Goal: Task Accomplishment & Management: Manage account settings

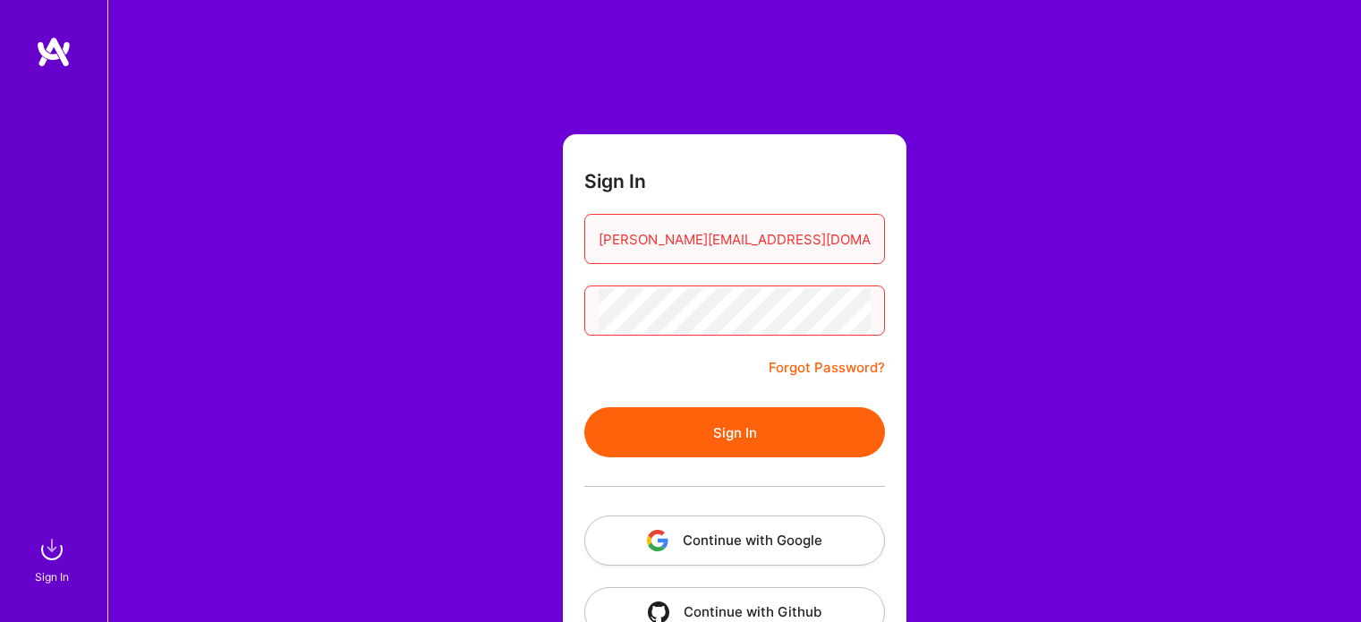
scroll to position [50, 0]
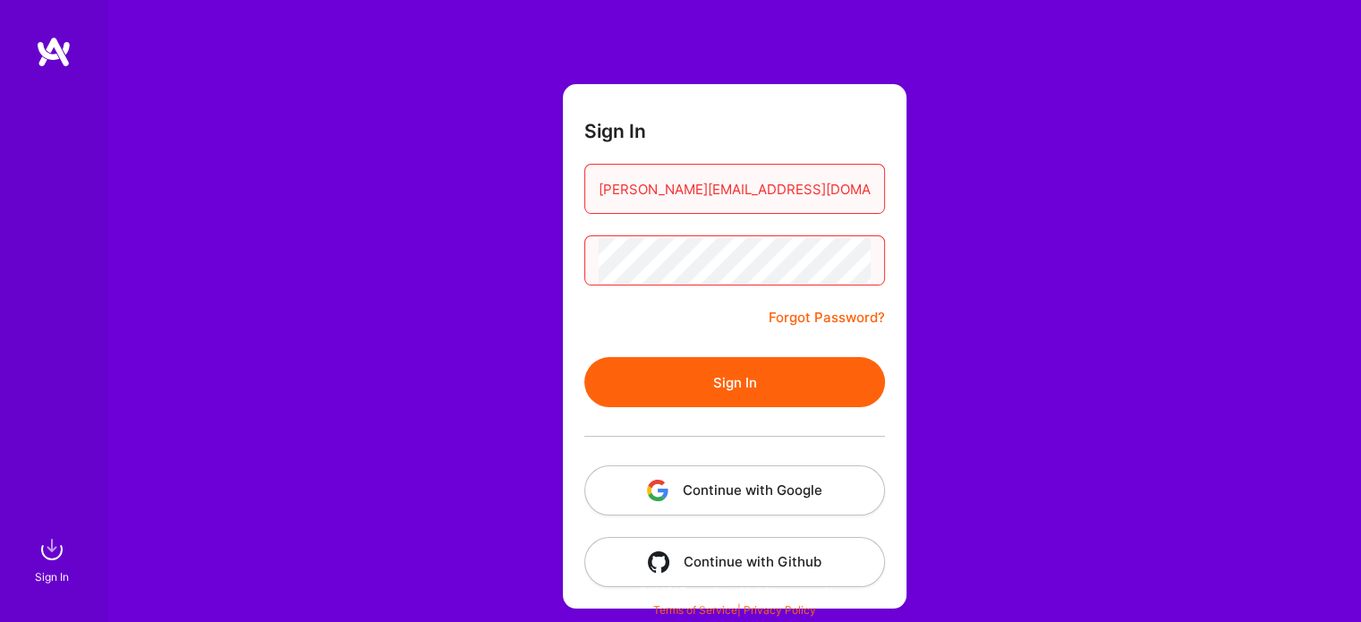
click at [677, 383] on button "Sign In" at bounding box center [734, 382] width 301 height 50
click at [668, 489] on img "button" at bounding box center [657, 490] width 21 height 21
click at [734, 388] on button "Sign In" at bounding box center [734, 382] width 301 height 50
drag, startPoint x: 799, startPoint y: 191, endPoint x: 575, endPoint y: 177, distance: 224.1
click at [575, 177] on form "Sign In kristi@loveconquersallova.com Forgot Password? Sign In Continue with Go…" at bounding box center [735, 346] width 344 height 524
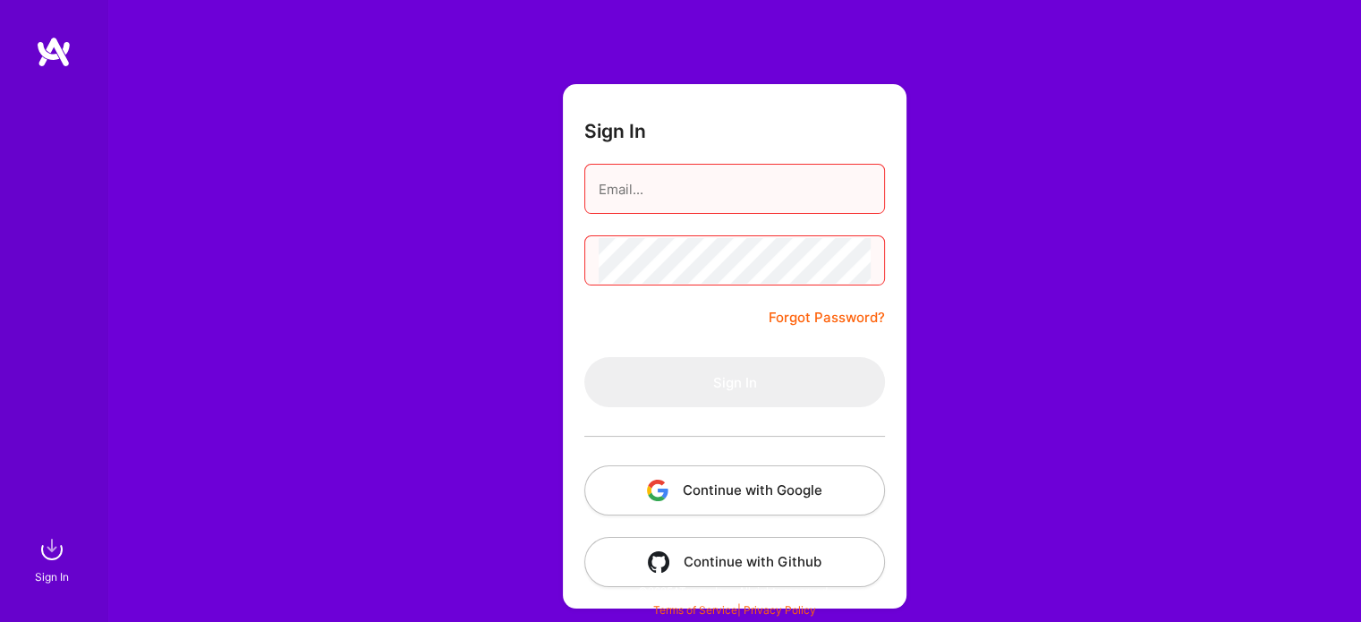
click at [498, 260] on div "Sign In Forgot Password? Sign In Continue with Google Continue with Github" at bounding box center [734, 286] width 1254 height 672
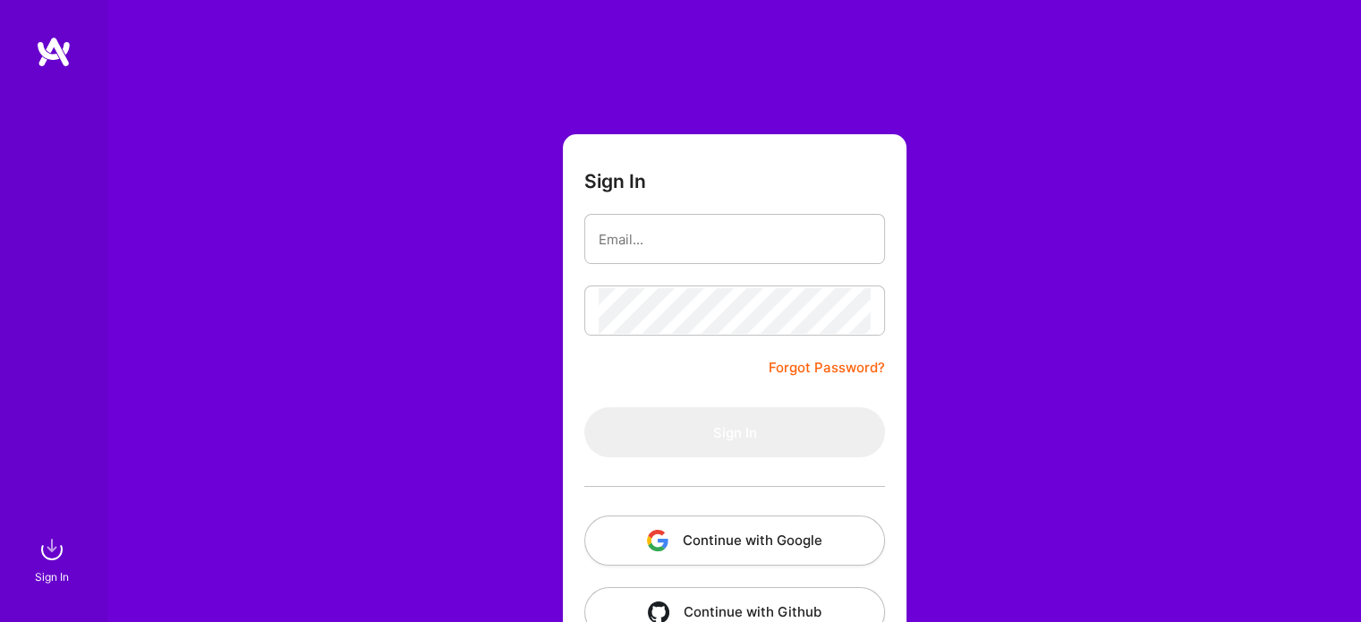
click at [744, 550] on button "Continue with Google" at bounding box center [734, 540] width 301 height 50
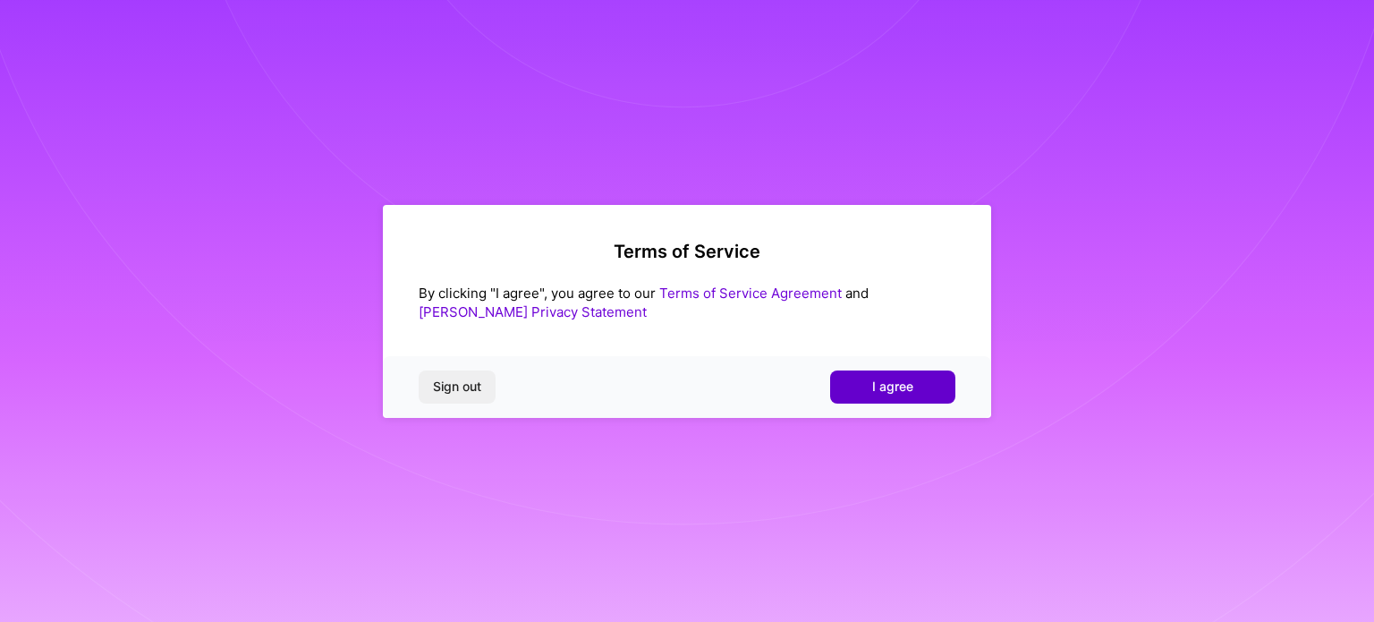
click at [881, 396] on span "I agree" at bounding box center [892, 387] width 41 height 18
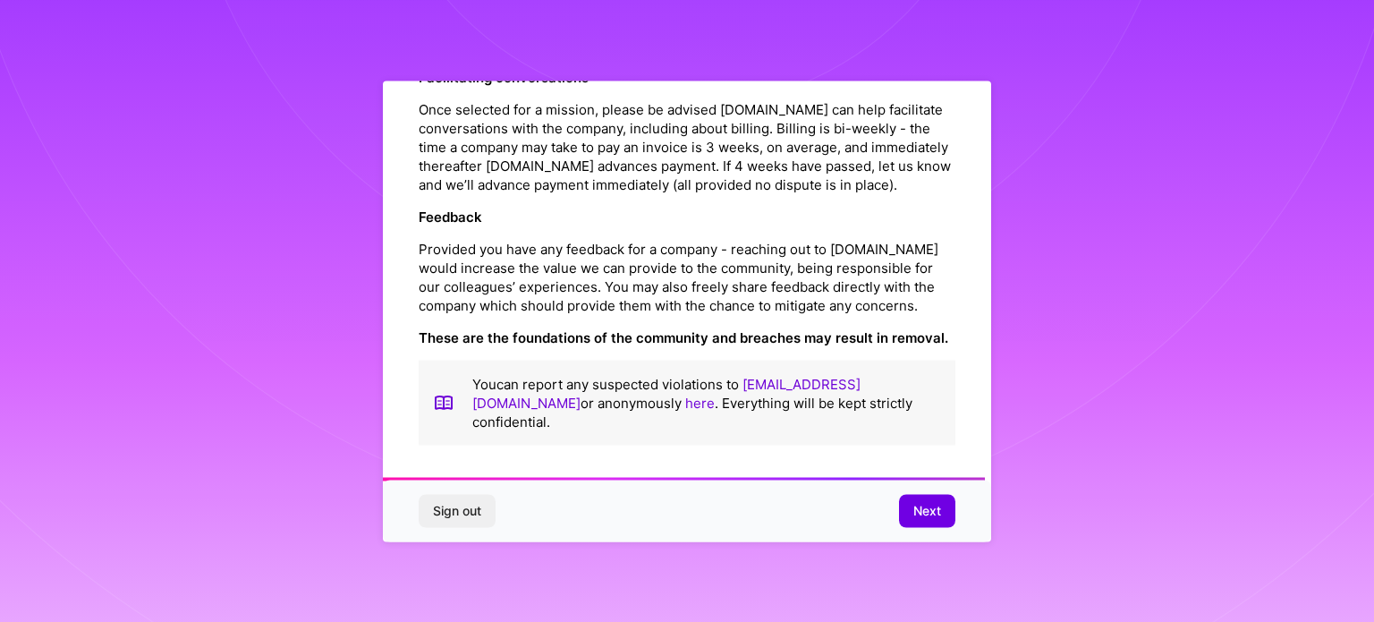
scroll to position [2064, 0]
click at [934, 515] on span "Next" at bounding box center [928, 511] width 28 height 18
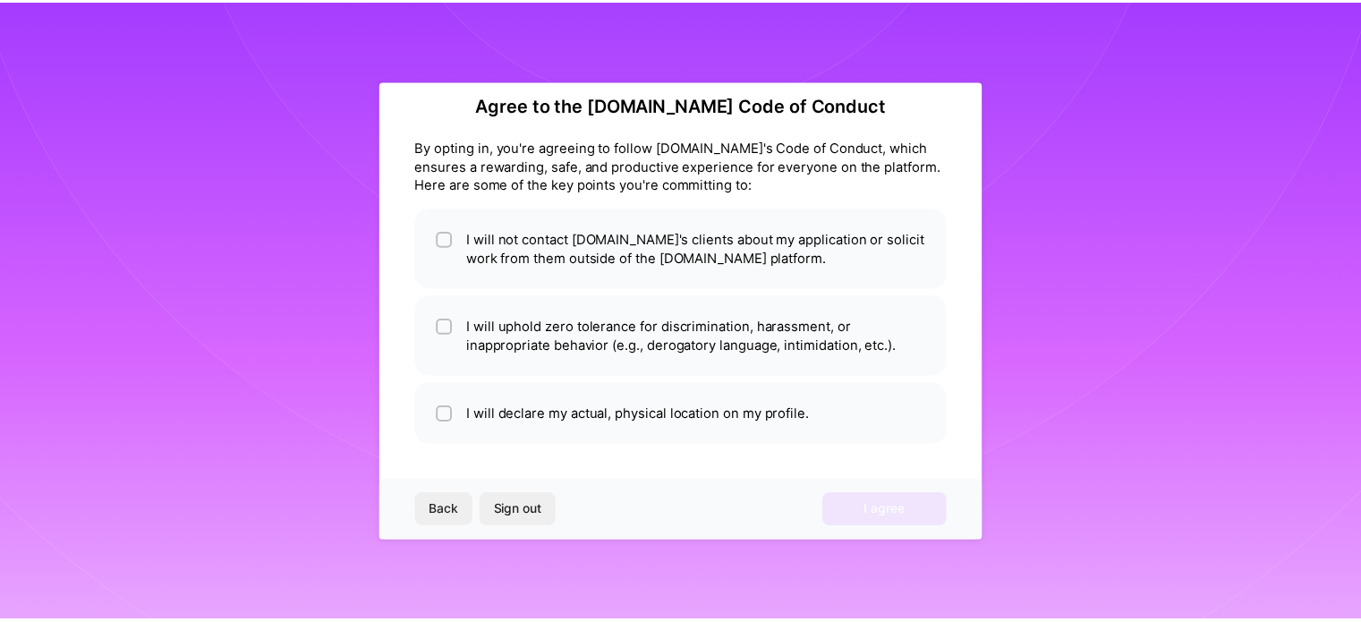
scroll to position [21, 0]
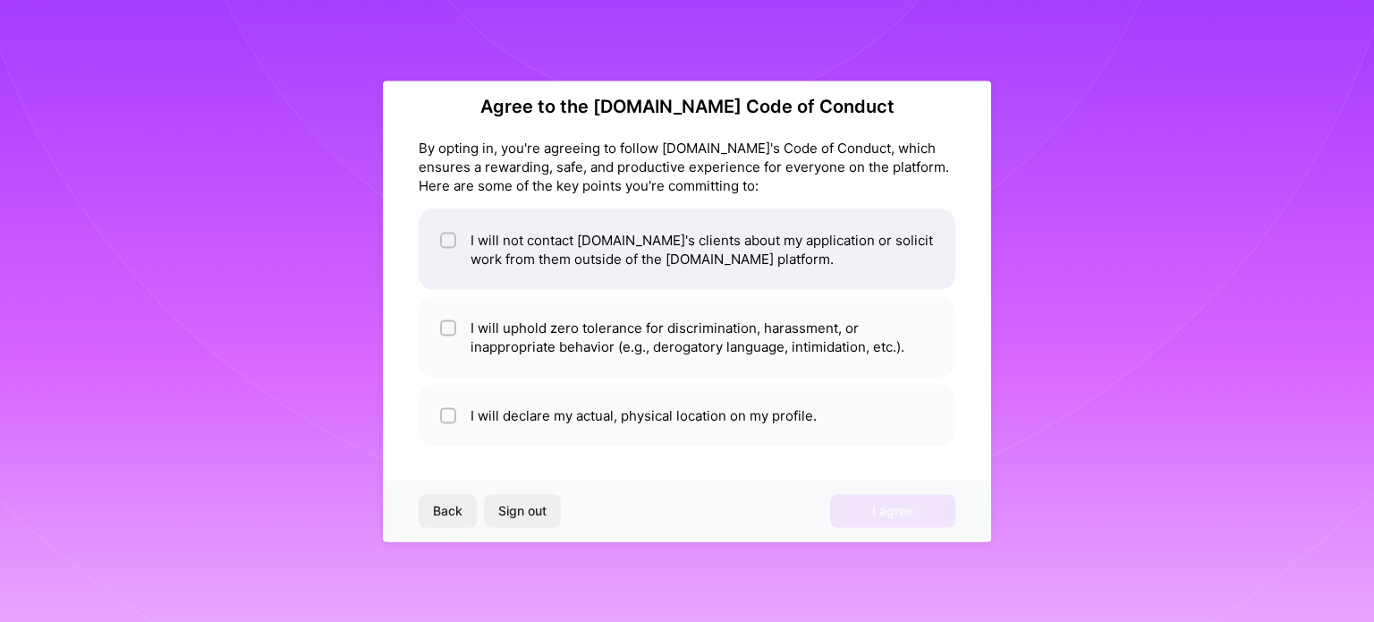
click at [442, 241] on div at bounding box center [448, 240] width 16 height 16
checkbox input "true"
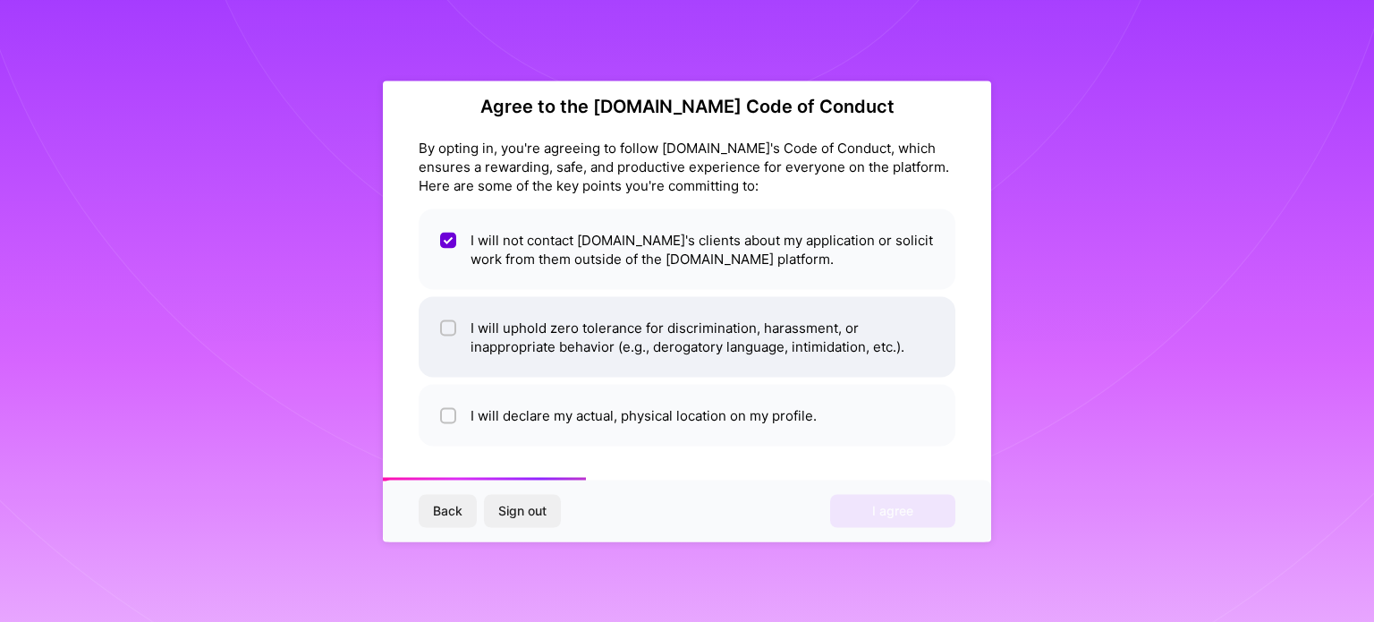
click at [449, 325] on input "checkbox" at bounding box center [450, 328] width 13 height 13
checkbox input "true"
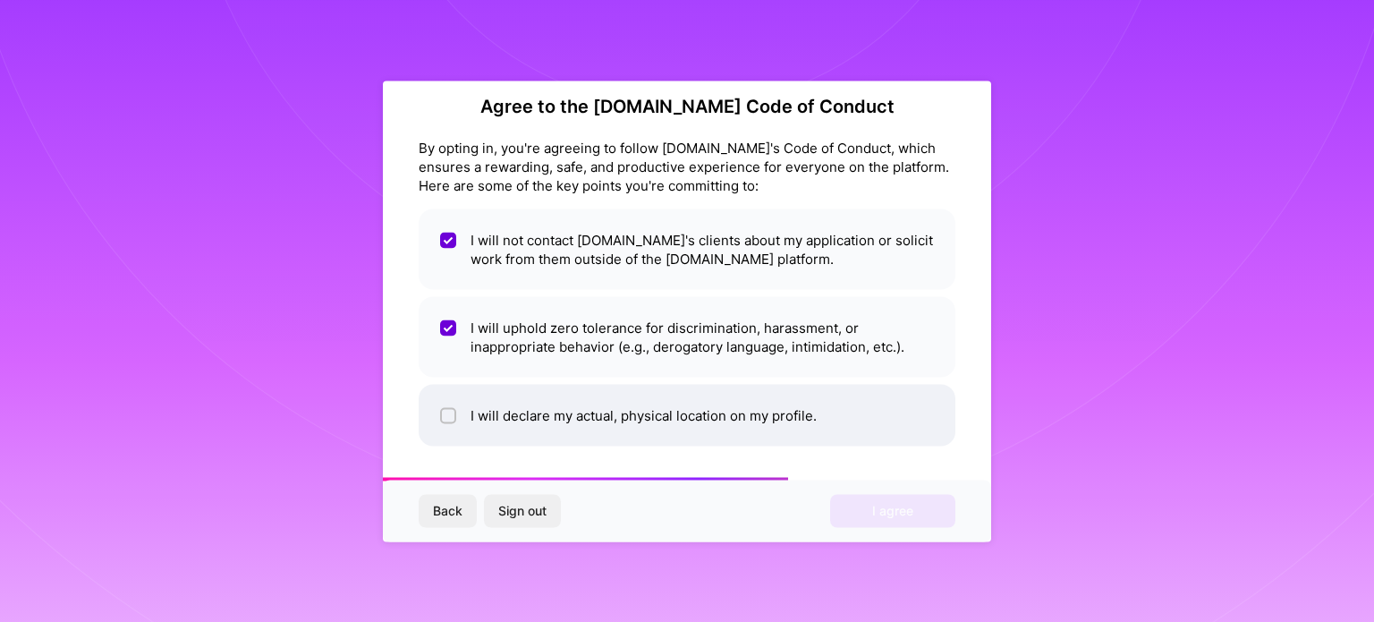
click at [445, 410] on input "checkbox" at bounding box center [450, 416] width 13 height 13
checkbox input "true"
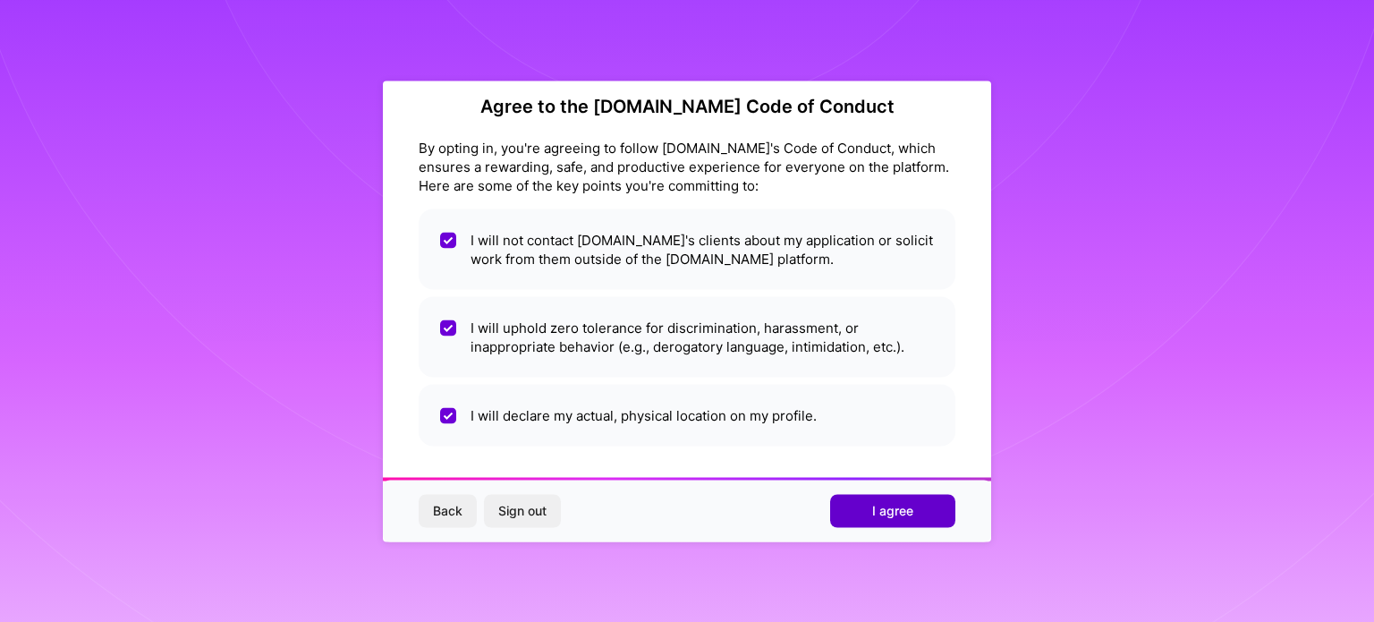
click at [906, 518] on span "I agree" at bounding box center [892, 511] width 41 height 18
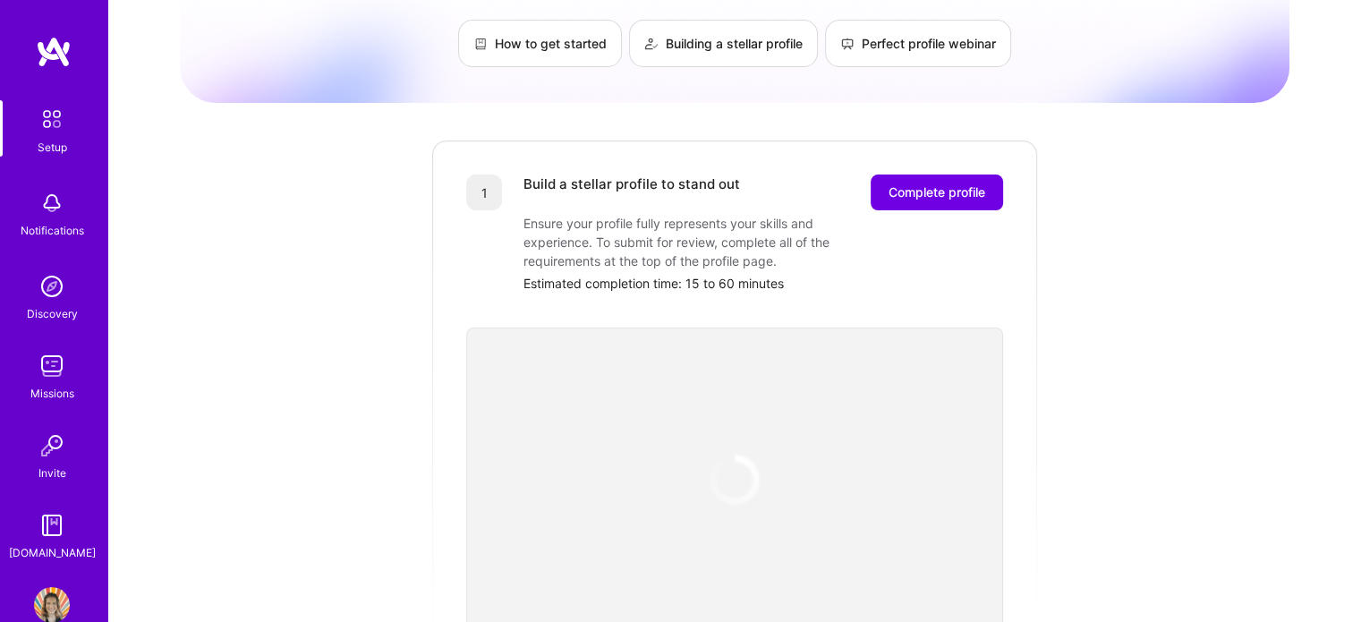
scroll to position [131, 0]
click at [970, 182] on span "Complete profile" at bounding box center [937, 191] width 97 height 18
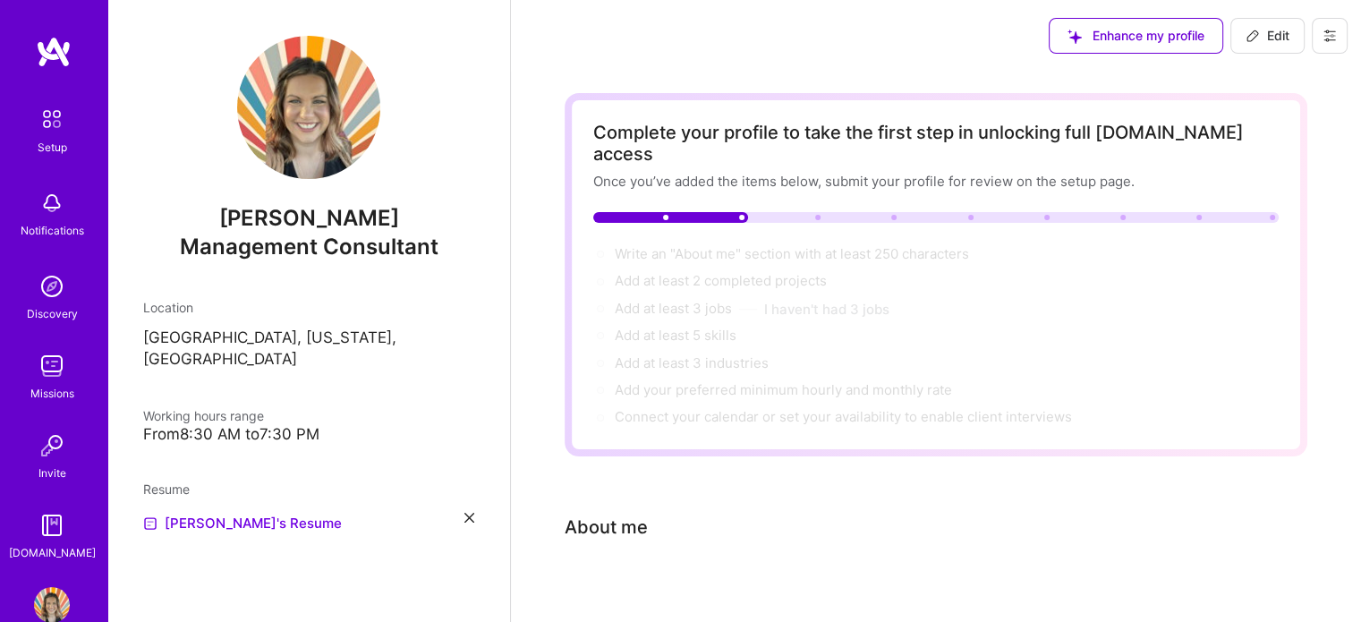
scroll to position [28, 0]
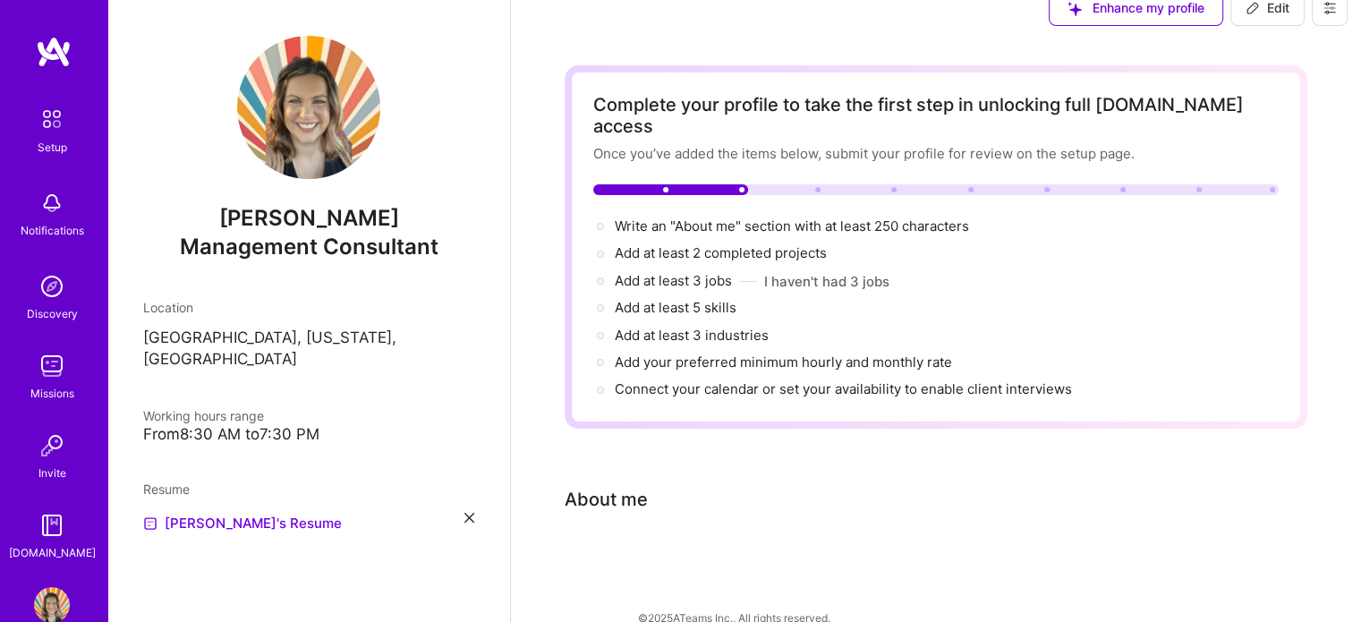
click at [1261, 20] on button "Edit" at bounding box center [1267, 8] width 74 height 36
select select "US"
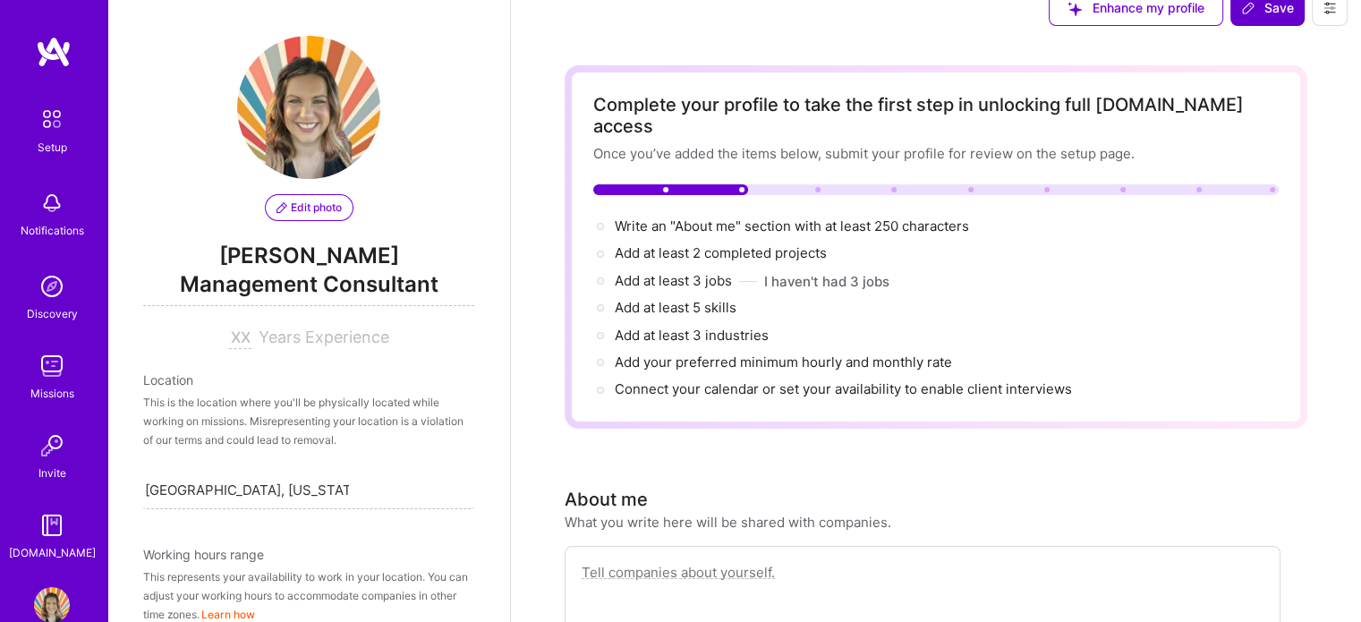
scroll to position [716, 0]
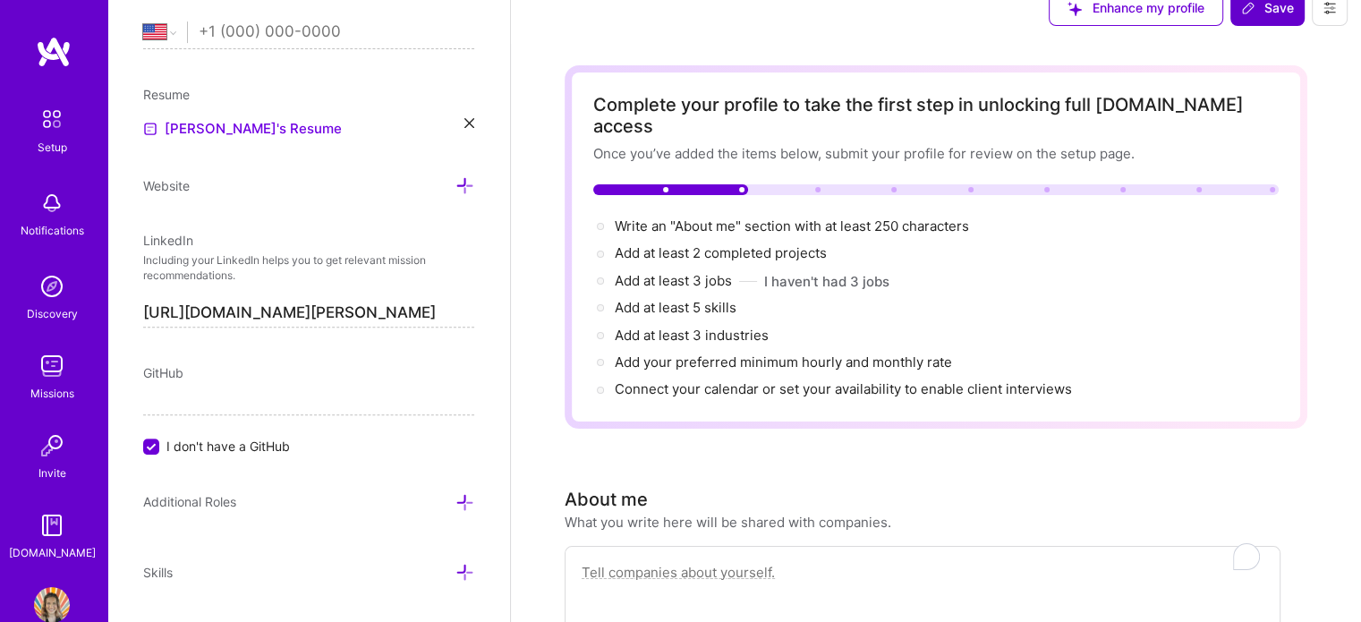
click at [1261, 20] on button "Save" at bounding box center [1267, 8] width 74 height 36
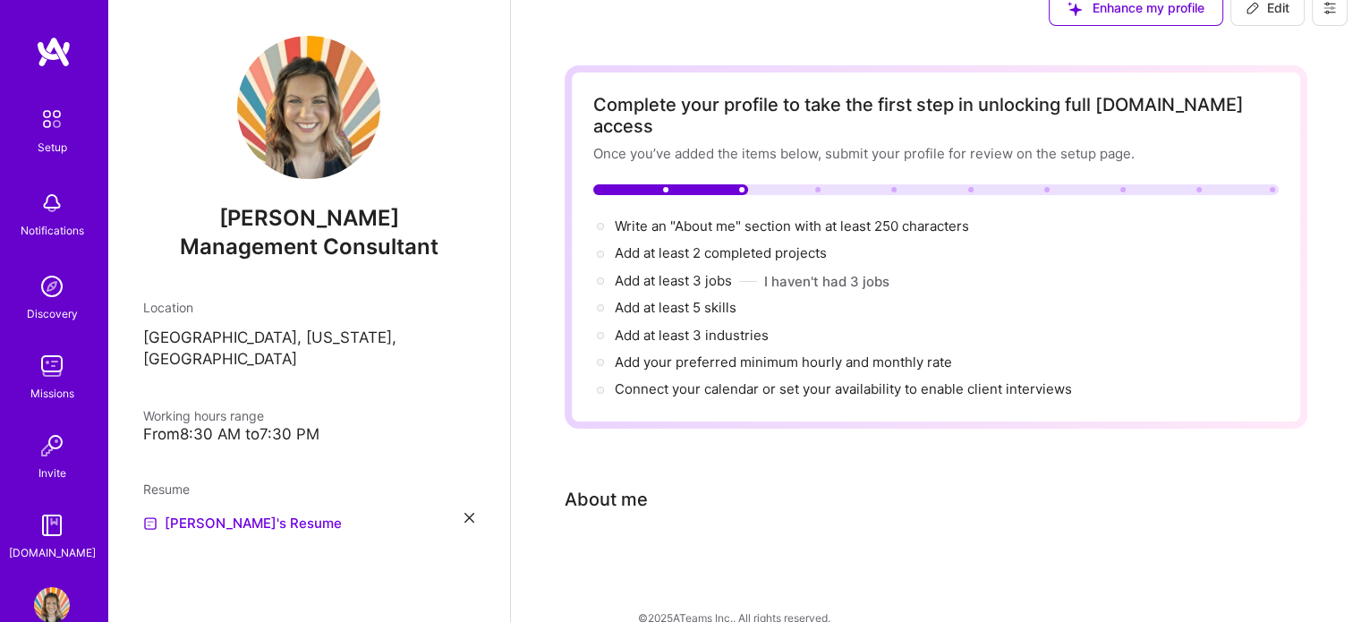
scroll to position [0, 0]
click at [1268, 16] on span "Edit" at bounding box center [1268, 8] width 44 height 18
select select "US"
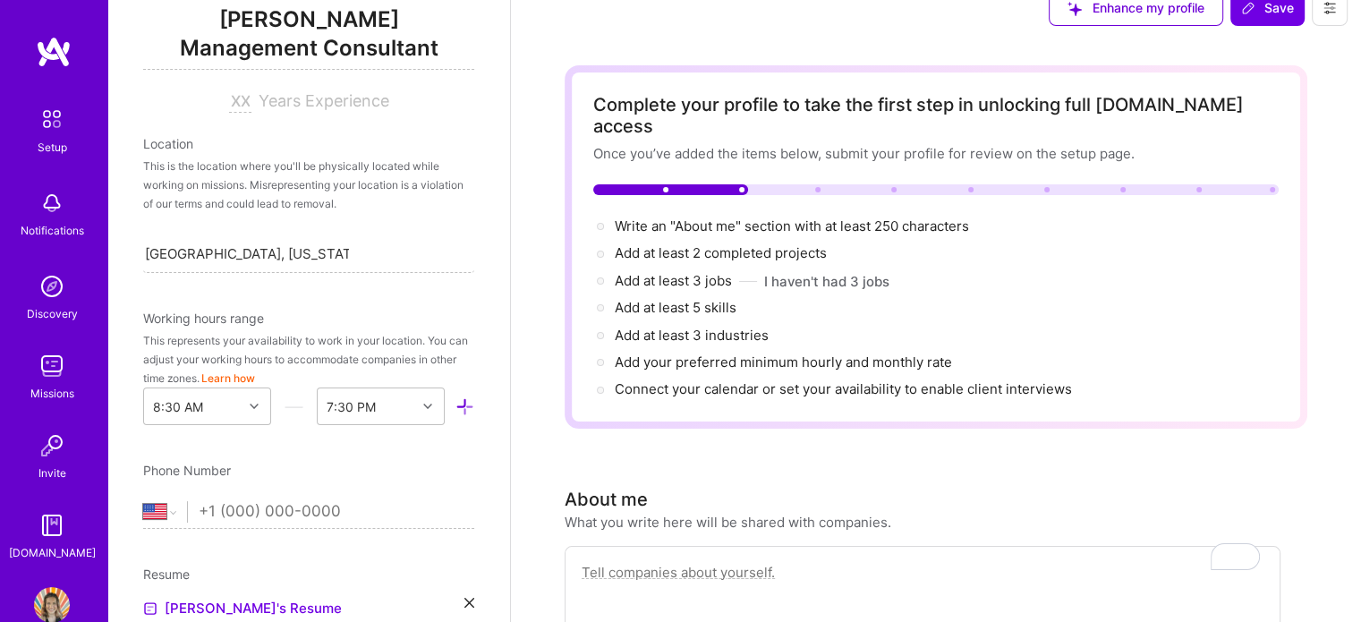
scroll to position [238, 0]
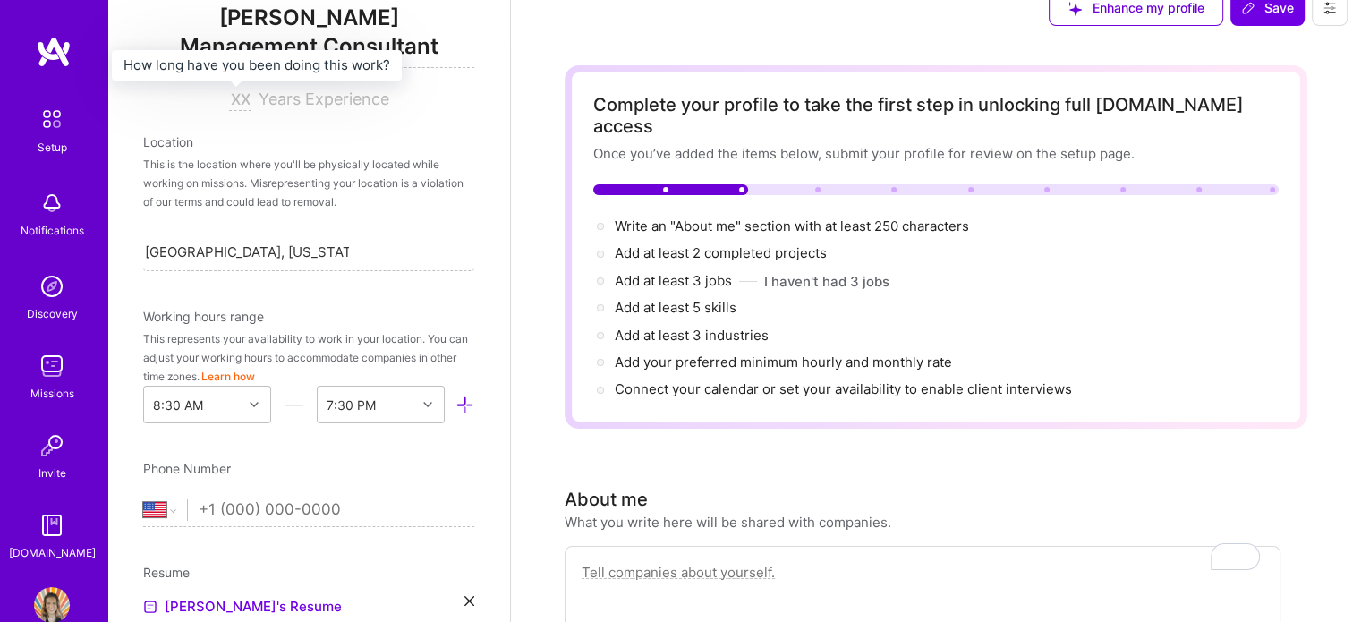
click at [233, 99] on input at bounding box center [240, 99] width 22 height 21
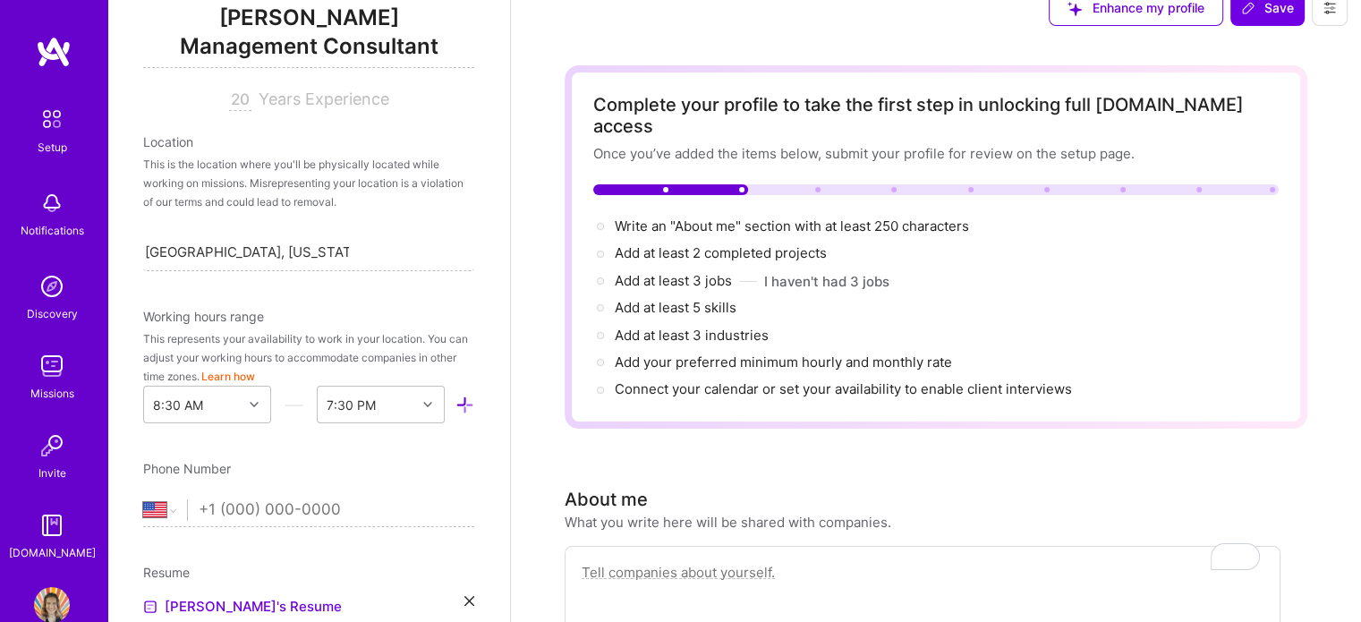
type input "20"
click at [473, 200] on div "Edit photo Kristi Frederick Management Consultant 20 Years Experience Location …" at bounding box center [308, 311] width 403 height 622
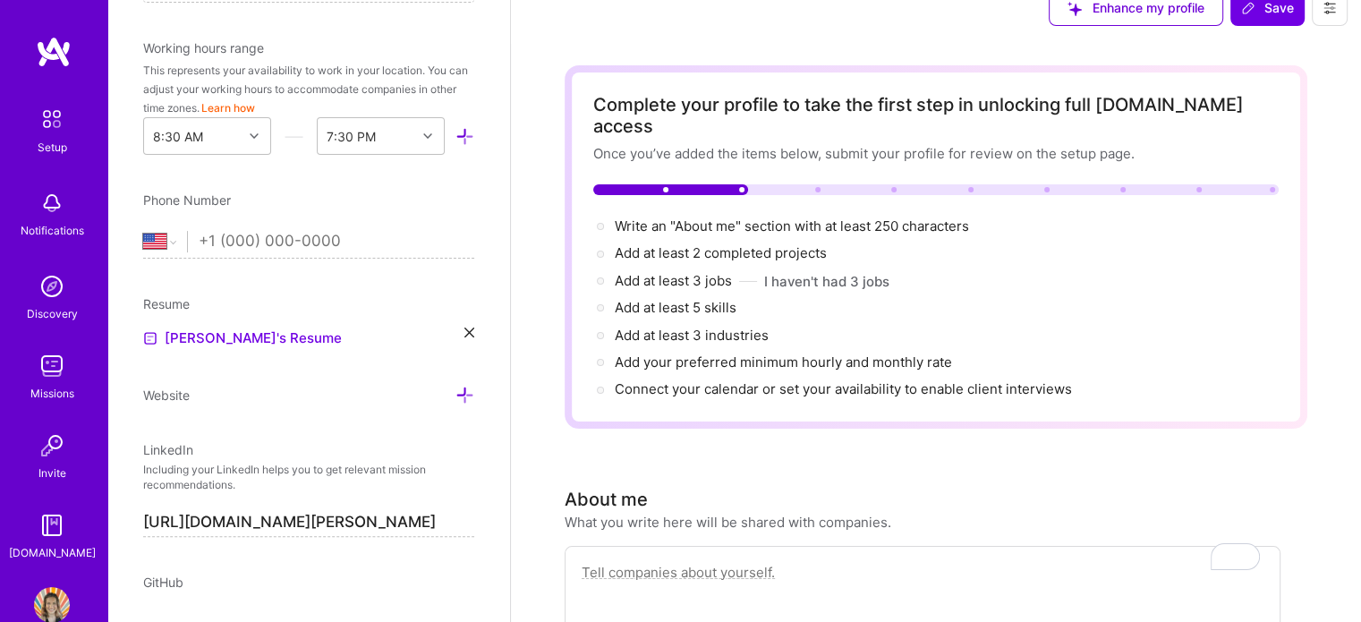
scroll to position [512, 0]
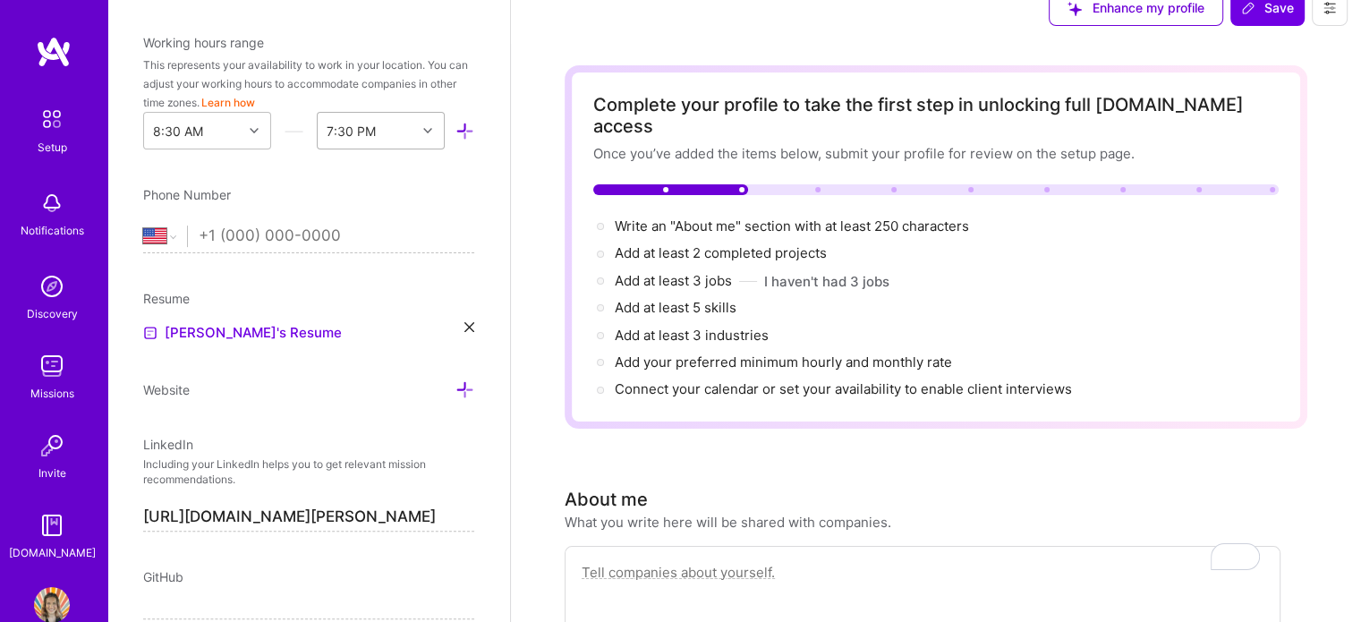
click at [423, 130] on icon at bounding box center [427, 130] width 9 height 9
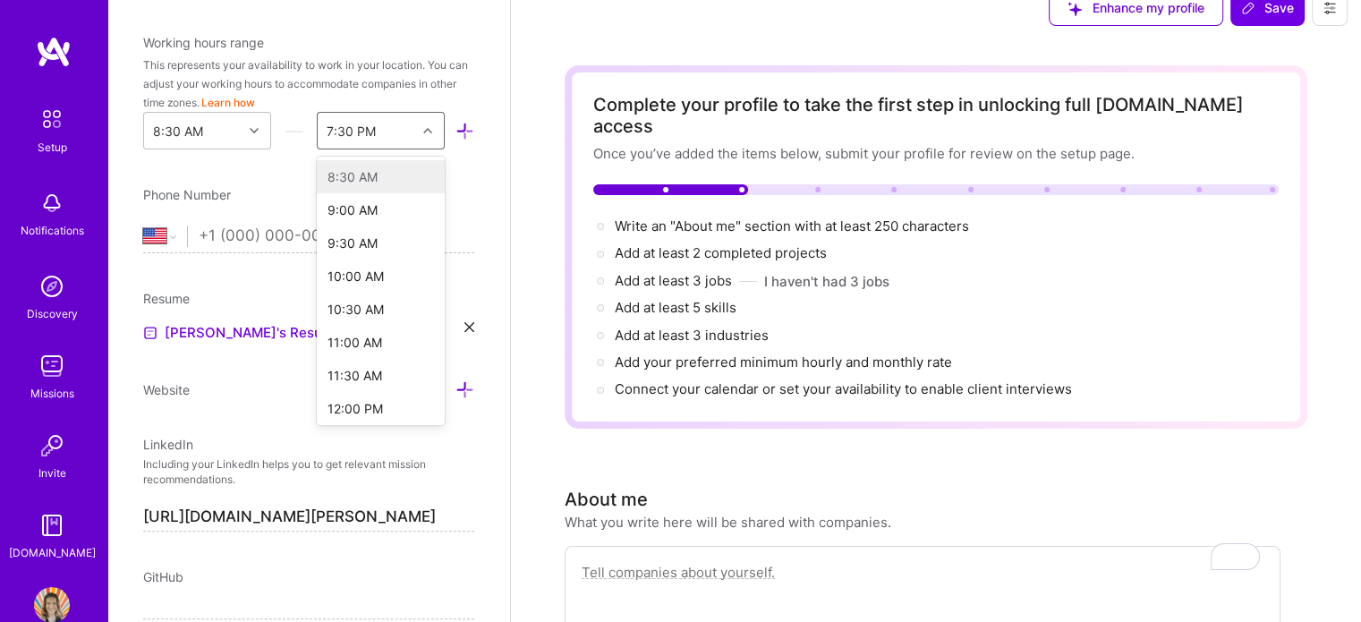
click at [423, 130] on icon at bounding box center [427, 130] width 9 height 9
click at [394, 182] on div "8:30 AM" at bounding box center [381, 176] width 128 height 33
click at [378, 178] on div "8:30 AM" at bounding box center [381, 176] width 128 height 33
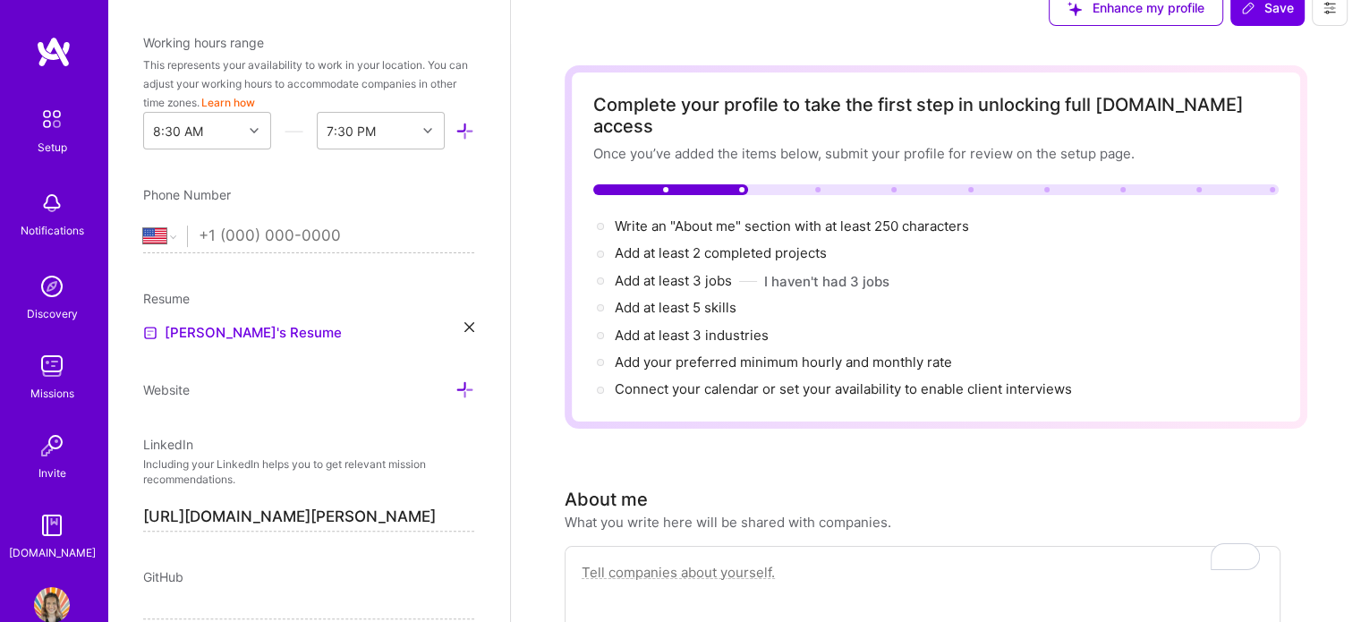
drag, startPoint x: 430, startPoint y: 190, endPoint x: 430, endPoint y: 208, distance: 17.9
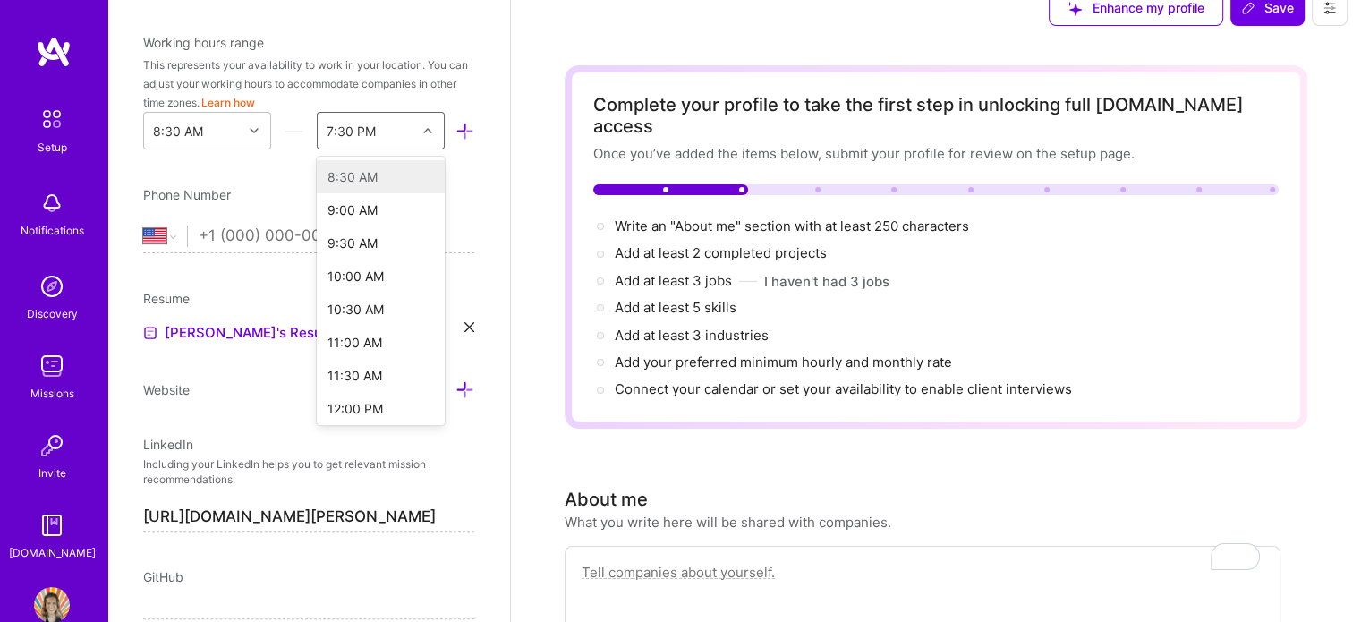
drag, startPoint x: 430, startPoint y: 208, endPoint x: 418, endPoint y: 121, distance: 87.6
click at [418, 121] on div at bounding box center [430, 130] width 28 height 23
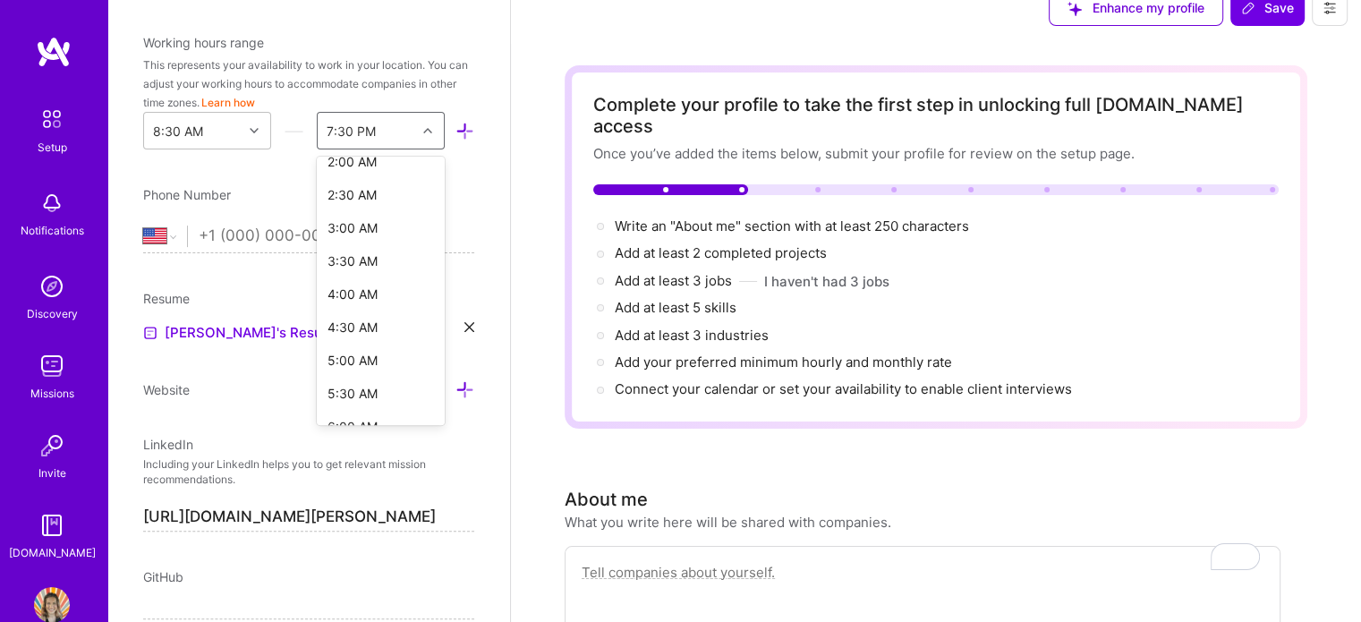
scroll to position [1328, 0]
click at [379, 400] on div "8:00 AM" at bounding box center [381, 404] width 128 height 33
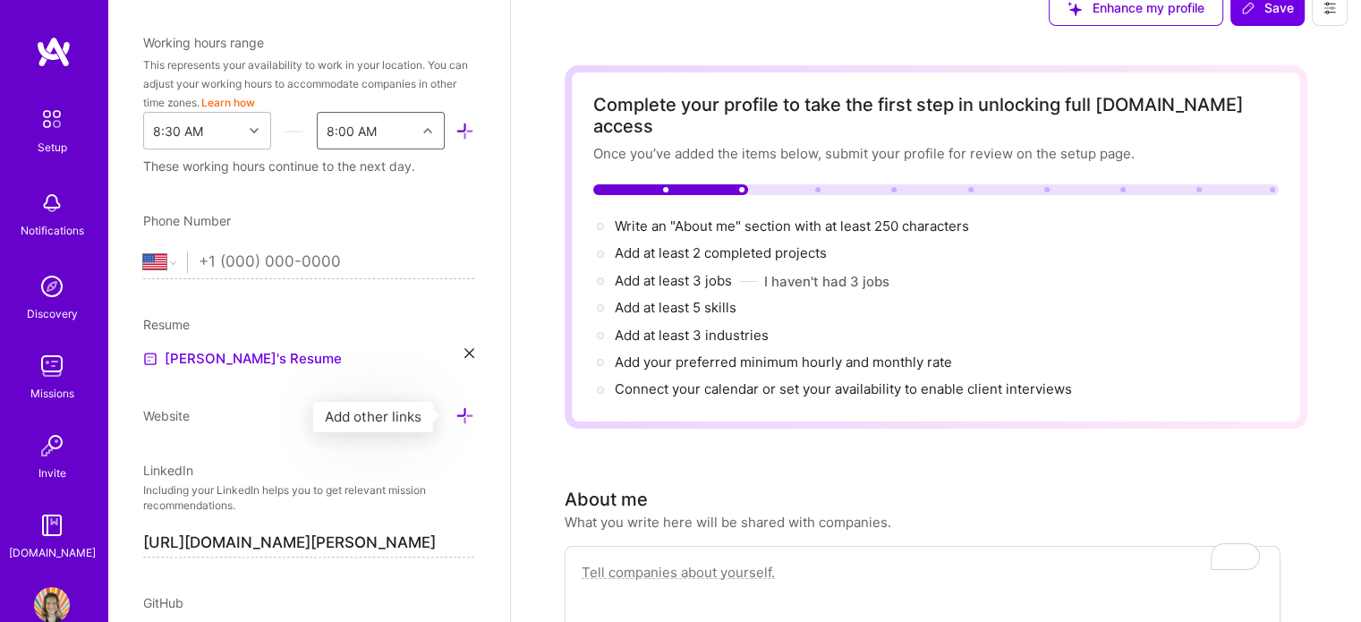
click at [455, 418] on icon at bounding box center [464, 415] width 19 height 19
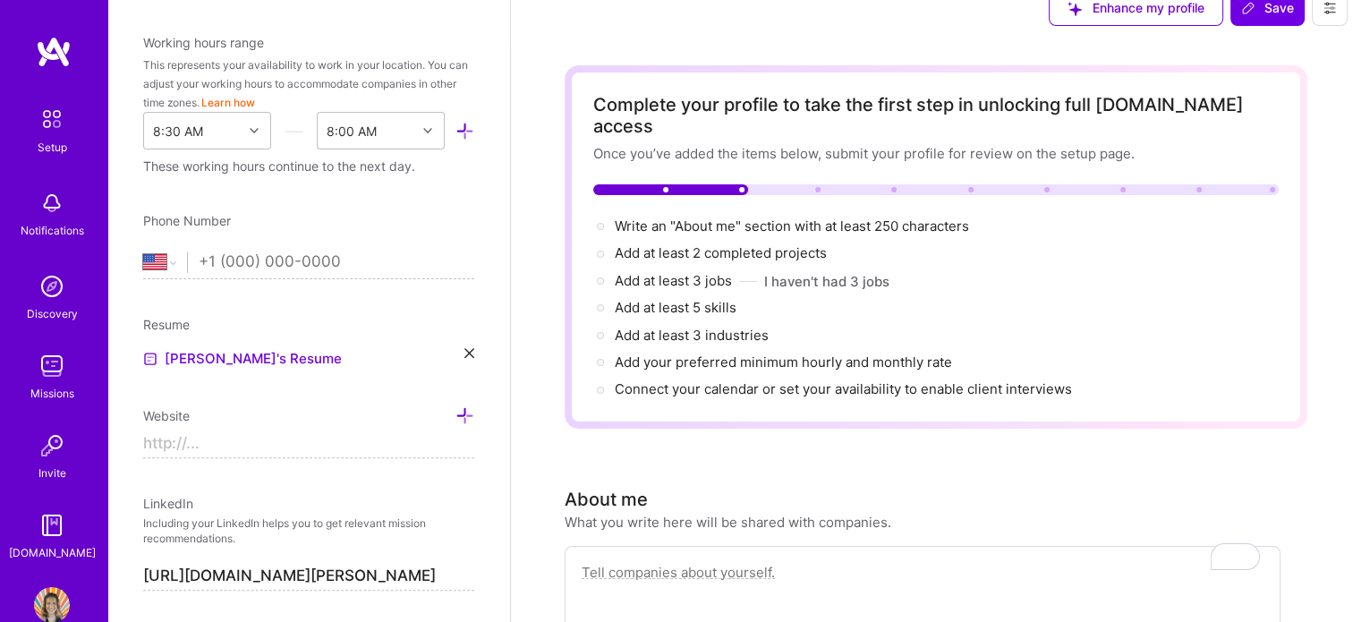
click at [243, 447] on input at bounding box center [308, 444] width 331 height 29
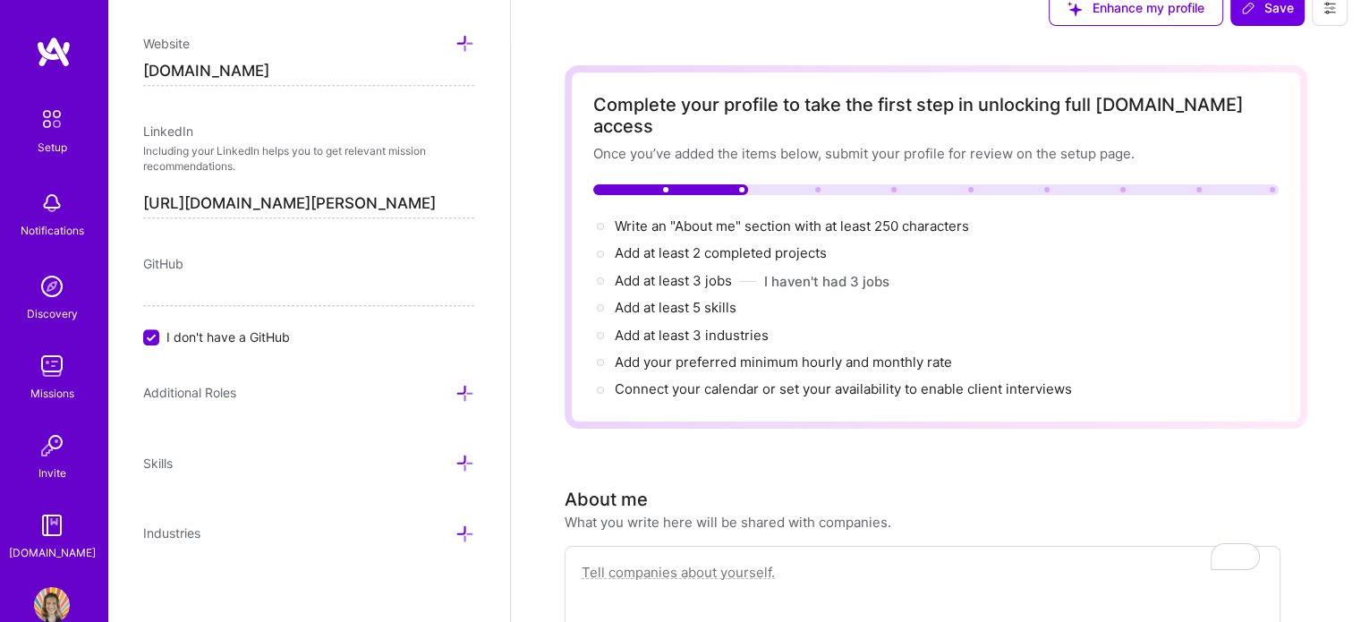
scroll to position [887, 0]
type input "https://www.loveconquersallova.com"
click at [455, 391] on icon at bounding box center [464, 390] width 19 height 19
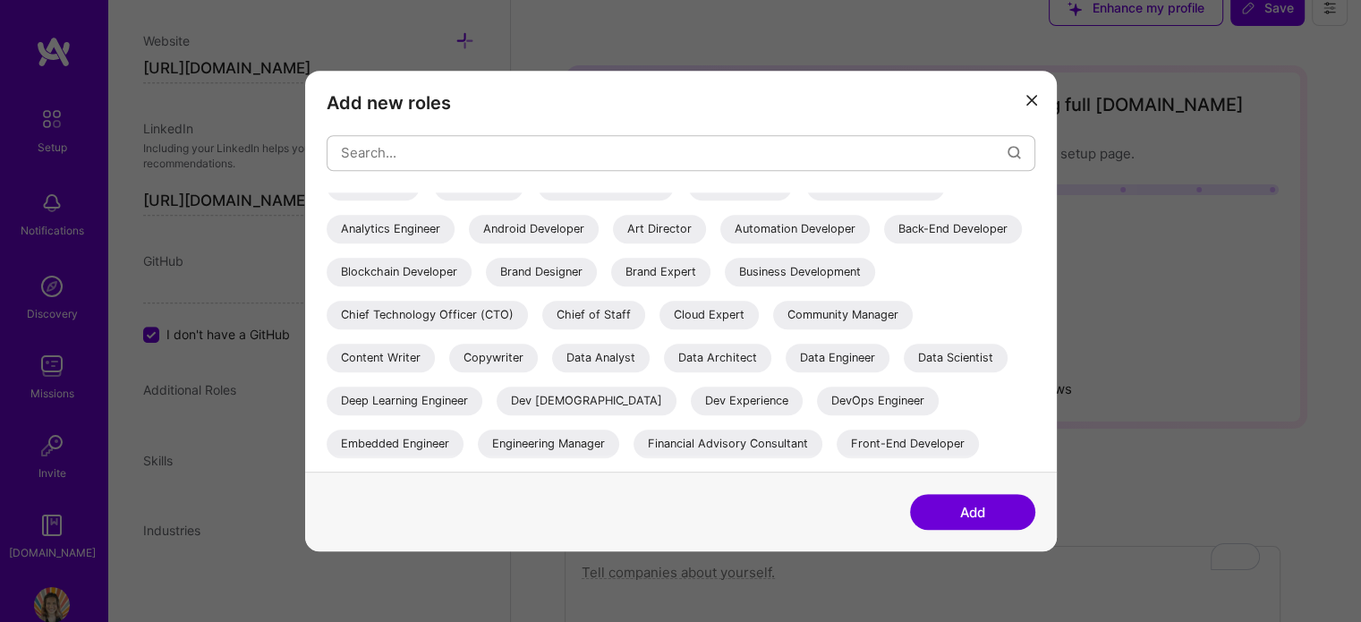
scroll to position [0, 0]
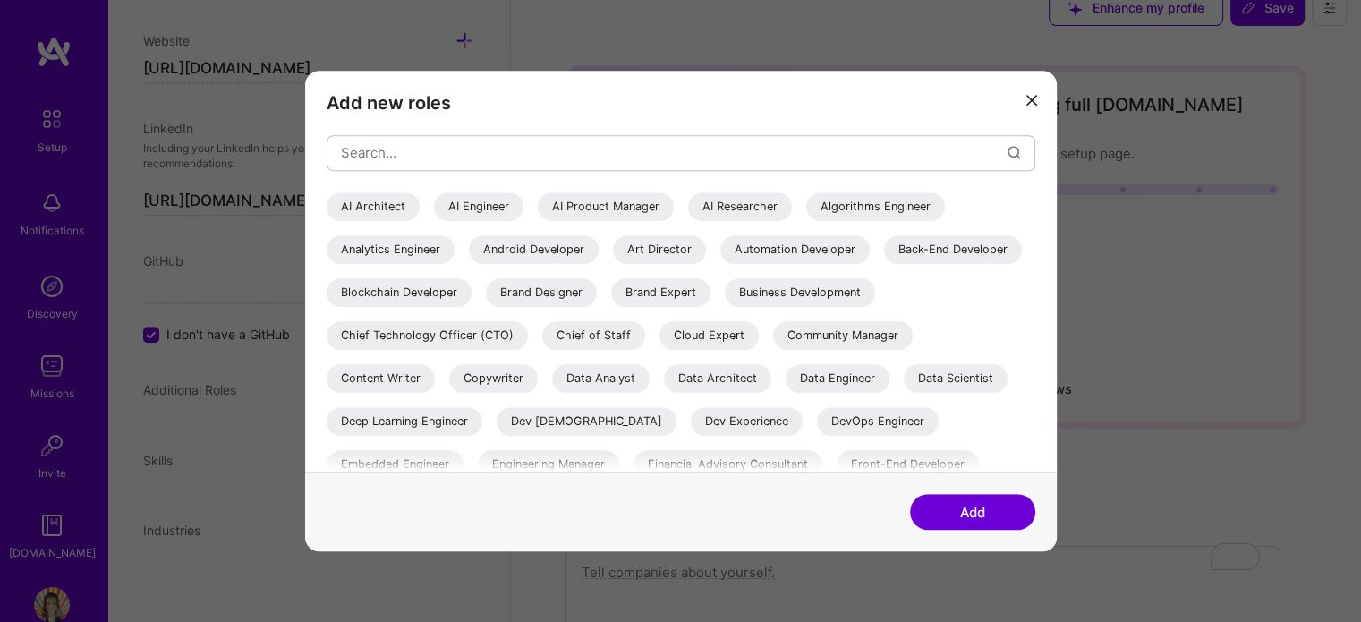
drag, startPoint x: 1031, startPoint y: 220, endPoint x: 1023, endPoint y: 242, distance: 22.9
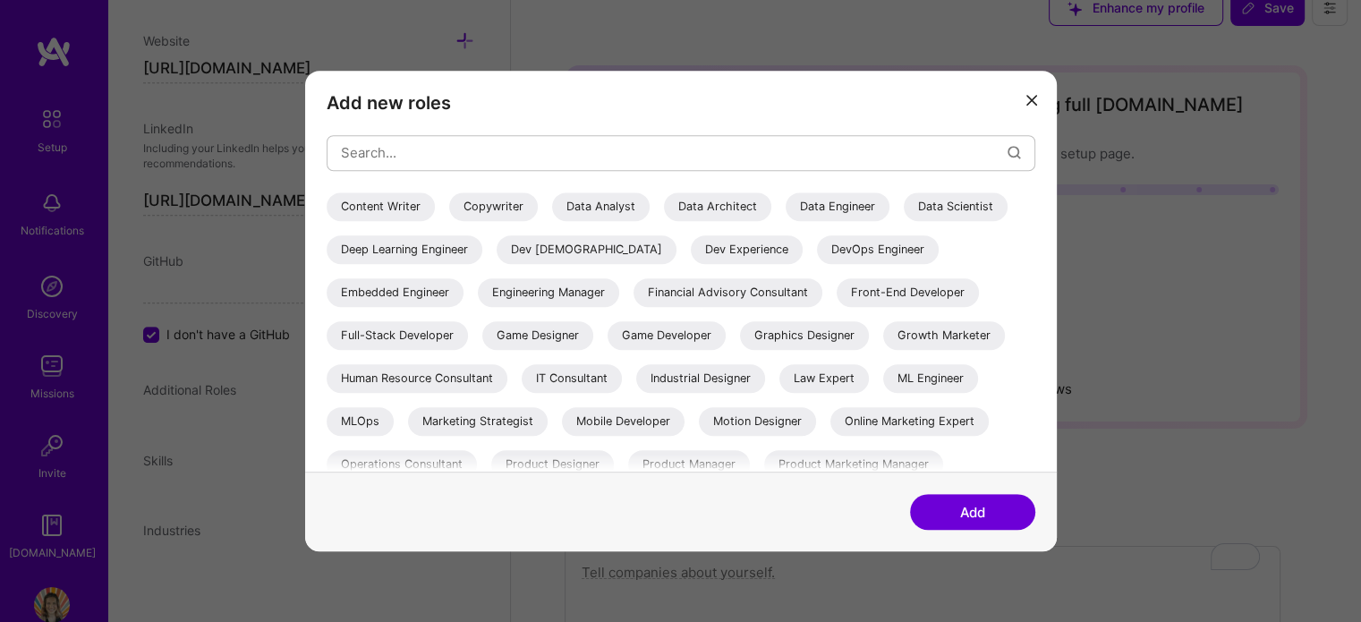
scroll to position [179, 0]
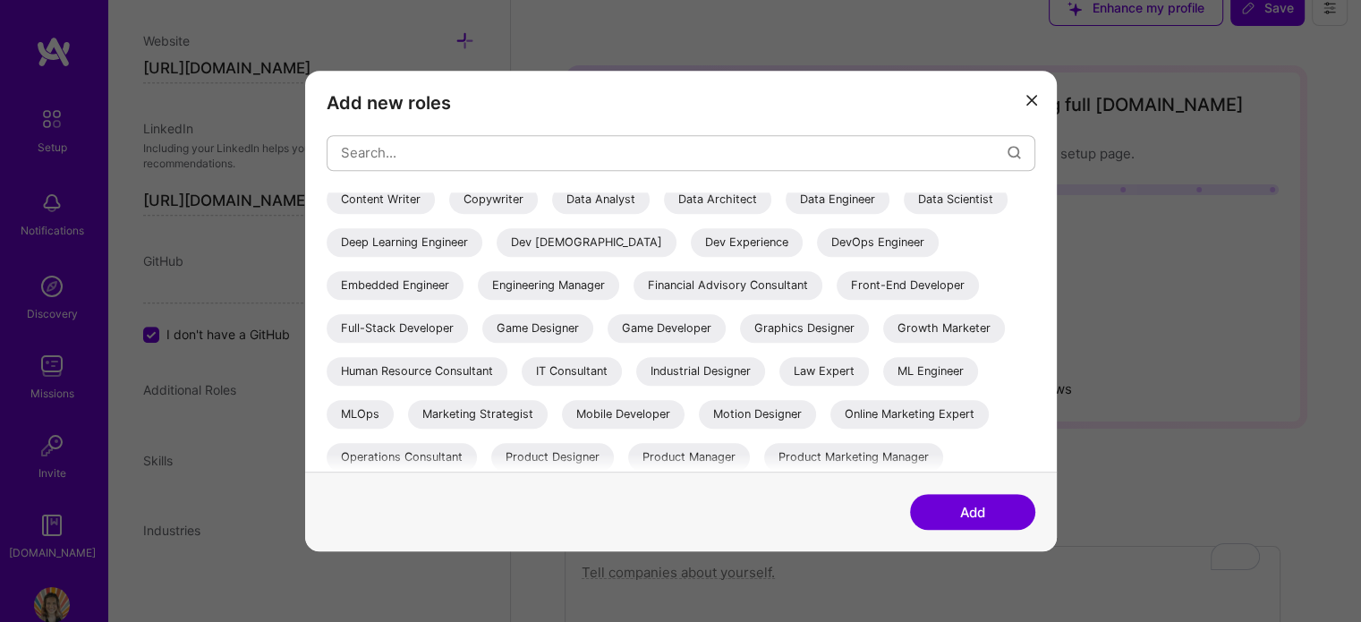
click at [507, 370] on div "Human Resource Consultant" at bounding box center [417, 371] width 181 height 29
drag, startPoint x: 1025, startPoint y: 336, endPoint x: 1034, endPoint y: 375, distance: 39.5
click at [1034, 375] on div "AI Architect AI Engineer AI Product Manager AI Researcher Algorithms Engineer A…" at bounding box center [681, 332] width 709 height 280
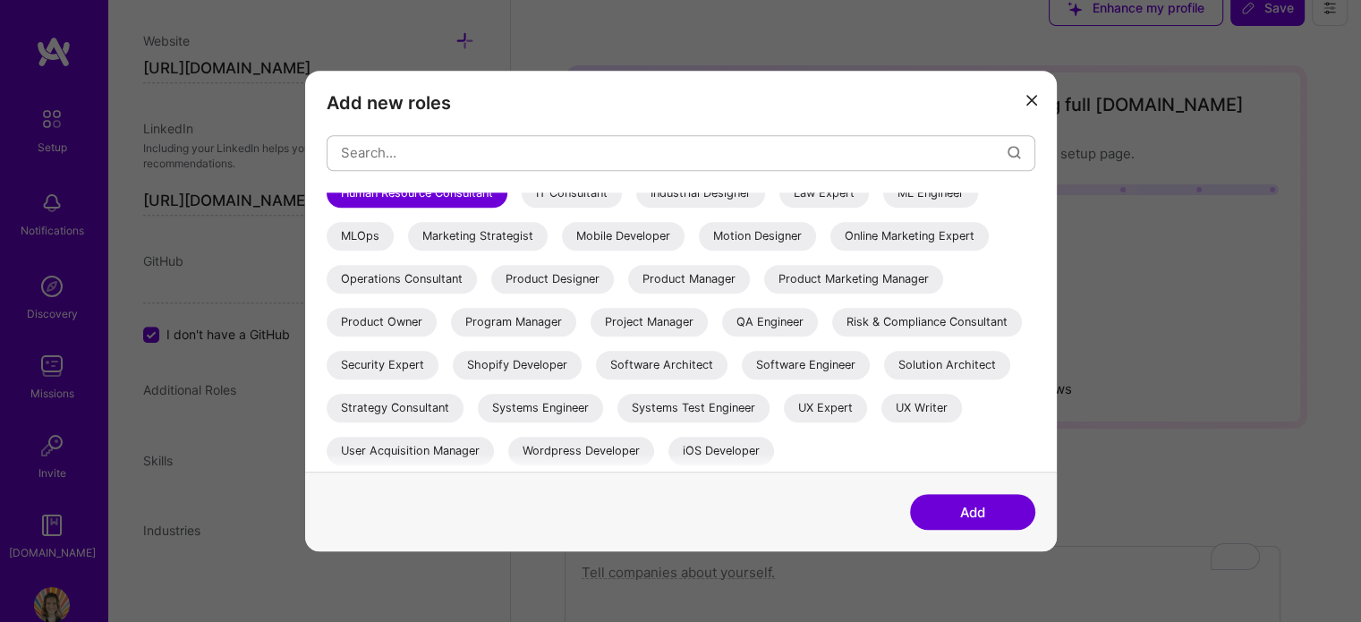
scroll to position [400, 0]
click at [417, 413] on div "Strategy Consultant" at bounding box center [395, 408] width 137 height 29
click at [974, 511] on button "Add" at bounding box center [972, 512] width 125 height 36
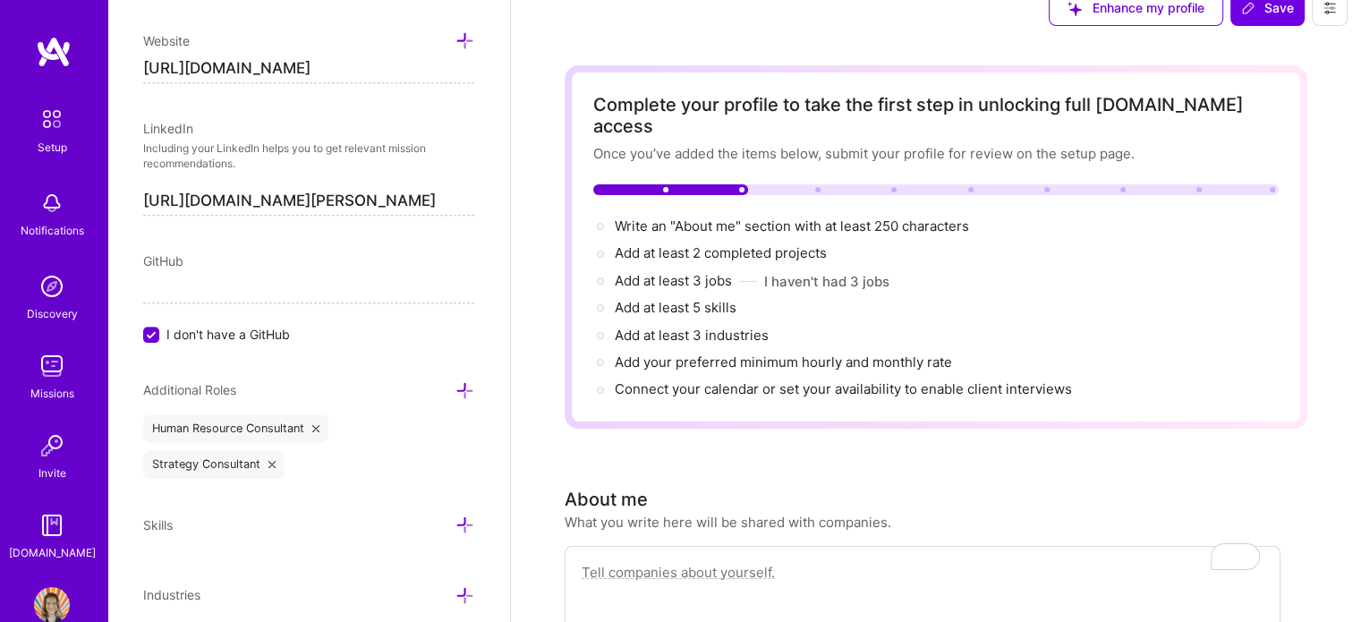
scroll to position [951, 0]
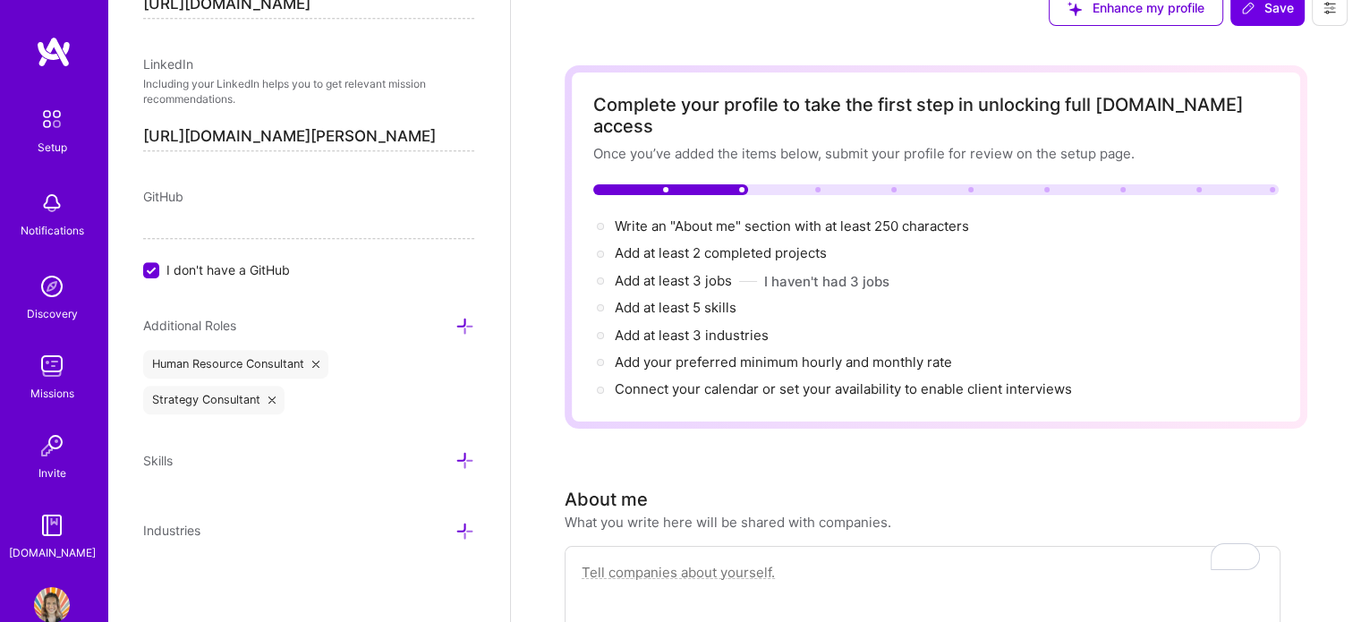
click at [457, 452] on icon at bounding box center [464, 460] width 19 height 19
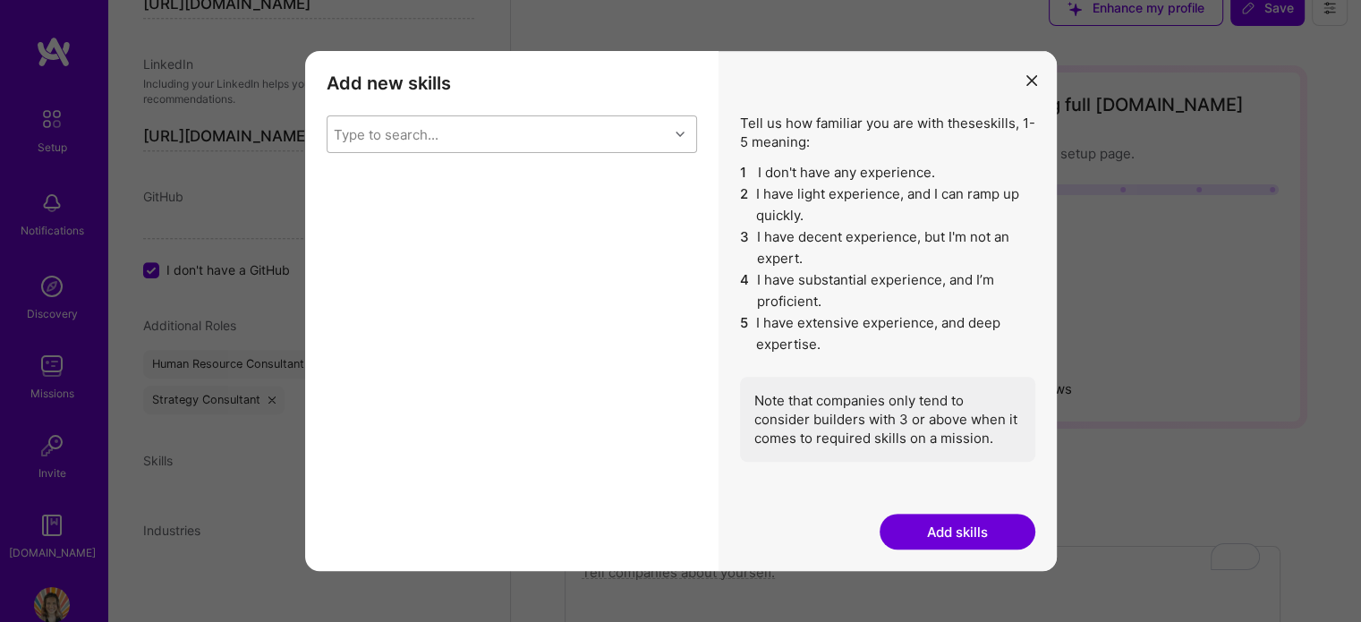
click at [679, 136] on icon "modal" at bounding box center [680, 134] width 9 height 9
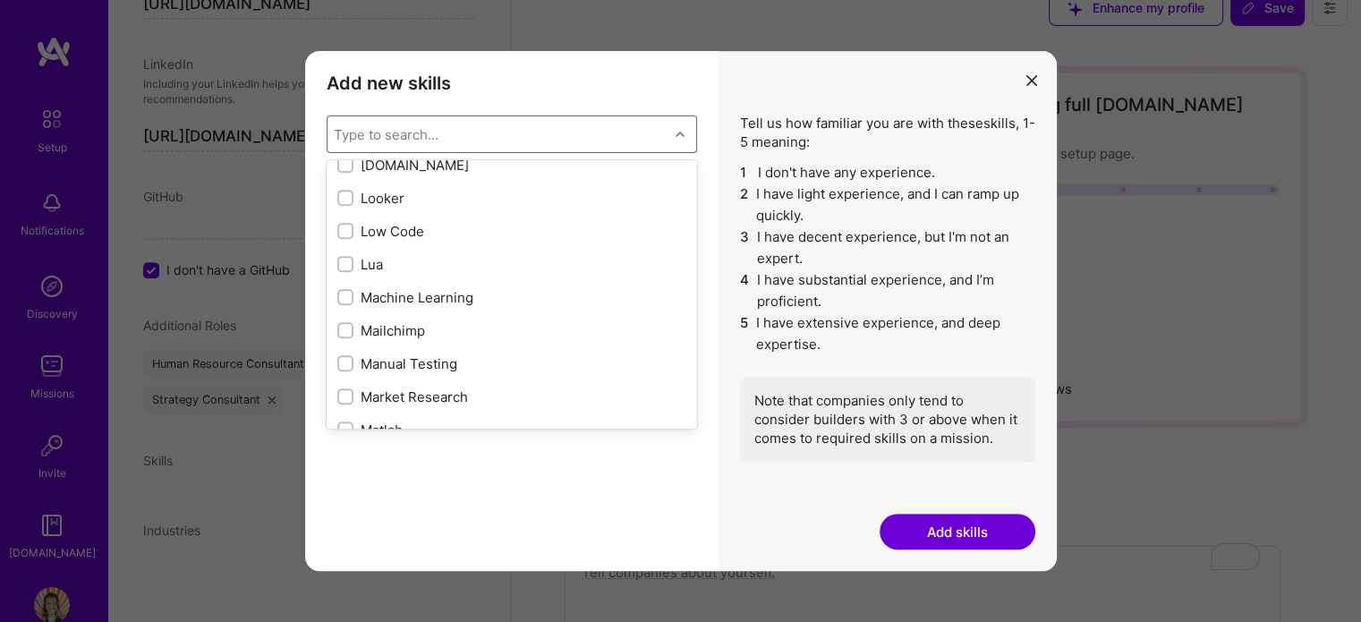
scroll to position [6574, 0]
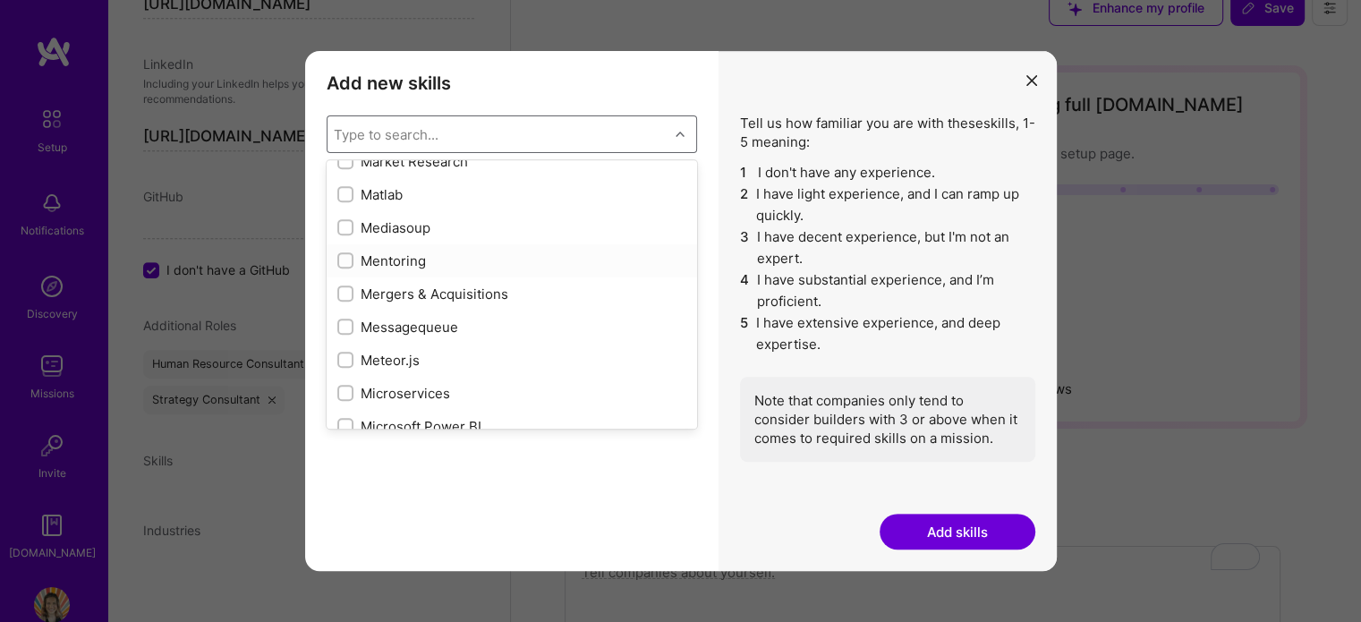
click at [345, 255] on input "modal" at bounding box center [347, 261] width 13 height 13
checkbox input "true"
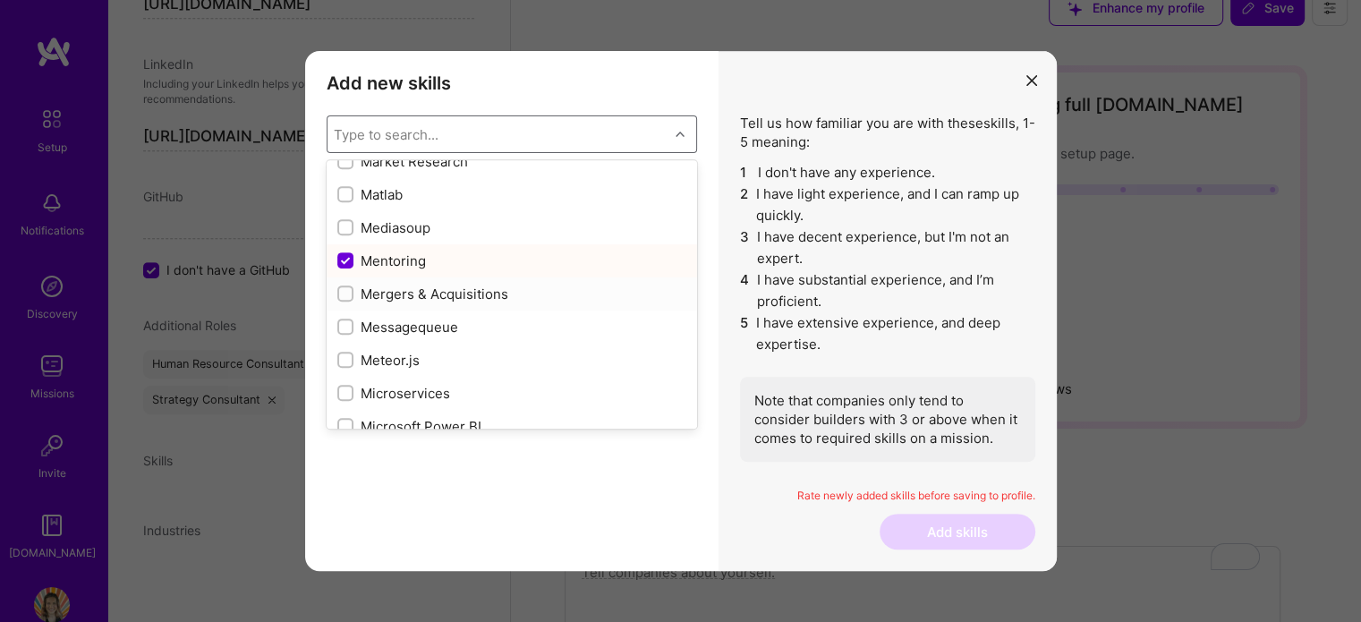
click at [349, 291] on input "modal" at bounding box center [347, 294] width 13 height 13
click at [349, 291] on input "modal" at bounding box center [347, 294] width 16 height 16
checkbox input "false"
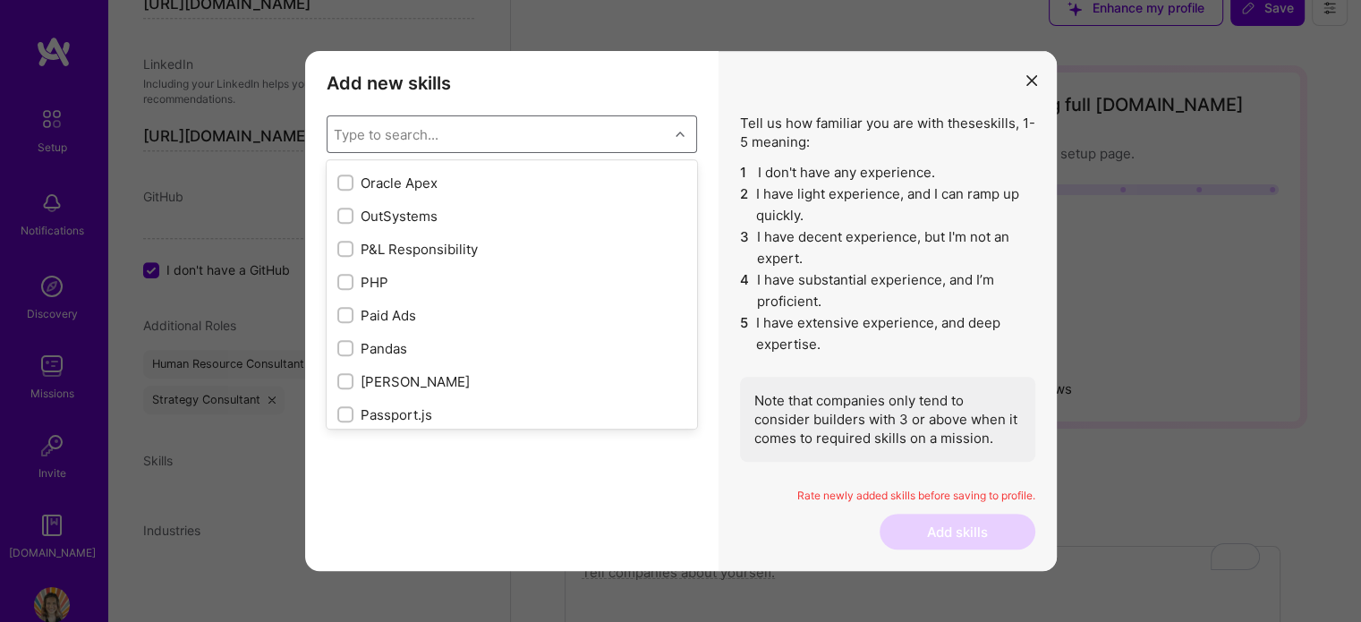
scroll to position [7748, 0]
click at [346, 244] on input "modal" at bounding box center [347, 246] width 13 height 13
checkbox input "true"
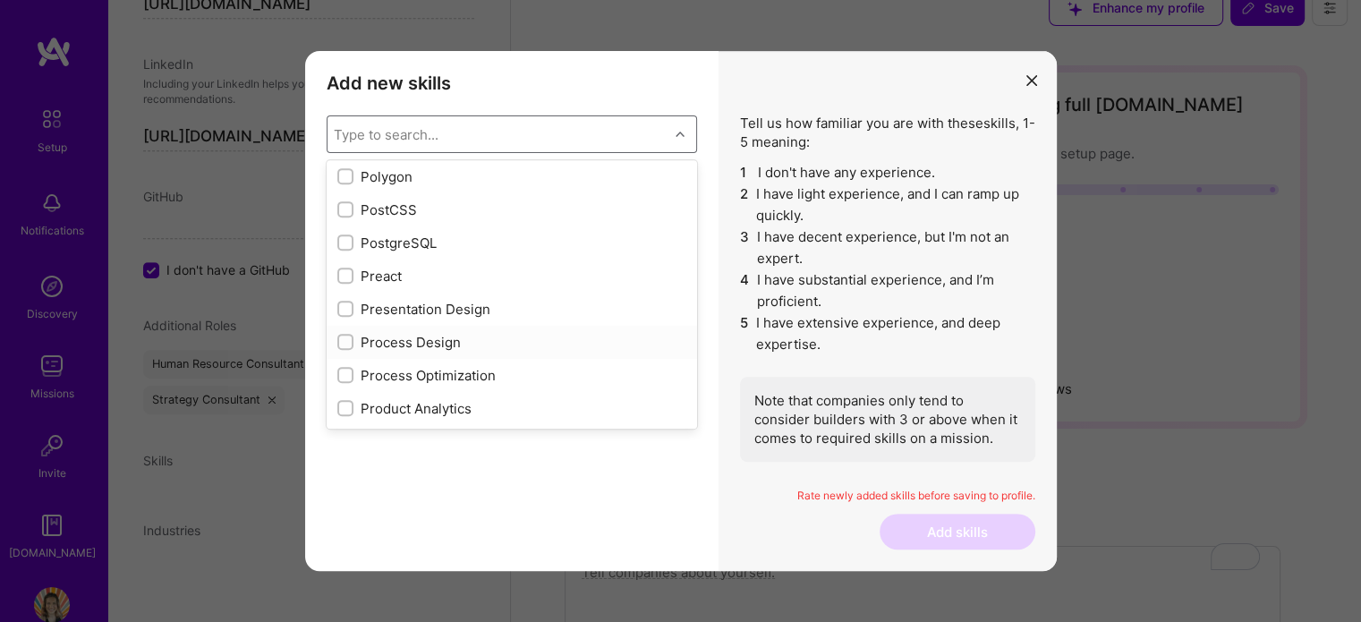
click at [348, 346] on input "modal" at bounding box center [347, 342] width 13 height 13
click at [345, 347] on input "modal" at bounding box center [347, 343] width 16 height 16
checkbox input "false"
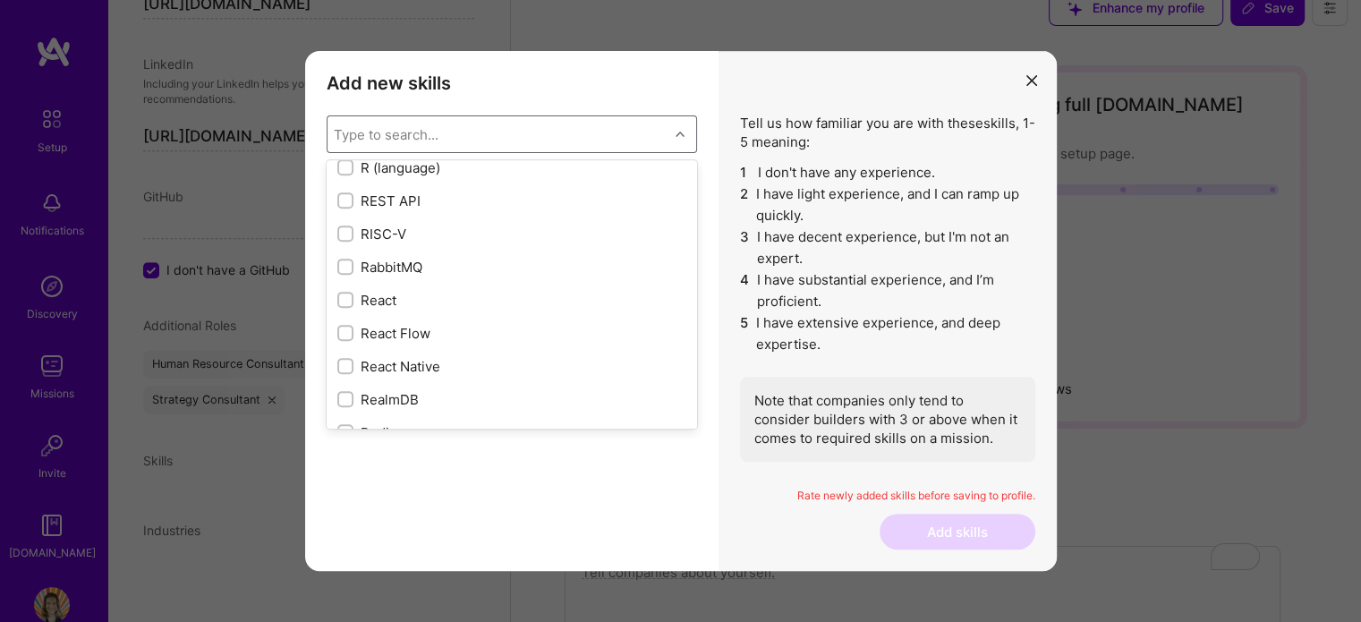
scroll to position [8923, 0]
click at [346, 296] on input "modal" at bounding box center [347, 297] width 13 height 13
checkbox input "true"
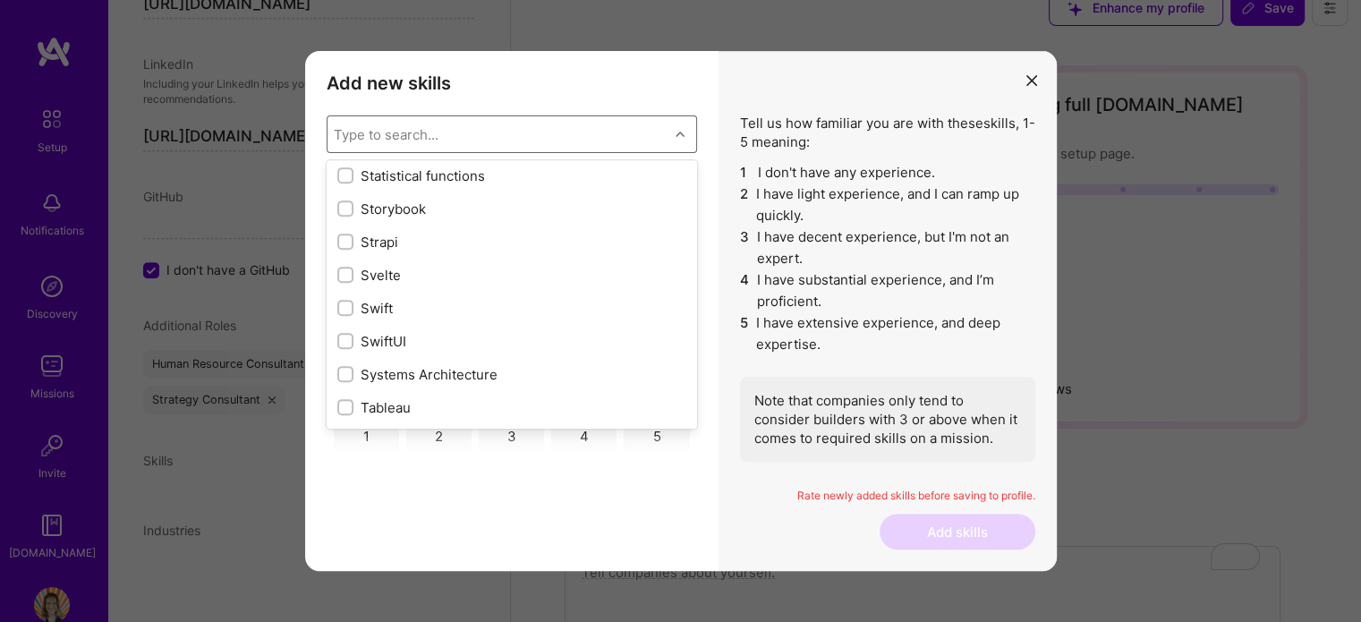
scroll to position [10801, 0]
click at [345, 273] on input "modal" at bounding box center [347, 273] width 13 height 13
checkbox input "true"
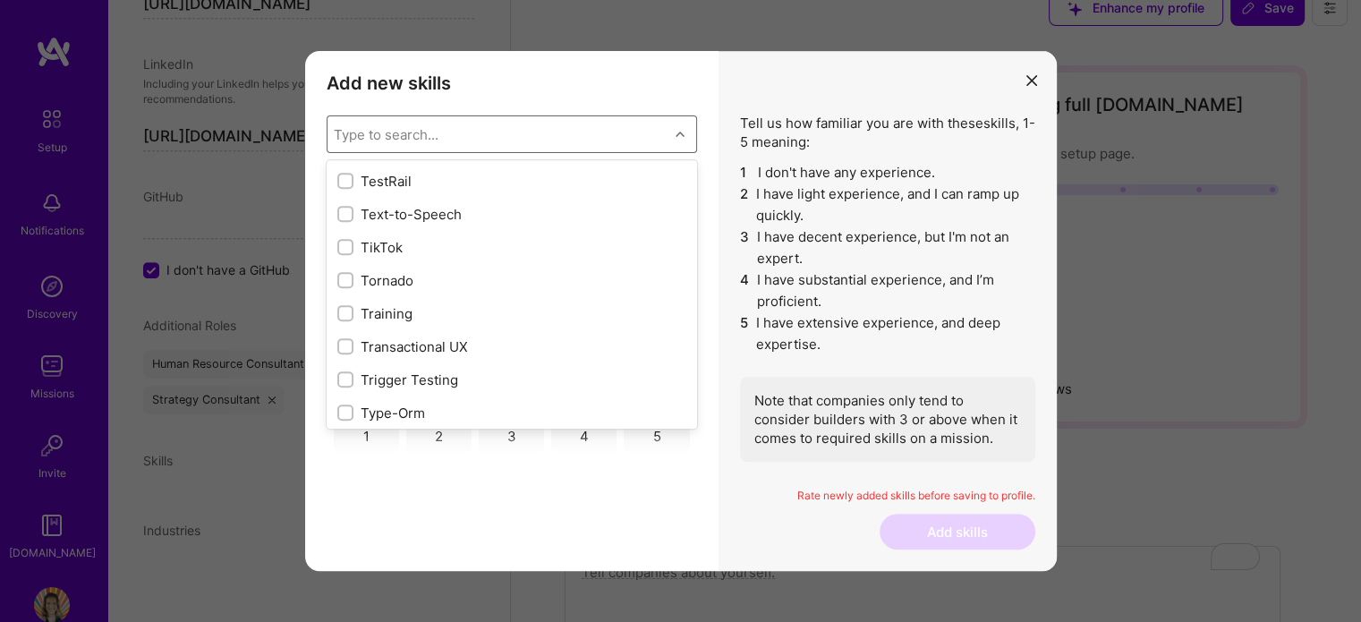
scroll to position [11035, 0]
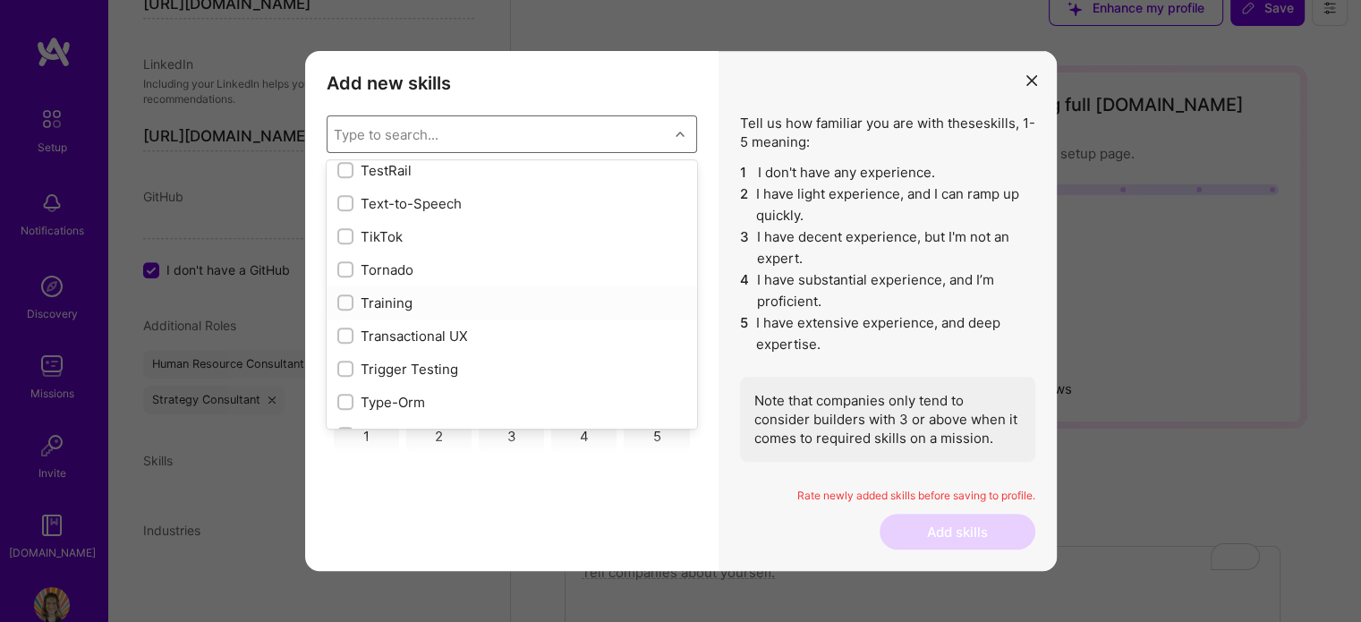
click at [348, 303] on input "modal" at bounding box center [347, 303] width 13 height 13
checkbox input "true"
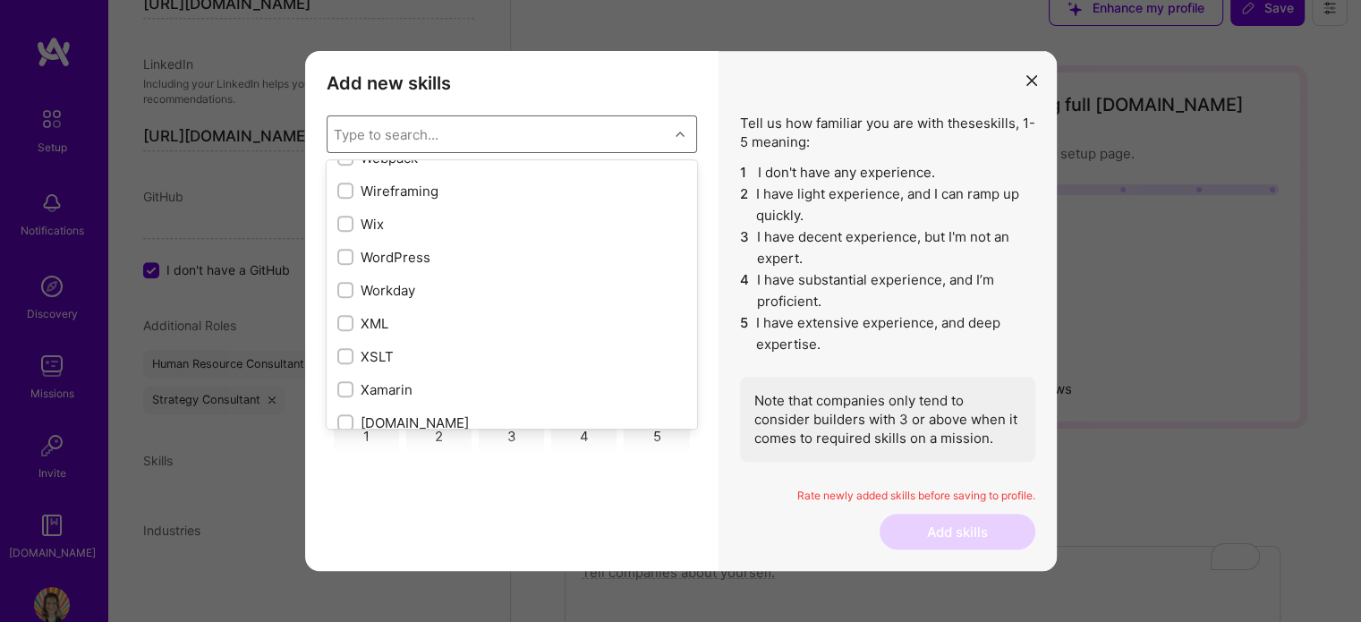
scroll to position [12253, 0]
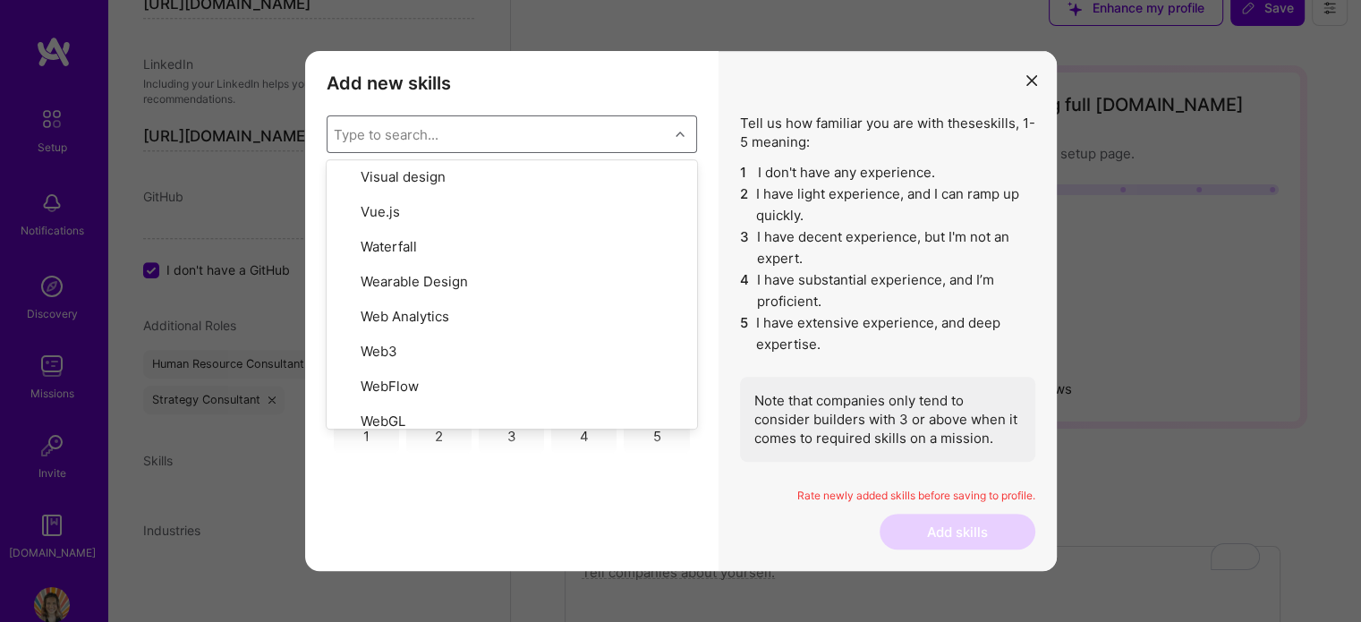
click at [654, 84] on h3 "Add new skills" at bounding box center [512, 82] width 370 height 21
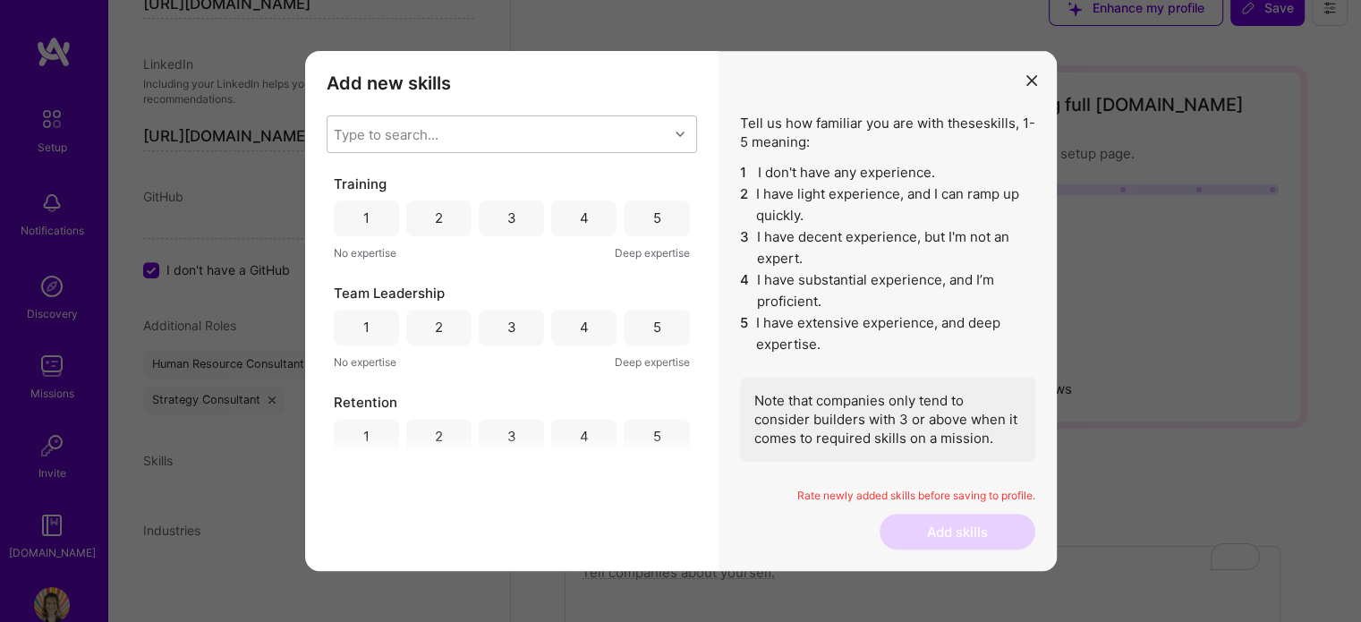
click at [644, 219] on div "5" at bounding box center [656, 218] width 65 height 36
click at [642, 328] on div "5" at bounding box center [656, 328] width 65 height 36
click at [580, 436] on div "4" at bounding box center [584, 436] width 9 height 19
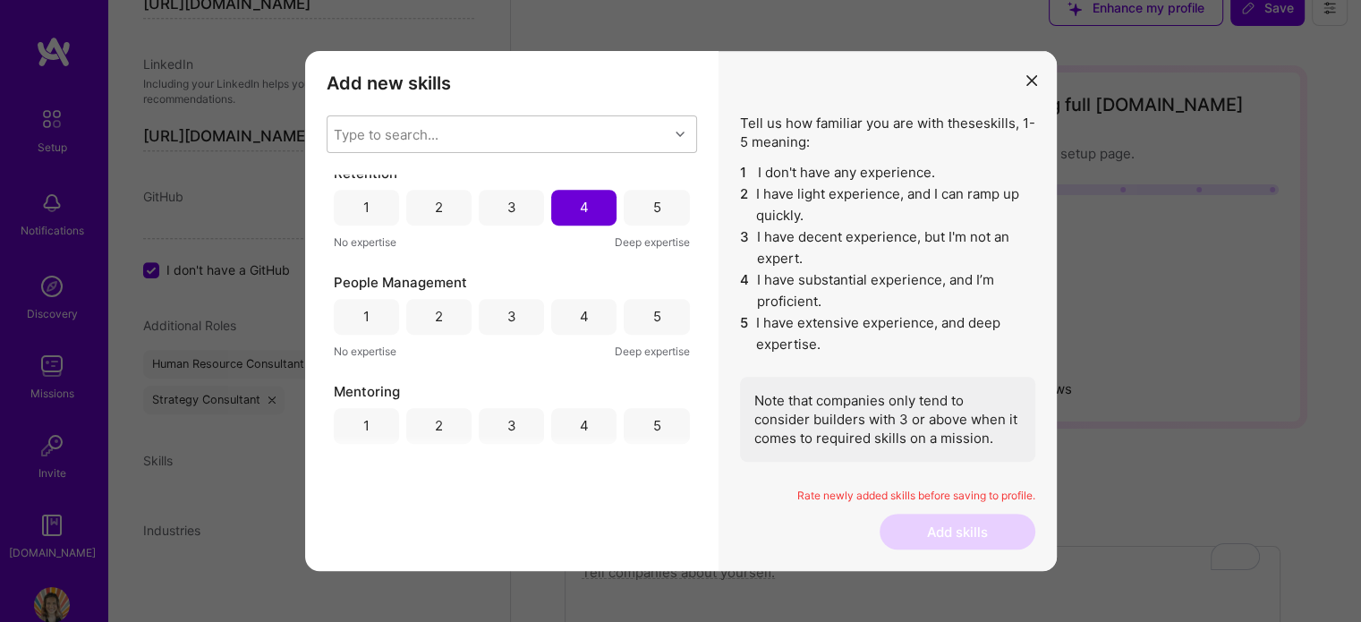
click at [669, 317] on div "5" at bounding box center [656, 317] width 65 height 36
click at [651, 229] on div "Retention 1 2 3 4 5 No expertise Deep expertise" at bounding box center [512, 208] width 356 height 88
click at [651, 217] on div "5" at bounding box center [656, 208] width 65 height 36
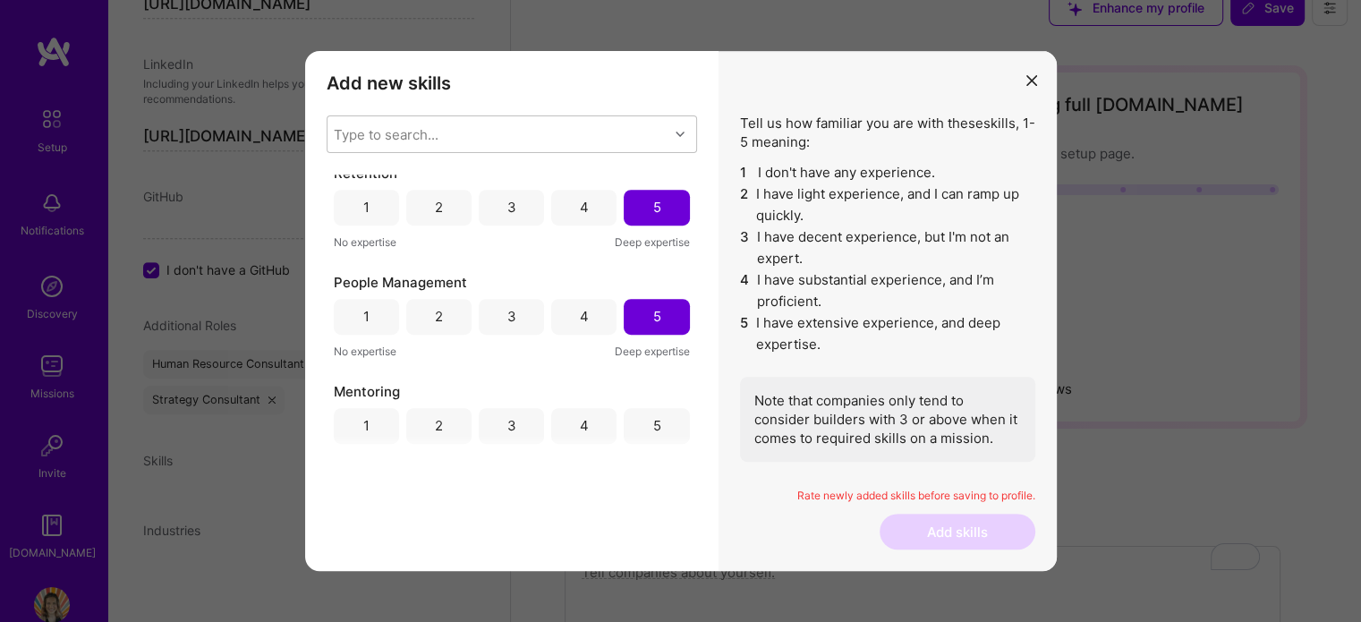
click at [638, 426] on div "5" at bounding box center [656, 426] width 65 height 36
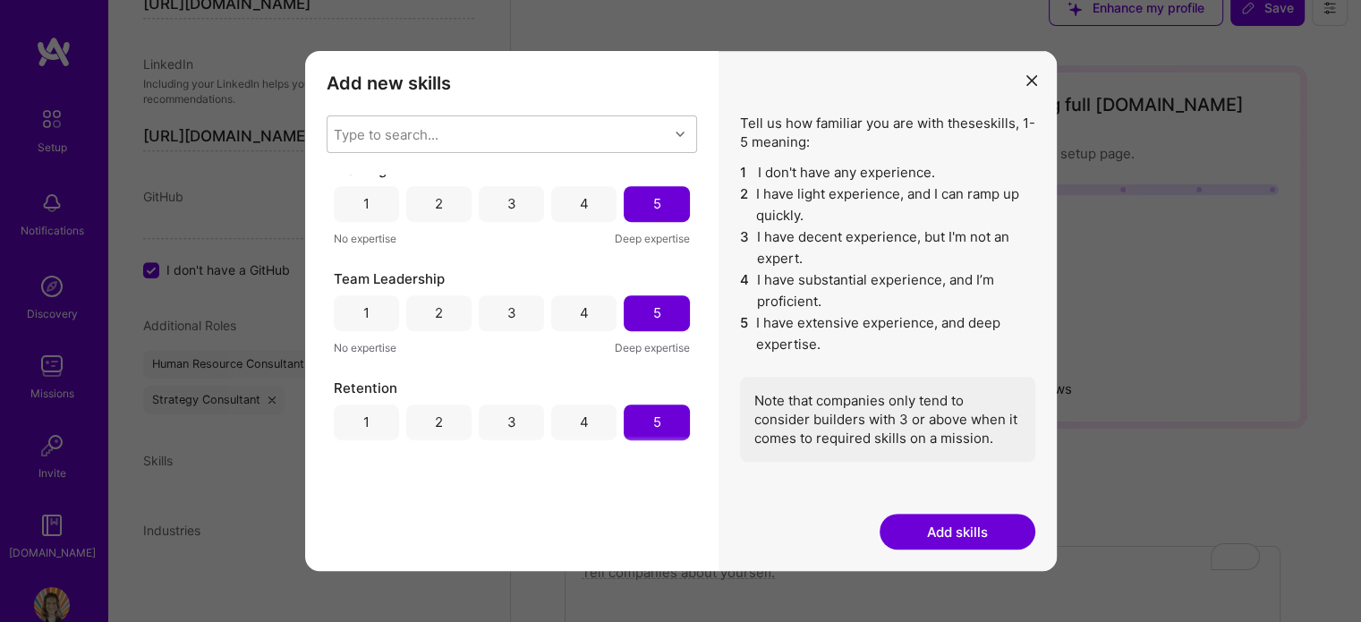
scroll to position [0, 0]
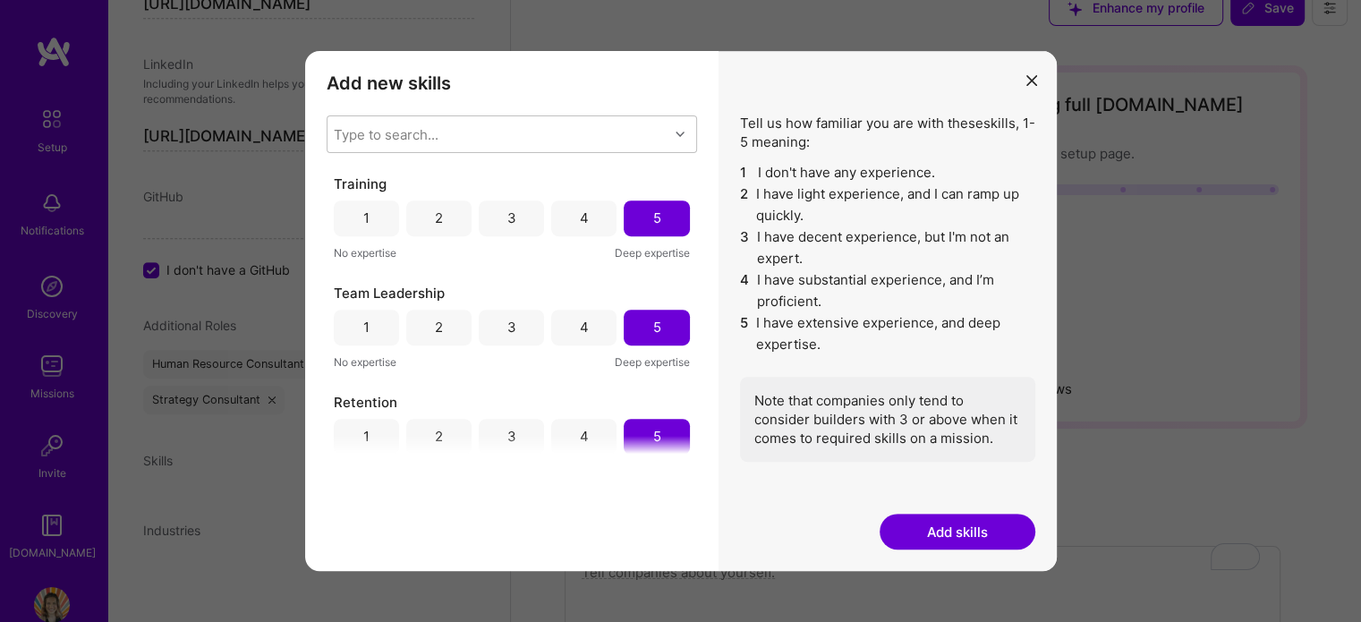
click at [985, 543] on button "Add skills" at bounding box center [958, 532] width 156 height 36
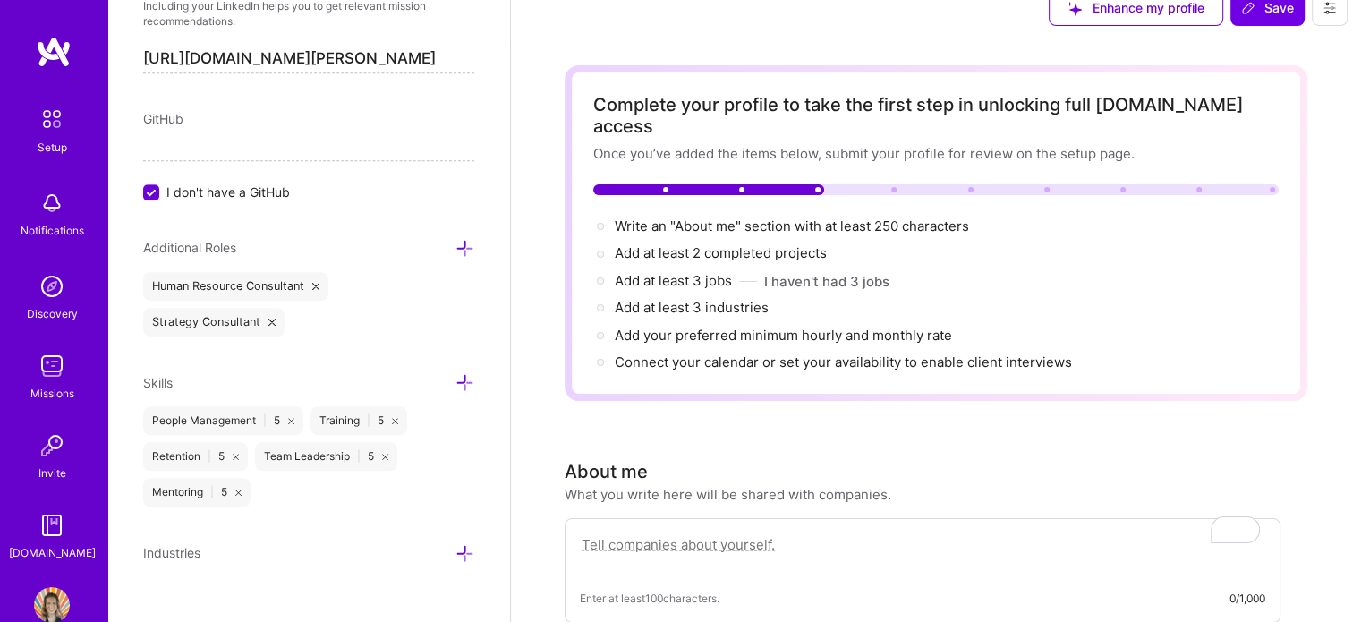
scroll to position [1051, 0]
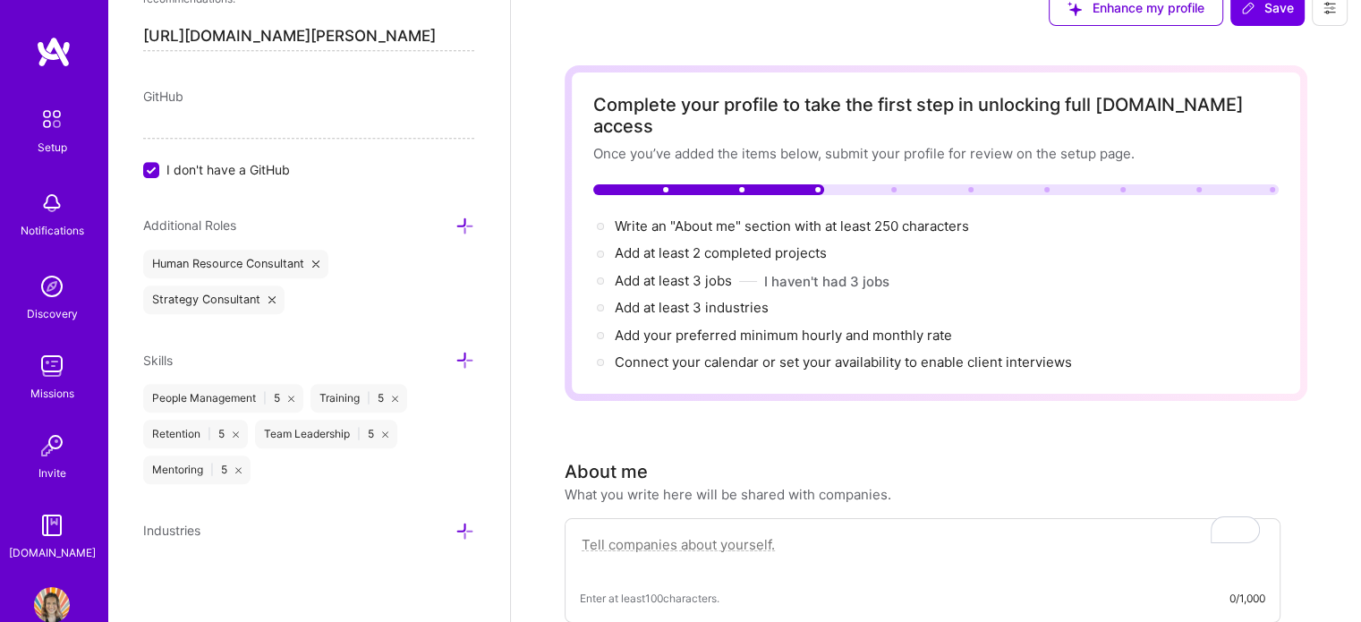
click at [455, 528] on icon at bounding box center [464, 531] width 19 height 19
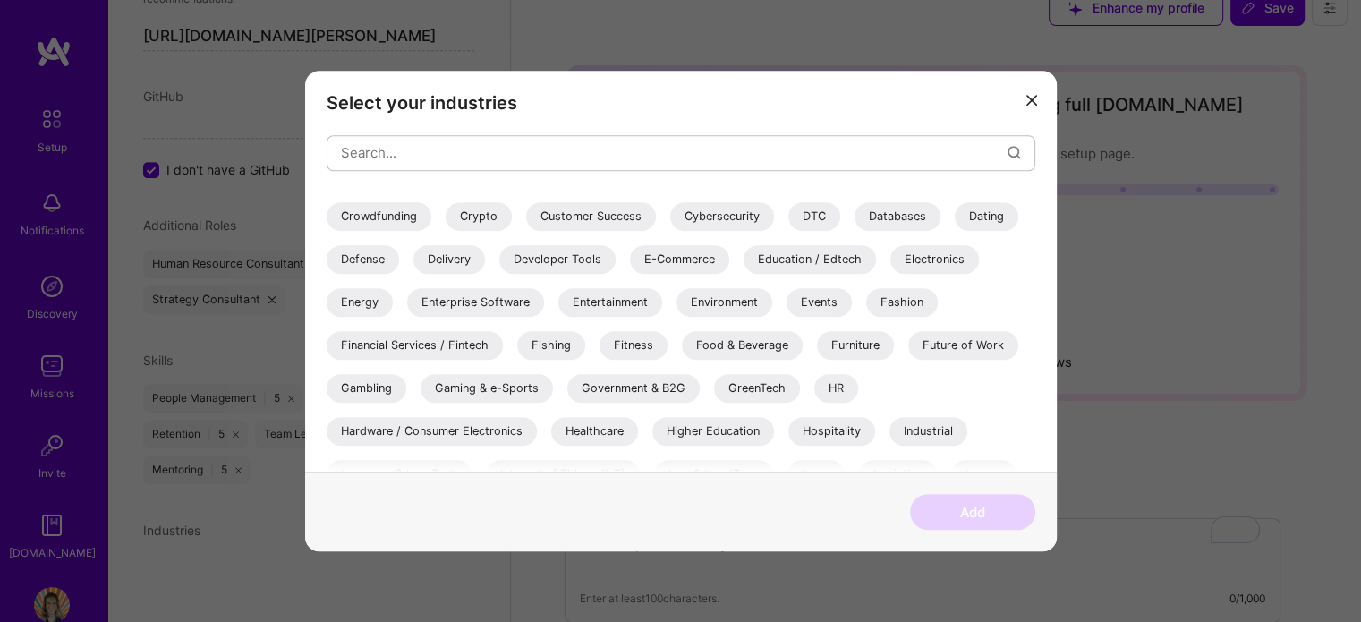
scroll to position [489, 0]
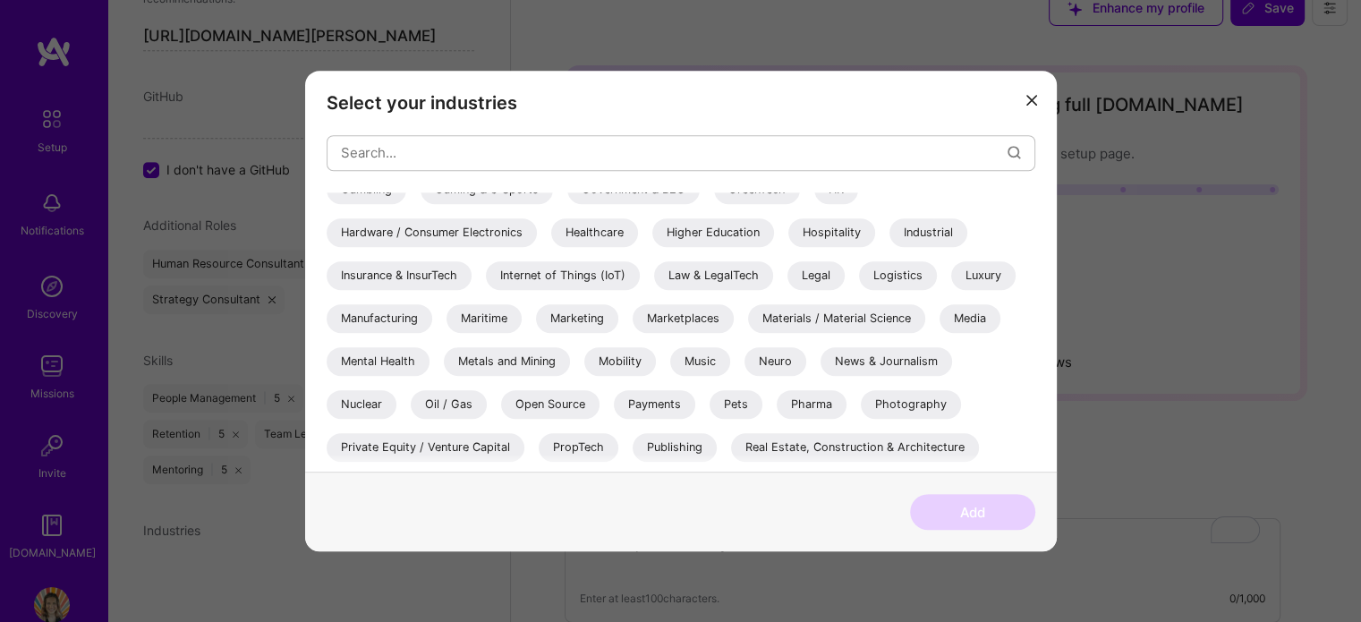
click at [601, 228] on div "Healthcare" at bounding box center [594, 232] width 87 height 29
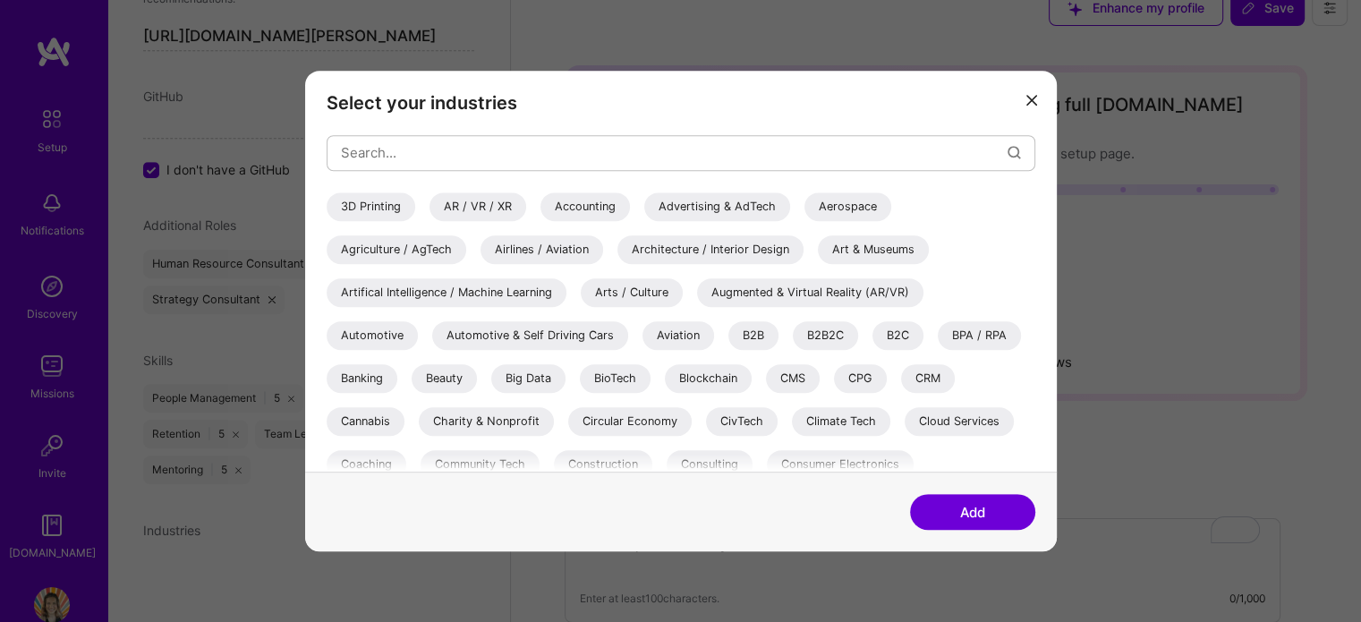
click at [585, 215] on div "Accounting" at bounding box center [584, 206] width 89 height 29
click at [855, 213] on div "Aerospace" at bounding box center [847, 206] width 87 height 29
click at [583, 253] on div "Airlines / Aviation" at bounding box center [542, 249] width 123 height 29
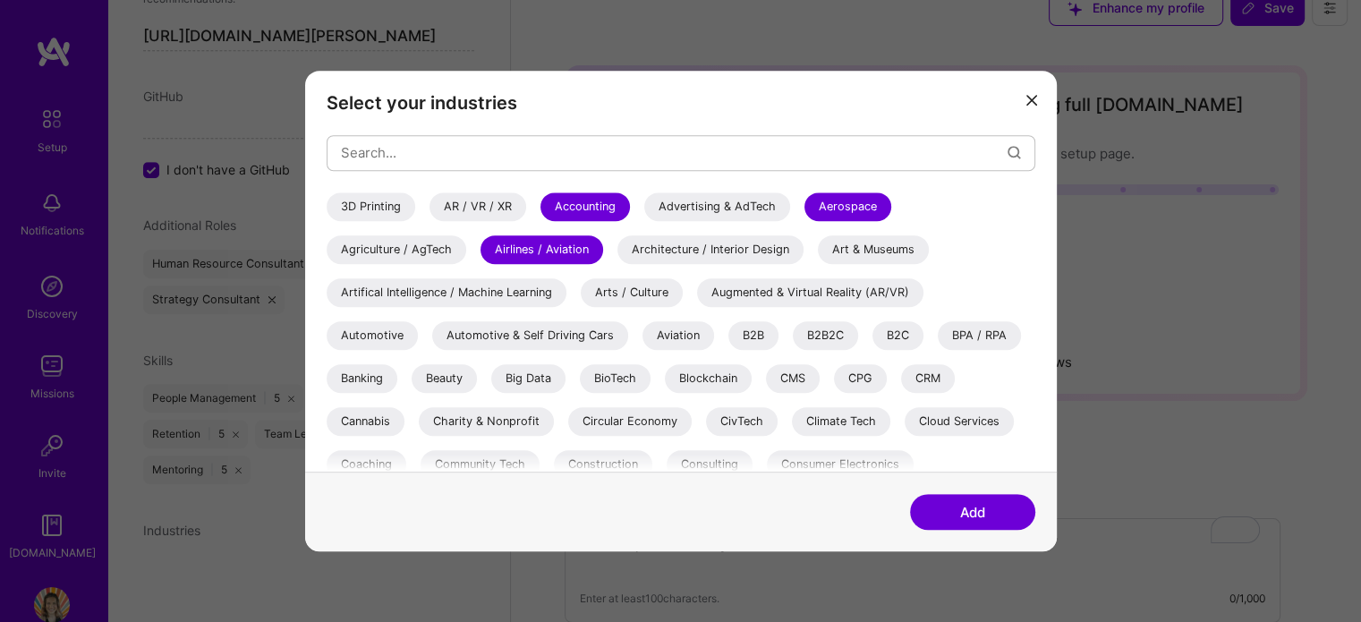
click at [427, 258] on div "Agriculture / AgTech" at bounding box center [397, 249] width 140 height 29
click at [645, 289] on div "Arts / Culture" at bounding box center [632, 292] width 102 height 29
click at [375, 421] on div "Cannabis" at bounding box center [366, 421] width 78 height 29
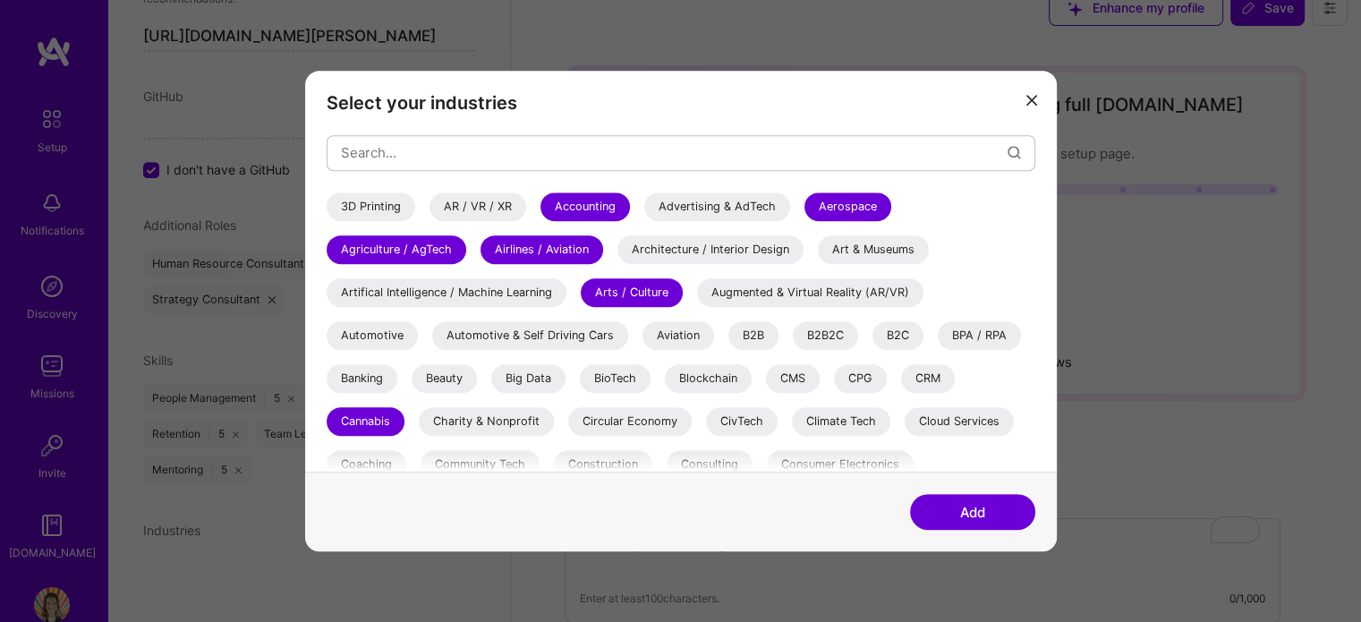
click at [394, 213] on div "3D Printing" at bounding box center [371, 206] width 89 height 29
click at [465, 208] on div "AR / VR / XR" at bounding box center [478, 206] width 97 height 29
click at [447, 285] on div "Artifical Intelligence / Machine Learning" at bounding box center [447, 292] width 240 height 29
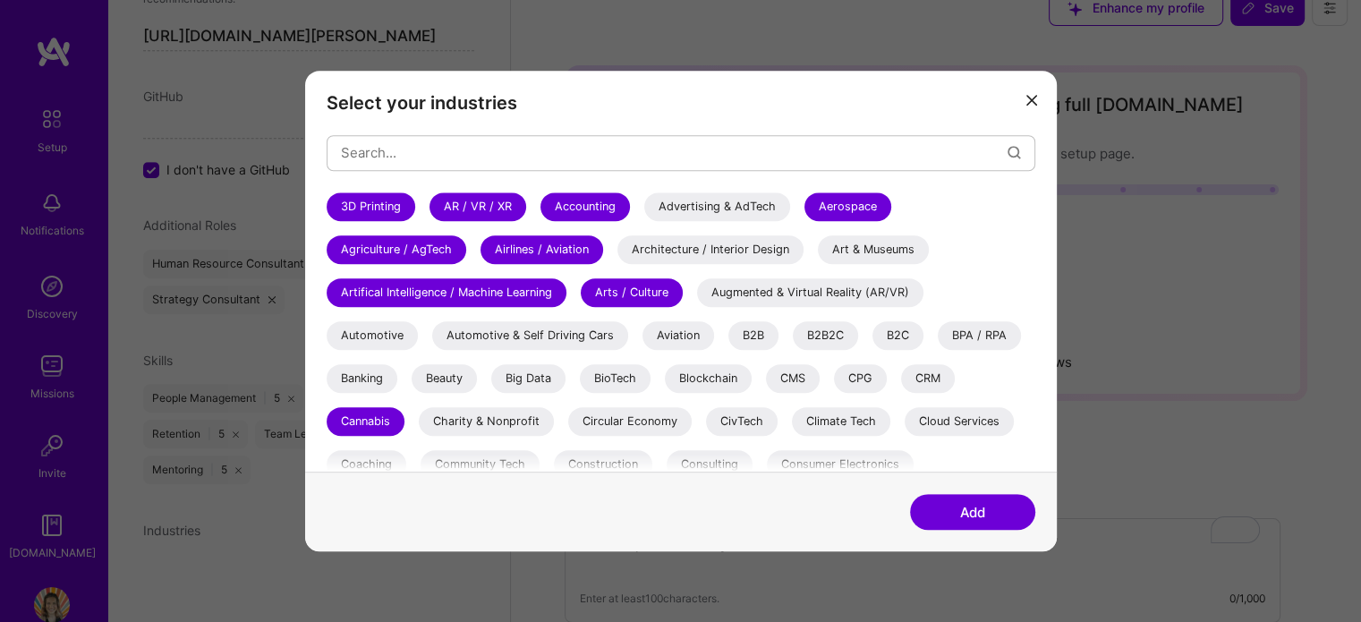
click at [675, 245] on div "Architecture / Interior Design" at bounding box center [710, 249] width 186 height 29
click at [680, 213] on div "Advertising & AdTech" at bounding box center [717, 206] width 146 height 29
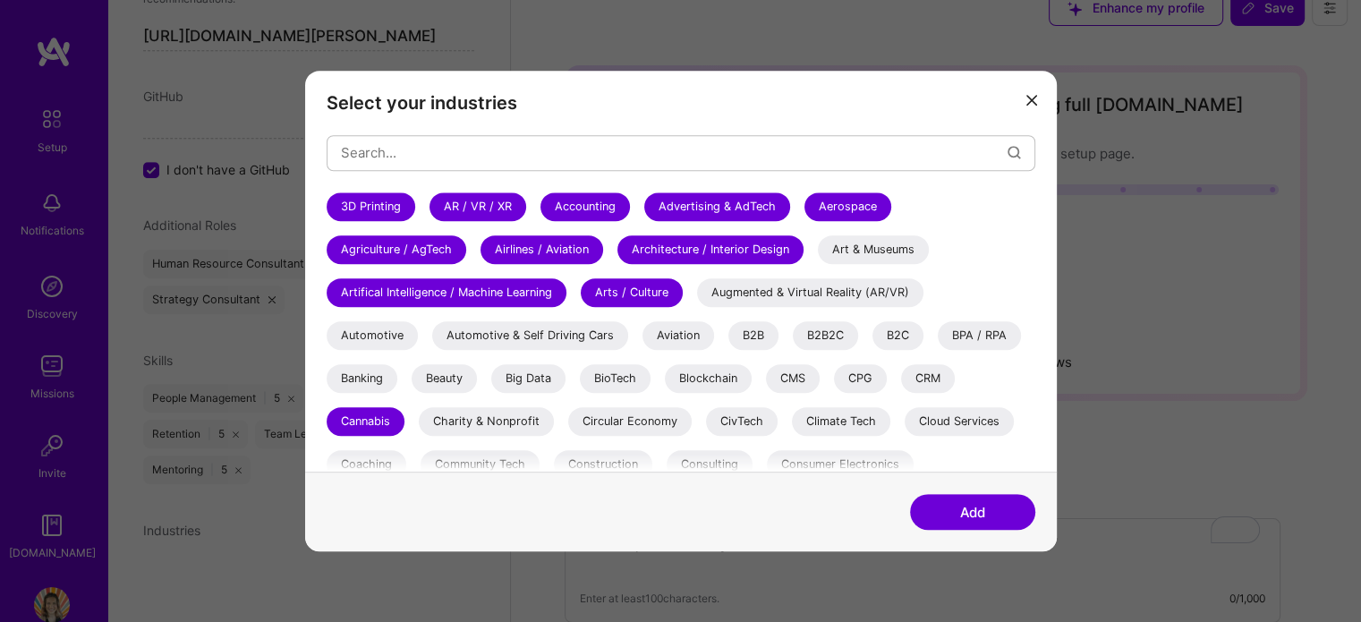
click at [841, 250] on div "Art & Museums" at bounding box center [873, 249] width 111 height 29
click at [813, 285] on div "Augmented & Virtual Reality (AR/VR)" at bounding box center [810, 292] width 226 height 29
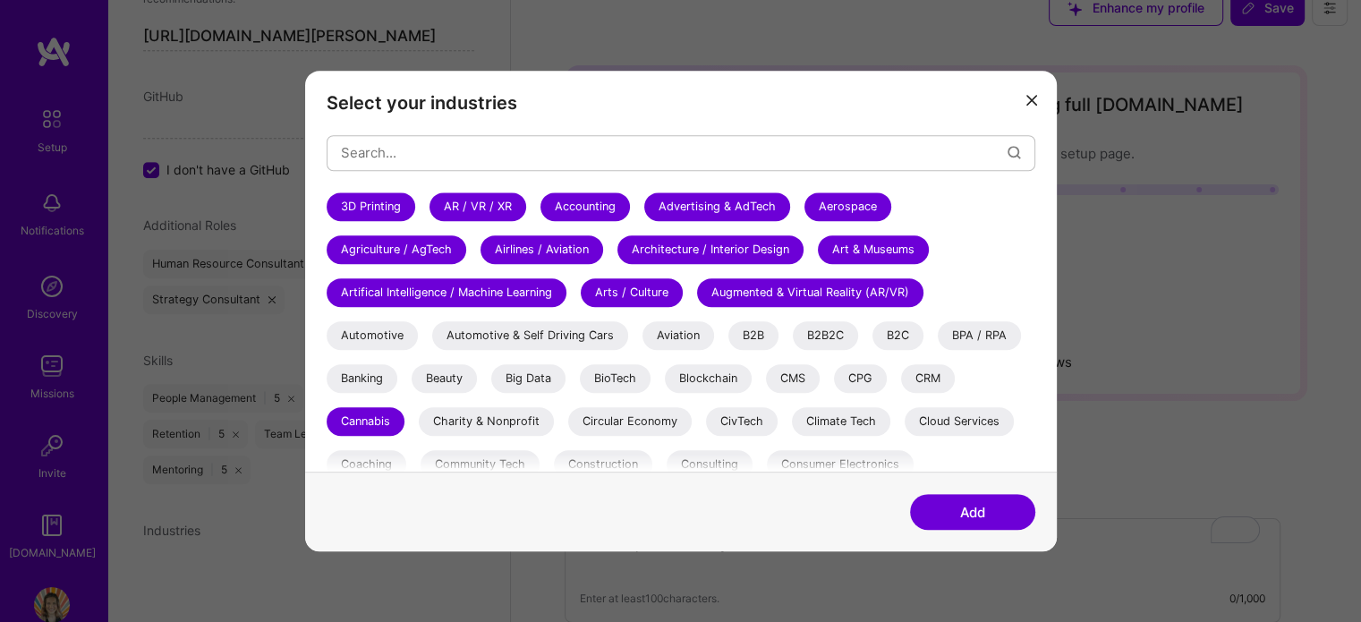
click at [745, 324] on div "B2B" at bounding box center [753, 335] width 50 height 29
click at [697, 332] on div "Aviation" at bounding box center [678, 335] width 72 height 29
click at [562, 346] on div "Automotive & Self Driving Cars" at bounding box center [530, 335] width 196 height 29
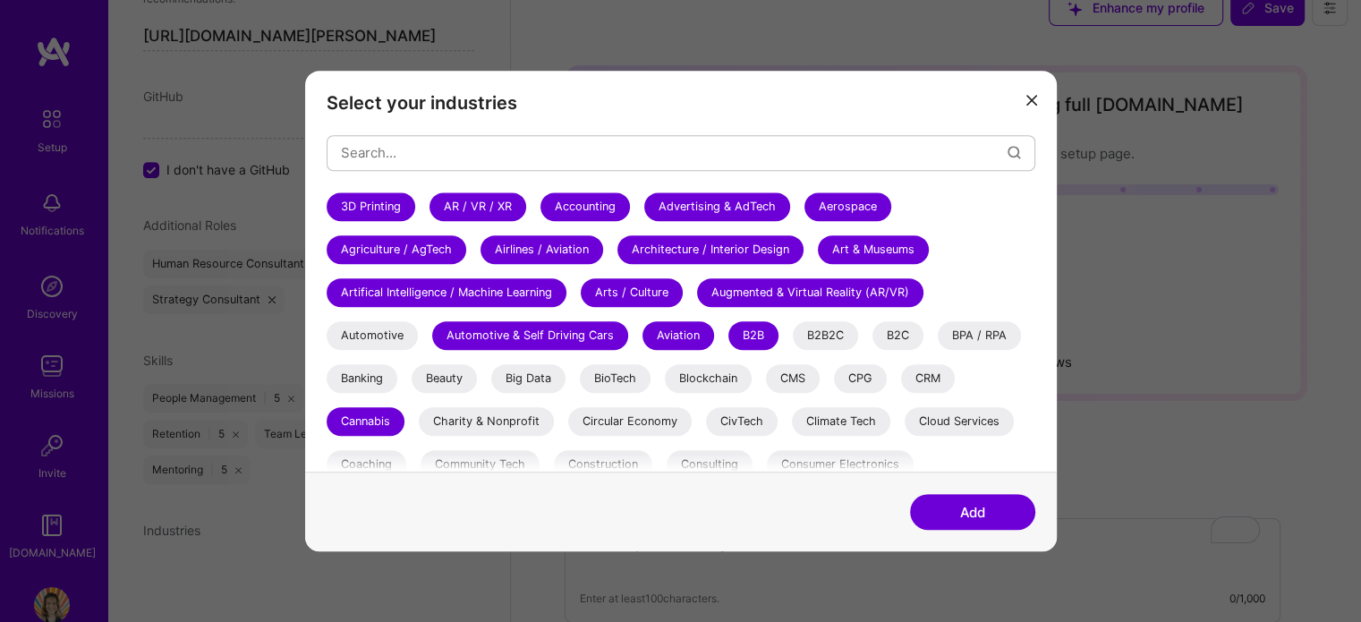
click at [545, 372] on div "Big Data" at bounding box center [528, 378] width 74 height 29
click at [353, 338] on div "Automotive" at bounding box center [372, 335] width 91 height 29
click at [353, 373] on div "Banking" at bounding box center [362, 378] width 71 height 29
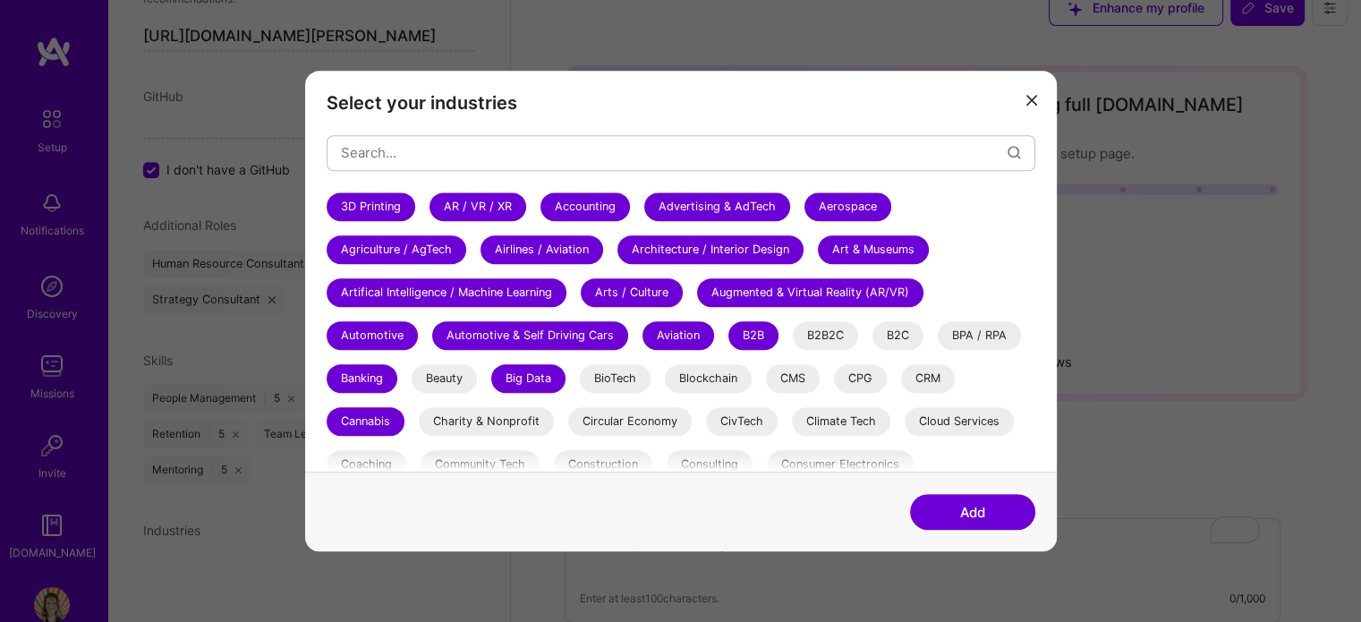
click at [426, 380] on div "Beauty" at bounding box center [444, 378] width 65 height 29
click at [456, 415] on div "Charity & Nonprofit" at bounding box center [486, 421] width 135 height 29
click at [631, 409] on div "Circular Economy" at bounding box center [629, 421] width 123 height 29
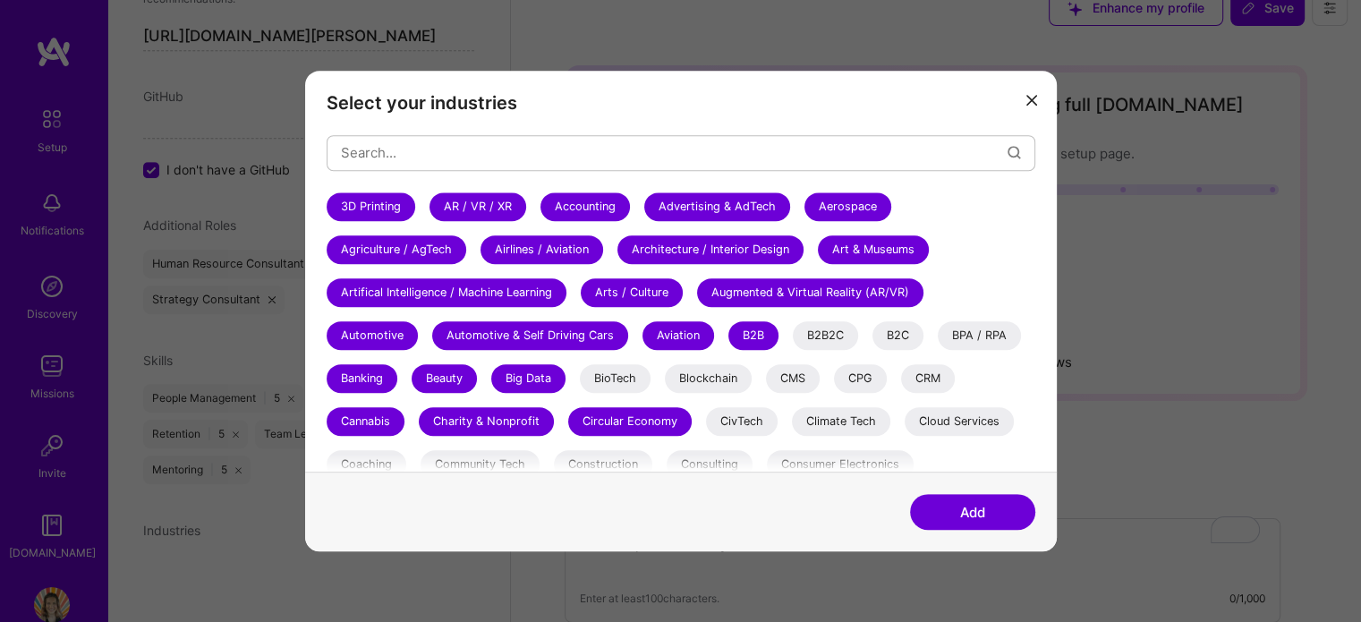
click at [618, 376] on div "BioTech" at bounding box center [615, 378] width 71 height 29
click at [698, 379] on div "Blockchain" at bounding box center [708, 378] width 87 height 29
click at [733, 413] on div "CivTech" at bounding box center [742, 421] width 72 height 29
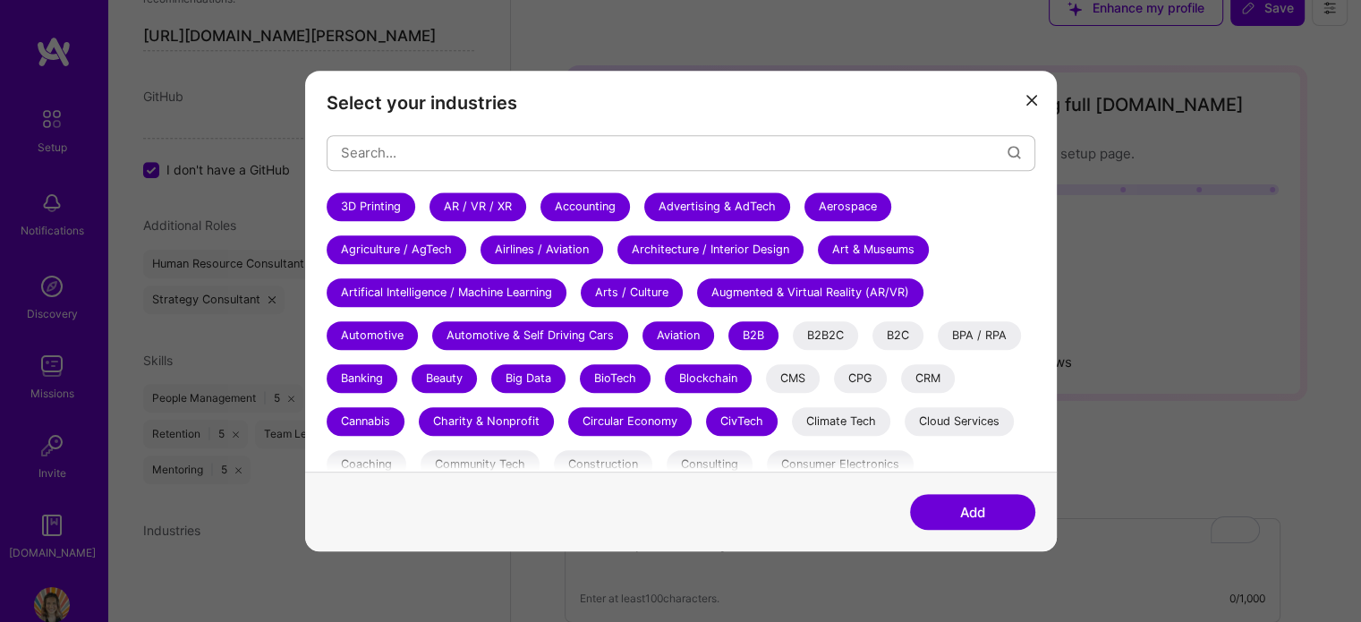
click at [821, 323] on div "B2B2C" at bounding box center [825, 335] width 65 height 29
click at [805, 371] on div "CMS" at bounding box center [793, 378] width 54 height 29
click at [859, 382] on div "CPG" at bounding box center [860, 378] width 53 height 29
click at [852, 421] on div "Climate Tech" at bounding box center [841, 421] width 98 height 29
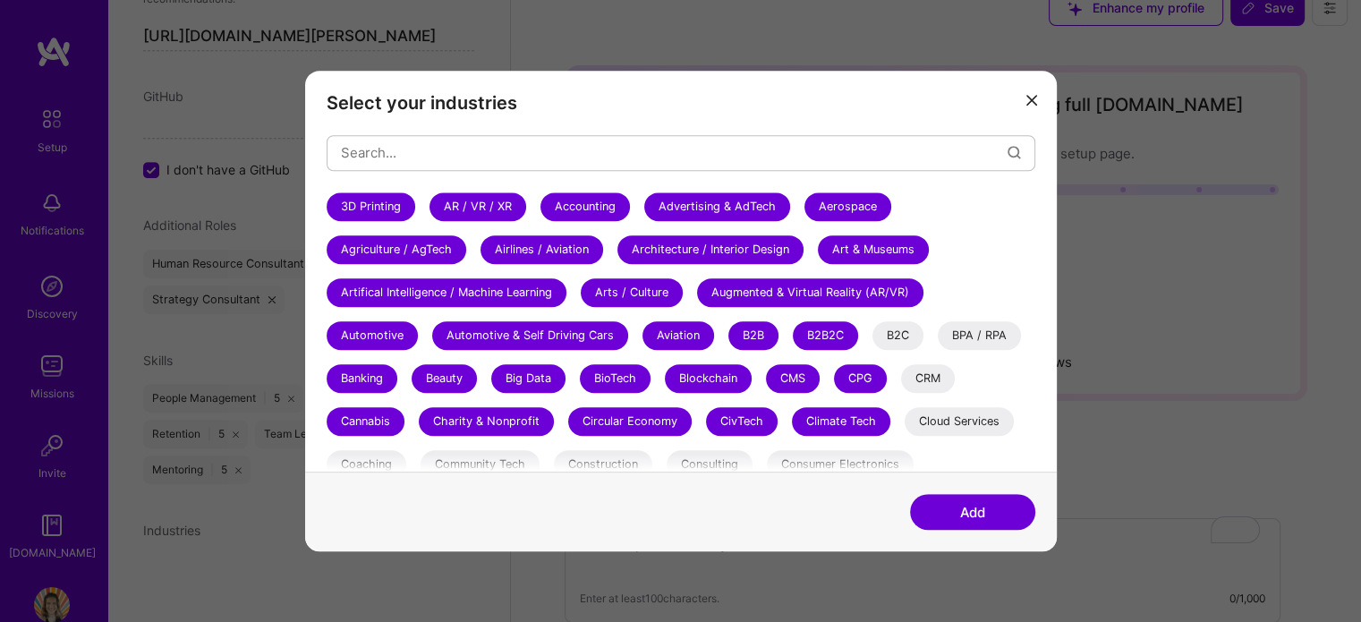
click at [928, 427] on div "Cloud Services" at bounding box center [959, 421] width 109 height 29
click at [925, 387] on div "CRM" at bounding box center [928, 378] width 54 height 29
click at [898, 339] on div "B2C" at bounding box center [897, 335] width 51 height 29
click at [962, 342] on div "BPA / RPA" at bounding box center [979, 335] width 83 height 29
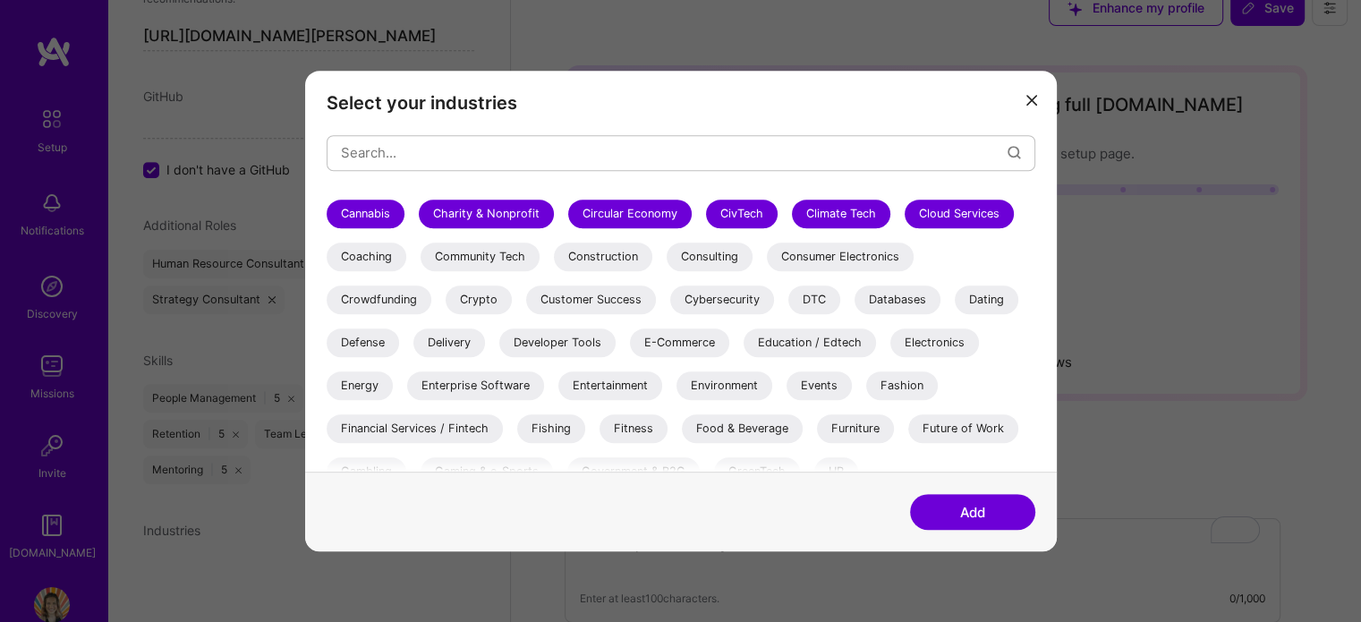
scroll to position [200, 0]
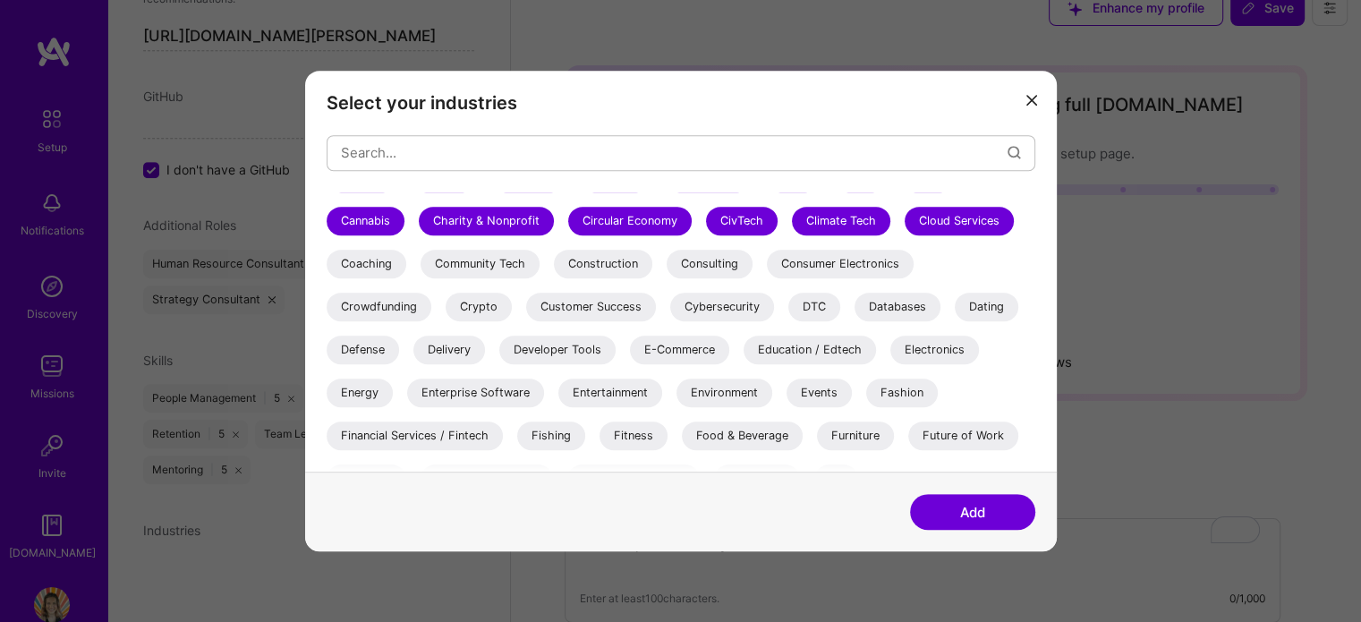
click at [378, 264] on div "Coaching" at bounding box center [367, 264] width 80 height 29
click at [377, 315] on div "Crowdfunding" at bounding box center [379, 307] width 105 height 29
click at [372, 362] on div "Defense" at bounding box center [363, 350] width 72 height 29
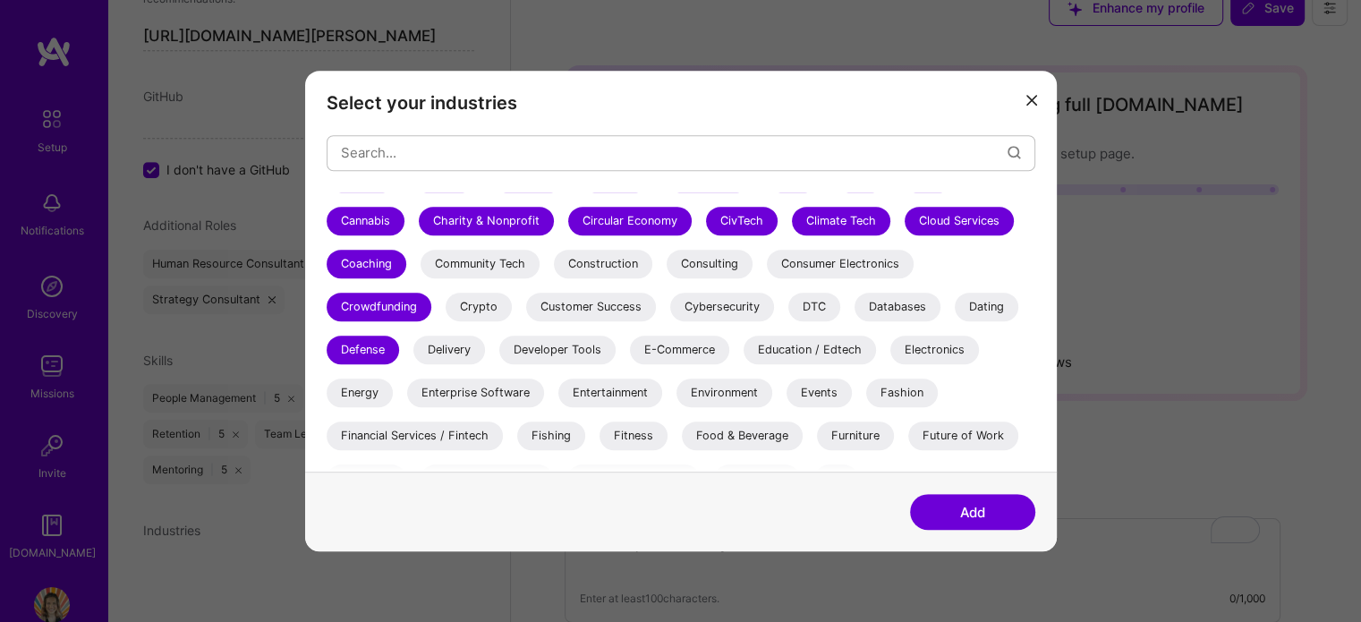
click at [369, 387] on div "Energy" at bounding box center [360, 393] width 66 height 29
click at [384, 432] on div "Financial Services / Fintech" at bounding box center [415, 435] width 176 height 29
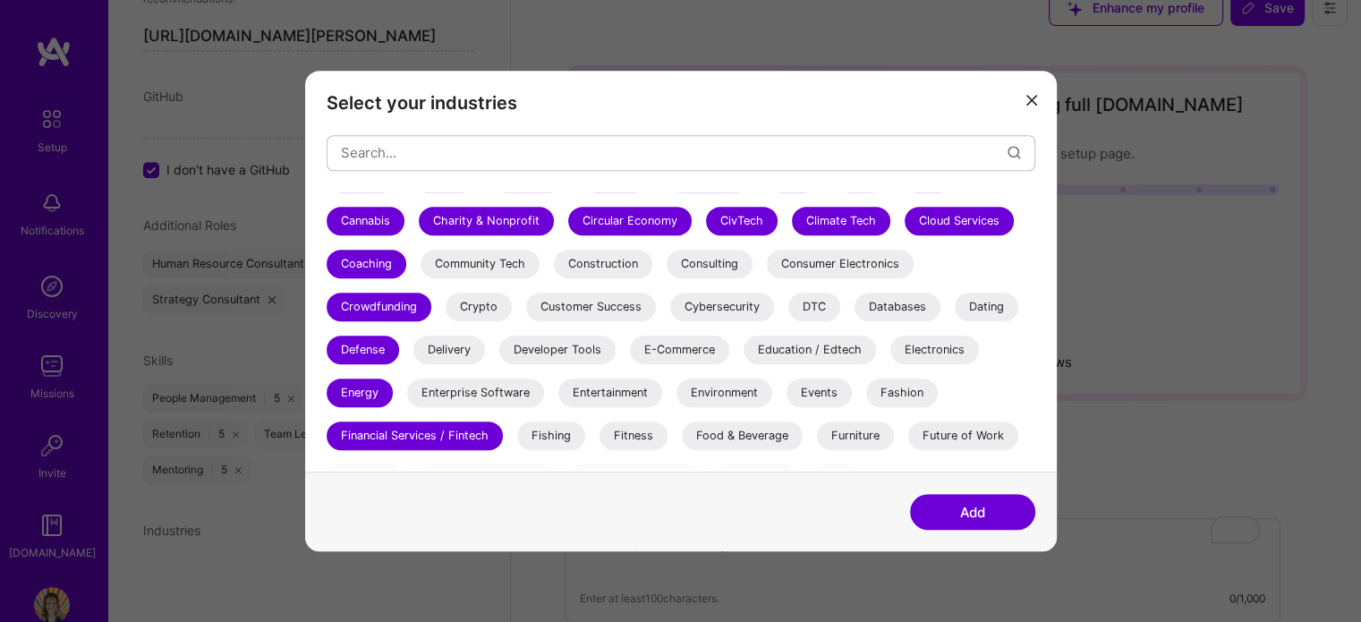
click at [421, 396] on div "Enterprise Software" at bounding box center [475, 393] width 137 height 29
click at [424, 362] on div "Delivery" at bounding box center [449, 350] width 72 height 29
click at [467, 311] on div "Crypto" at bounding box center [479, 307] width 66 height 29
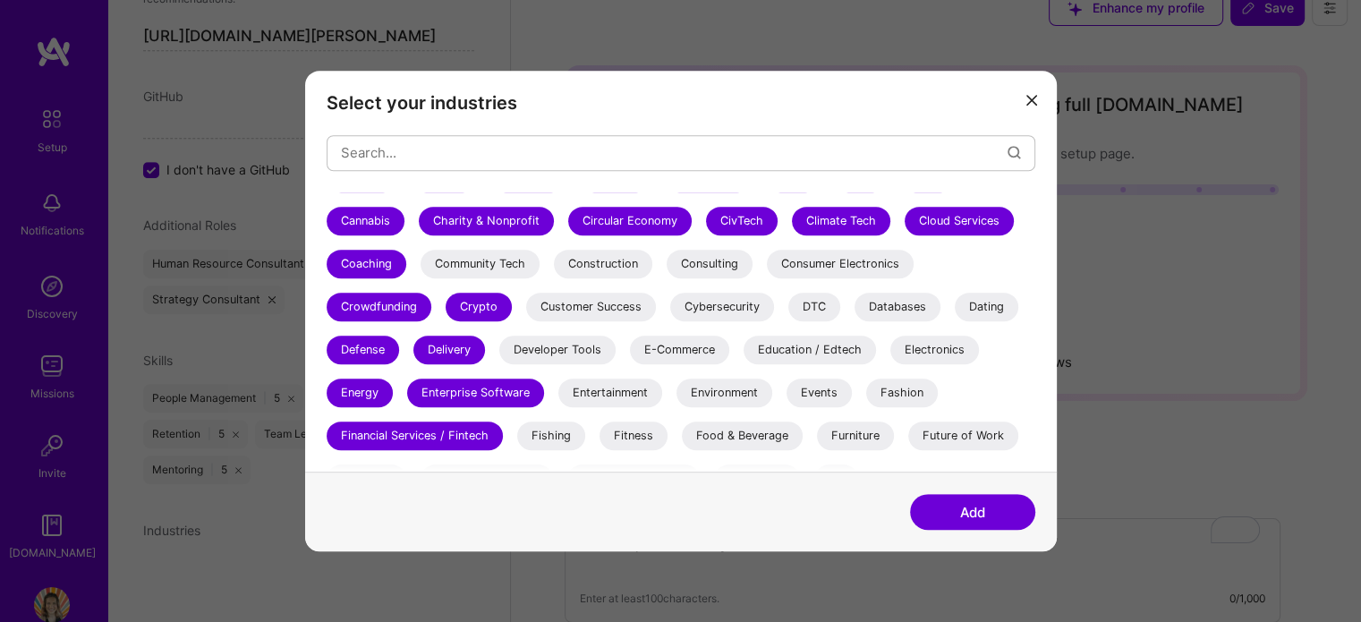
click at [494, 274] on div "Community Tech" at bounding box center [480, 264] width 119 height 29
click at [590, 260] on div "Construction" at bounding box center [603, 264] width 98 height 29
click at [592, 305] on div "Customer Success" at bounding box center [591, 307] width 130 height 29
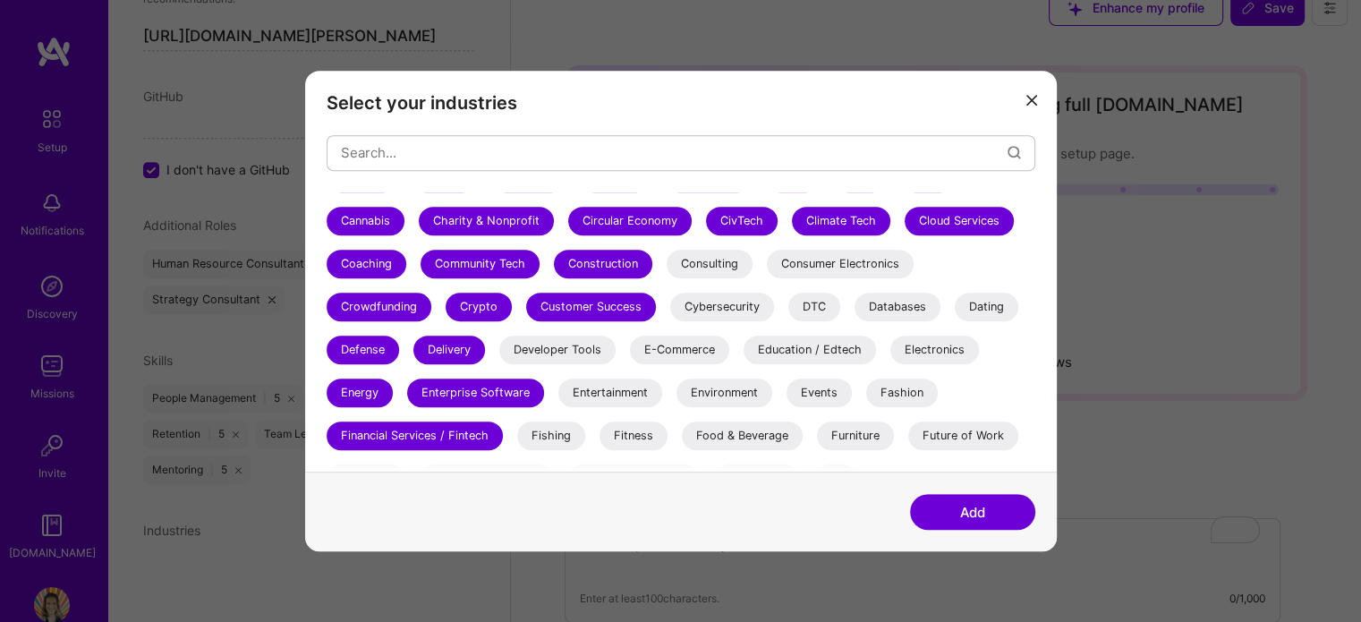
click at [562, 346] on div "Developer Tools" at bounding box center [557, 350] width 116 height 29
click at [584, 386] on div "Entertainment" at bounding box center [610, 393] width 104 height 29
click at [558, 434] on div "Fishing" at bounding box center [551, 435] width 68 height 29
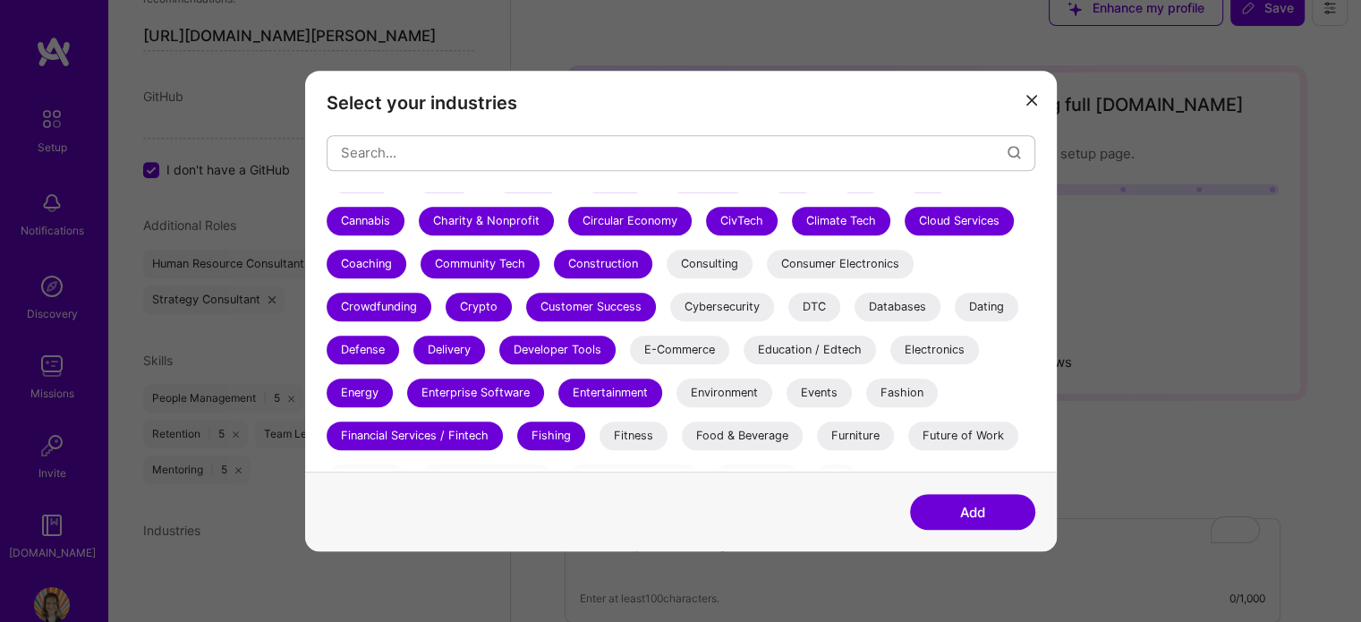
click at [625, 434] on div "Fitness" at bounding box center [634, 435] width 68 height 29
click at [708, 267] on div "Consulting" at bounding box center [710, 264] width 86 height 29
click at [716, 294] on div "Cybersecurity" at bounding box center [722, 307] width 104 height 29
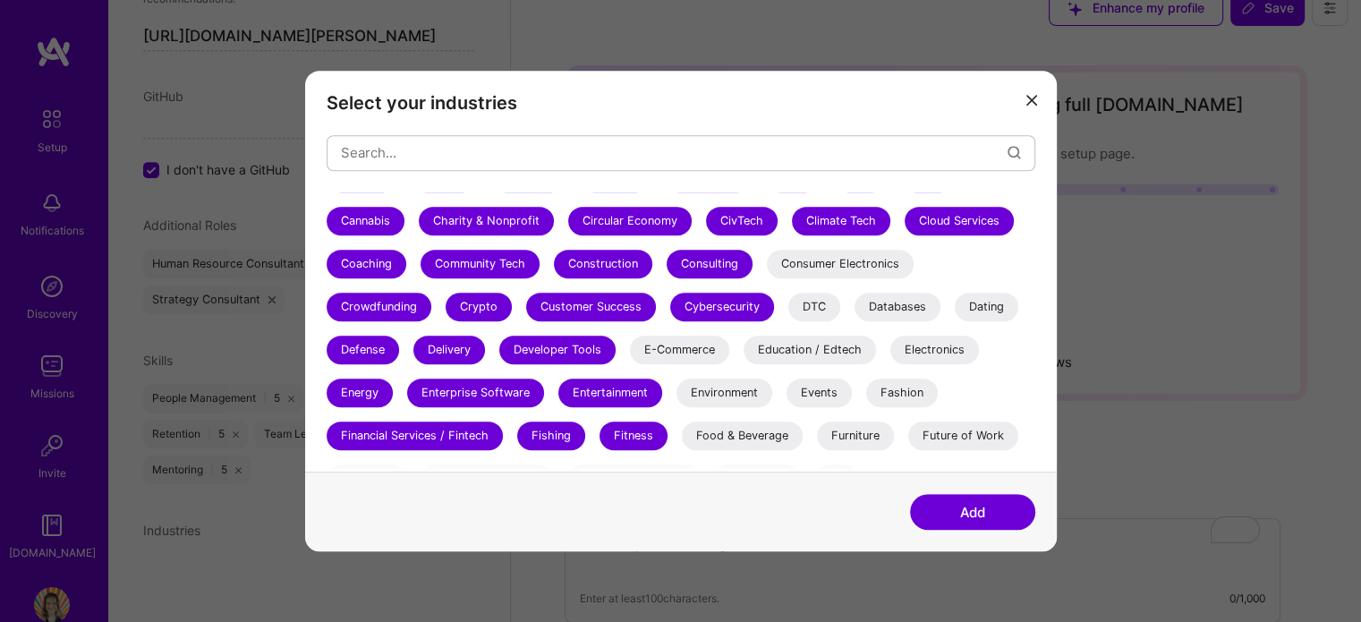
click at [680, 362] on div "E-Commerce" at bounding box center [679, 350] width 99 height 29
click at [716, 383] on div "Environment" at bounding box center [725, 393] width 96 height 29
click at [734, 422] on div "Food & Beverage" at bounding box center [742, 435] width 121 height 29
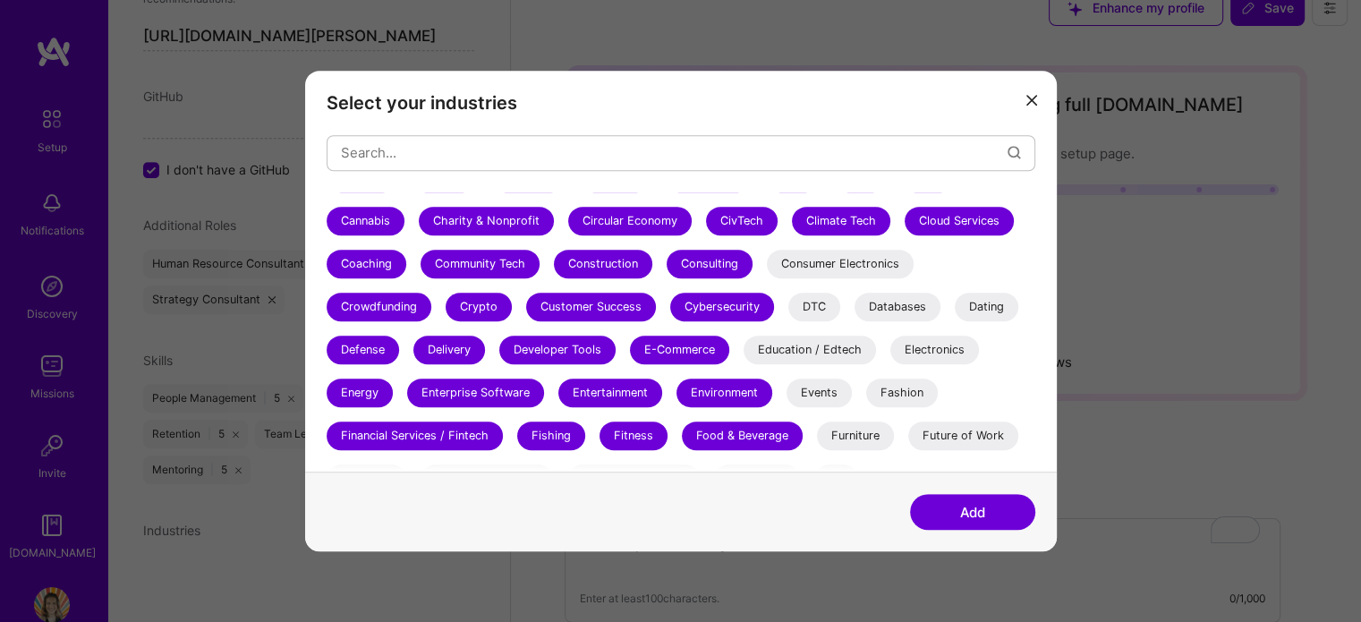
click at [809, 288] on div "3D Printing AR / VR / XR Accounting Advertising & AdTech Aerospace Agriculture …" at bounding box center [681, 439] width 709 height 895
click at [815, 267] on div "Consumer Electronics" at bounding box center [840, 264] width 147 height 29
click at [815, 296] on div "DTC" at bounding box center [814, 307] width 52 height 29
click at [817, 357] on div "Education / Edtech" at bounding box center [810, 350] width 132 height 29
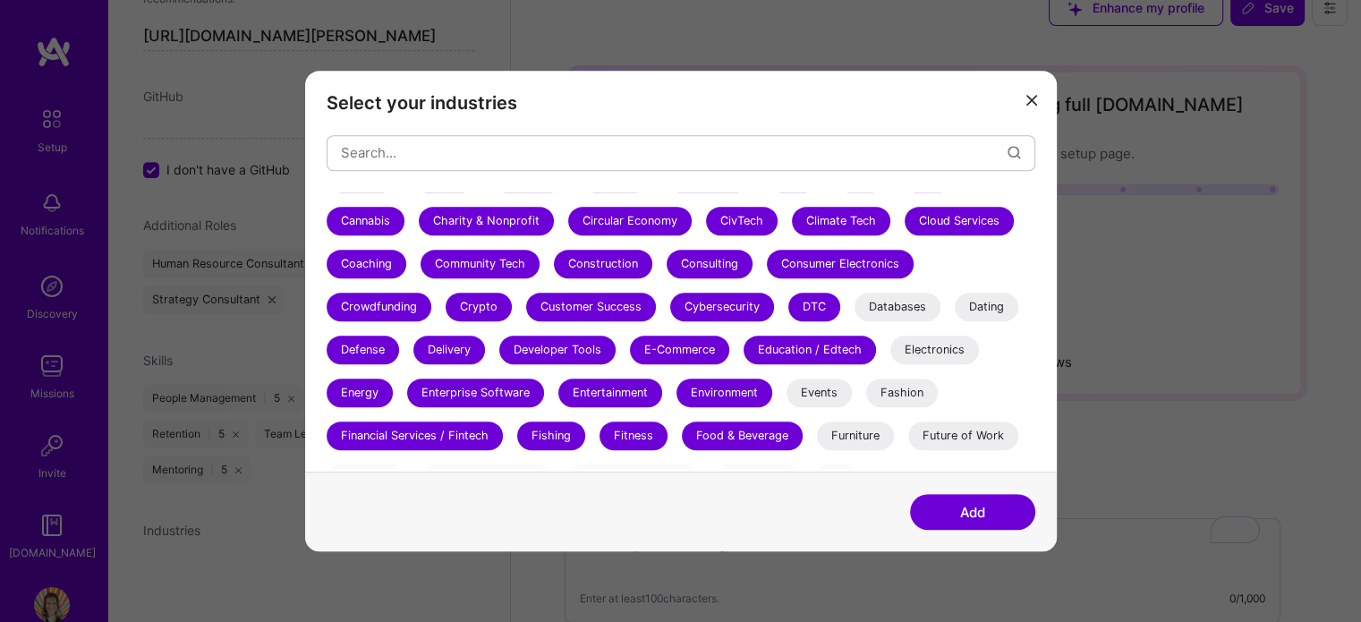
click at [821, 388] on div "Events" at bounding box center [819, 393] width 65 height 29
click at [857, 428] on div "Furniture" at bounding box center [855, 435] width 77 height 29
click at [906, 386] on div "Fashion" at bounding box center [902, 393] width 72 height 29
click at [918, 361] on div "Electronics" at bounding box center [934, 350] width 89 height 29
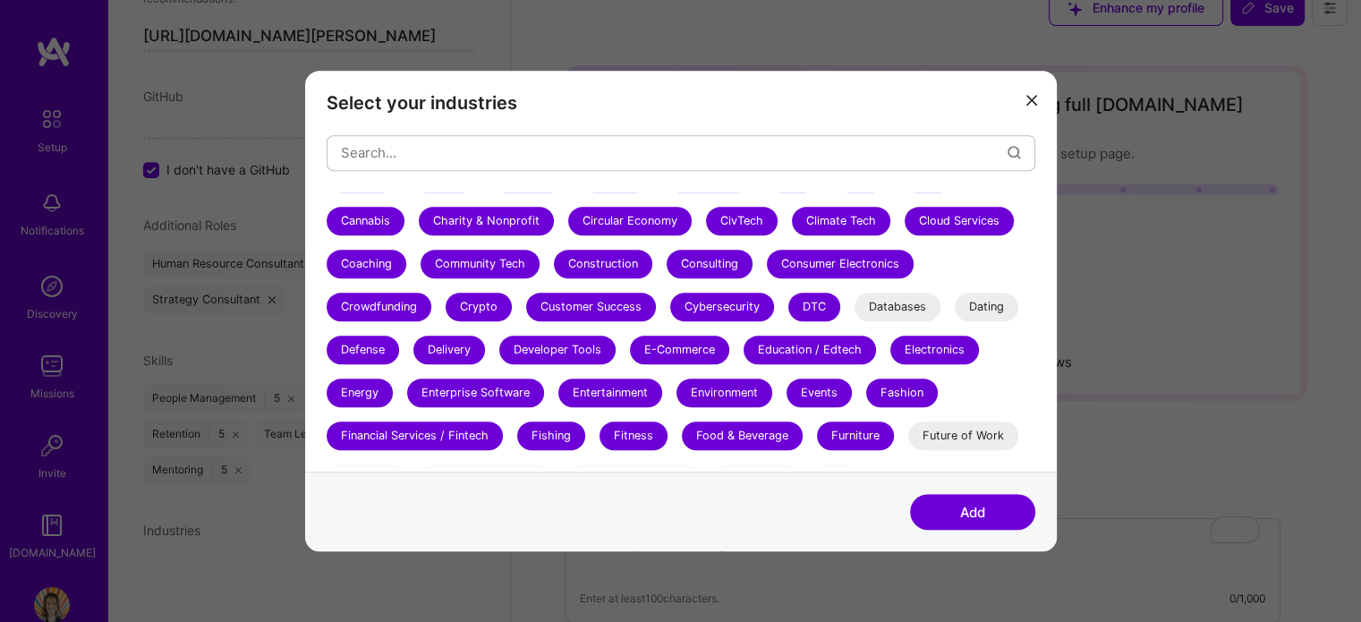
click at [915, 328] on div "3D Printing AR / VR / XR Accounting Advertising & AdTech Aerospace Agriculture …" at bounding box center [681, 439] width 709 height 895
click at [919, 307] on div "Databases" at bounding box center [898, 307] width 86 height 29
click at [981, 318] on div "Dating" at bounding box center [987, 307] width 64 height 29
click at [980, 418] on div "3D Printing AR / VR / XR Accounting Advertising & AdTech Aerospace Agriculture …" at bounding box center [681, 439] width 709 height 895
click at [983, 432] on div "Future of Work" at bounding box center [963, 435] width 110 height 29
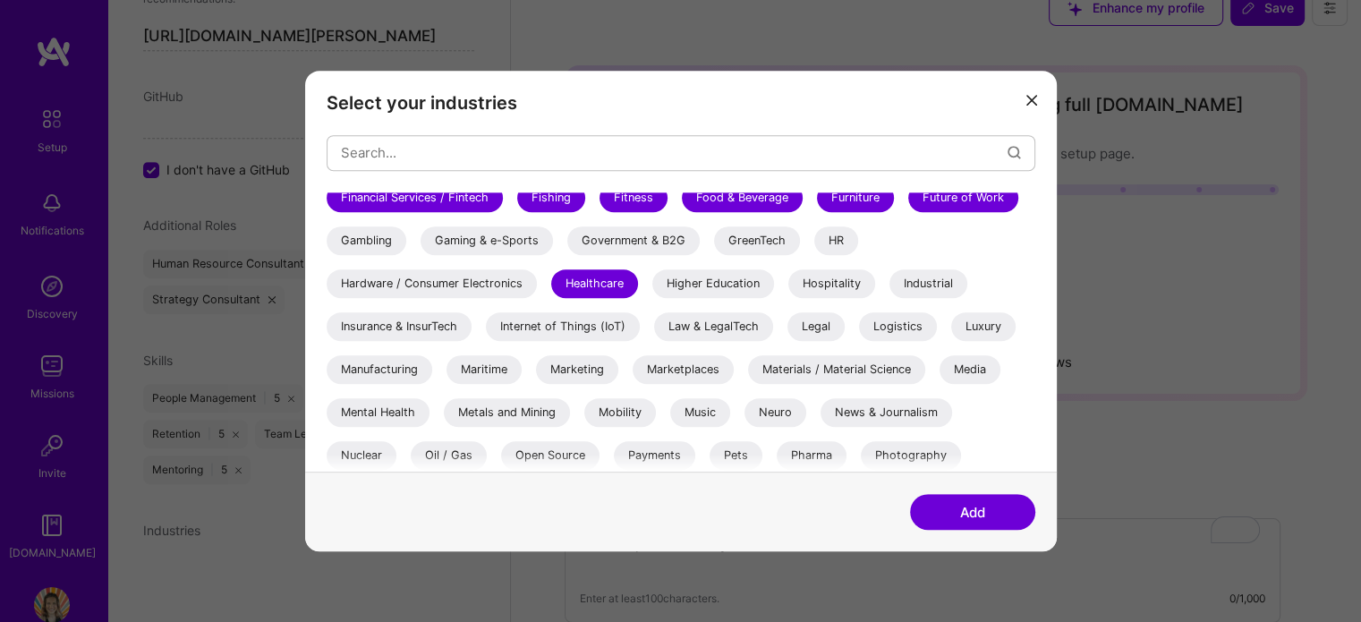
scroll to position [446, 0]
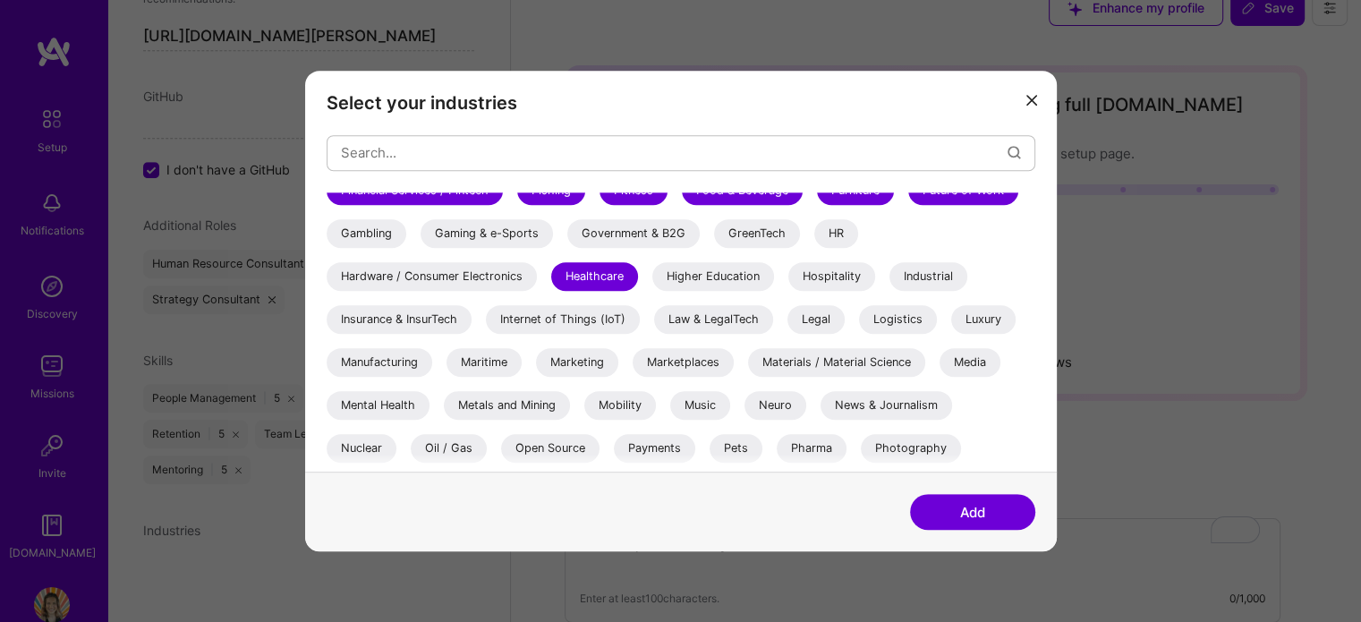
click at [369, 231] on div "Gambling" at bounding box center [367, 233] width 80 height 29
click at [375, 271] on div "Hardware / Consumer Electronics" at bounding box center [432, 276] width 210 height 29
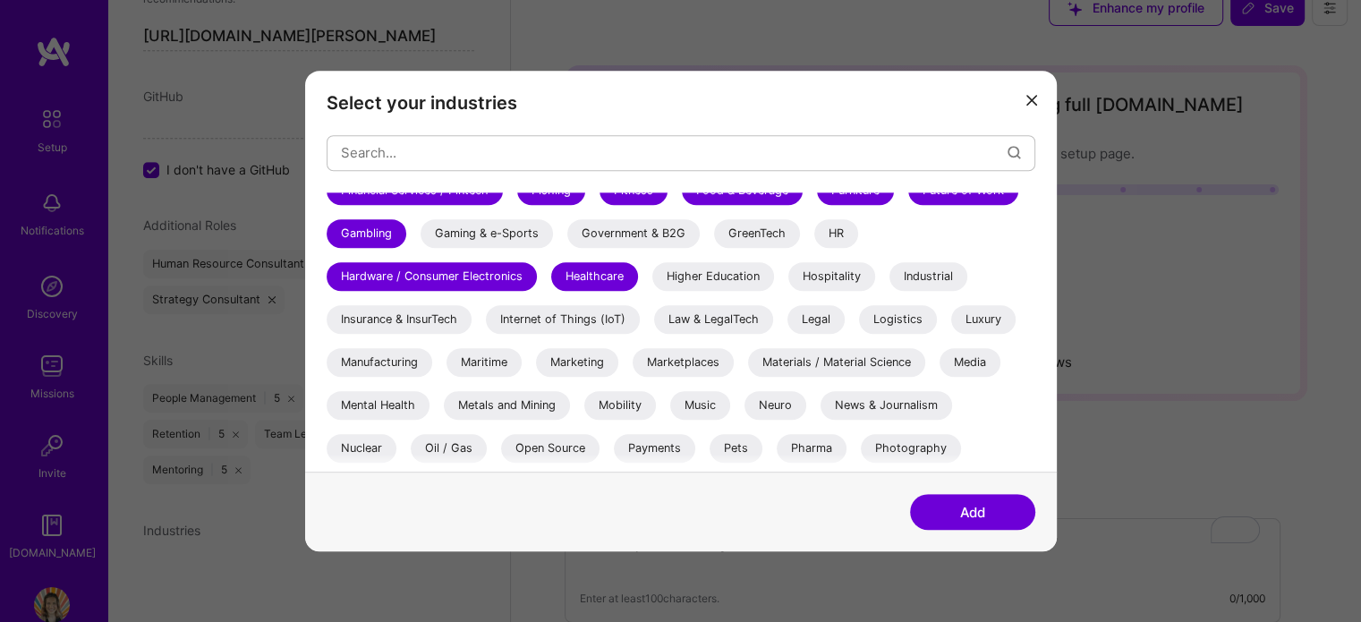
click at [365, 311] on div "Insurance & InsurTech" at bounding box center [399, 319] width 145 height 29
click at [362, 344] on div "3D Printing AR / VR / XR Accounting Advertising & AdTech Aerospace Agriculture …" at bounding box center [681, 194] width 709 height 895
click at [361, 345] on div "3D Printing AR / VR / XR Accounting Advertising & AdTech Aerospace Agriculture …" at bounding box center [681, 194] width 709 height 895
click at [359, 361] on div "Manufacturing" at bounding box center [380, 362] width 106 height 29
click at [357, 406] on div "Mental Health" at bounding box center [378, 405] width 103 height 29
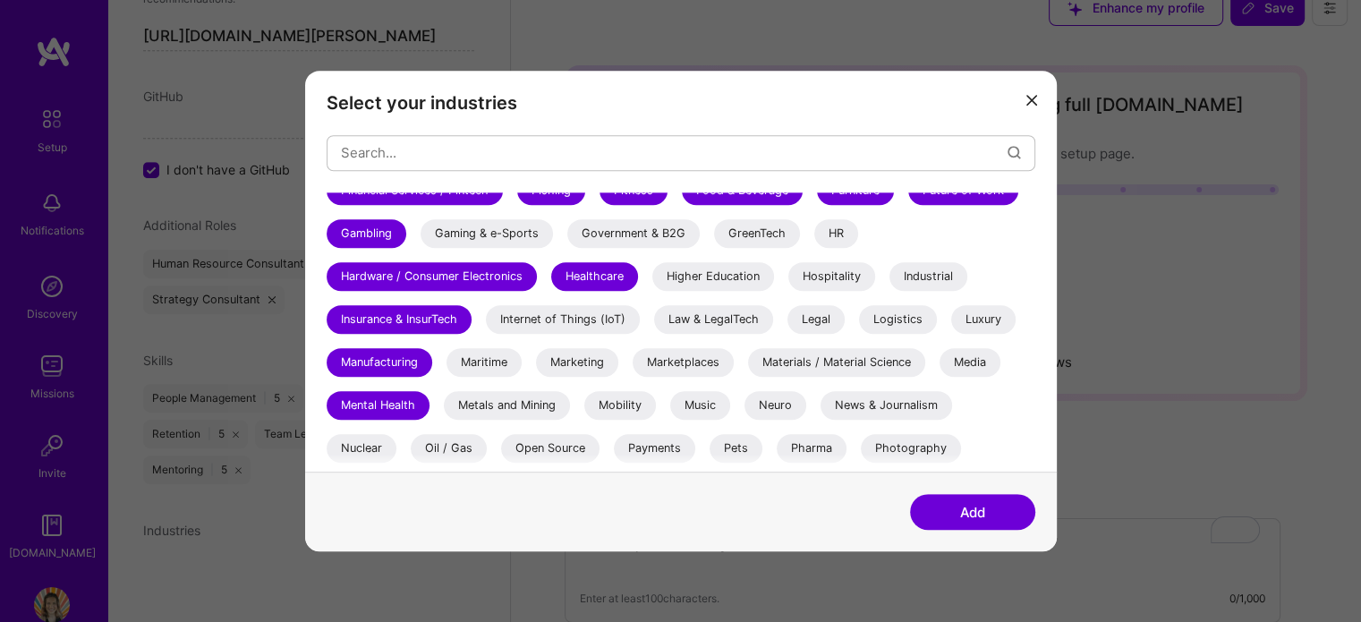
click at [353, 447] on div "Nuclear" at bounding box center [362, 448] width 70 height 29
click at [430, 447] on div "Oil / Gas" at bounding box center [449, 448] width 76 height 29
click at [478, 367] on div "Maritime" at bounding box center [484, 362] width 75 height 29
click at [490, 400] on div "Metals and Mining" at bounding box center [507, 405] width 126 height 29
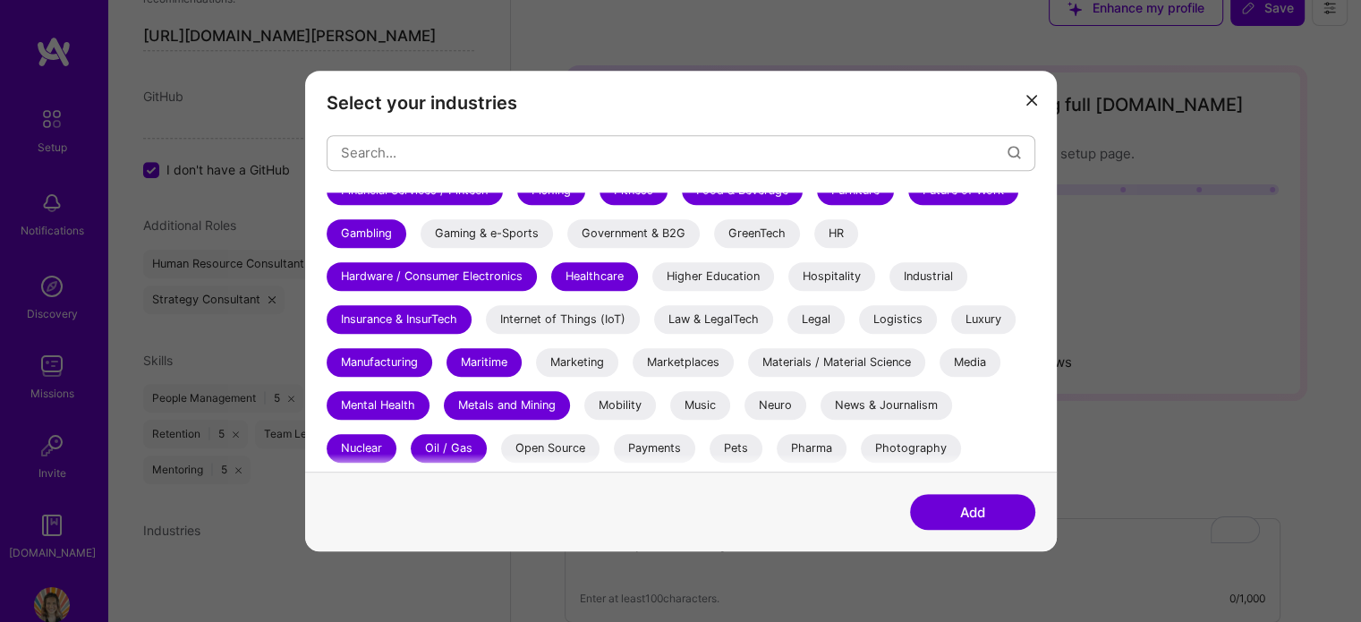
click at [506, 234] on div "Gaming & e-Sports" at bounding box center [487, 233] width 132 height 29
click at [607, 222] on div "Government & B2G" at bounding box center [633, 233] width 132 height 29
click at [555, 333] on div "3D Printing AR / VR / XR Accounting Advertising & AdTech Aerospace Agriculture …" at bounding box center [681, 194] width 709 height 895
click at [564, 314] on div "Internet of Things (IoT)" at bounding box center [563, 319] width 154 height 29
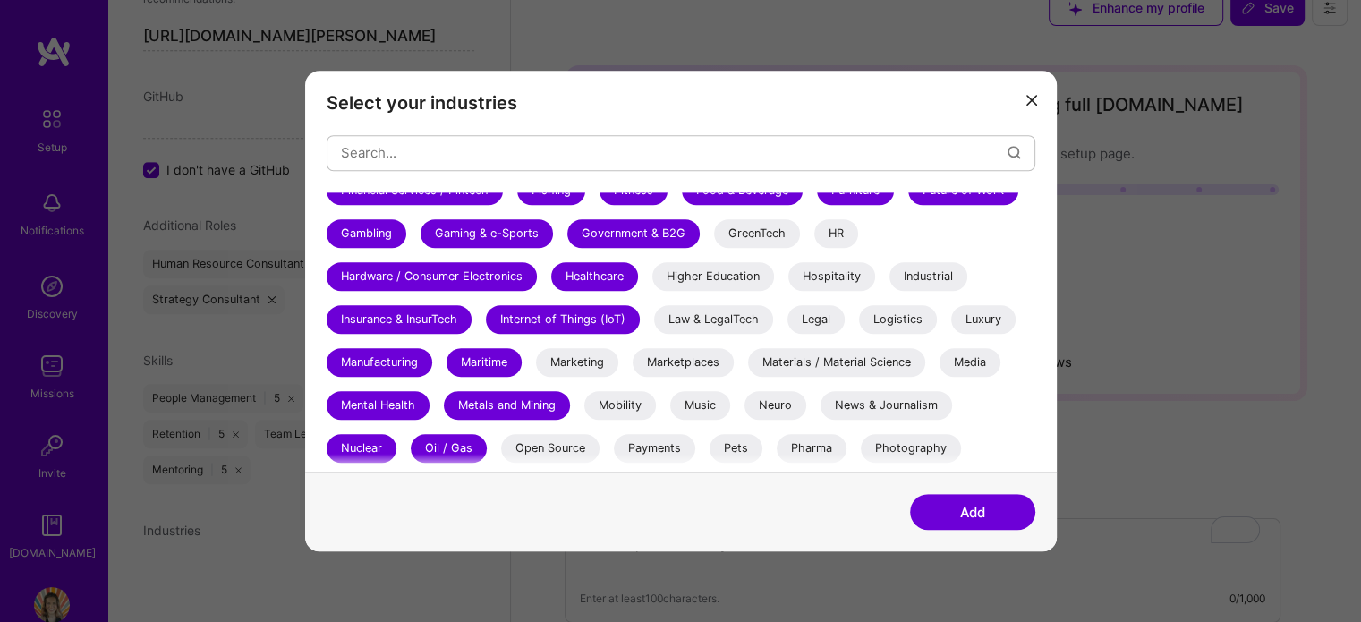
click at [577, 362] on div "Marketing" at bounding box center [577, 362] width 82 height 29
click at [628, 401] on div "Mobility" at bounding box center [620, 405] width 72 height 29
click at [641, 450] on div "Payments" at bounding box center [654, 448] width 81 height 29
click at [571, 445] on div "Open Source" at bounding box center [550, 448] width 98 height 29
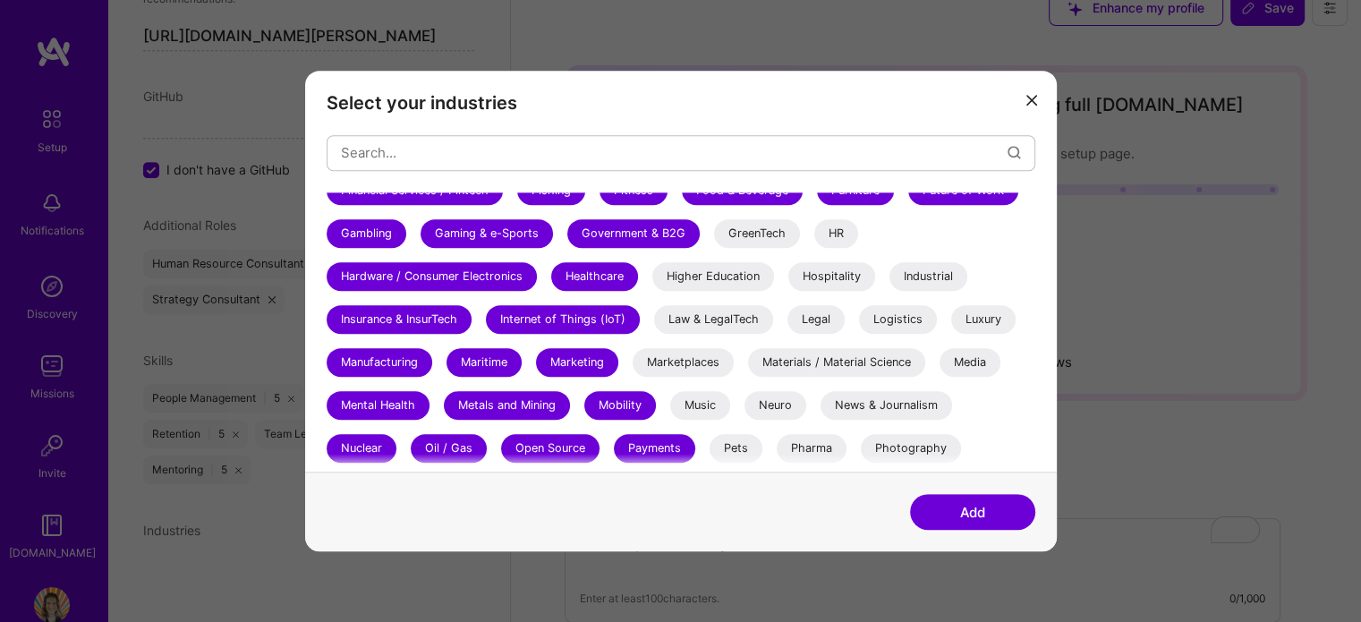
click at [762, 222] on div "GreenTech" at bounding box center [757, 233] width 86 height 29
click at [837, 229] on div "HR" at bounding box center [836, 233] width 44 height 29
click at [825, 285] on div "Hospitality" at bounding box center [831, 276] width 87 height 29
click at [742, 270] on div "Higher Education" at bounding box center [713, 276] width 122 height 29
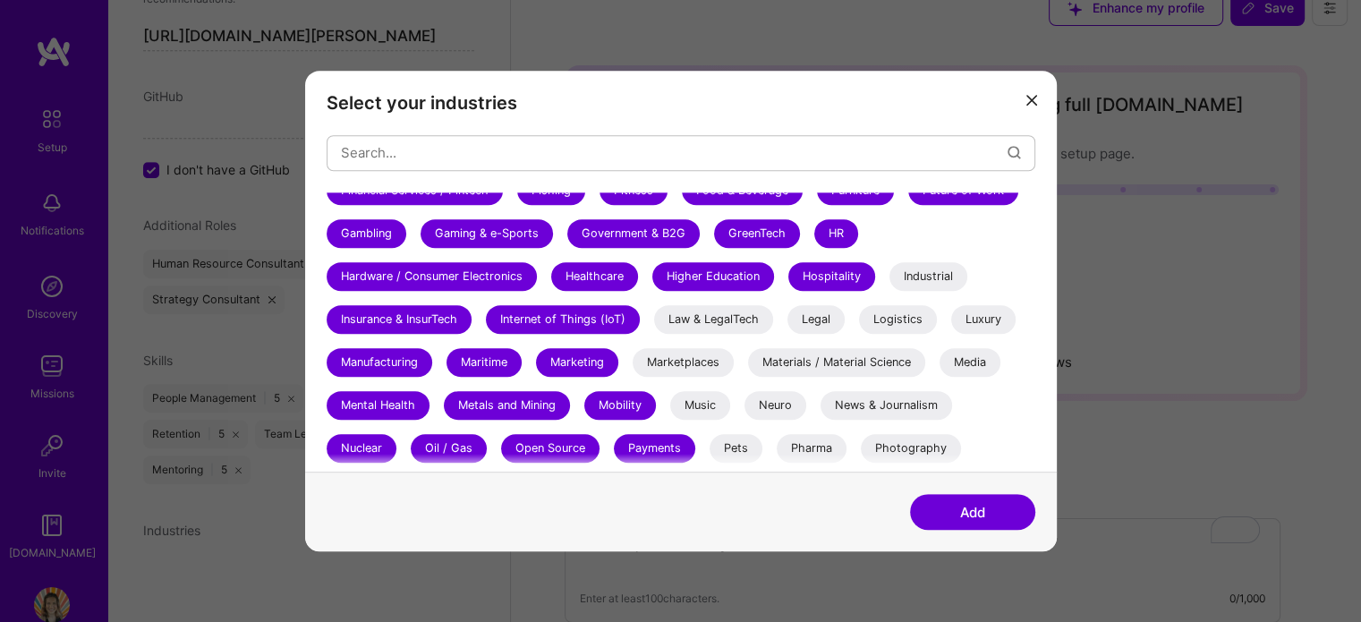
click at [742, 305] on div "Law & LegalTech" at bounding box center [713, 319] width 119 height 29
click at [792, 313] on div "Legal" at bounding box center [815, 319] width 57 height 29
click at [949, 278] on div "Industrial" at bounding box center [928, 276] width 78 height 29
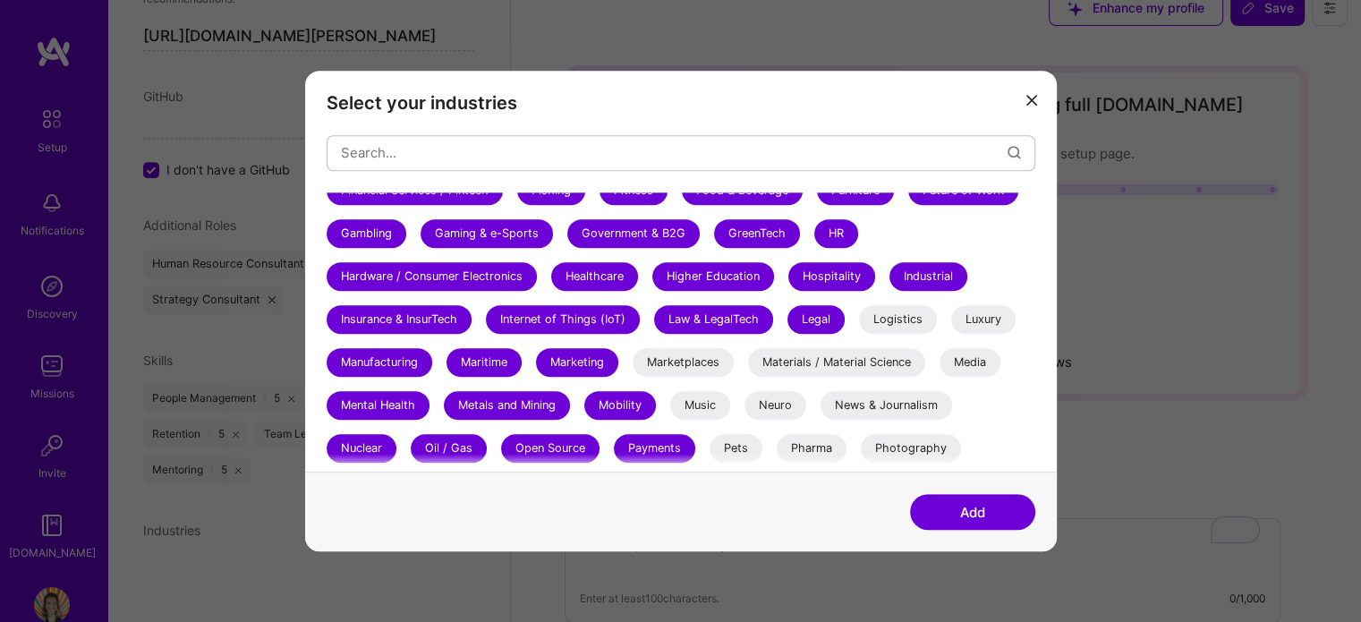
click at [920, 307] on div "Logistics" at bounding box center [898, 319] width 78 height 29
click at [972, 315] on div "Luxury" at bounding box center [983, 319] width 64 height 29
click at [967, 353] on div "Media" at bounding box center [970, 362] width 61 height 29
click at [895, 362] on div "Materials / Material Science" at bounding box center [836, 362] width 177 height 29
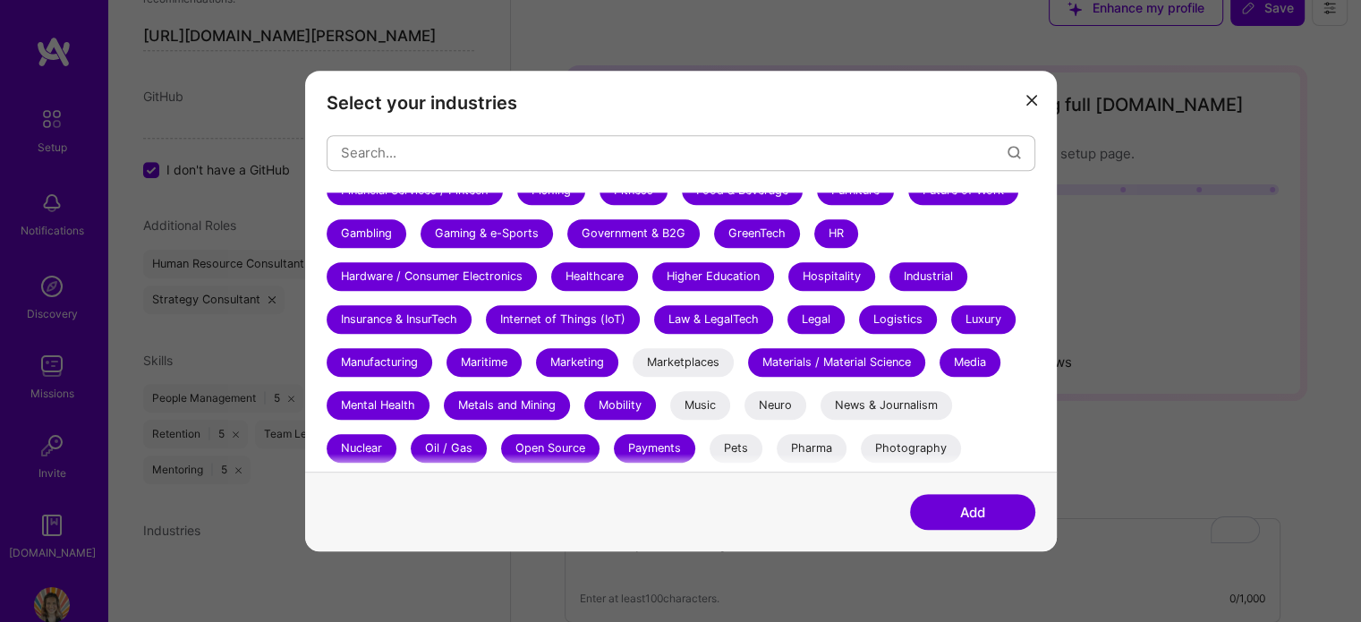
click at [717, 365] on div "Marketplaces" at bounding box center [683, 362] width 101 height 29
click at [716, 399] on div "Music" at bounding box center [700, 405] width 60 height 29
click at [758, 404] on div "Neuro" at bounding box center [776, 405] width 62 height 29
click at [853, 410] on div "News & Journalism" at bounding box center [887, 405] width 132 height 29
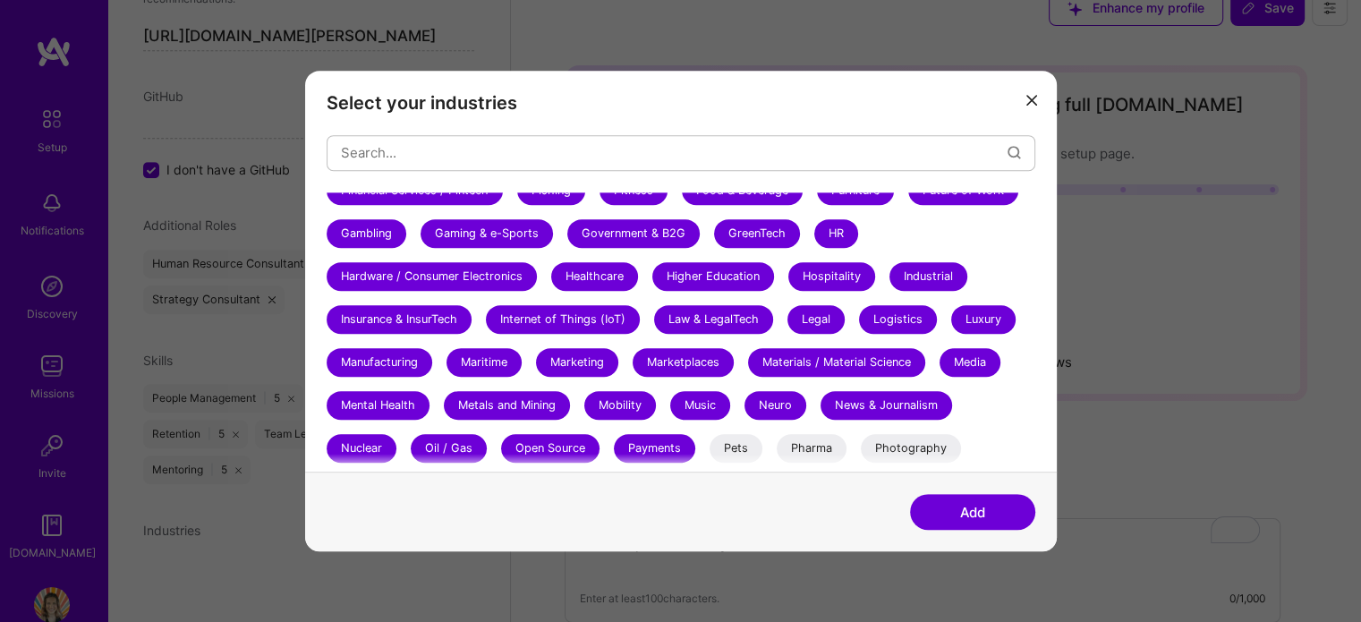
click at [816, 447] on div "Pharma" at bounding box center [812, 448] width 70 height 29
click at [752, 439] on div "Pets" at bounding box center [736, 448] width 53 height 29
click at [904, 447] on div "Photography" at bounding box center [911, 448] width 100 height 29
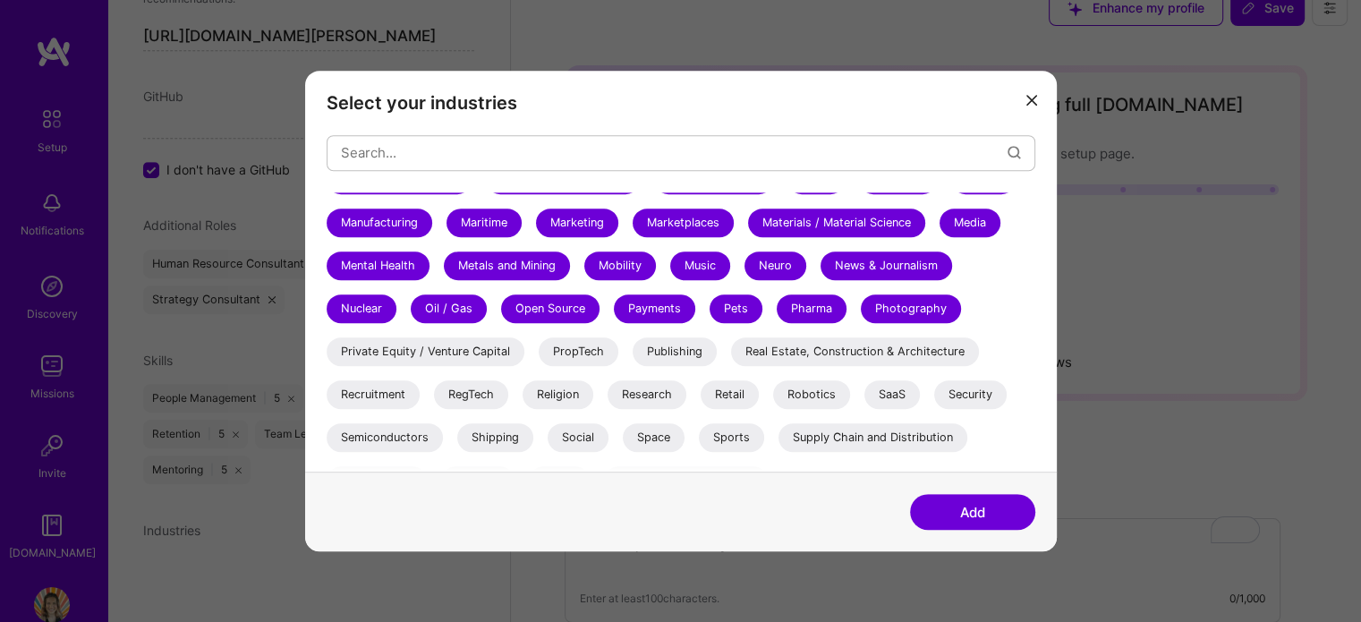
scroll to position [615, 0]
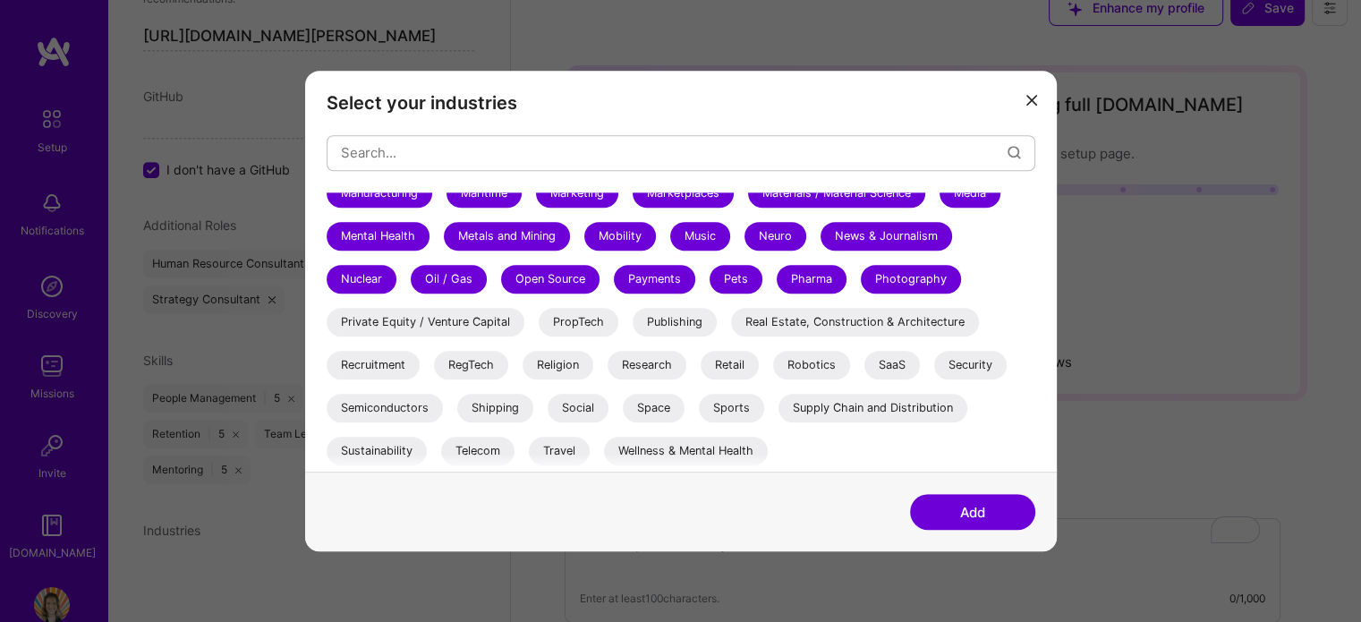
click at [352, 321] on div "Private Equity / Venture Capital" at bounding box center [426, 322] width 198 height 29
click at [353, 358] on div "Recruitment" at bounding box center [373, 365] width 93 height 29
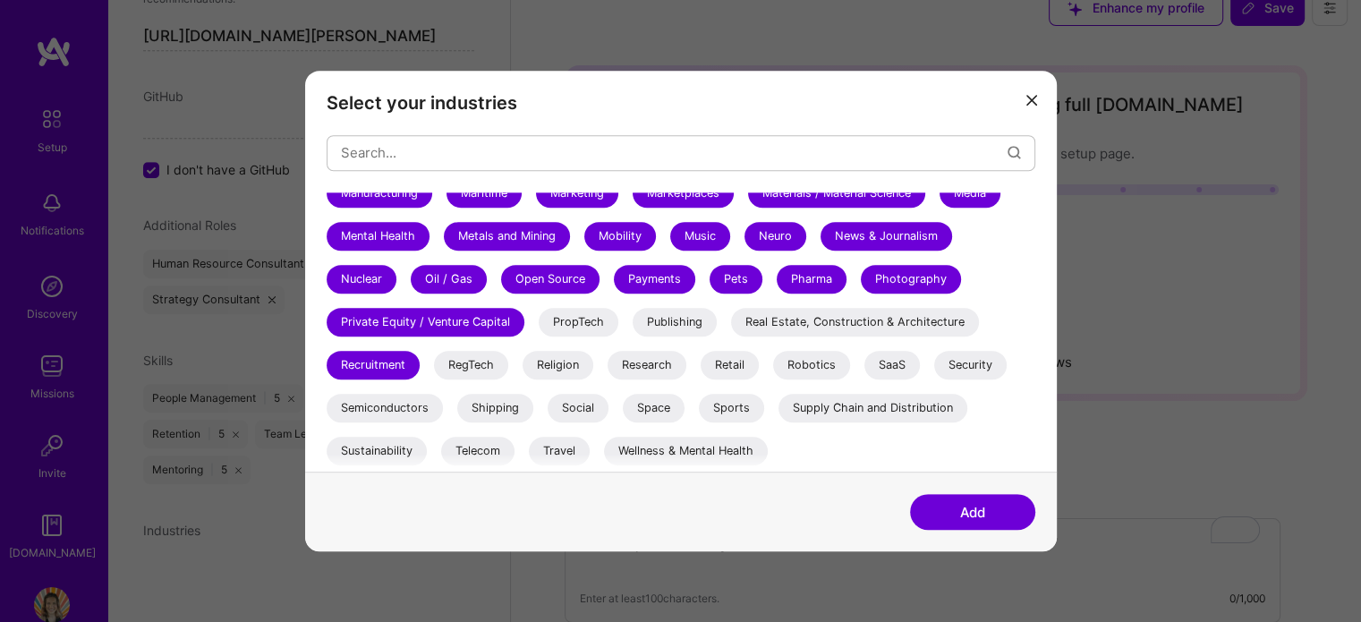
click at [357, 394] on div "Semiconductors" at bounding box center [385, 408] width 116 height 29
click at [365, 445] on div "Sustainability" at bounding box center [377, 451] width 100 height 29
click at [498, 360] on div "RegTech" at bounding box center [471, 365] width 74 height 29
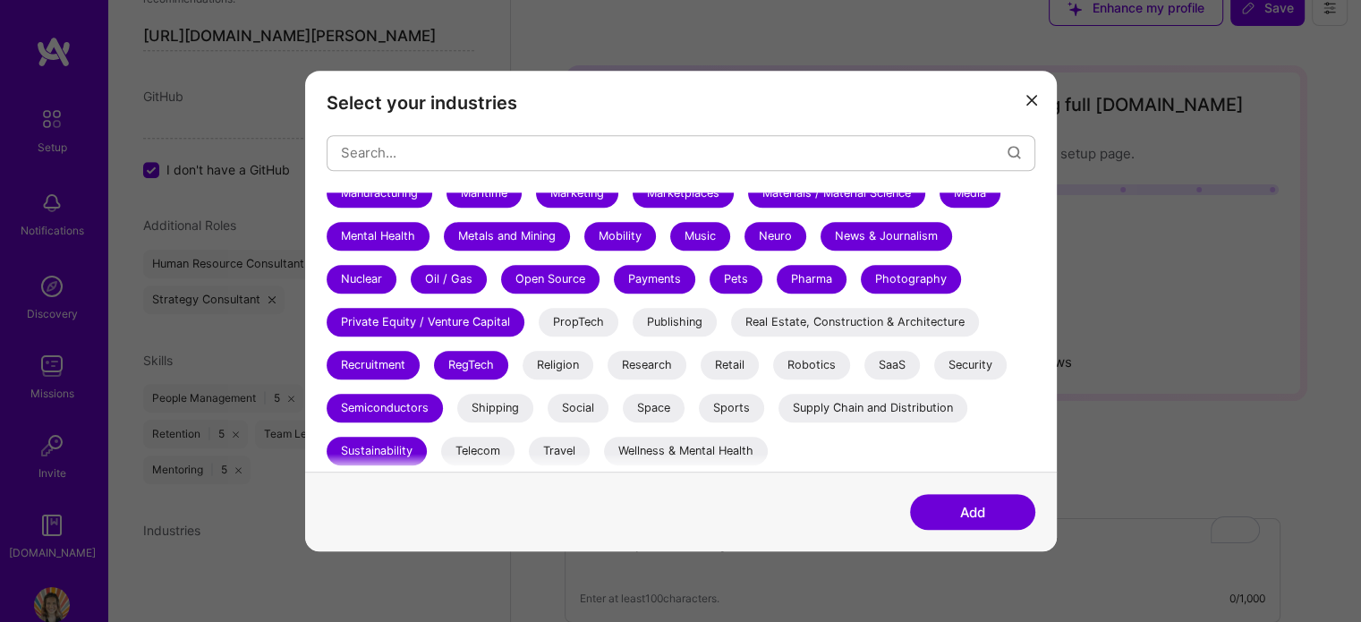
click at [494, 396] on div "Shipping" at bounding box center [495, 408] width 76 height 29
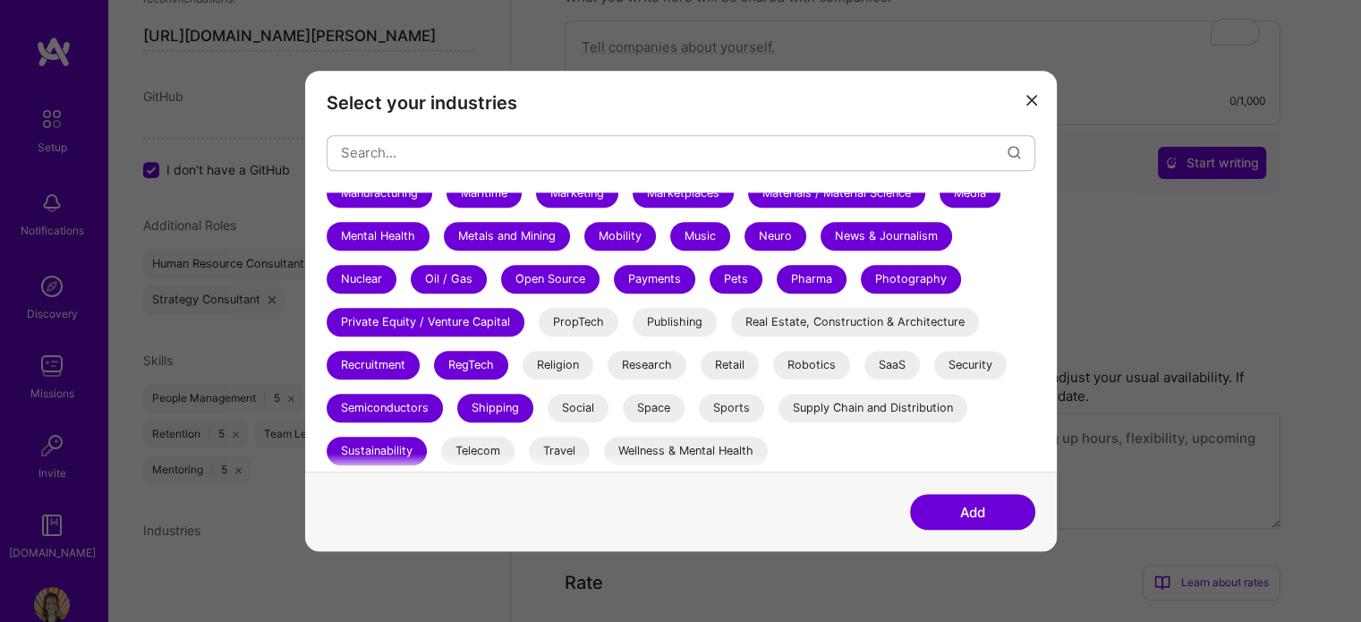
scroll to position [572, 0]
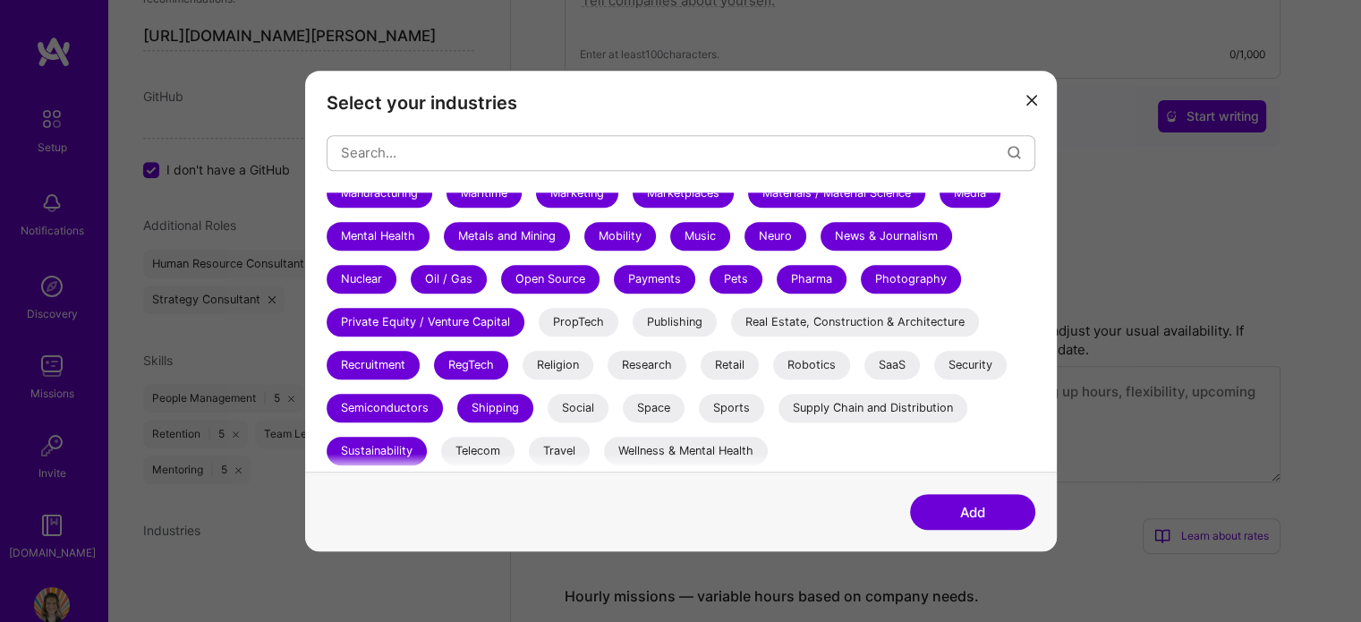
click at [474, 457] on div "Telecom" at bounding box center [477, 451] width 73 height 29
click at [551, 445] on div "Travel" at bounding box center [559, 451] width 61 height 29
click at [591, 400] on div "Social" at bounding box center [578, 408] width 61 height 29
click at [552, 366] on div "Religion" at bounding box center [558, 365] width 71 height 29
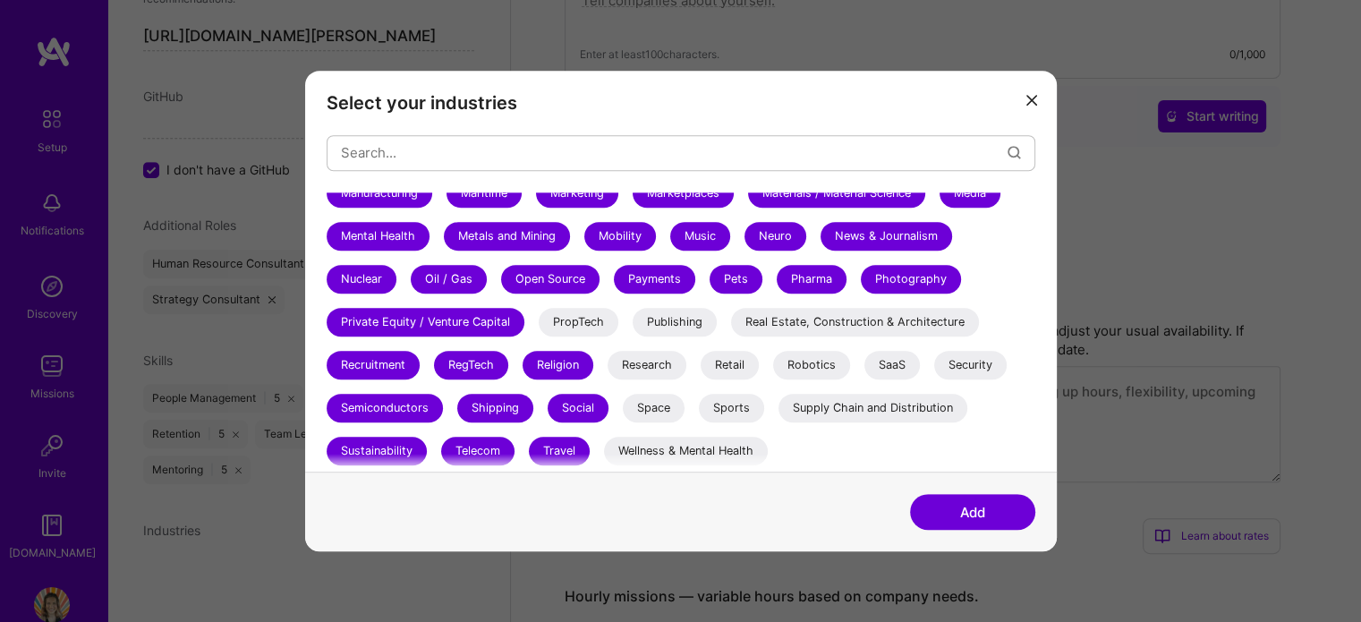
click at [562, 322] on div "PropTech" at bounding box center [579, 322] width 80 height 29
click at [662, 322] on div "Publishing" at bounding box center [675, 322] width 84 height 29
click at [635, 363] on div "Research" at bounding box center [647, 365] width 79 height 29
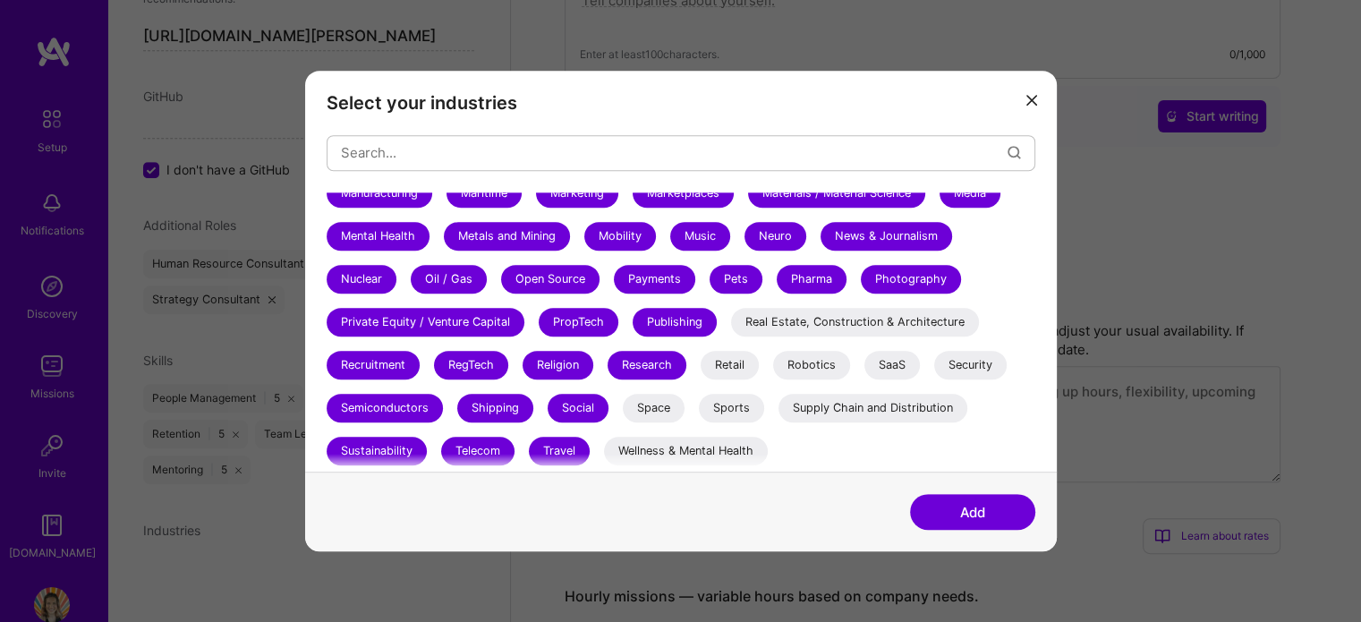
click at [648, 403] on div "Space" at bounding box center [654, 408] width 62 height 29
click at [657, 450] on div "Wellness & Mental Health" at bounding box center [686, 451] width 164 height 29
click at [711, 411] on div "Sports" at bounding box center [731, 408] width 65 height 29
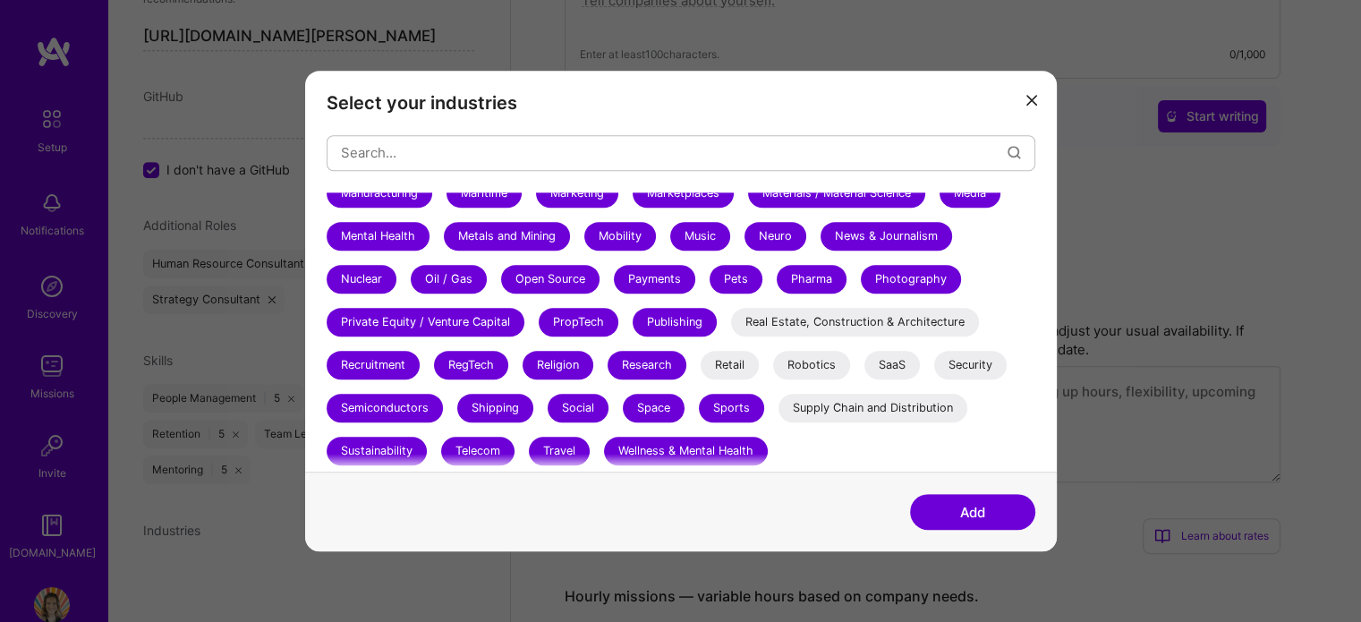
click at [730, 369] on div "Retail" at bounding box center [730, 365] width 58 height 29
click at [795, 318] on div "Real Estate, Construction & Architecture" at bounding box center [855, 322] width 248 height 29
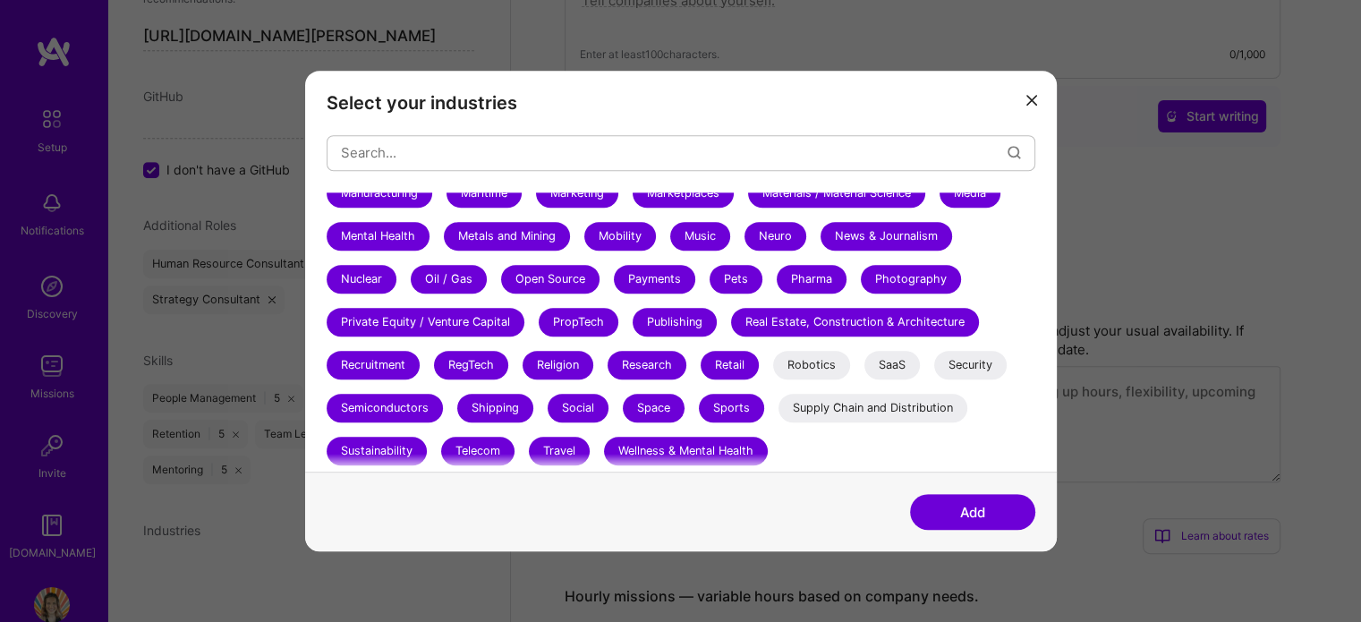
click at [809, 353] on div "Robotics" at bounding box center [811, 365] width 77 height 29
click at [892, 364] on div "SaaS" at bounding box center [891, 365] width 55 height 29
click at [950, 365] on div "Security" at bounding box center [970, 365] width 72 height 29
click at [922, 412] on div "Supply Chain and Distribution" at bounding box center [873, 408] width 189 height 29
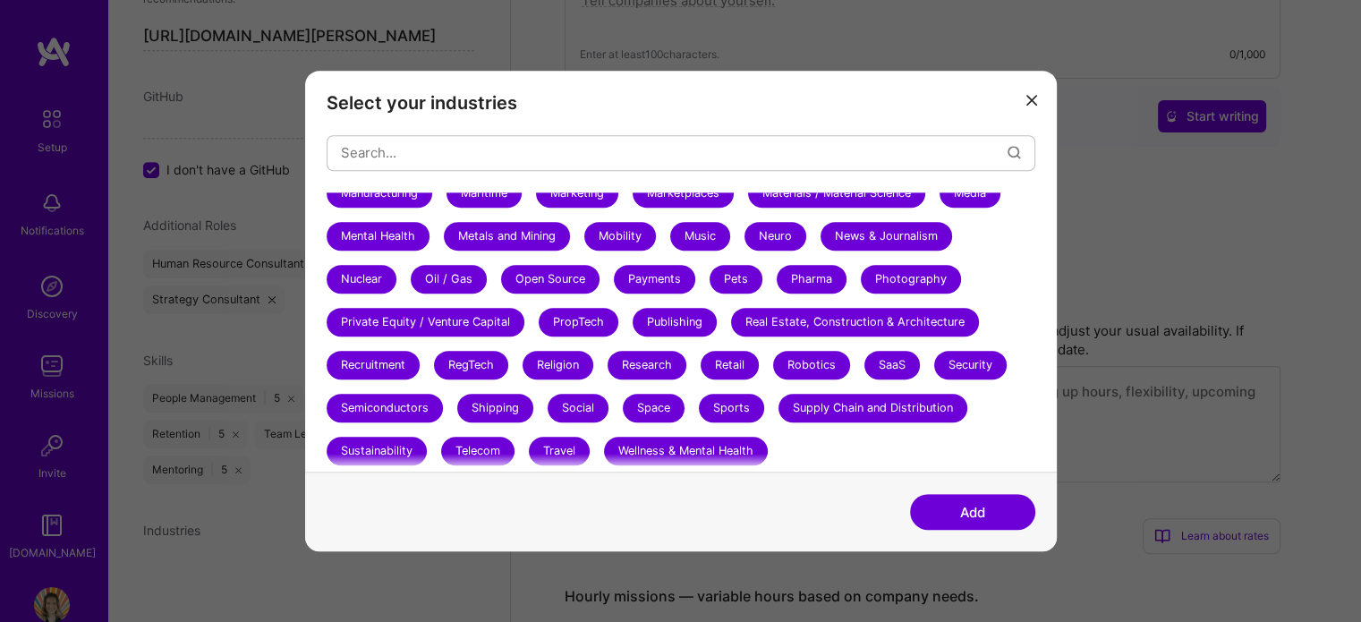
click at [990, 519] on button "Add" at bounding box center [972, 512] width 125 height 36
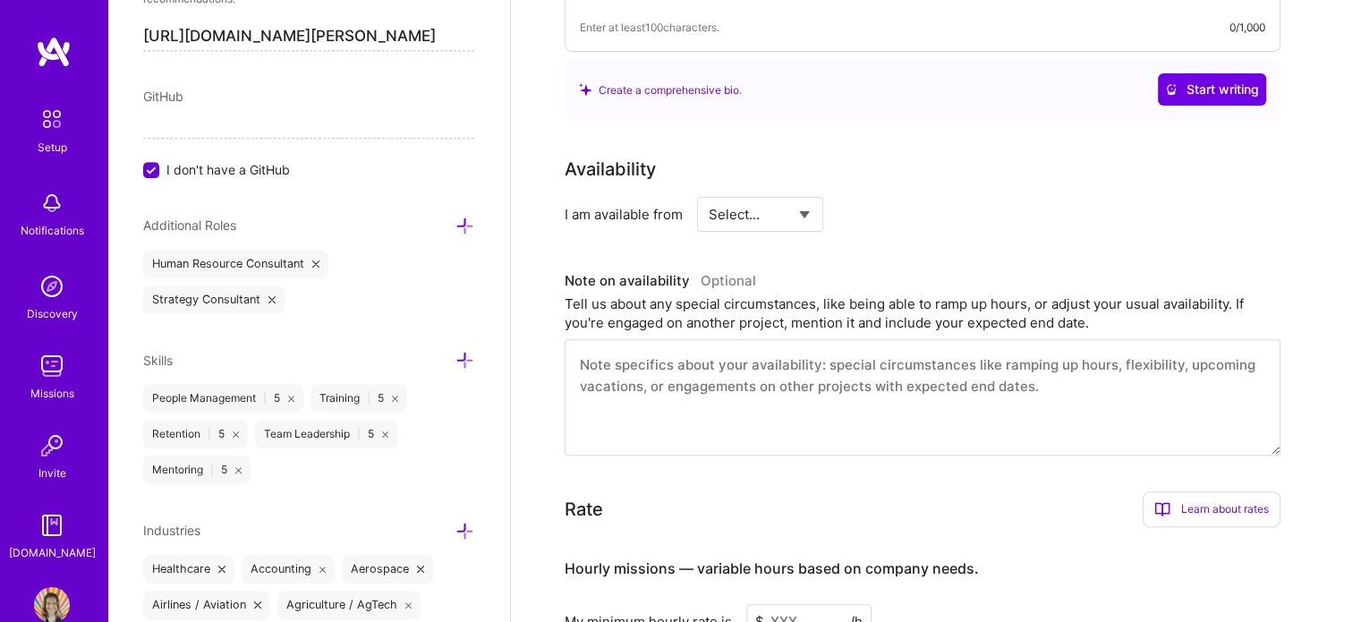
click at [811, 191] on select "Select... Right Now Future Date Not Available" at bounding box center [760, 214] width 103 height 46
select select "Right Now"
click at [709, 191] on select "Select... Right Now Future Date Not Available" at bounding box center [760, 214] width 103 height 46
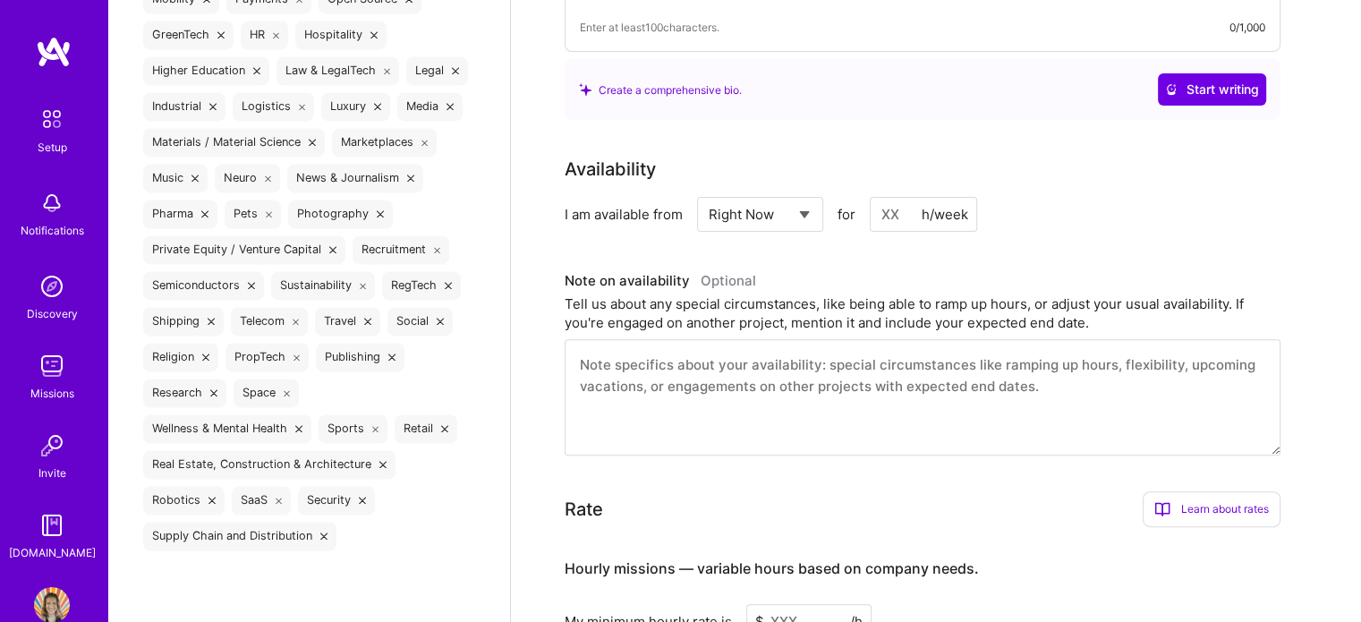
scroll to position [2834, 0]
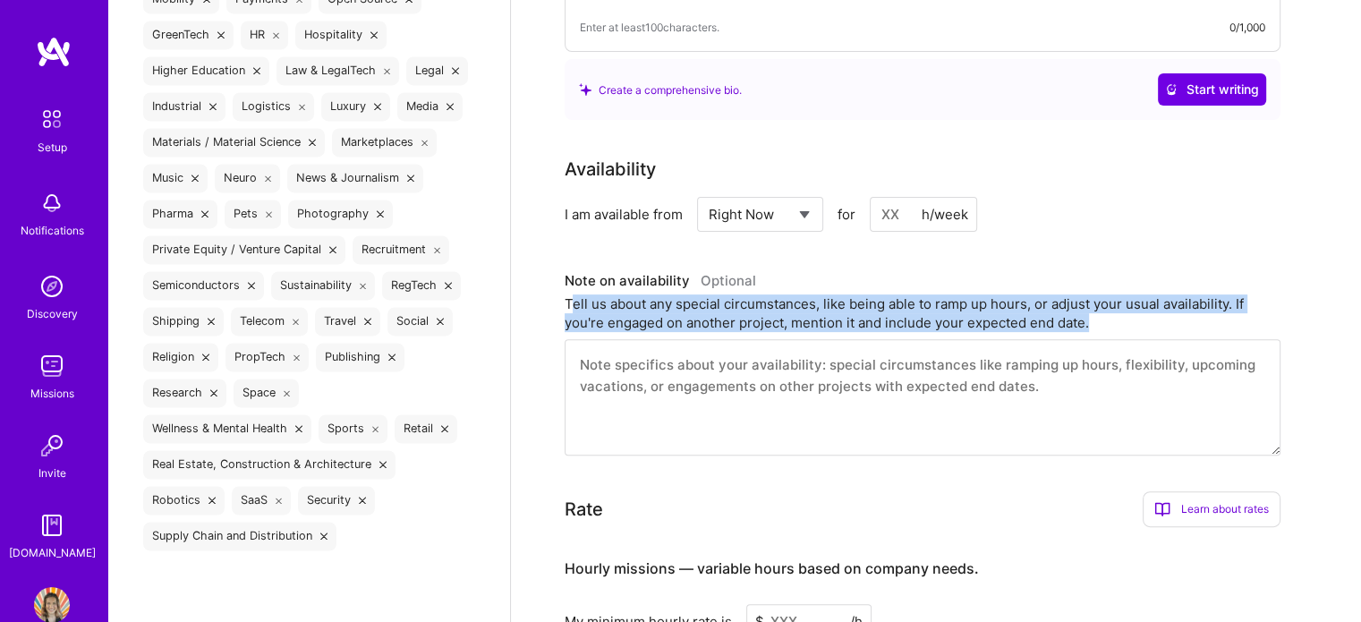
drag, startPoint x: 570, startPoint y: 275, endPoint x: 1111, endPoint y: 300, distance: 542.0
click at [1111, 300] on div "Tell us about any special circumstances, like being able to ramp up hours, or a…" at bounding box center [923, 313] width 716 height 38
drag, startPoint x: 1036, startPoint y: 278, endPoint x: 615, endPoint y: 294, distance: 421.8
click at [615, 294] on div "Tell us about any special circumstances, like being able to ramp up hours, or a…" at bounding box center [923, 313] width 716 height 38
drag, startPoint x: 563, startPoint y: 254, endPoint x: 1045, endPoint y: 354, distance: 492.6
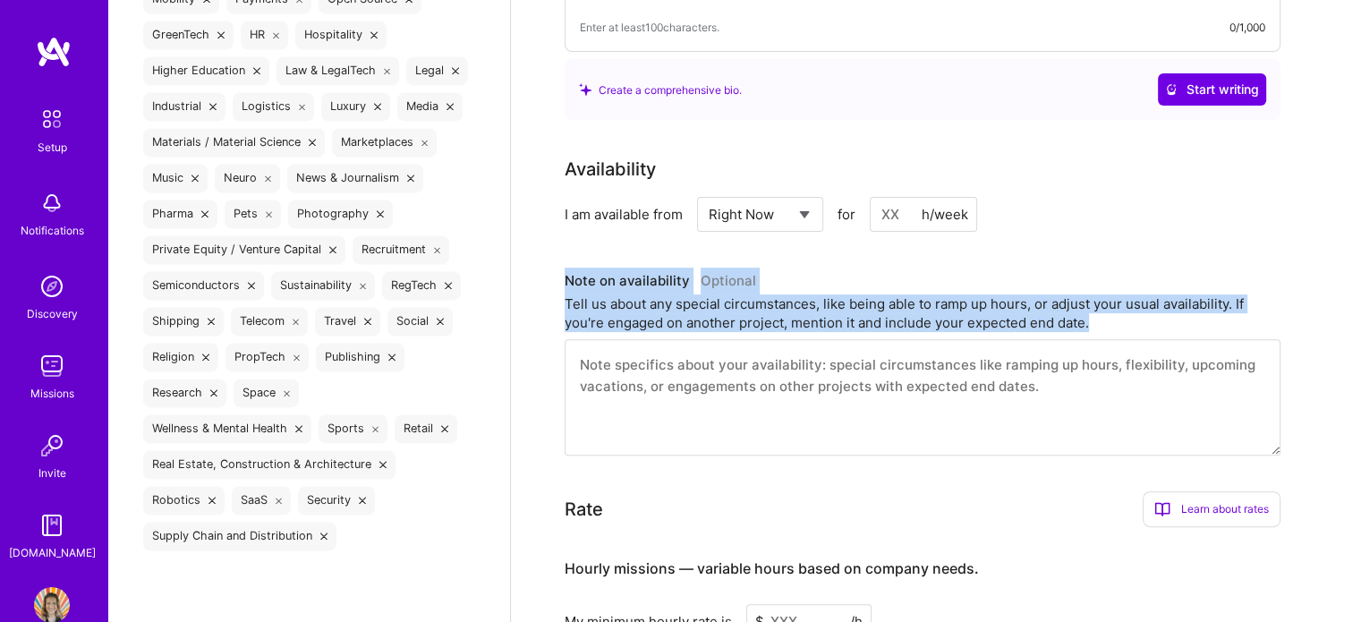
click at [1045, 354] on div "Complete your profile to take the first step in unlocking full A.Team access On…" at bounding box center [936, 302] width 850 height 1605
drag, startPoint x: 857, startPoint y: 297, endPoint x: 814, endPoint y: 255, distance: 60.1
click at [814, 268] on h3 "Note on availability Optional" at bounding box center [923, 281] width 716 height 27
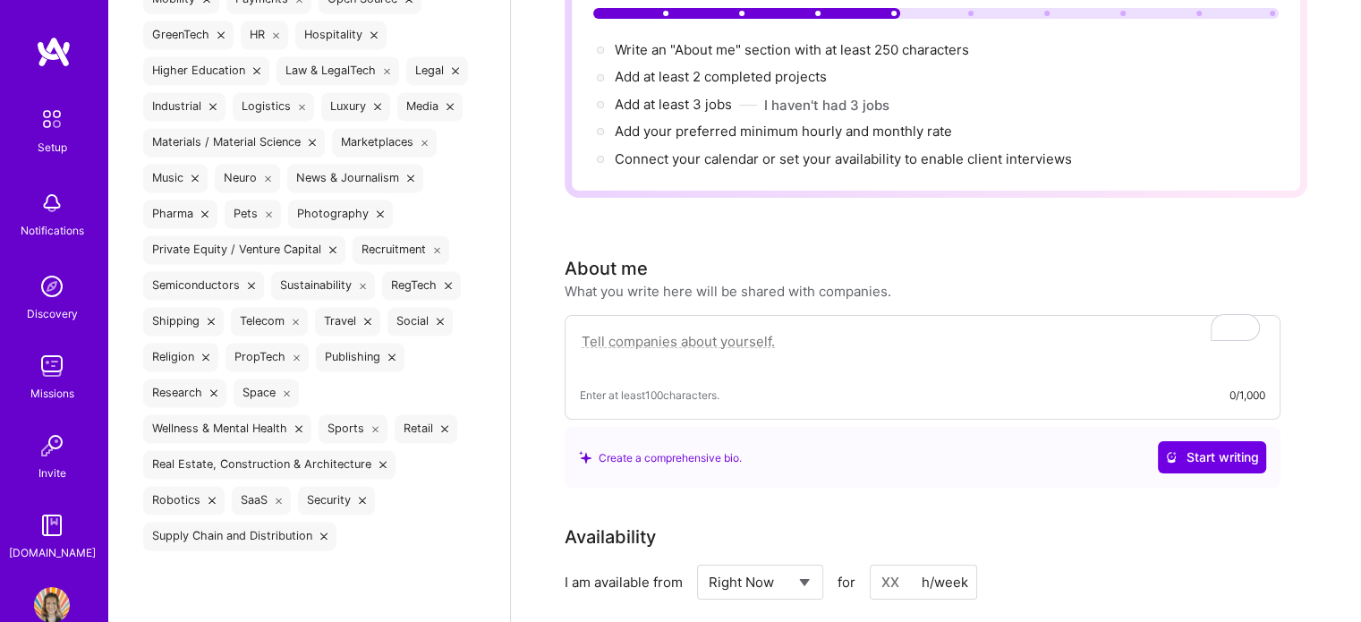
scroll to position [162, 0]
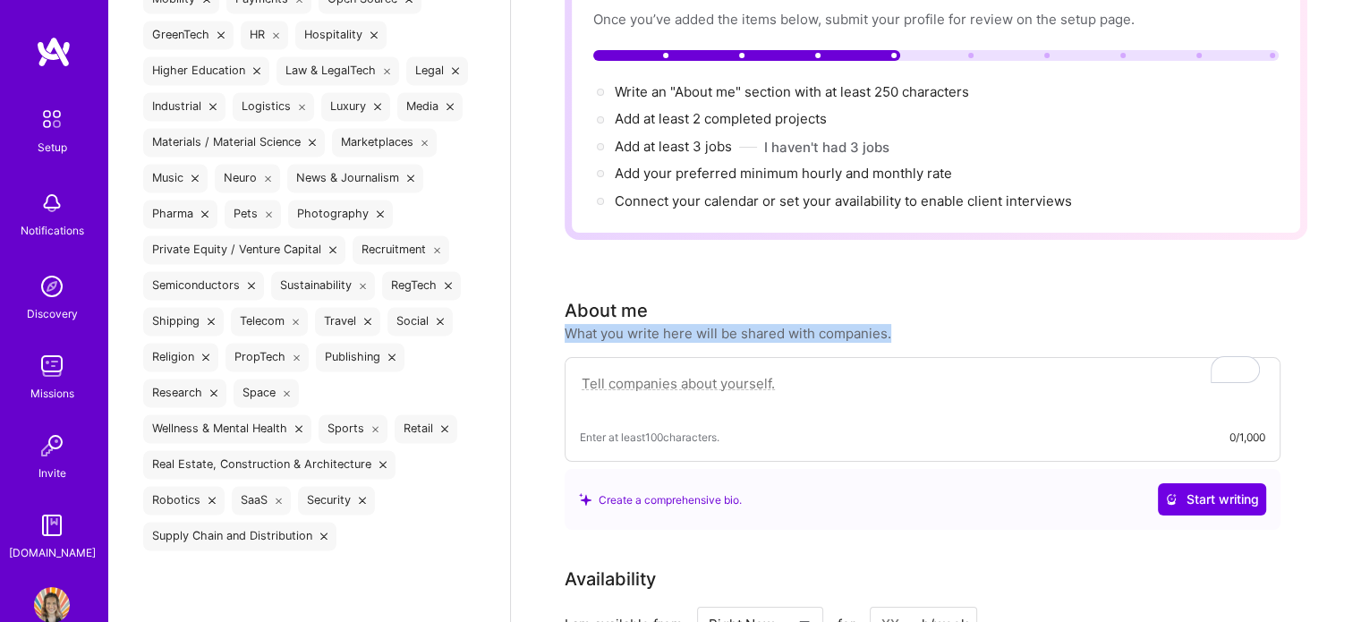
drag, startPoint x: 563, startPoint y: 307, endPoint x: 932, endPoint y: 325, distance: 370.0
copy div "What you write here will be shared with companies."
click at [626, 372] on textarea "To enrich screen reader interactions, please activate Accessibility in Grammarl…" at bounding box center [922, 392] width 685 height 41
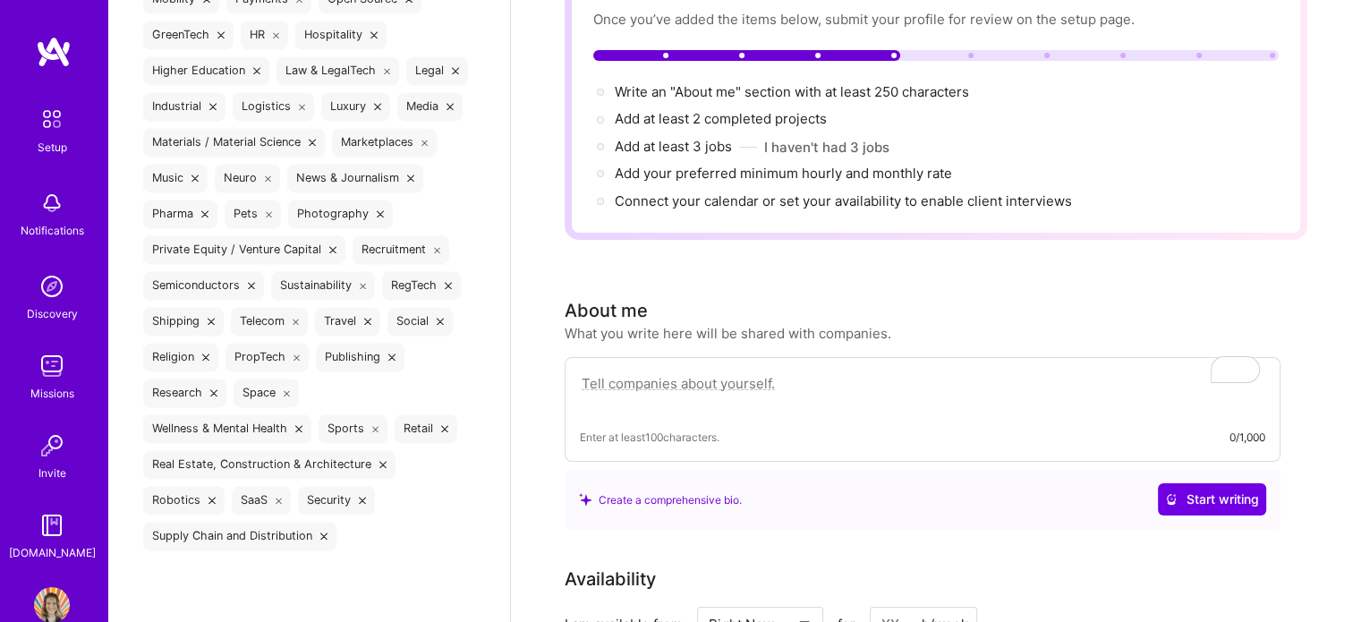
paste textarea "I’m a Leadership & Culture Consultant with 20+ years of experience helping orga…"
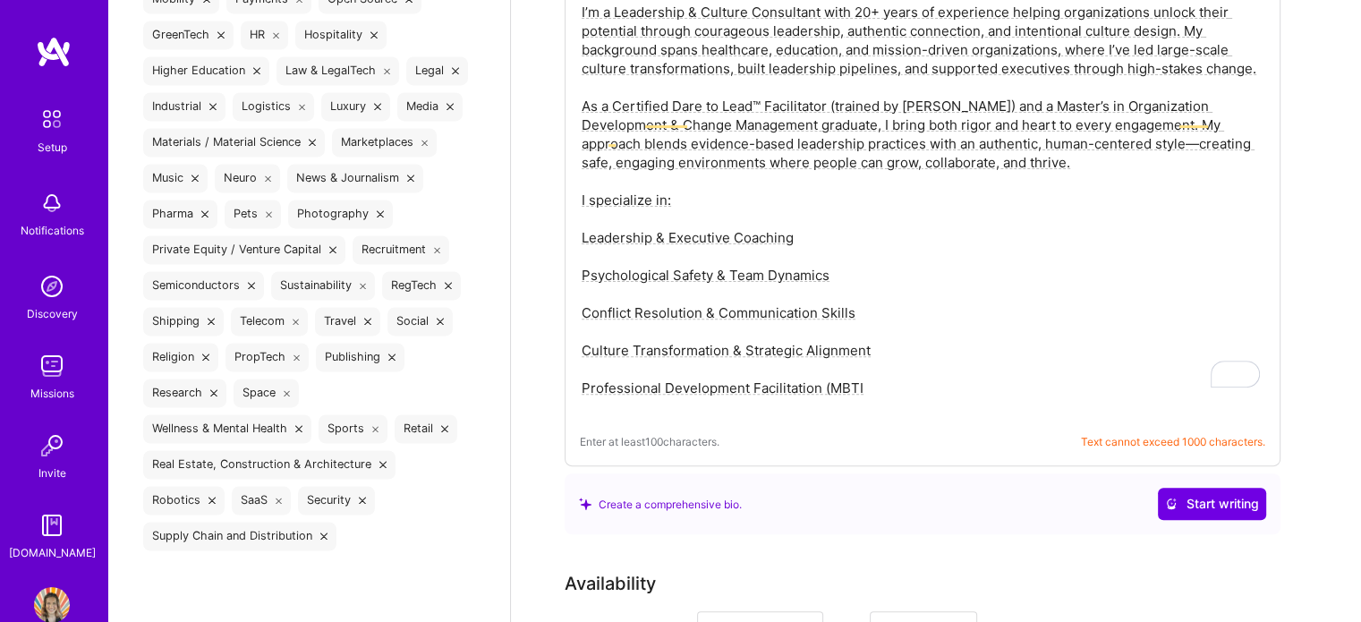
scroll to position [523, 0]
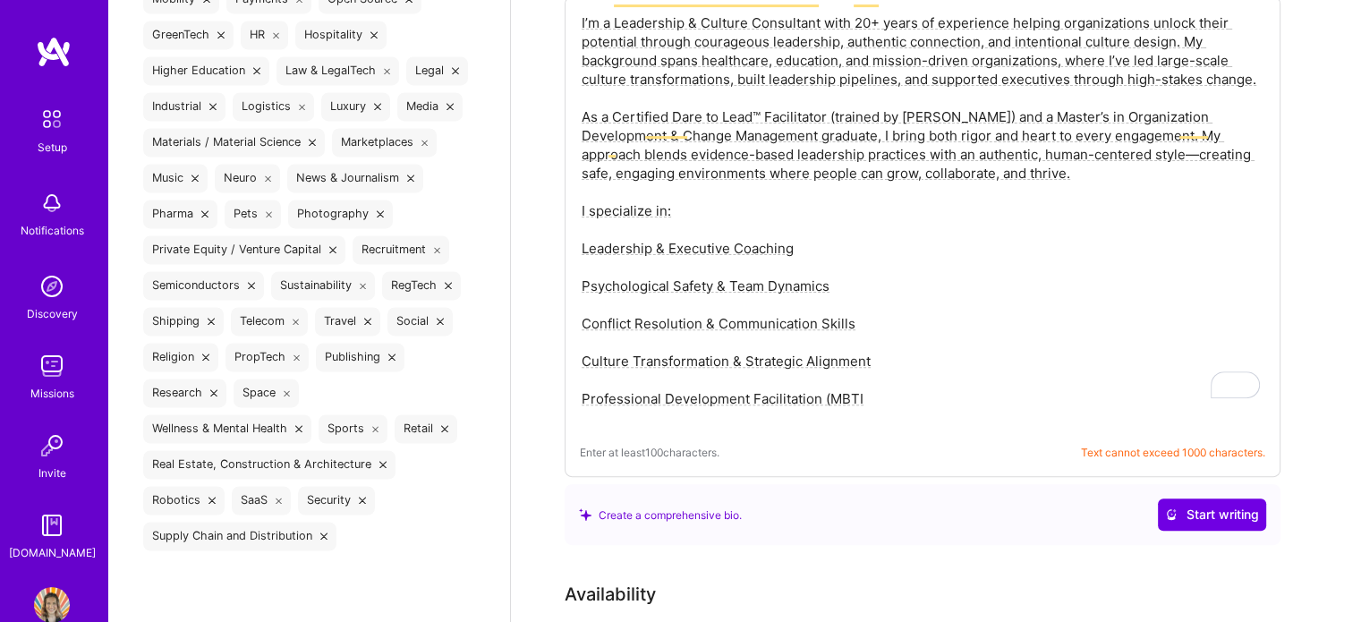
drag, startPoint x: 877, startPoint y: 371, endPoint x: 742, endPoint y: 236, distance: 191.1
drag, startPoint x: 743, startPoint y: 239, endPoint x: 1063, endPoint y: 353, distance: 339.9
click at [1063, 353] on textarea "I’m a Leadership & Culture Consultant with 20+ years of experience helping orga…" at bounding box center [922, 220] width 685 height 417
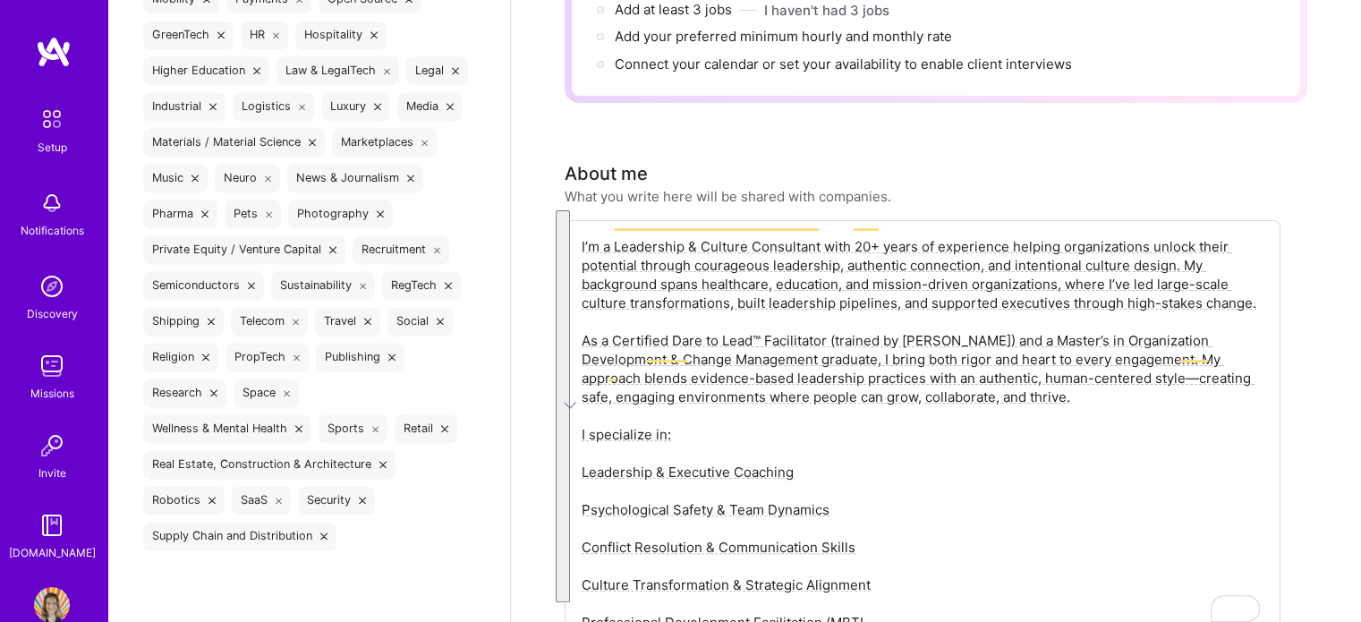
scroll to position [0, 0]
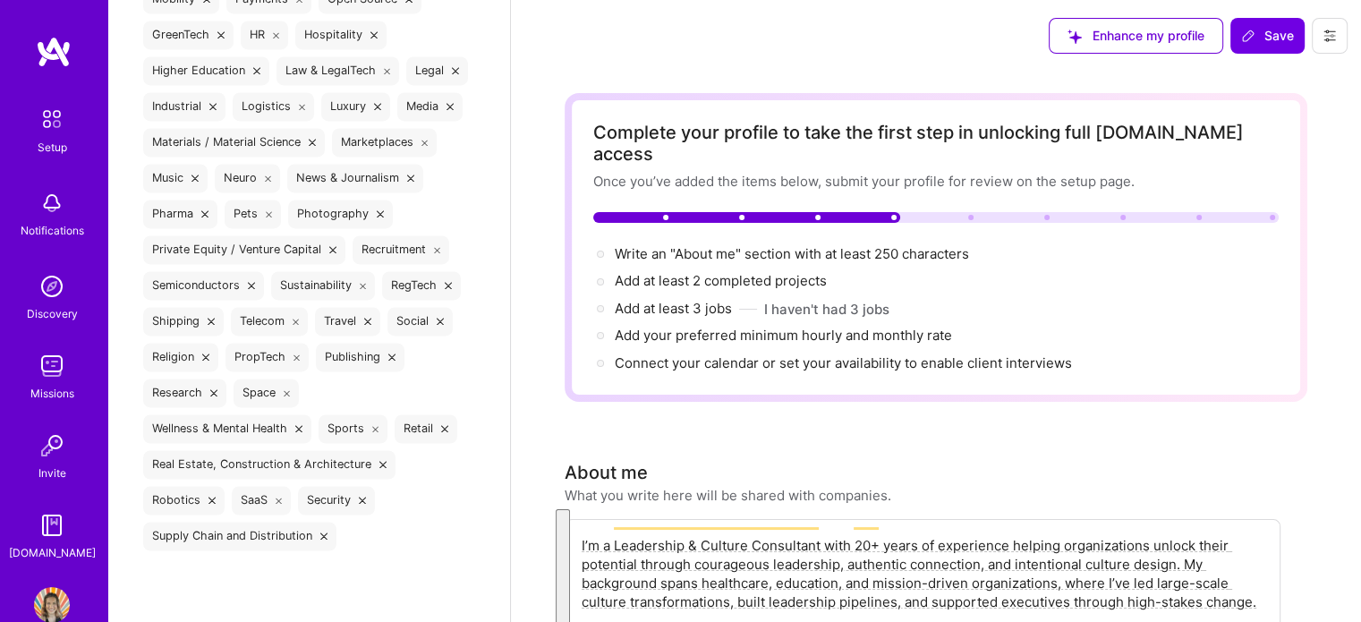
drag, startPoint x: 866, startPoint y: 372, endPoint x: 607, endPoint y: 13, distance: 442.8
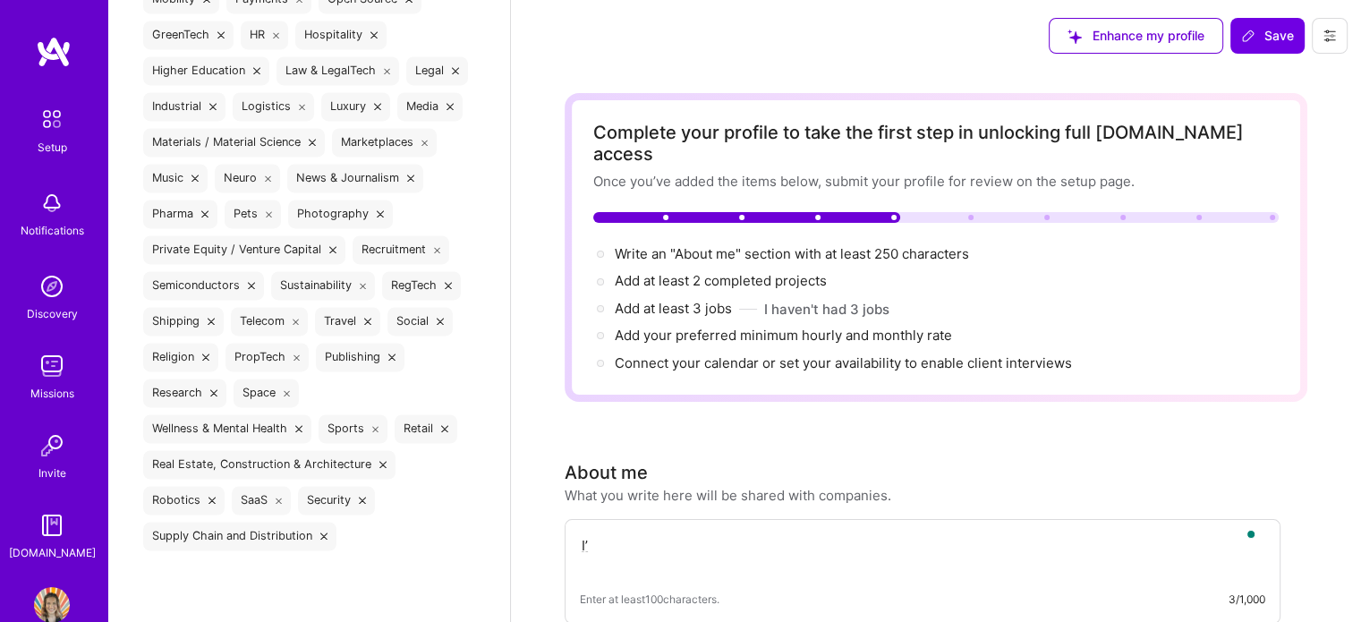
type textarea "I"
paste textarea "I’m a Leadership & Culture Consultant with 20+ years of experience helping orga…"
type textarea "I’m a Leadership & Culture Consultant with 20+ years of experience helping orga…"
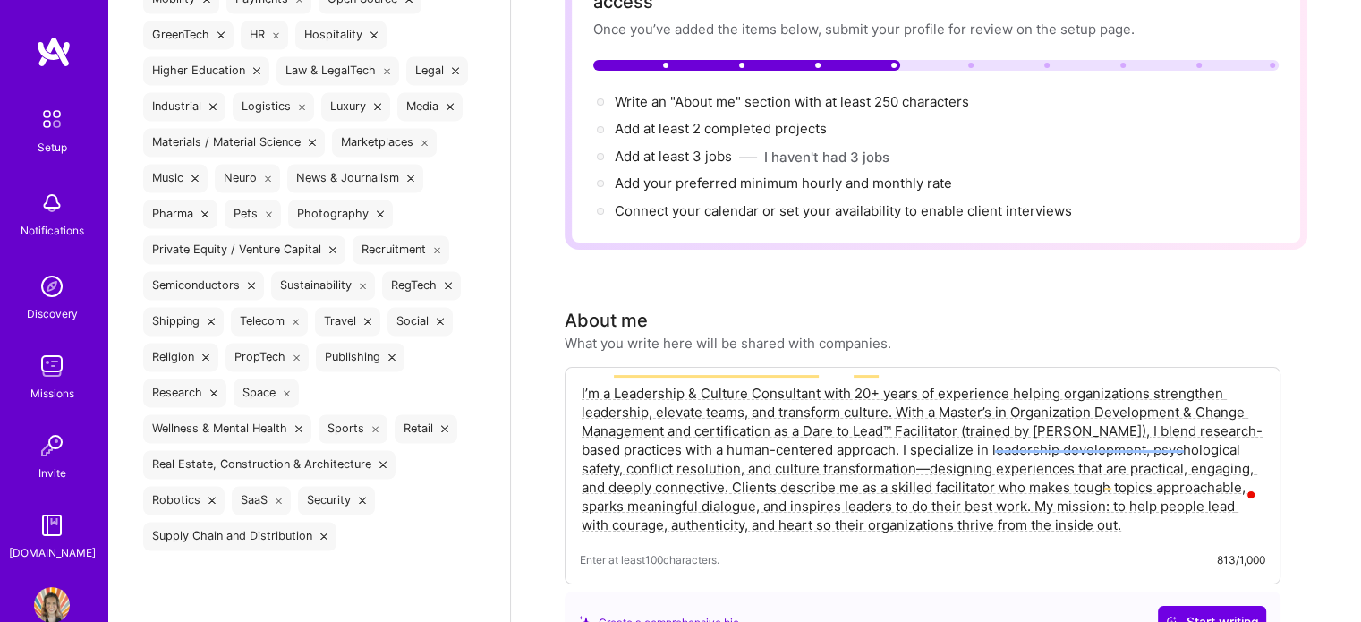
scroll to position [154, 0]
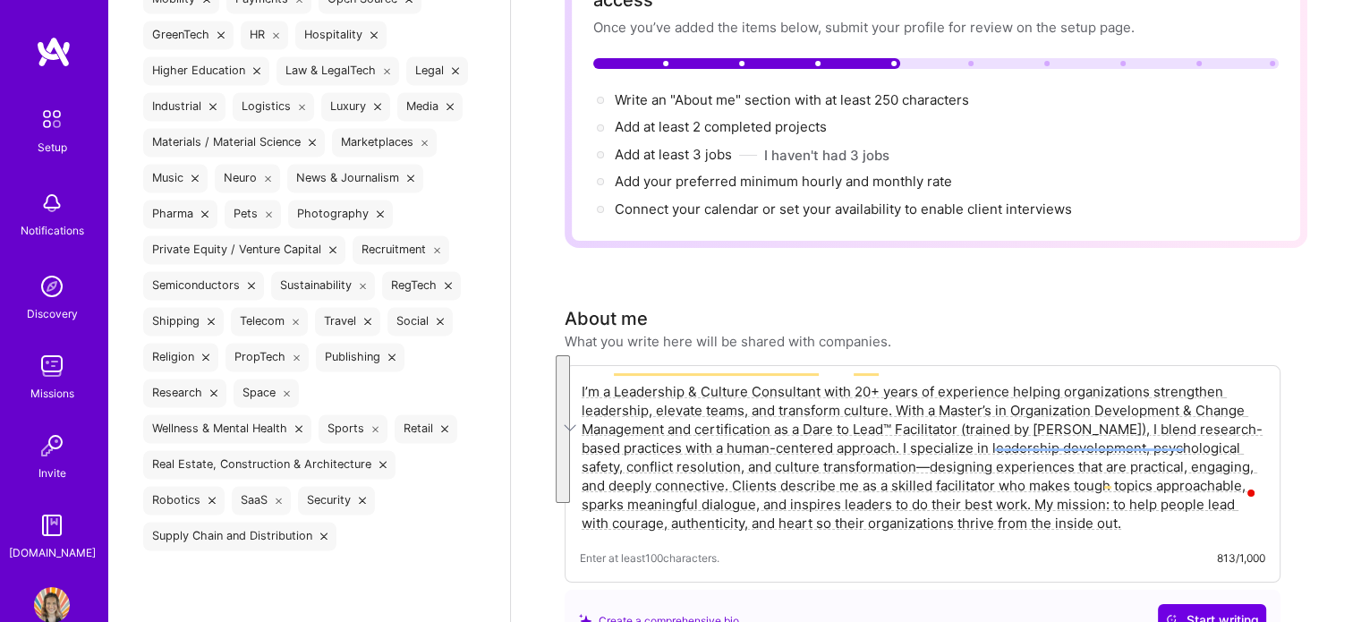
drag, startPoint x: 1158, startPoint y: 500, endPoint x: 505, endPoint y: 335, distance: 673.9
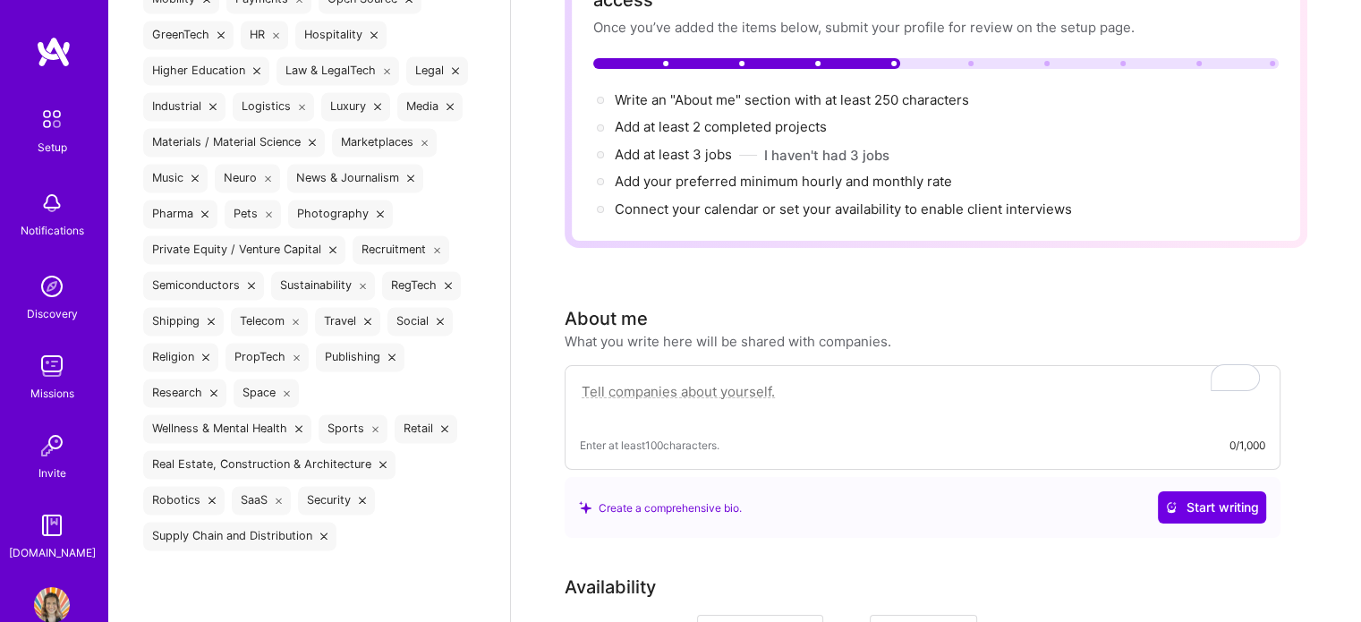
paste textarea "I’m a Leadership & Culture Consultant and current BetterUp Coach with 20+ years…"
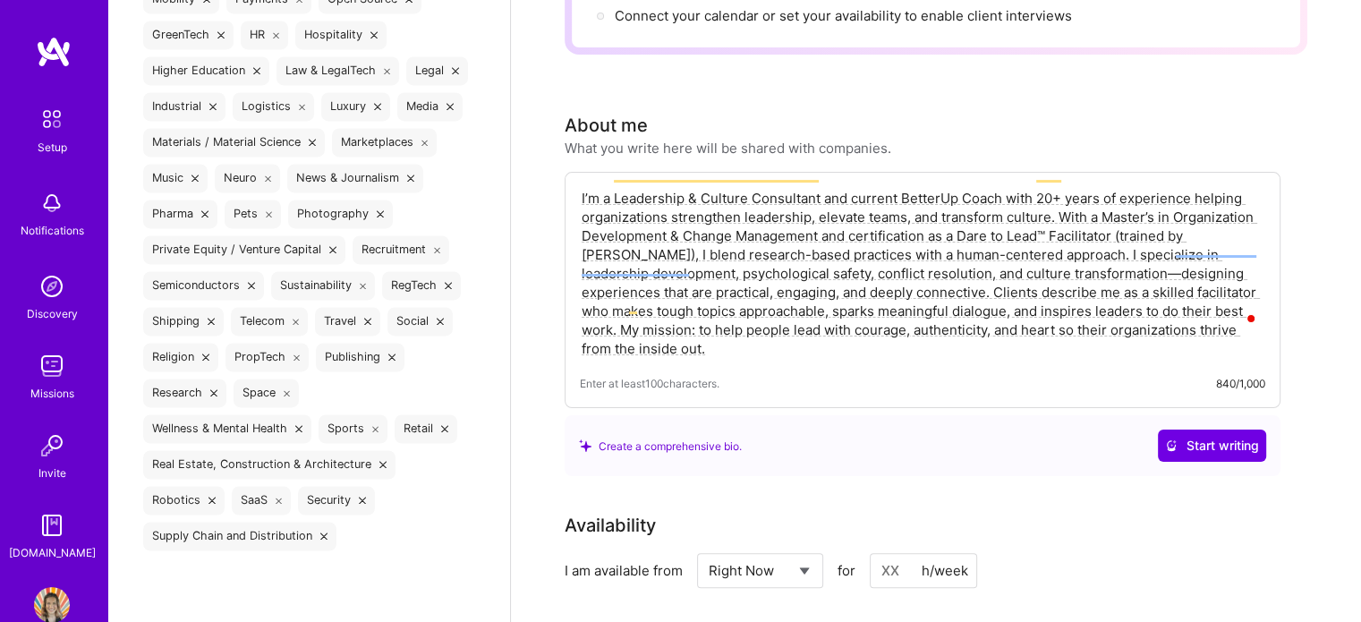
scroll to position [341, 0]
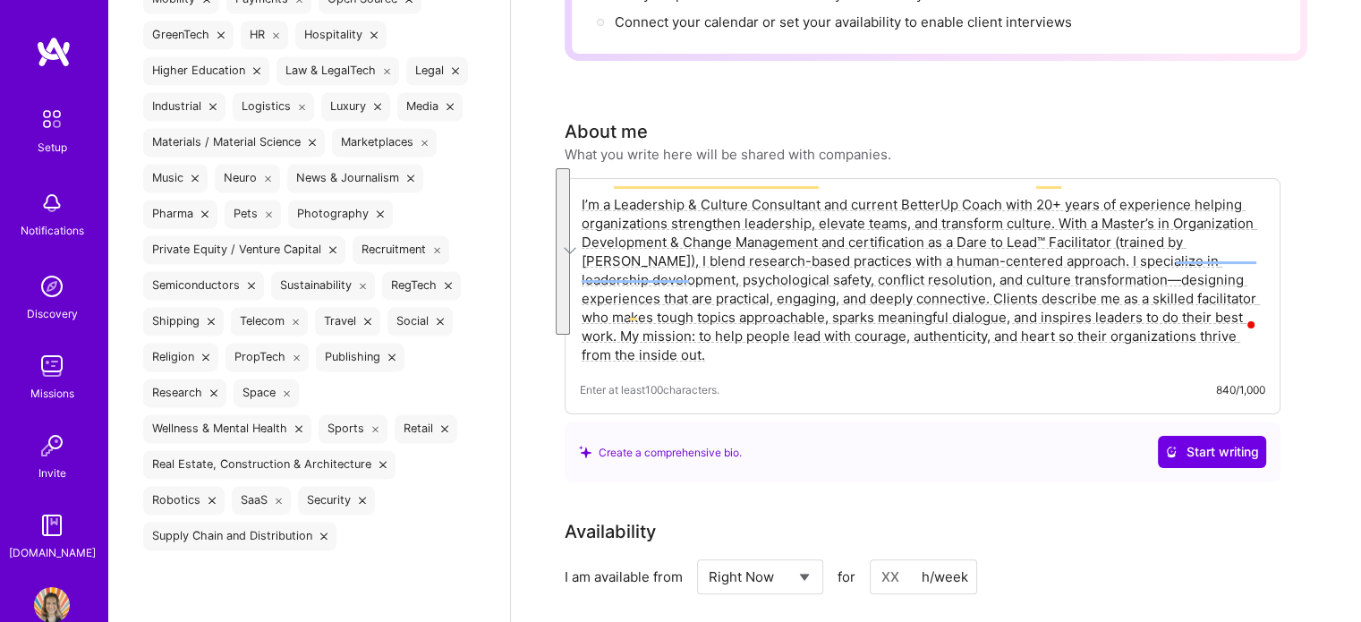
drag, startPoint x: 691, startPoint y: 336, endPoint x: 543, endPoint y: 160, distance: 229.3
click at [543, 160] on div "Complete your profile to take the first step in unlocking full A.Team access On…" at bounding box center [936, 599] width 850 height 1737
paste textarea "My work spans executive coaching, leadership retreats, group development, cultu…"
click at [1067, 239] on textarea "I’m a Leadership & Culture Consultant and current BetterUp Coach with 20+ years…" at bounding box center [922, 279] width 685 height 173
paste textarea "I specialize in leadership development, psychological safety, conflict resoluti…"
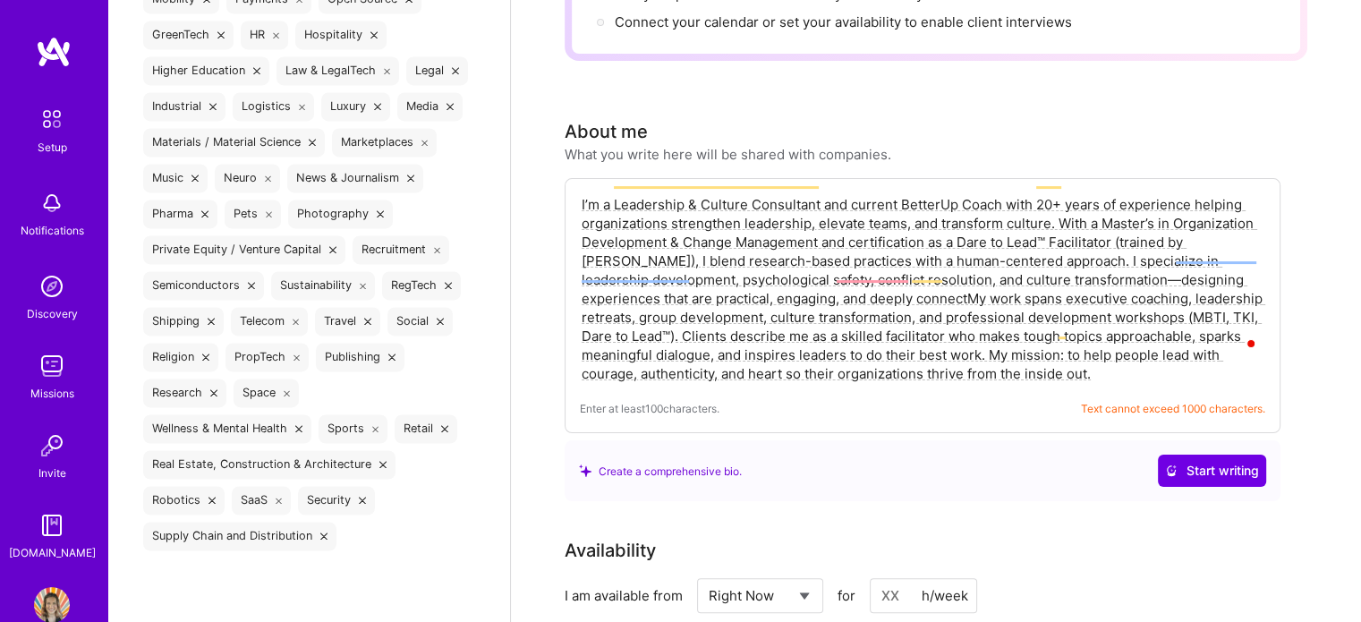
click at [954, 252] on textarea "I’m a Leadership & Culture Consultant and current BetterUp Coach with 20+ years…" at bounding box center [922, 288] width 685 height 191
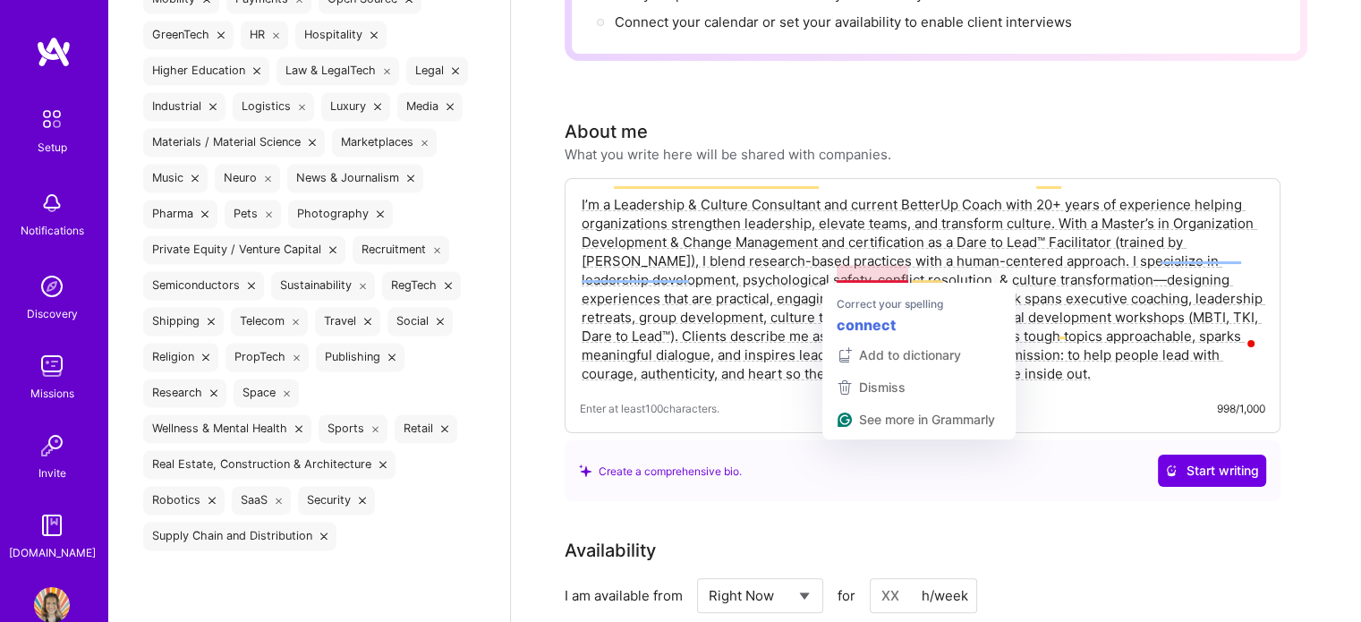
click at [888, 269] on textarea "I’m a Leadership & Culture Consultant and current BetterUp Coach with 20+ years…" at bounding box center [922, 288] width 685 height 191
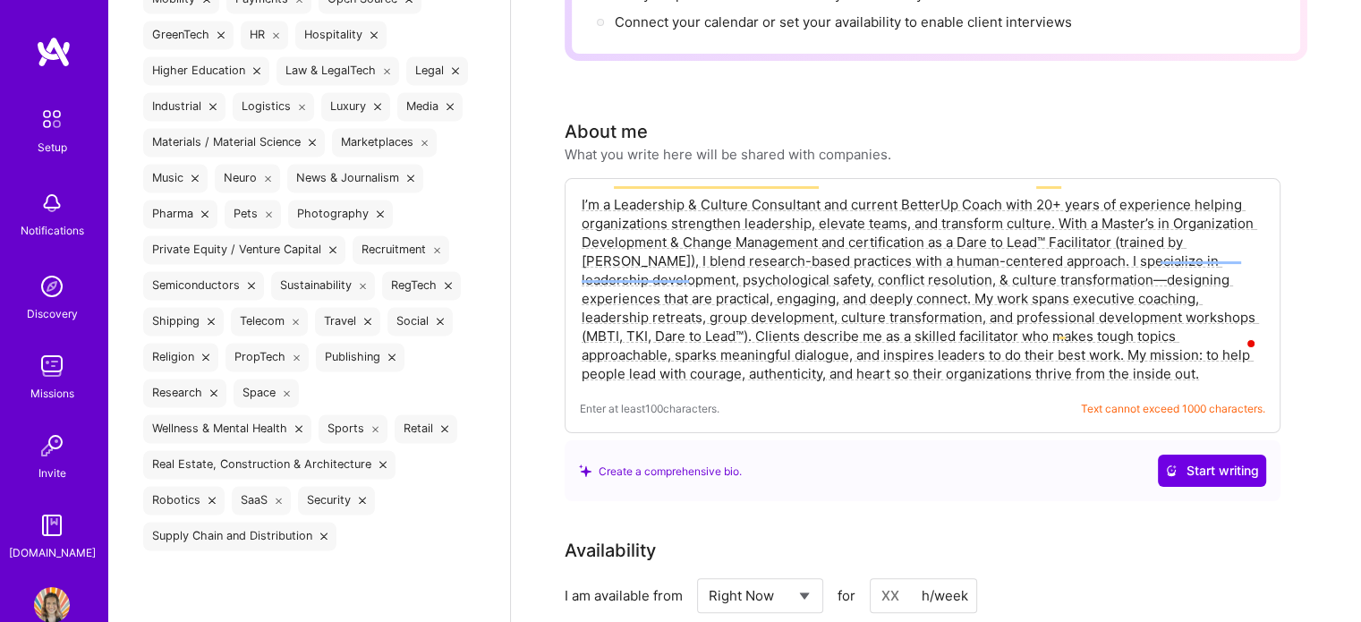
type textarea "I’m a Leadership & Culture Consultant and current BetterUp Coach with 20+ years…"
click at [1010, 399] on div "Enter at least 100 characters. Text cannot exceed 1000 characters." at bounding box center [922, 408] width 685 height 19
click at [1095, 366] on div "I’m a Leadership & Culture Consultant and current BetterUp Coach with 20+ years…" at bounding box center [923, 305] width 716 height 255
click at [1107, 350] on textarea "I’m a Leadership & Culture Consultant and current BetterUp Coach with 20+ years…" at bounding box center [922, 288] width 685 height 191
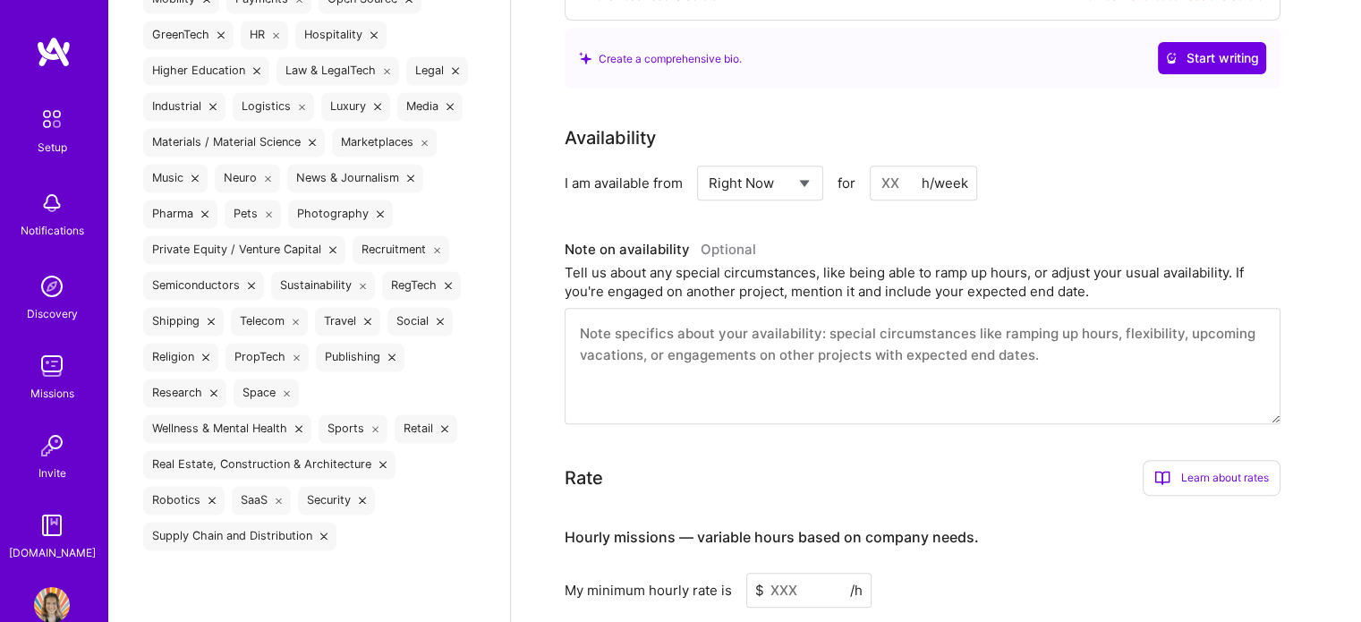
scroll to position [776, 0]
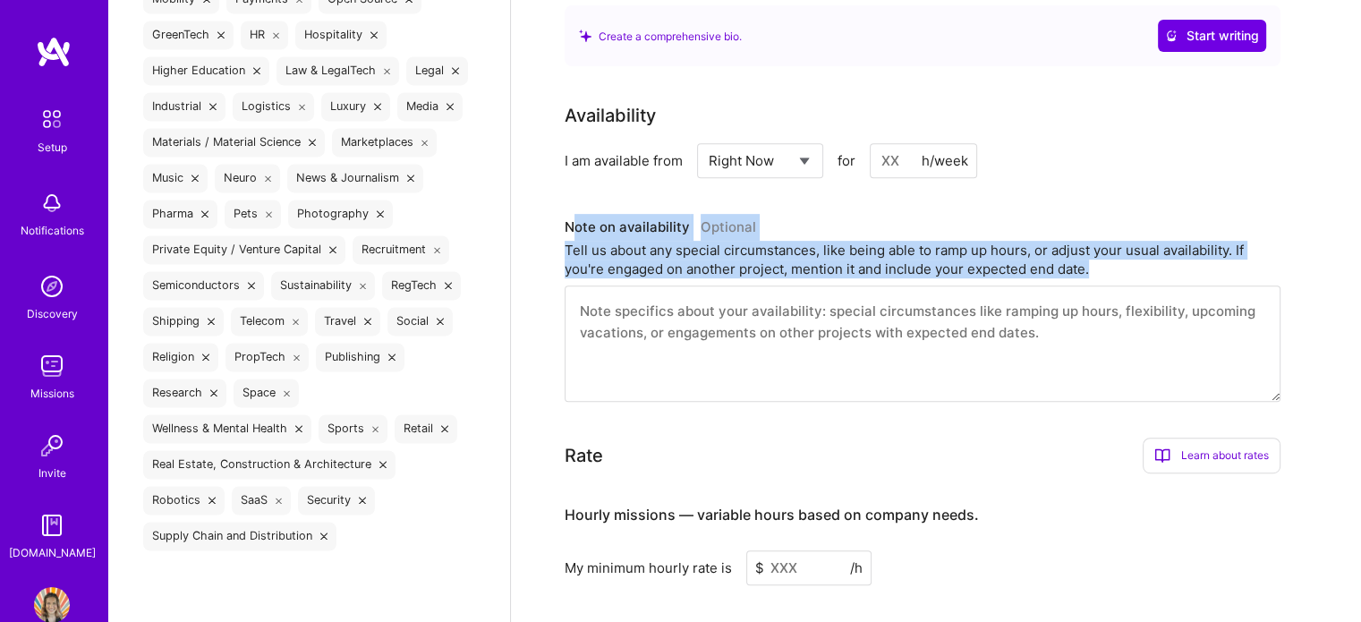
drag, startPoint x: 569, startPoint y: 198, endPoint x: 1191, endPoint y: 244, distance: 623.7
click at [1191, 244] on div "Note on availability Optional Tell us about any special circumstances, like bei…" at bounding box center [923, 246] width 716 height 64
copy div "ote on availability Optional Tell us about any special circumstances, like bein…"
click at [684, 294] on textarea at bounding box center [923, 343] width 716 height 116
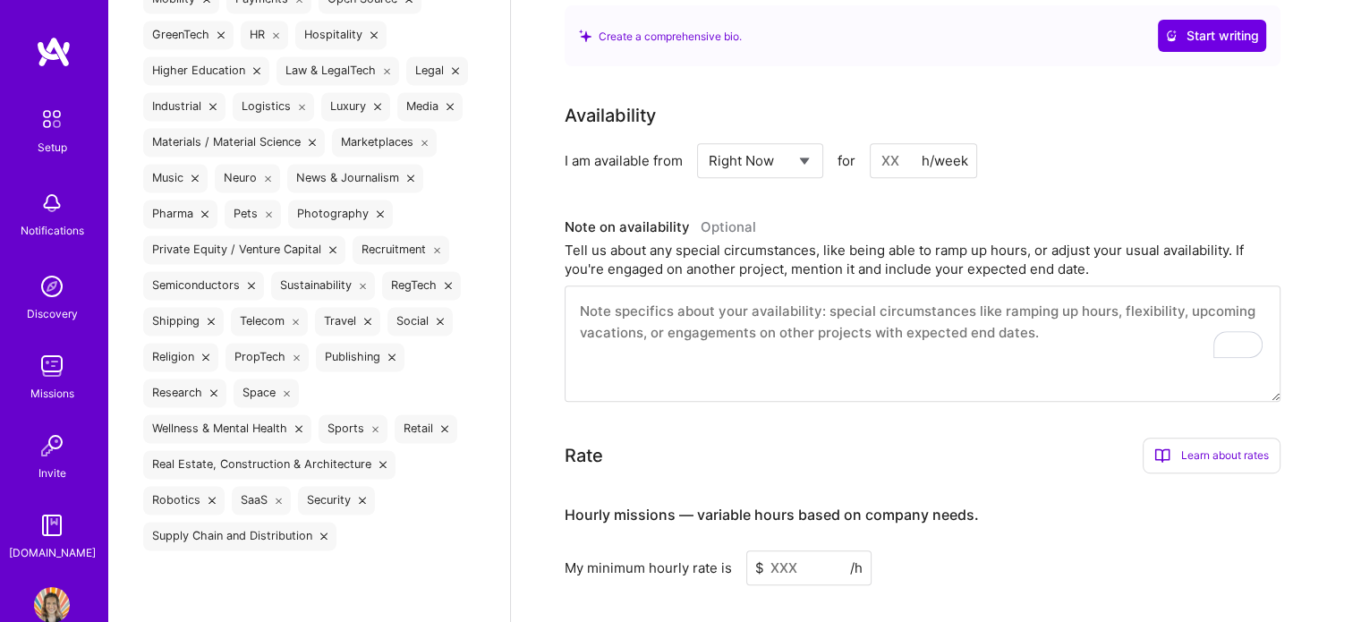
paste textarea "I currently have open capacity and flexibility for new projects through the end…"
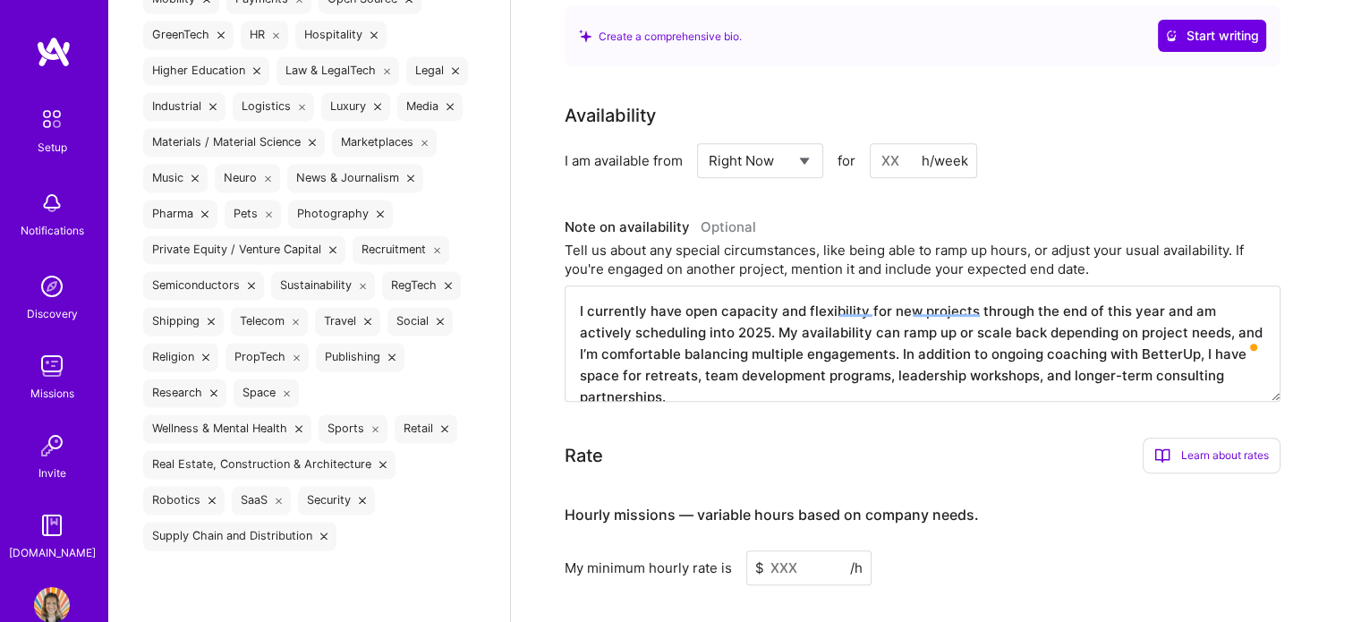
click at [711, 303] on textarea "I currently have open capacity and flexibility for new projects through the end…" at bounding box center [923, 343] width 716 height 116
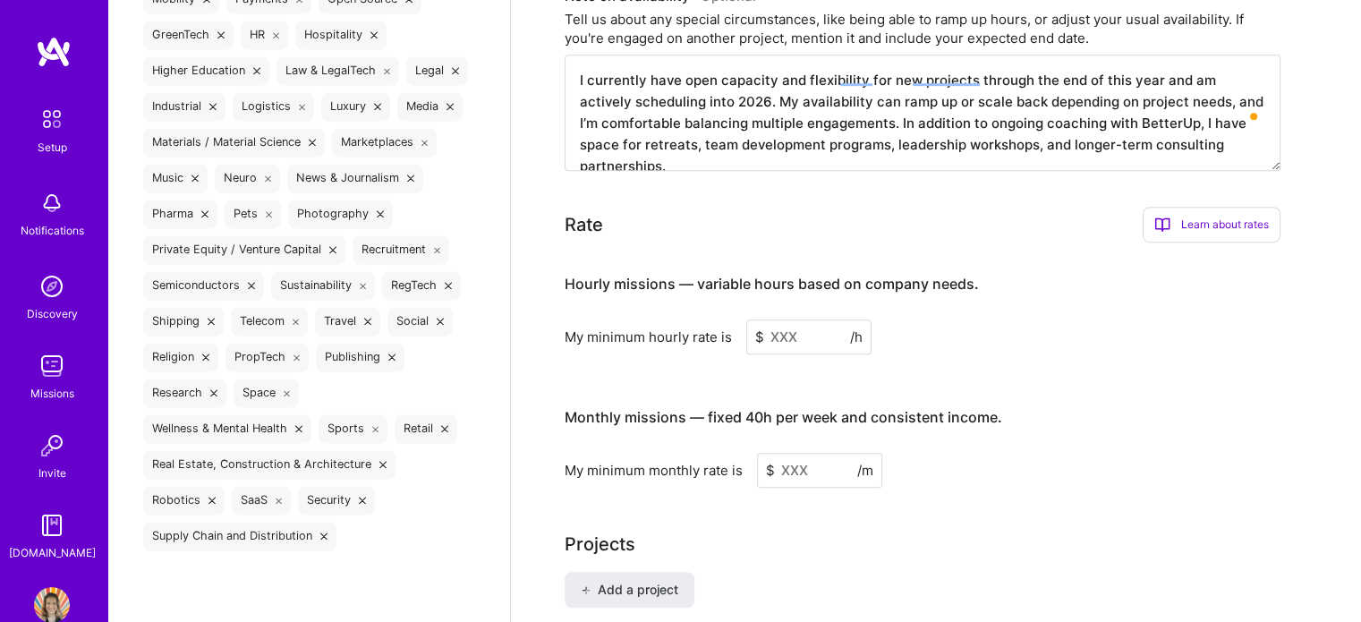
scroll to position [1087, 0]
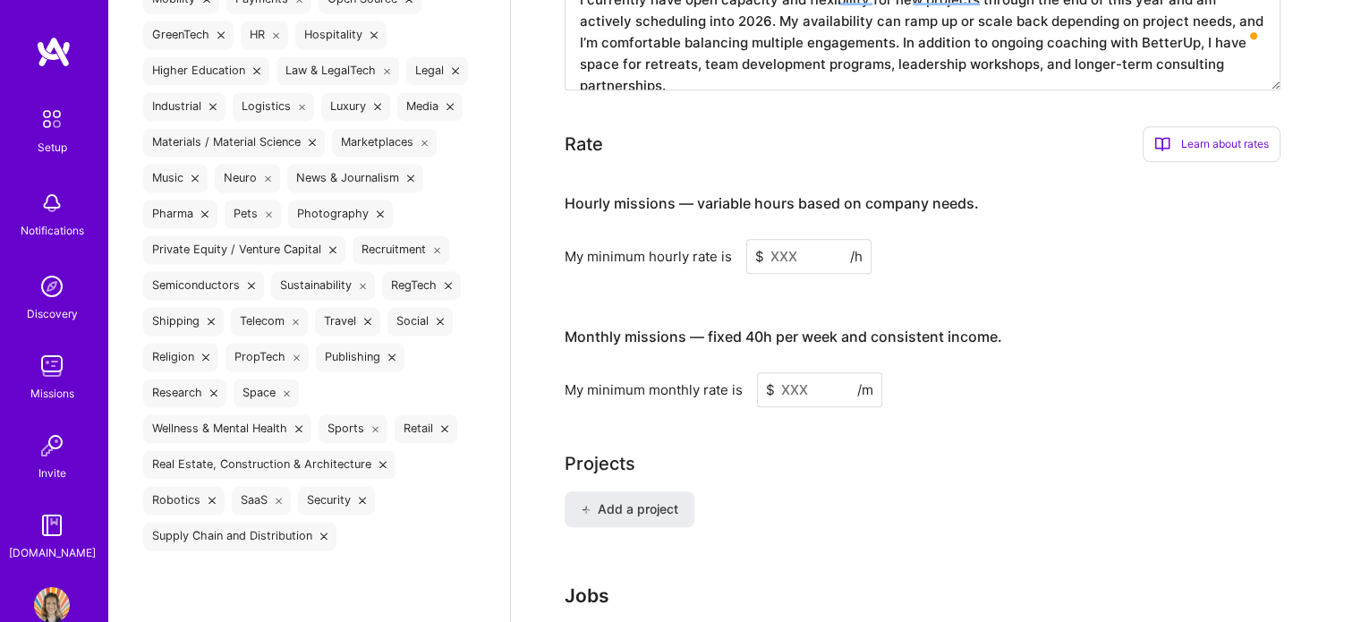
type textarea "I currently have open capacity and flexibility for new projects through the end…"
click at [825, 372] on input at bounding box center [819, 389] width 125 height 35
type input "275"
drag, startPoint x: 816, startPoint y: 353, endPoint x: 745, endPoint y: 361, distance: 71.1
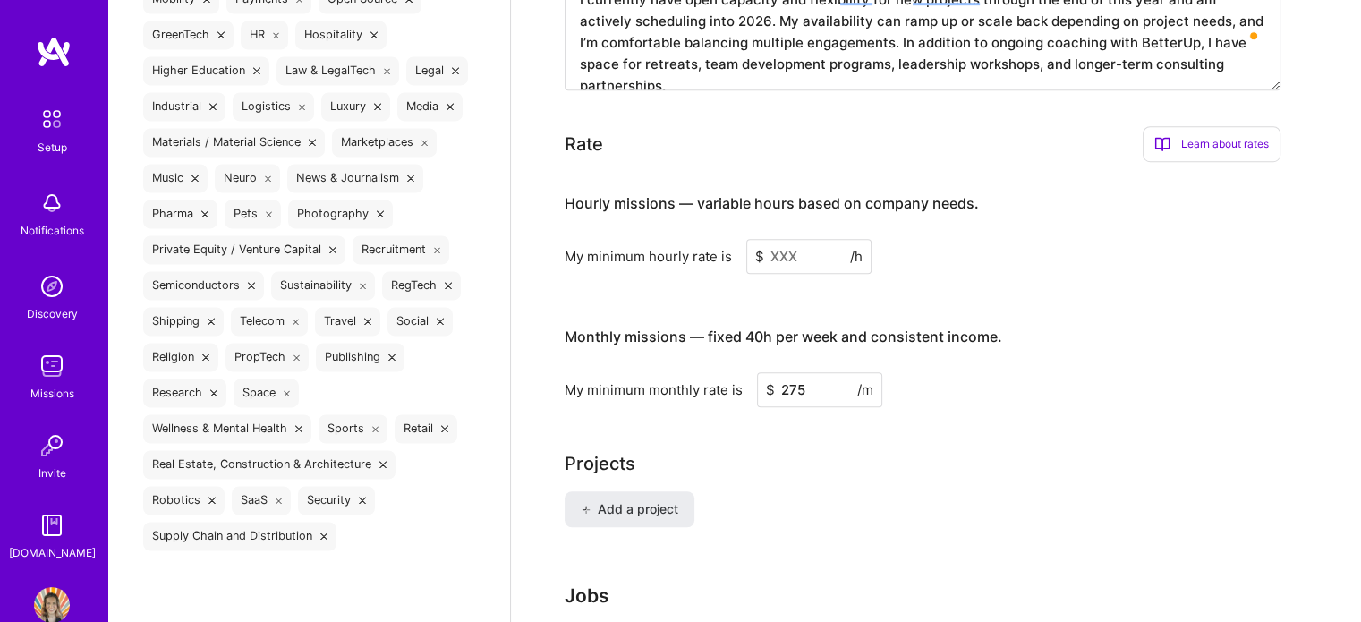
click at [745, 372] on div "My minimum monthly rate is $ 275 /m" at bounding box center [923, 389] width 716 height 35
click at [810, 239] on input at bounding box center [808, 256] width 125 height 35
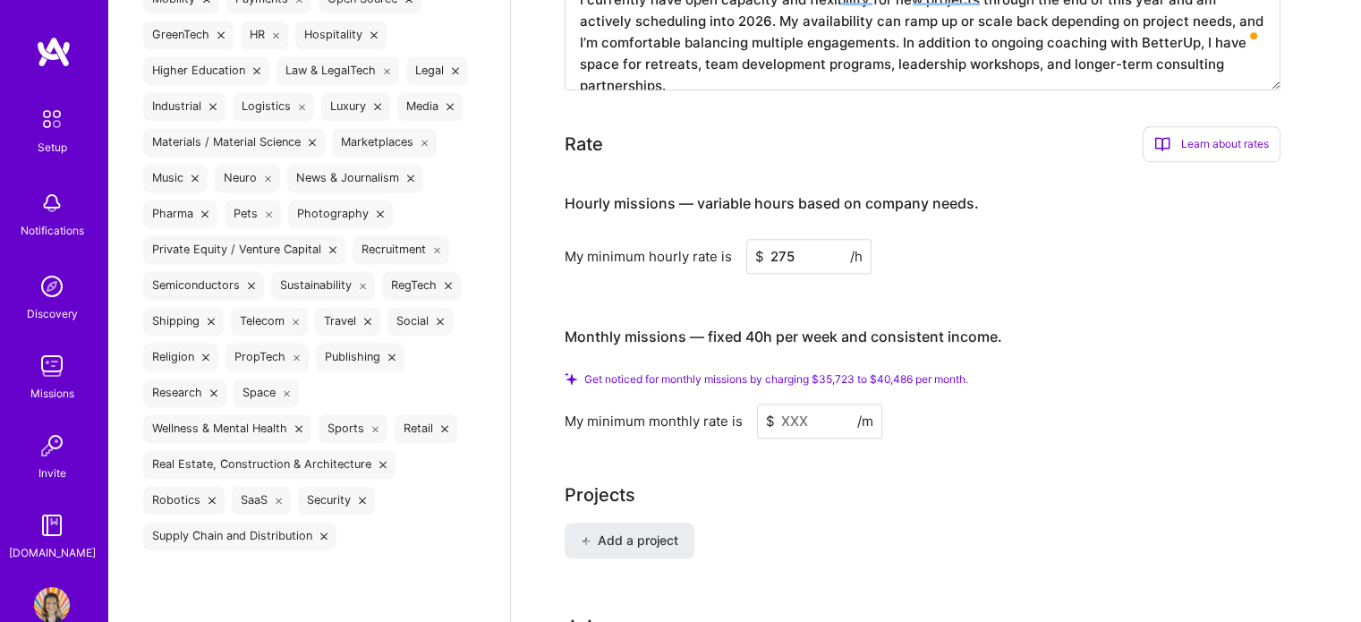
type input "275"
click at [1042, 268] on div "Hourly missions — variable hours based on company needs. My minimum hourly rate…" at bounding box center [923, 306] width 716 height 261
click at [832, 404] on input at bounding box center [819, 421] width 125 height 35
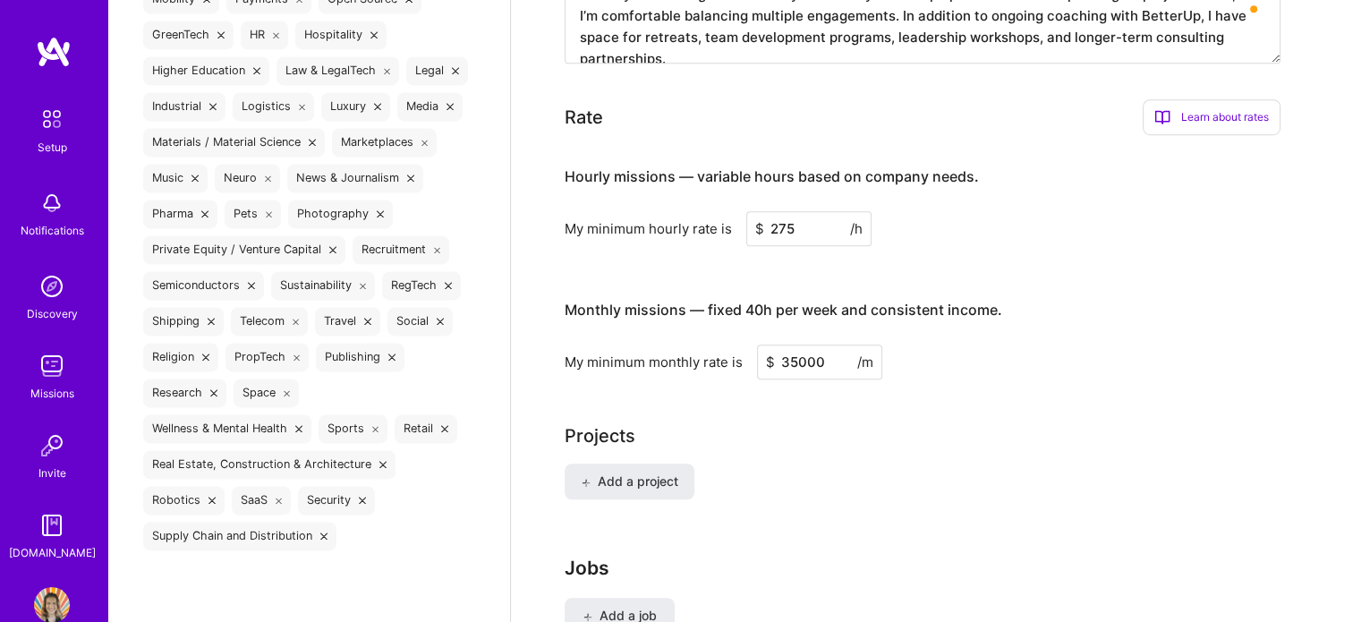
type input "35000"
click at [959, 422] on div "Projects" at bounding box center [936, 435] width 743 height 27
click at [797, 345] on input "35000" at bounding box center [819, 362] width 125 height 35
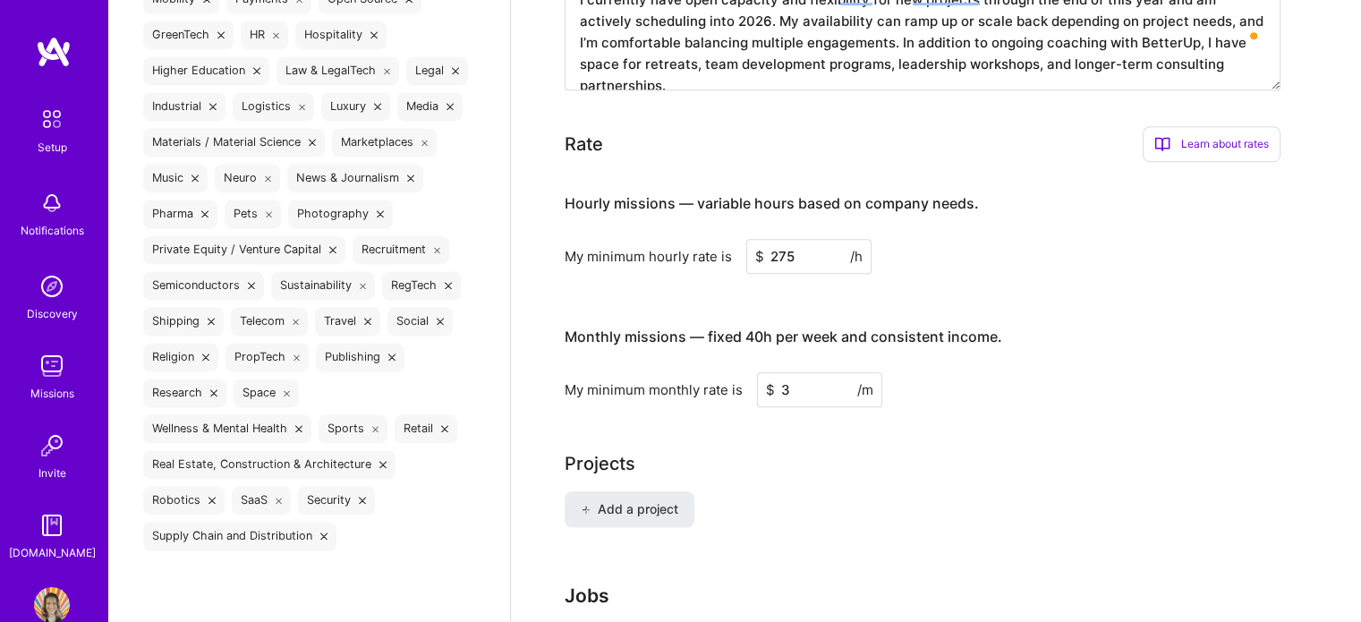
type input "35"
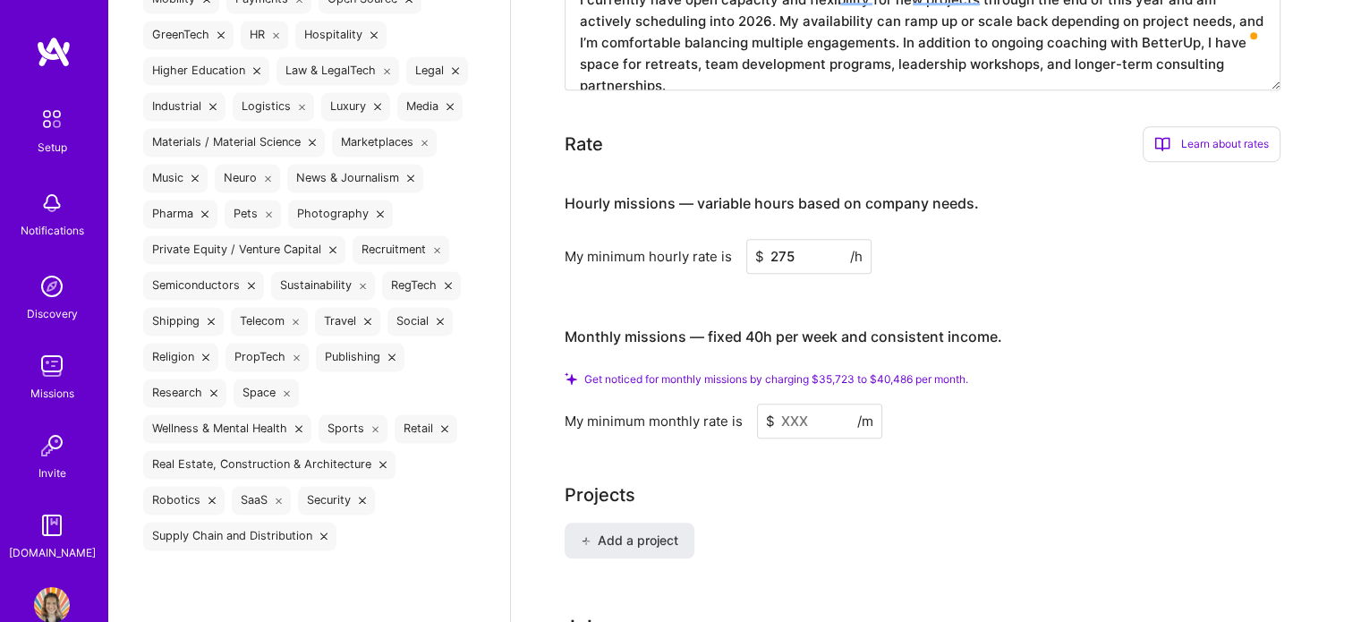
click at [872, 536] on div "Add a project" at bounding box center [936, 551] width 743 height 57
click at [782, 484] on div "Projects Add a project" at bounding box center [936, 530] width 743 height 98
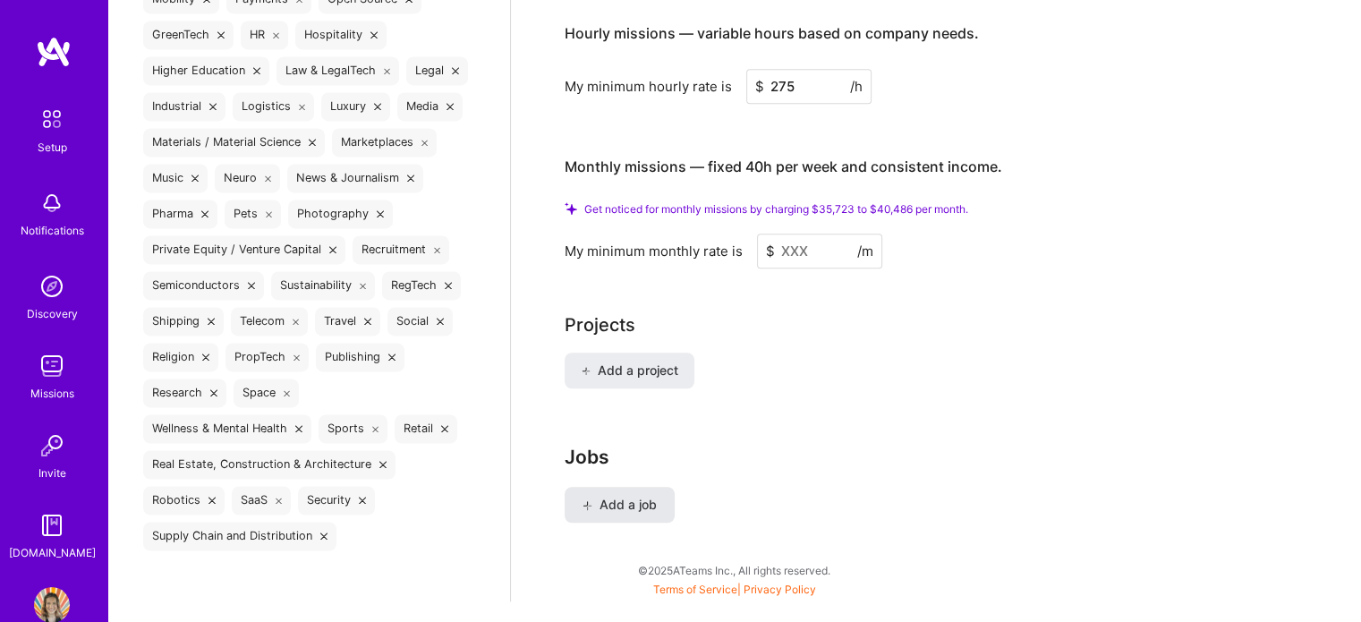
click at [634, 496] on span "Add a job" at bounding box center [620, 505] width 74 height 18
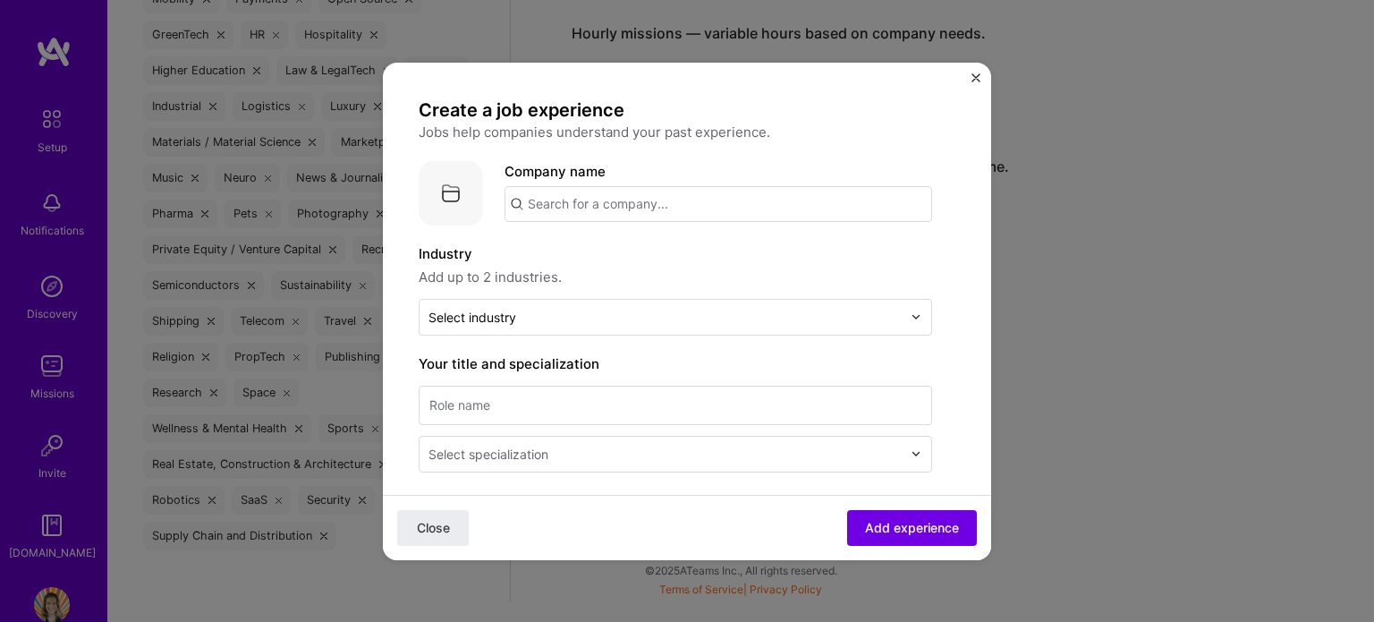
click at [974, 79] on img "Close" at bounding box center [976, 77] width 9 height 9
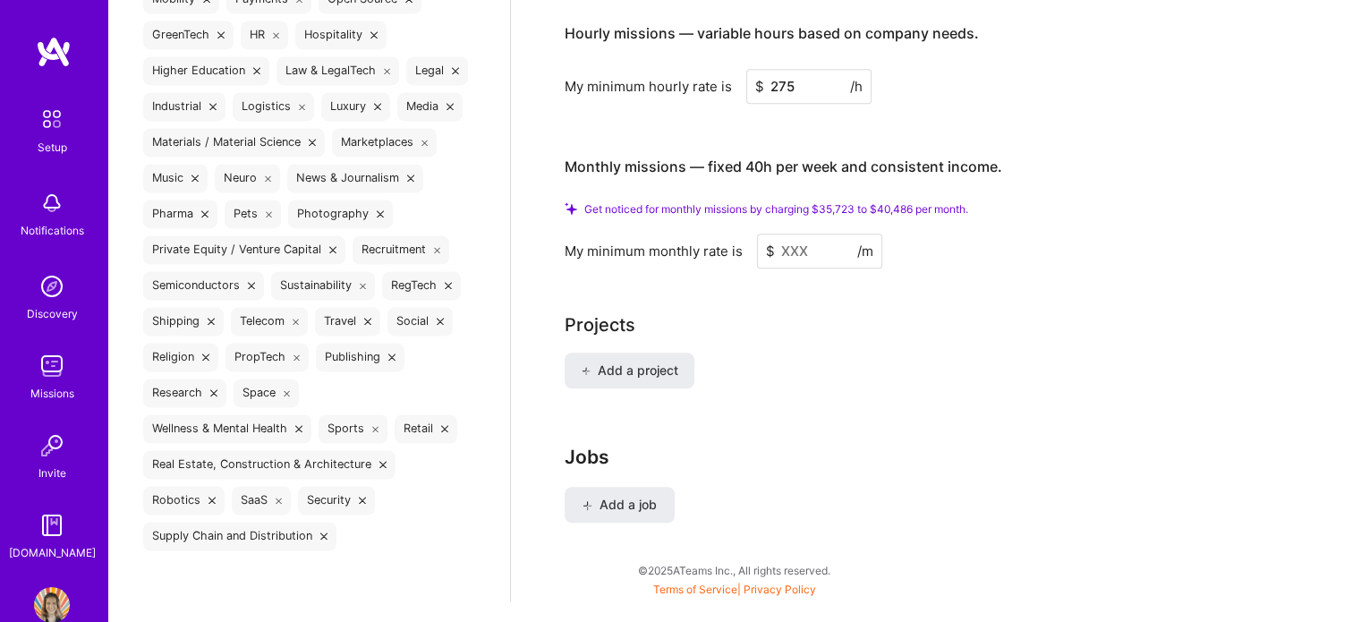
click at [630, 353] on div "Add a project" at bounding box center [936, 381] width 743 height 57
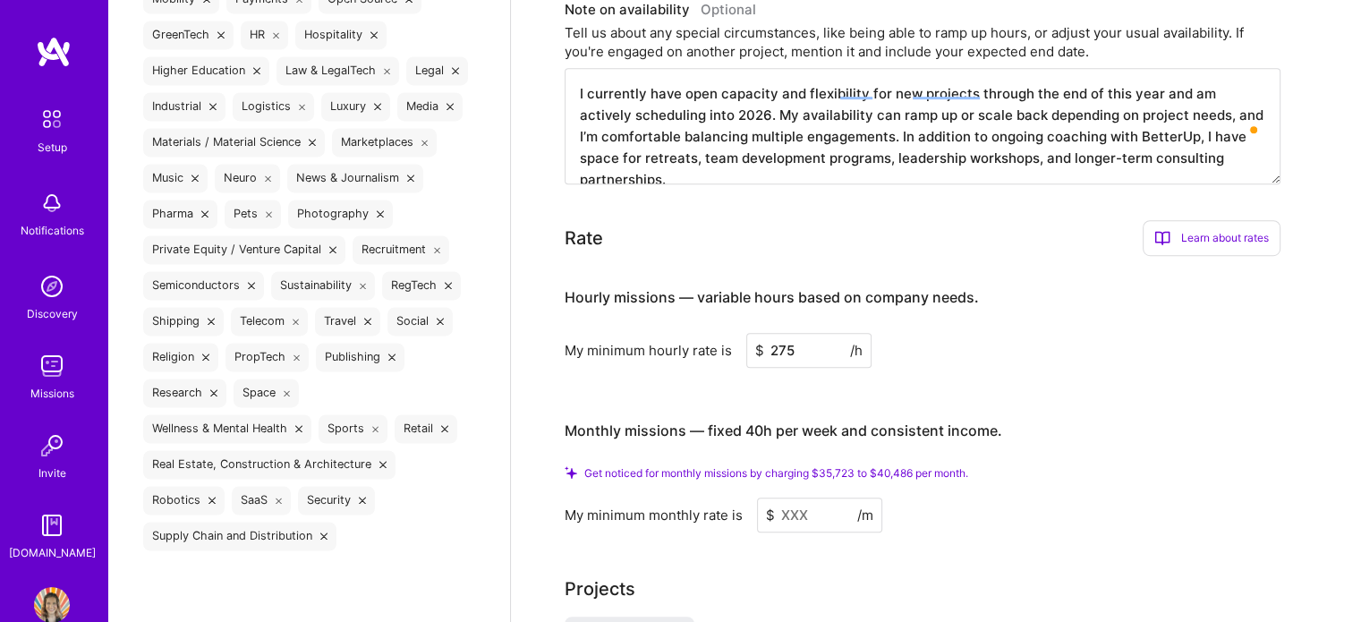
scroll to position [973, 0]
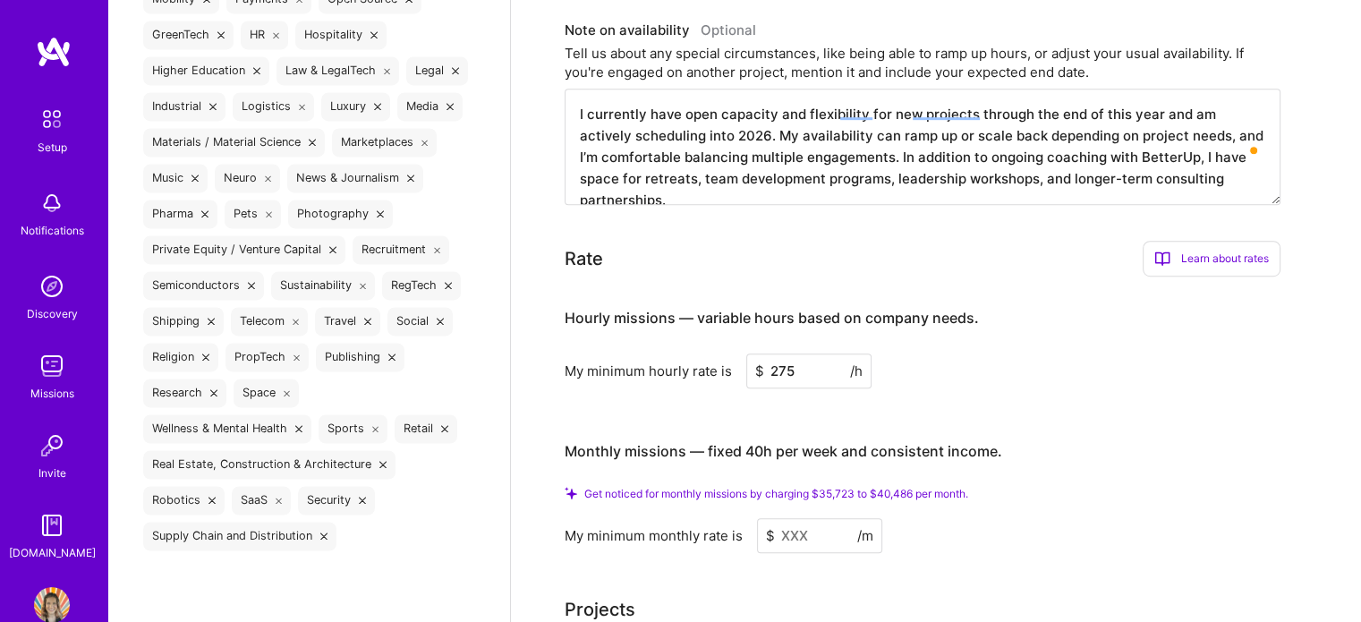
drag, startPoint x: 802, startPoint y: 344, endPoint x: 754, endPoint y: 344, distance: 47.4
click at [754, 353] on div "$ 275 /h" at bounding box center [808, 370] width 125 height 35
click at [1130, 424] on h3 "Monthly missions — fixed 40h per week and consistent income." at bounding box center [923, 451] width 716 height 55
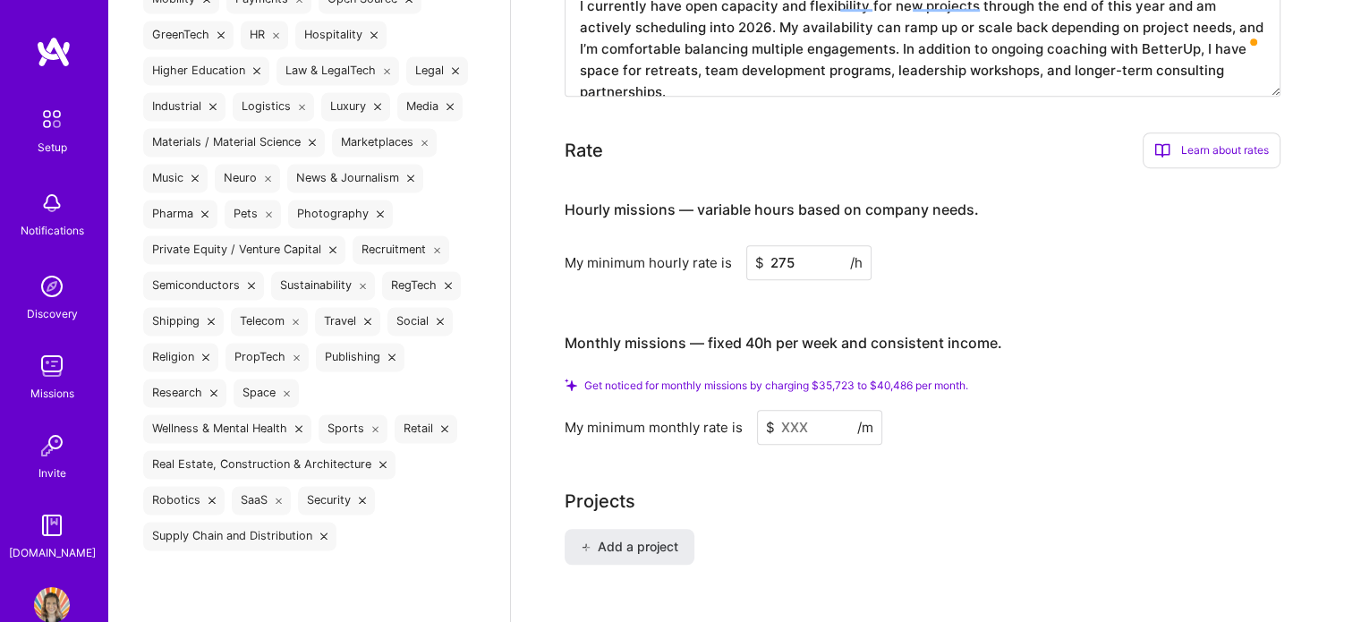
scroll to position [1128, 0]
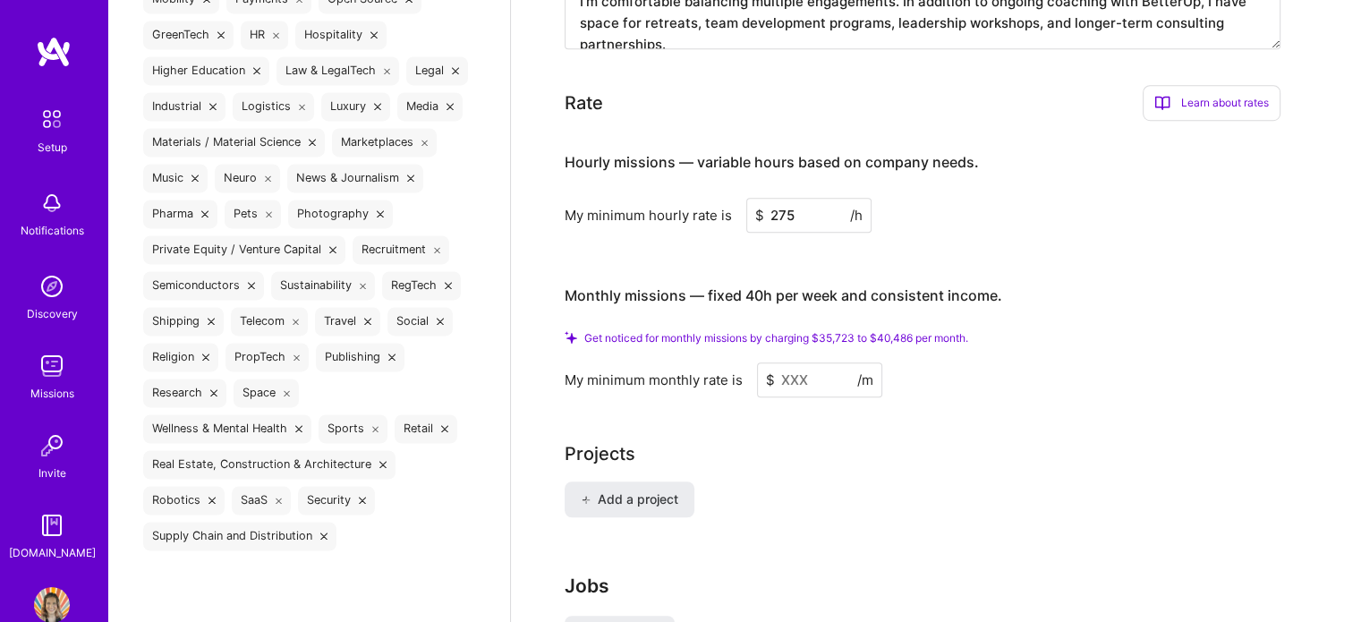
click at [798, 362] on input at bounding box center [819, 379] width 125 height 35
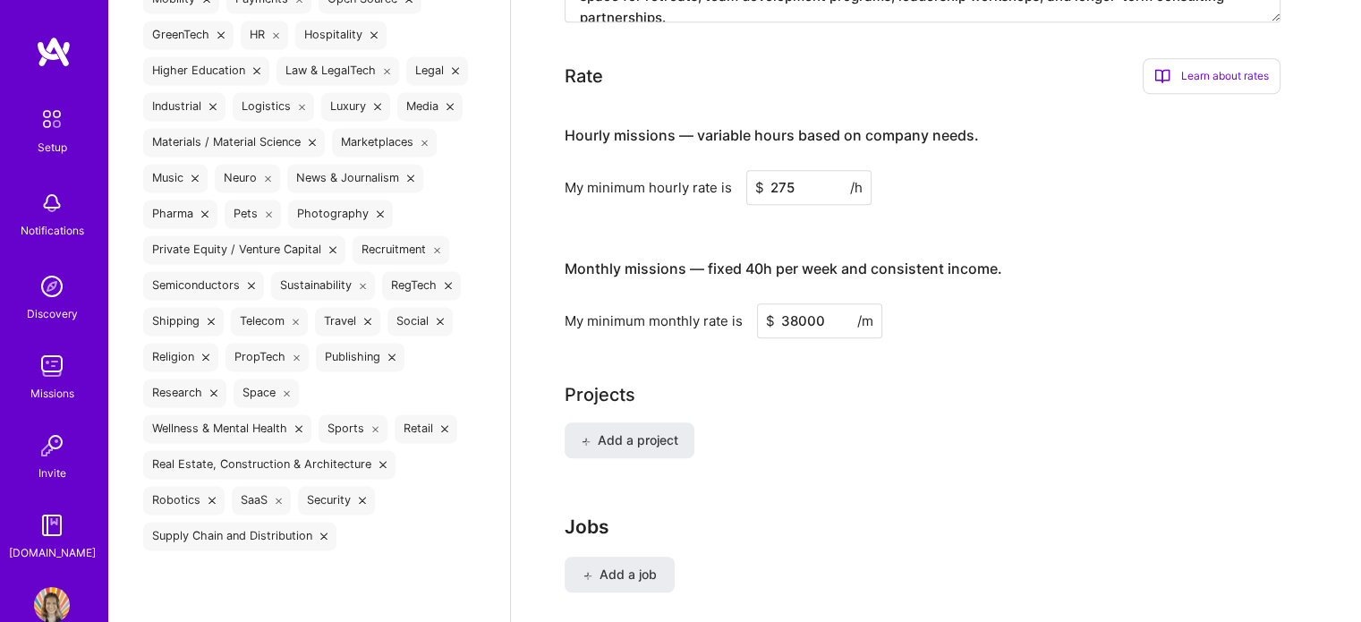
type input "38000"
click at [829, 381] on div "Projects" at bounding box center [936, 394] width 743 height 27
click at [937, 435] on div "Add a project" at bounding box center [936, 450] width 743 height 57
drag, startPoint x: 830, startPoint y: 296, endPoint x: 765, endPoint y: 304, distance: 64.9
click at [765, 304] on input "38000" at bounding box center [819, 320] width 125 height 35
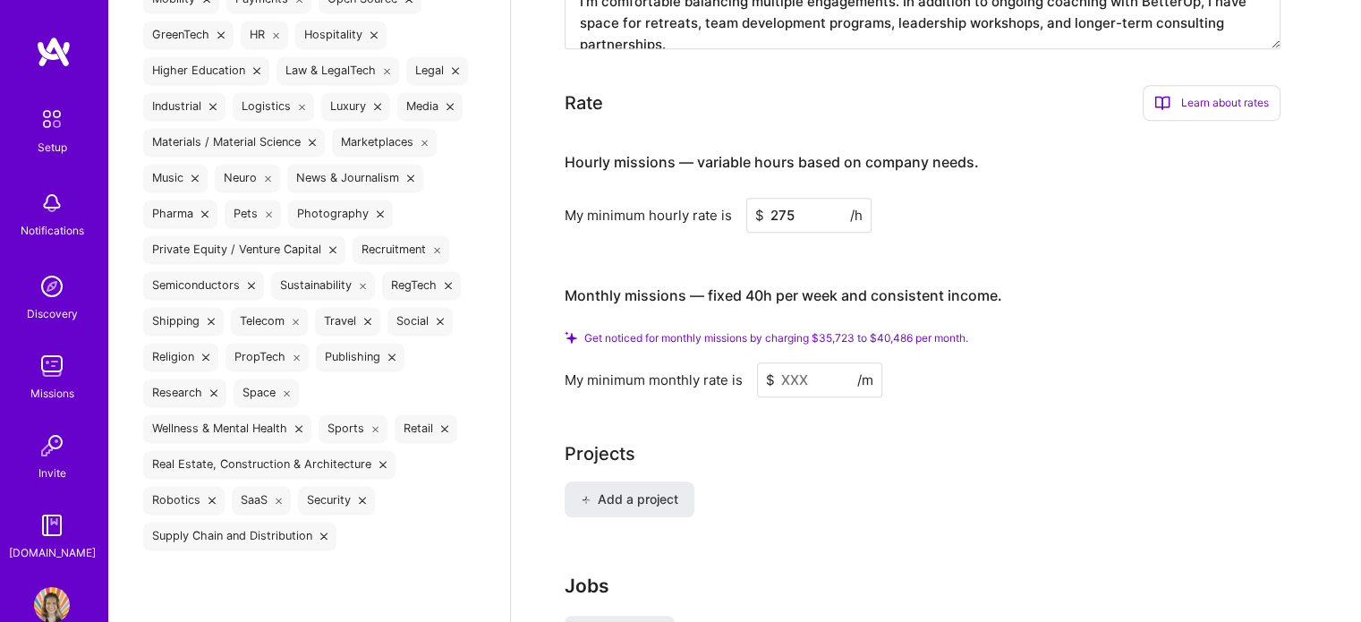
click at [920, 486] on div "Add a project" at bounding box center [936, 509] width 743 height 57
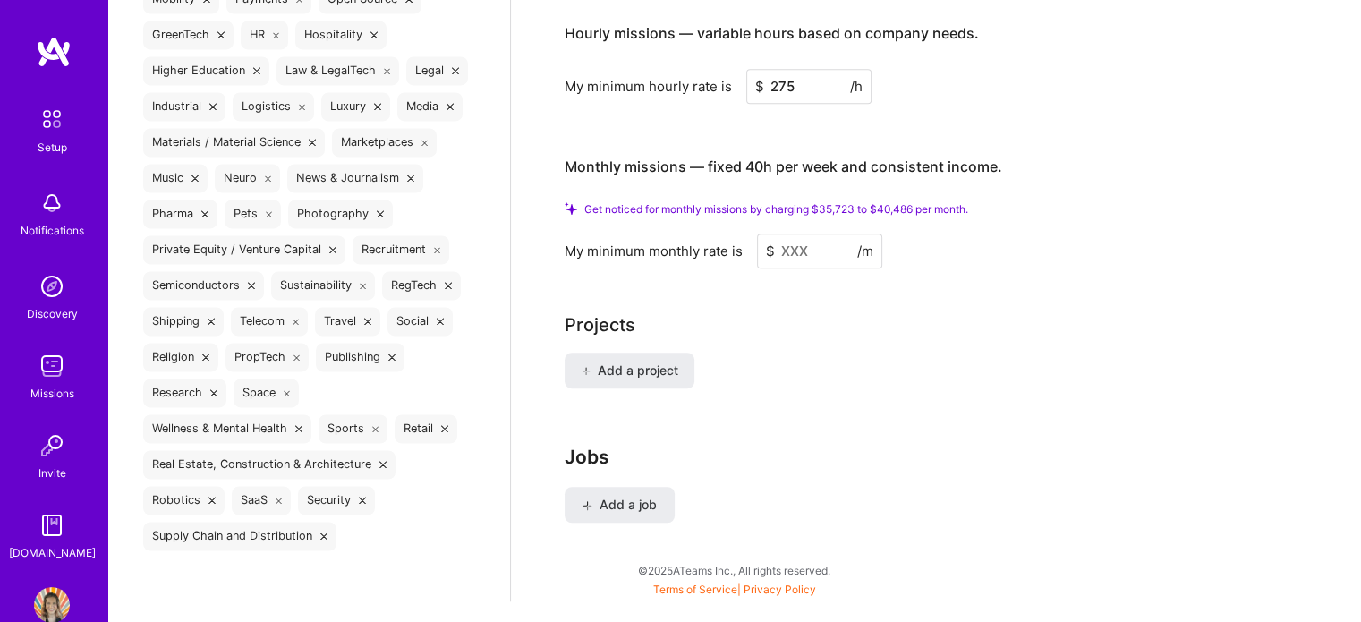
click at [828, 234] on input at bounding box center [819, 251] width 125 height 35
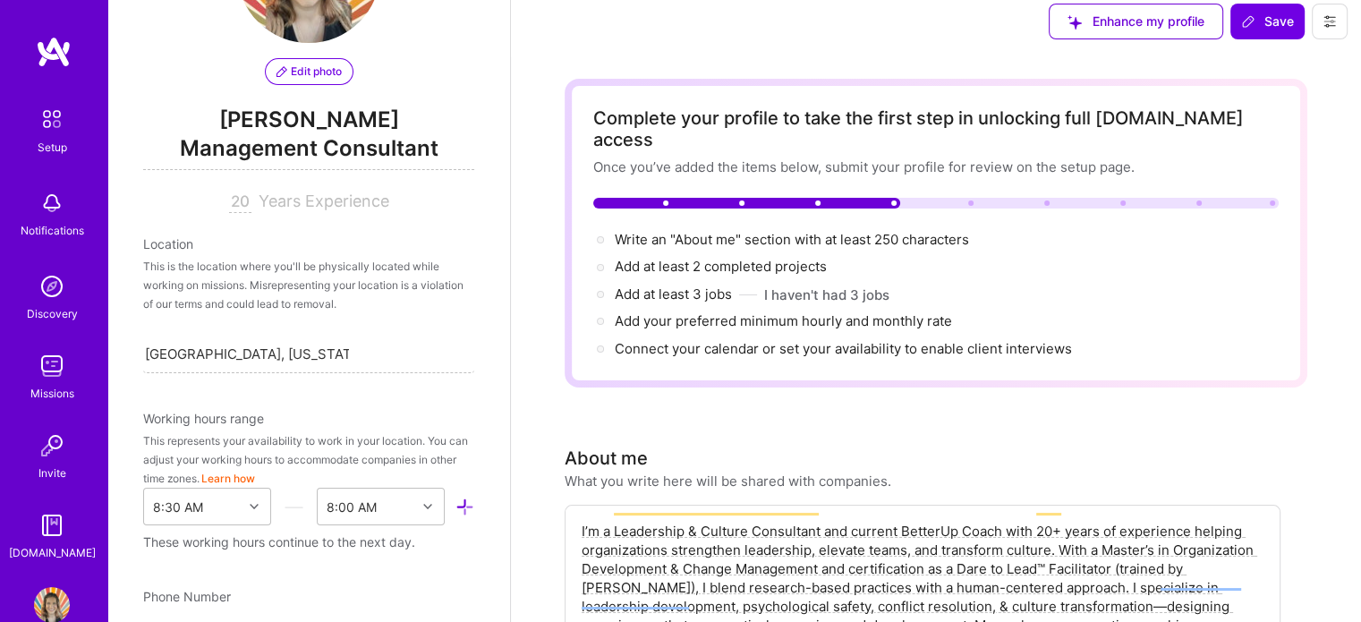
scroll to position [0, 0]
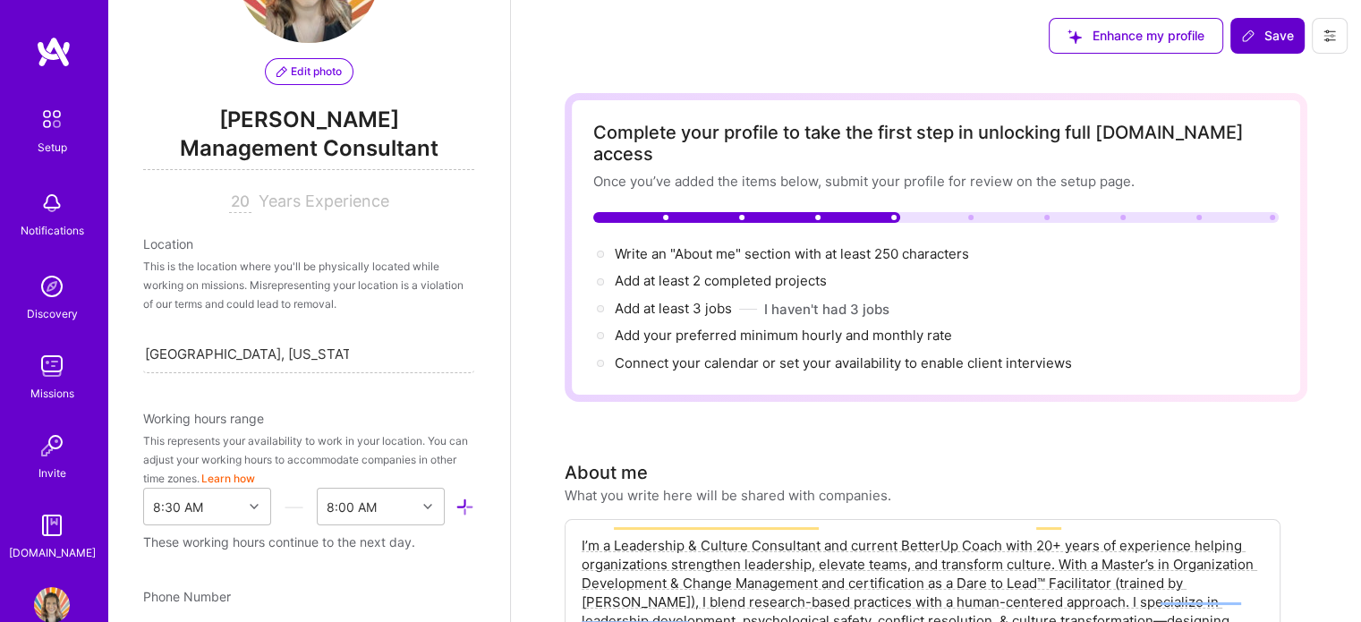
click at [1256, 38] on span "Save" at bounding box center [1267, 36] width 53 height 18
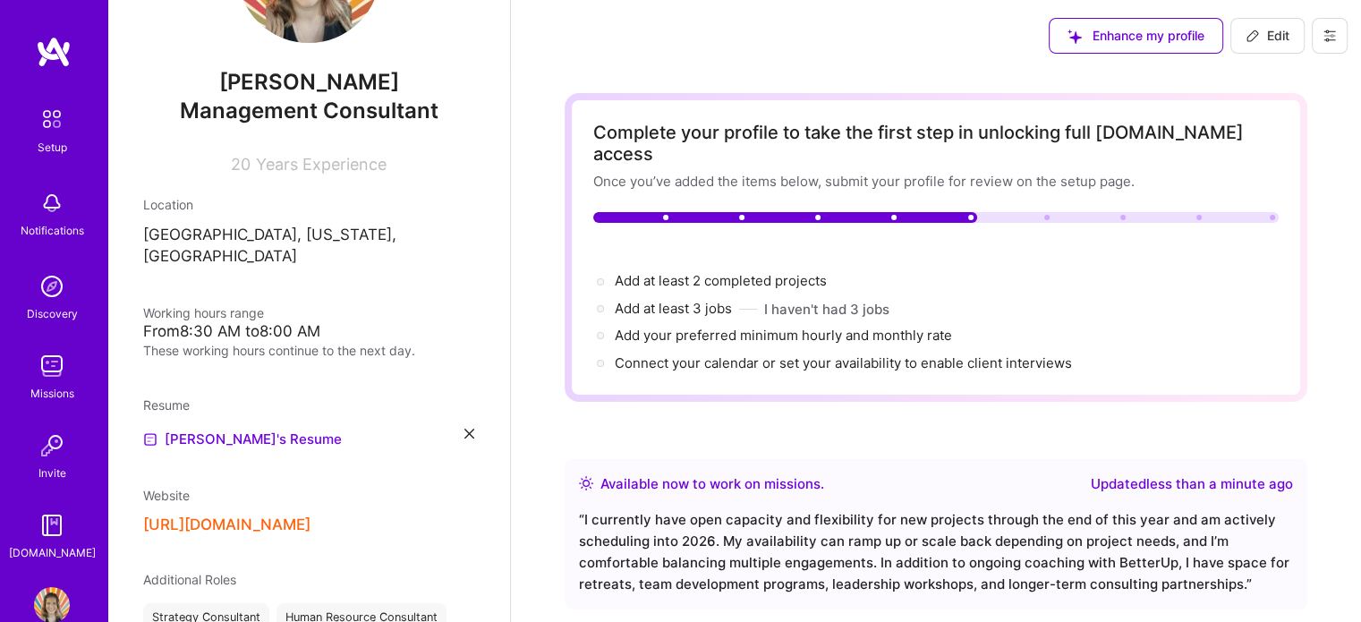
click at [294, 64] on div "Kristi Frederick Management Consultant 20 Years Experience" at bounding box center [308, 37] width 331 height 274
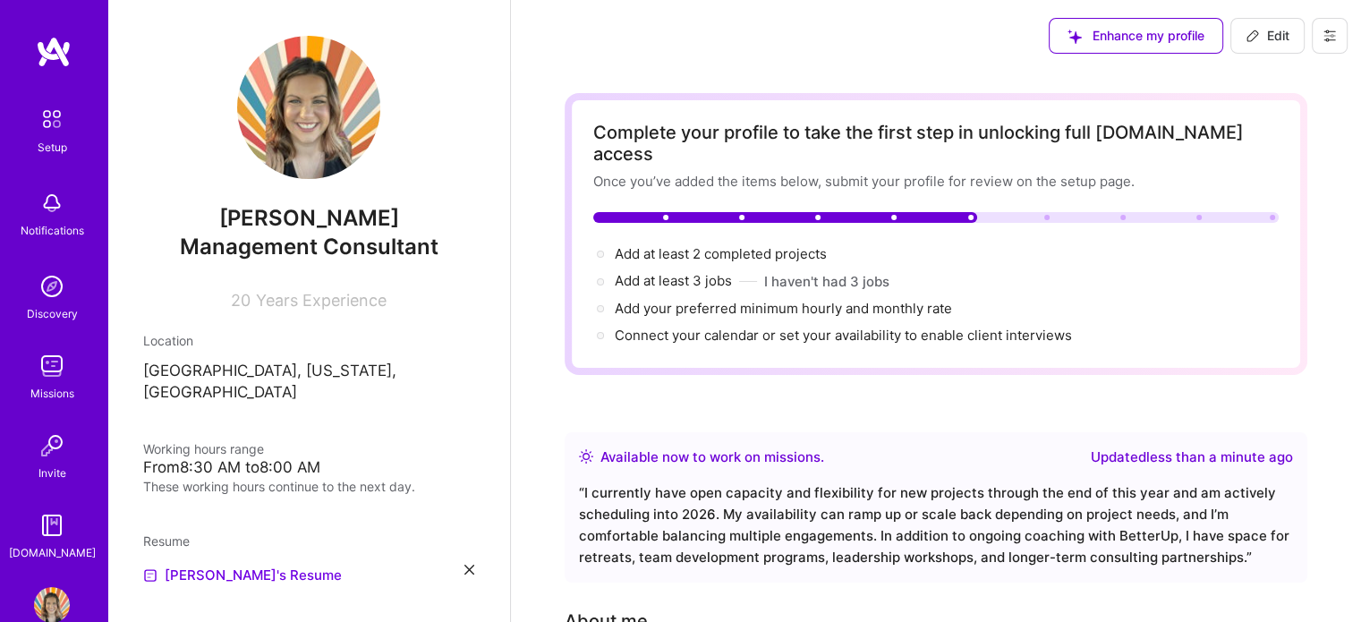
click at [295, 116] on img at bounding box center [308, 107] width 143 height 143
click at [40, 601] on img at bounding box center [52, 605] width 36 height 36
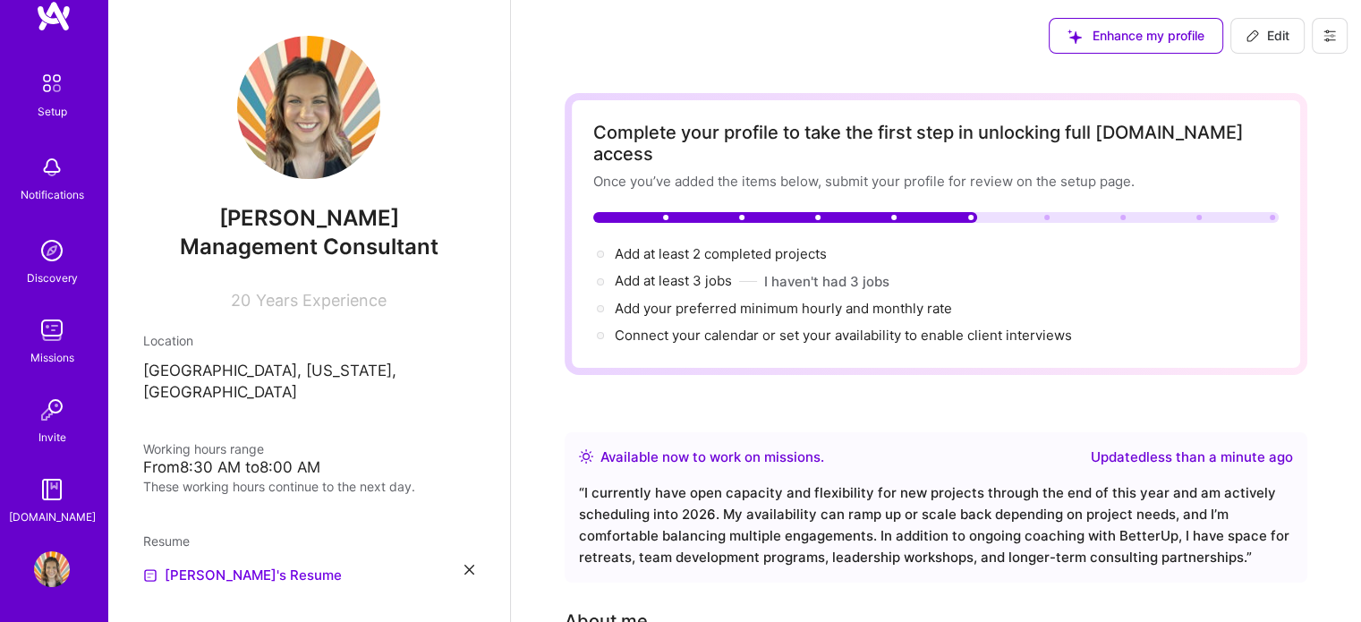
click at [51, 554] on img at bounding box center [52, 569] width 36 height 36
click at [320, 123] on img at bounding box center [308, 107] width 143 height 143
click at [1265, 40] on span "Edit" at bounding box center [1268, 36] width 44 height 18
select select "US"
select select "Right Now"
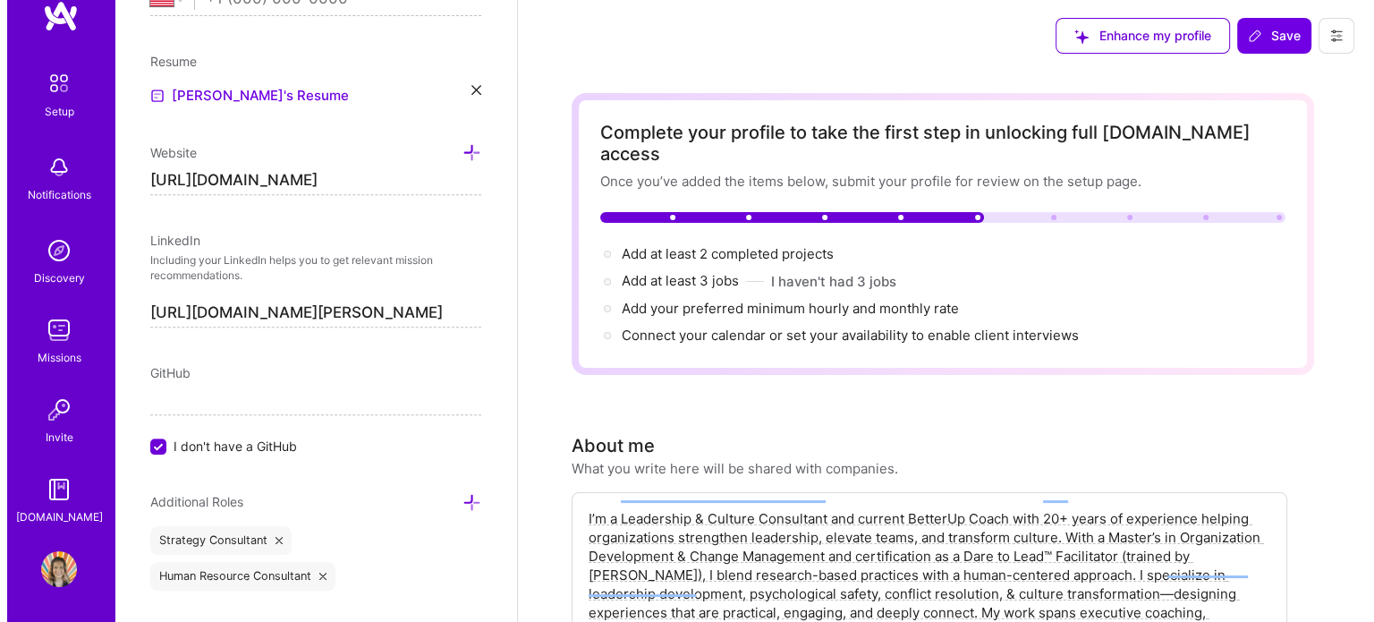
scroll to position [0, 0]
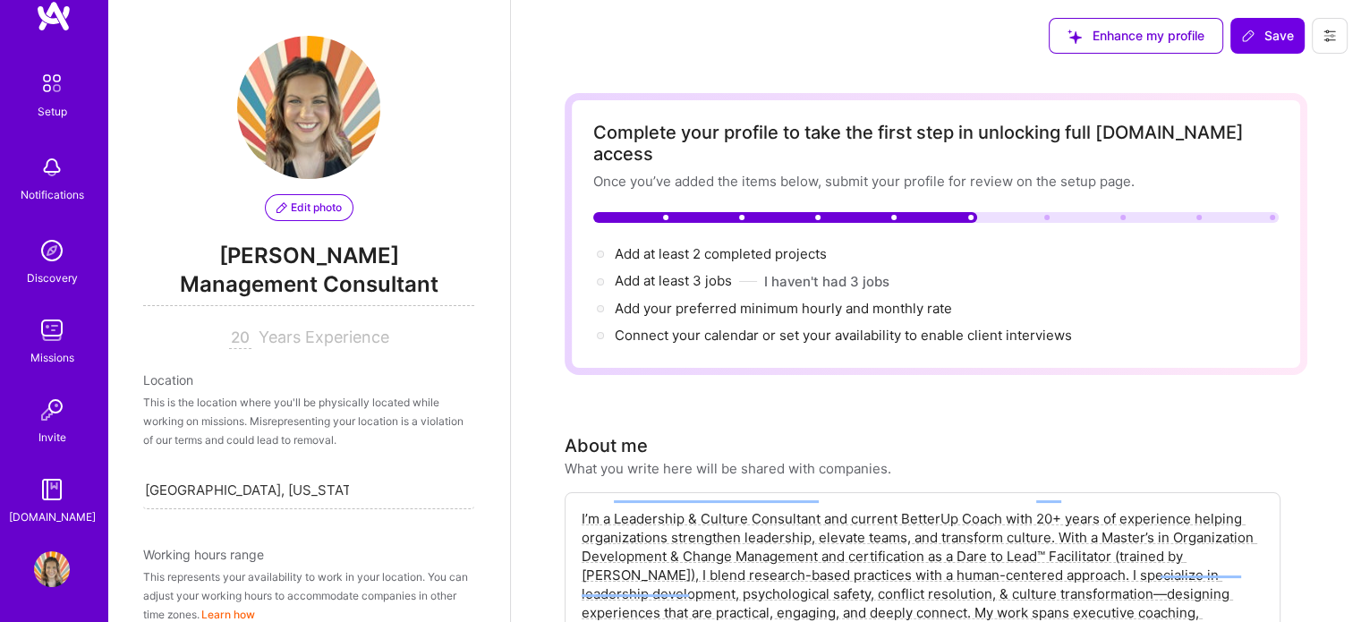
click at [277, 207] on icon at bounding box center [282, 207] width 11 height 11
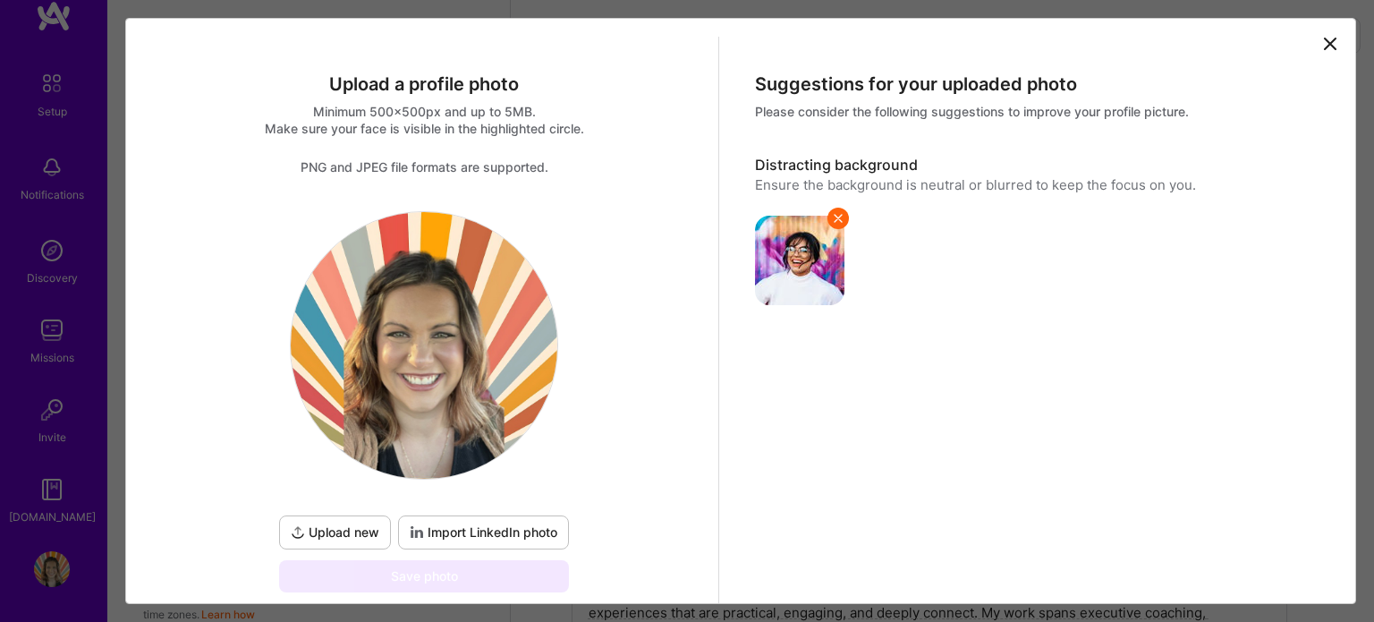
click at [341, 529] on span "Upload new" at bounding box center [335, 532] width 89 height 18
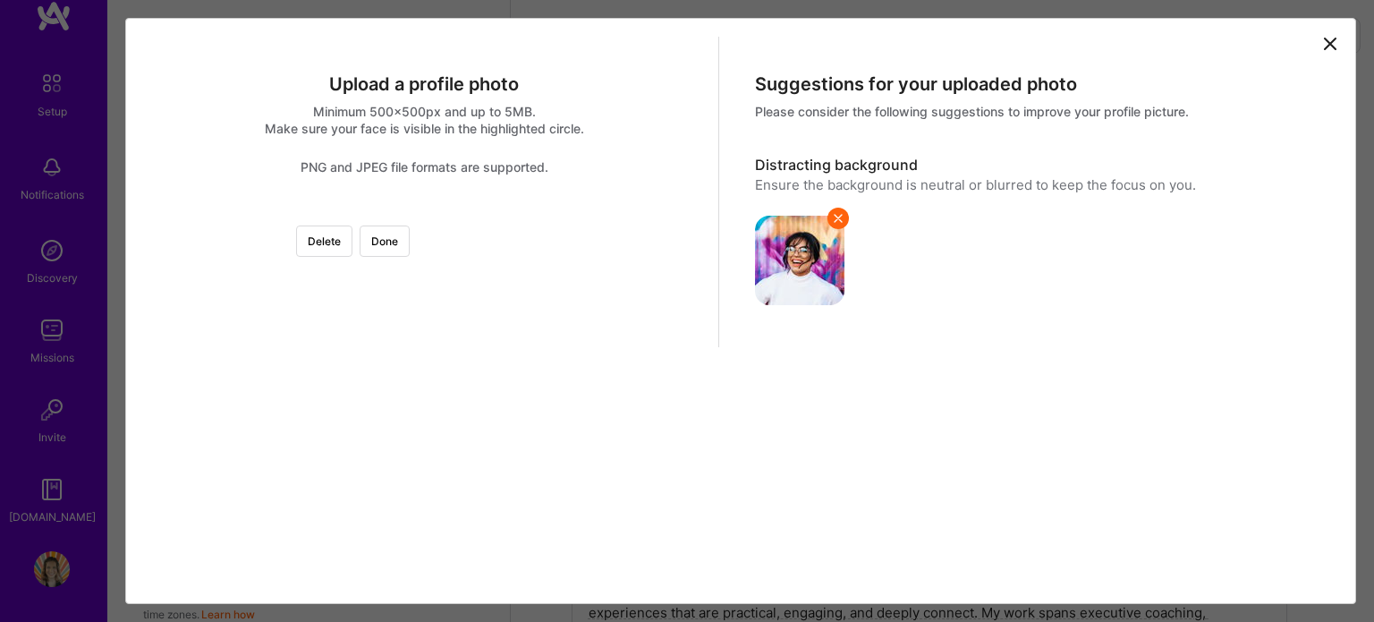
scroll to position [175, 0]
click at [704, 257] on div "Upload a profile photo Minimum 500x500px and up to 5MB. Make sure your face is …" at bounding box center [425, 192] width 589 height 311
click at [558, 334] on div at bounding box center [692, 479] width 537 height 537
click at [558, 326] on div at bounding box center [692, 479] width 537 height 537
click at [410, 226] on button "Done" at bounding box center [385, 241] width 50 height 31
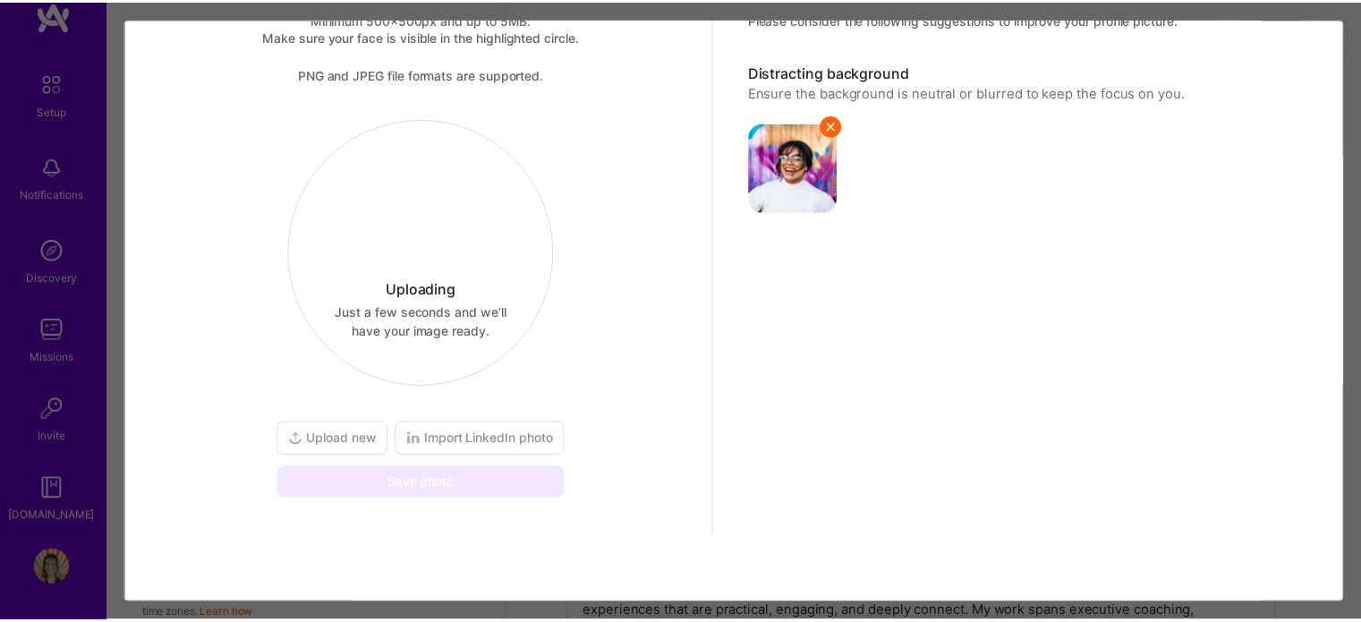
scroll to position [92, 0]
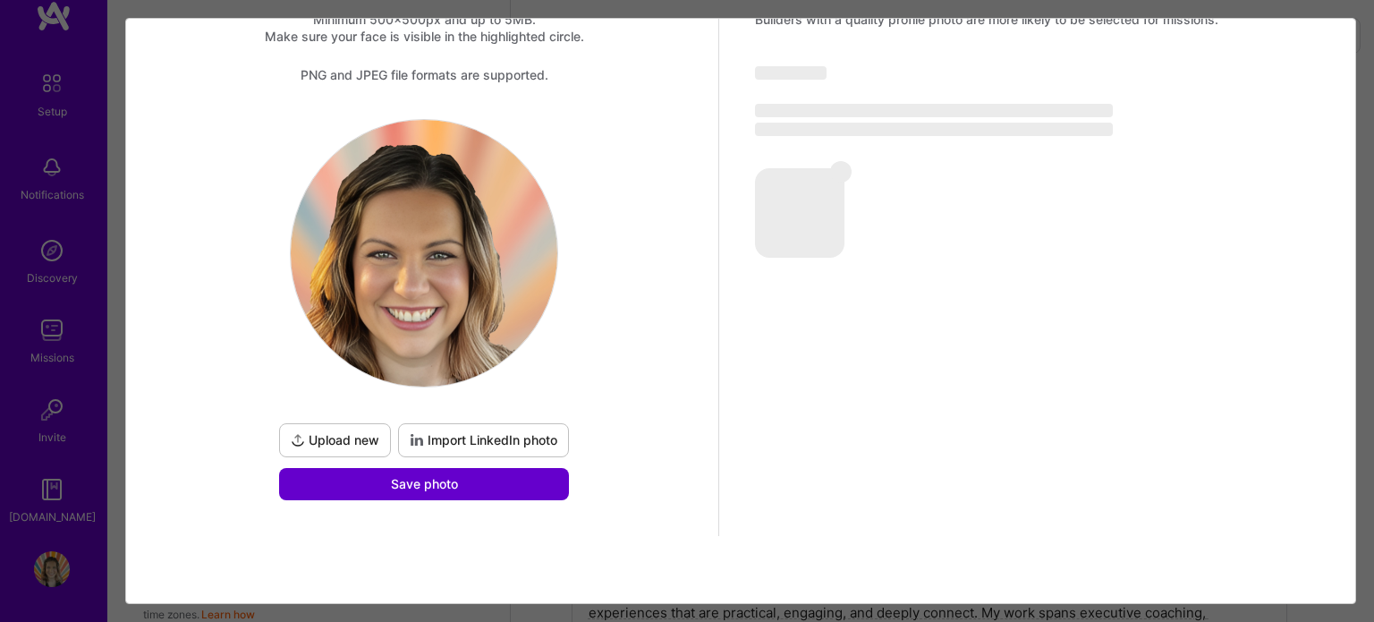
click at [480, 480] on button "Save photo" at bounding box center [424, 484] width 290 height 32
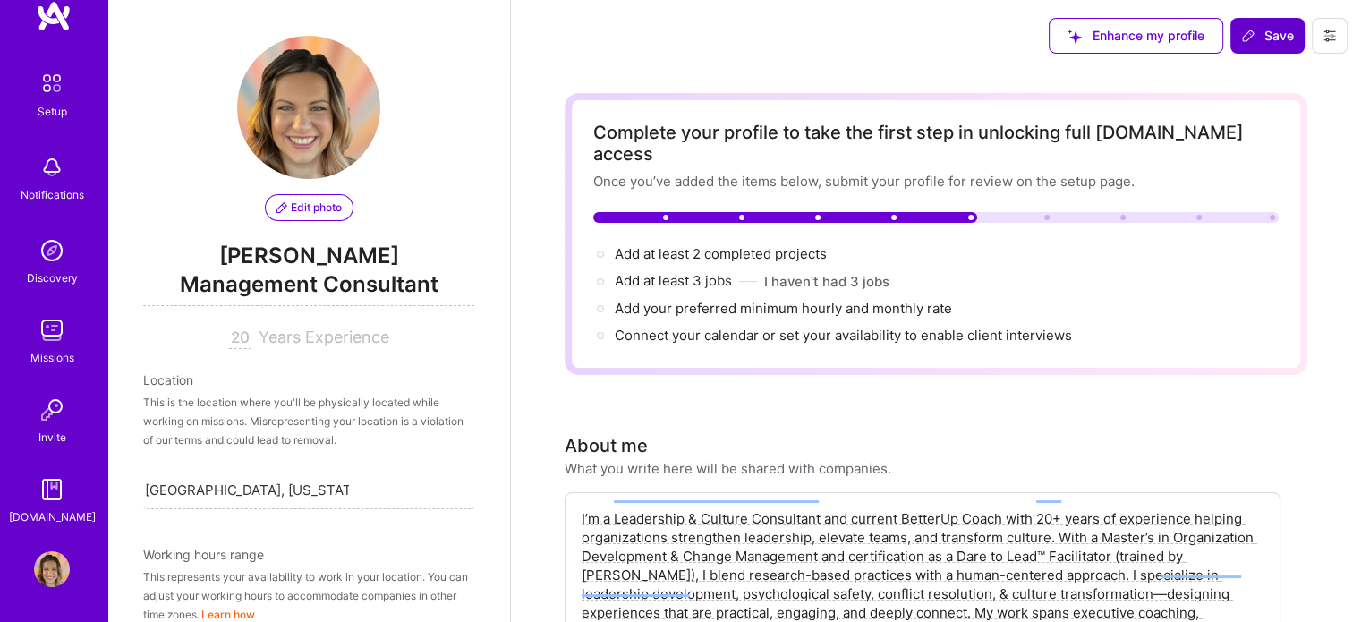
click at [1266, 34] on span "Save" at bounding box center [1267, 36] width 53 height 18
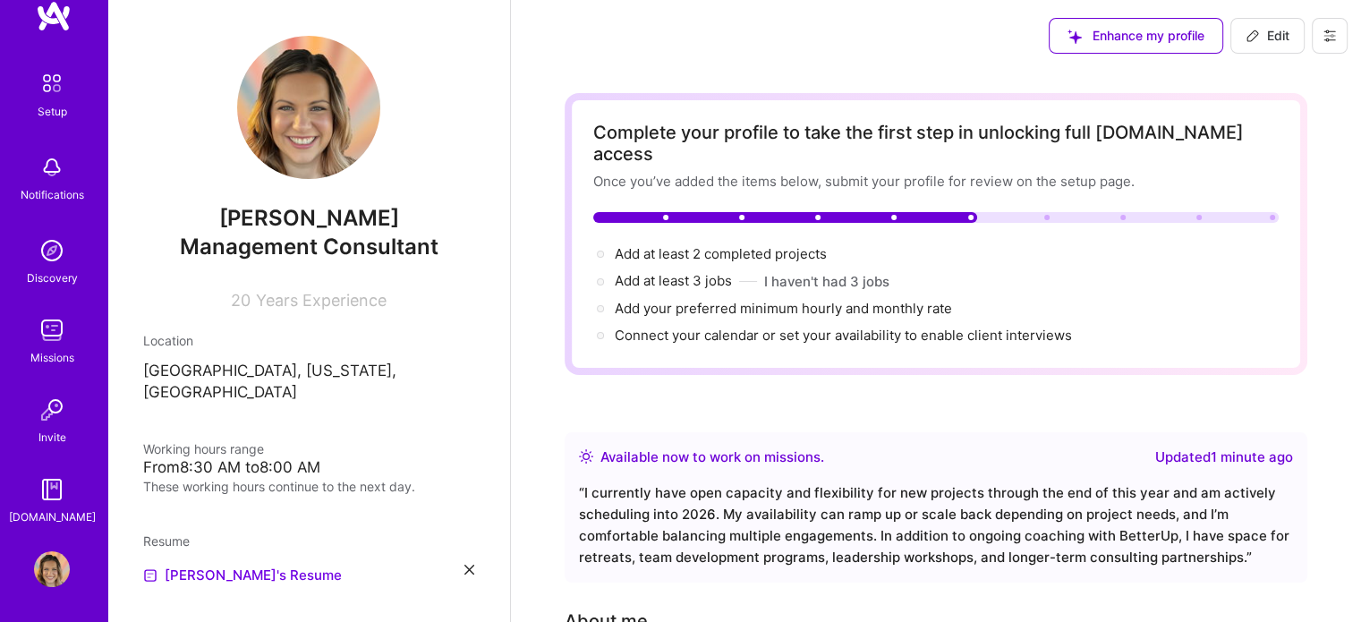
click at [42, 340] on img at bounding box center [52, 330] width 36 height 36
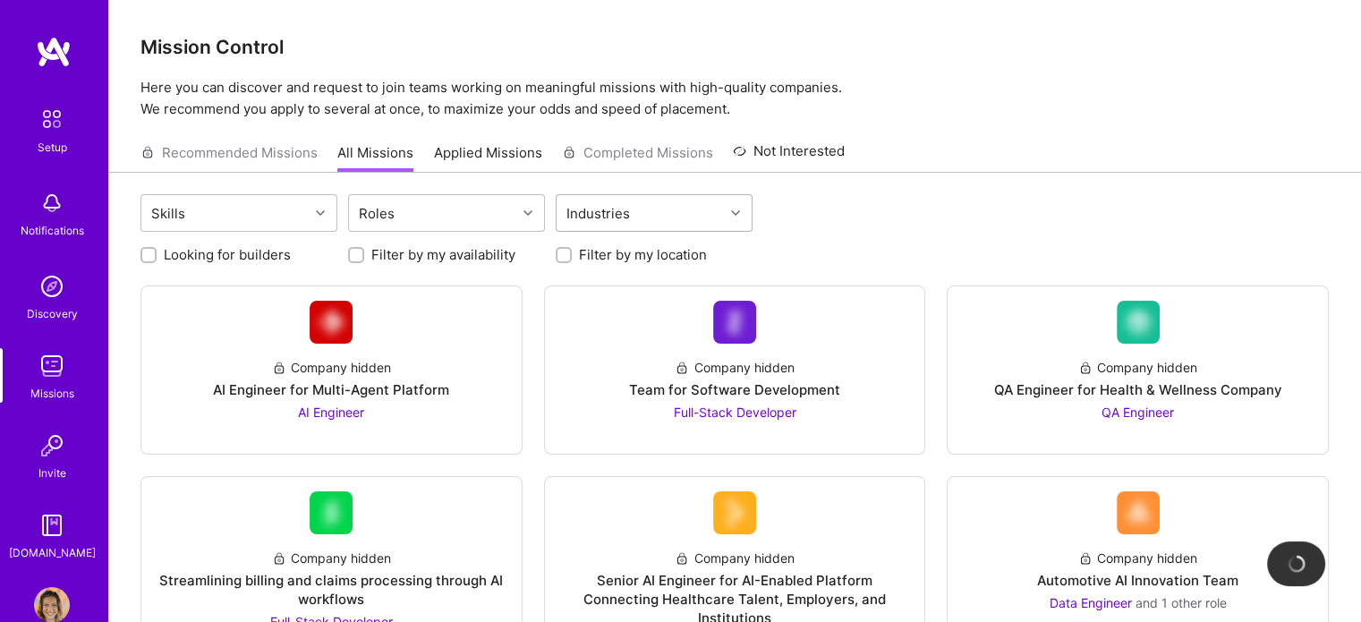
click at [619, 215] on div "Industries" at bounding box center [598, 213] width 72 height 26
click at [596, 221] on div "Industries" at bounding box center [598, 213] width 72 height 26
click at [596, 222] on div "Industries" at bounding box center [598, 213] width 72 height 26
click at [490, 210] on div "Roles" at bounding box center [432, 213] width 167 height 36
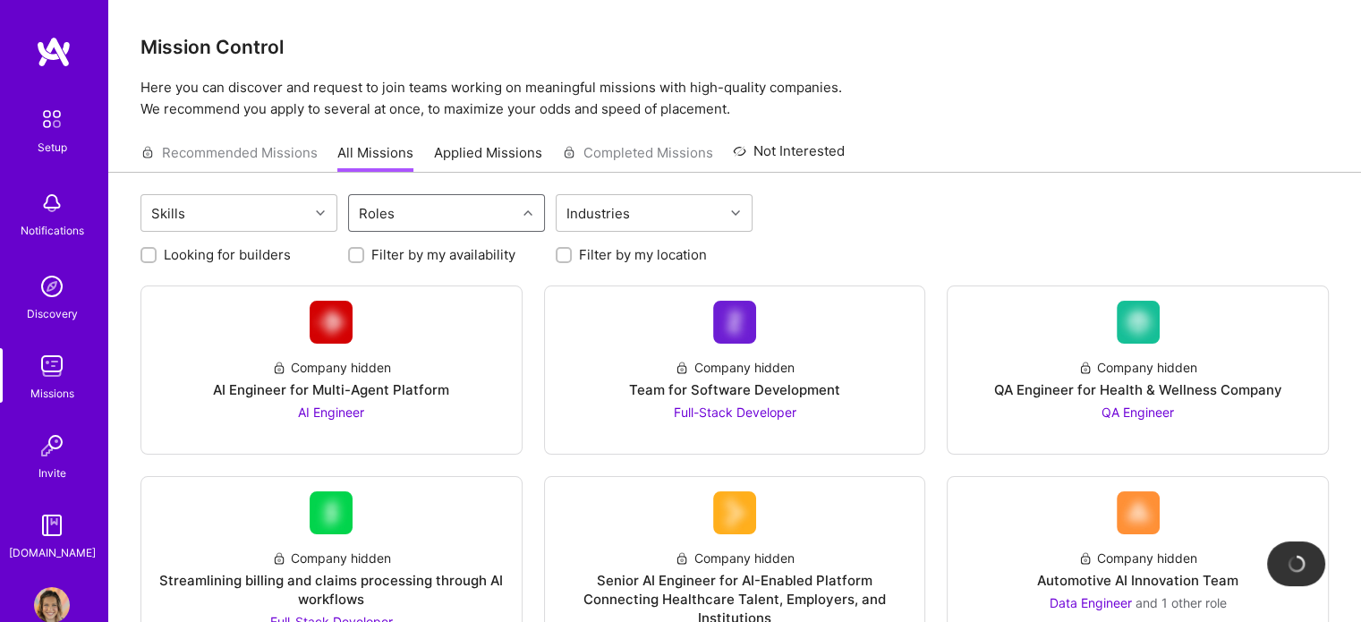
click at [490, 210] on div "Roles" at bounding box center [432, 213] width 167 height 36
click at [562, 254] on input "Filter by my location" at bounding box center [565, 256] width 13 height 13
click at [562, 254] on input "Filter by my location" at bounding box center [565, 256] width 16 height 16
checkbox input "false"
click at [234, 154] on div "Recommended Missions All Missions Applied Missions Completed Missions Not Inter…" at bounding box center [492, 152] width 704 height 38
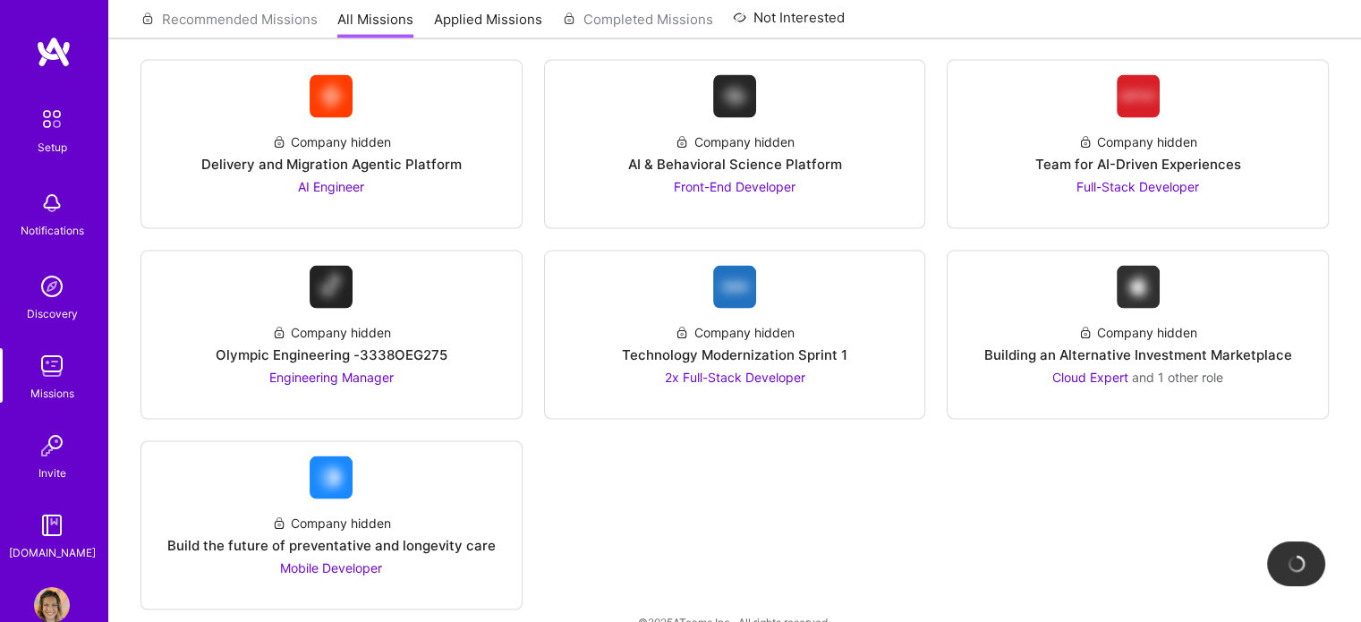
scroll to position [3486, 0]
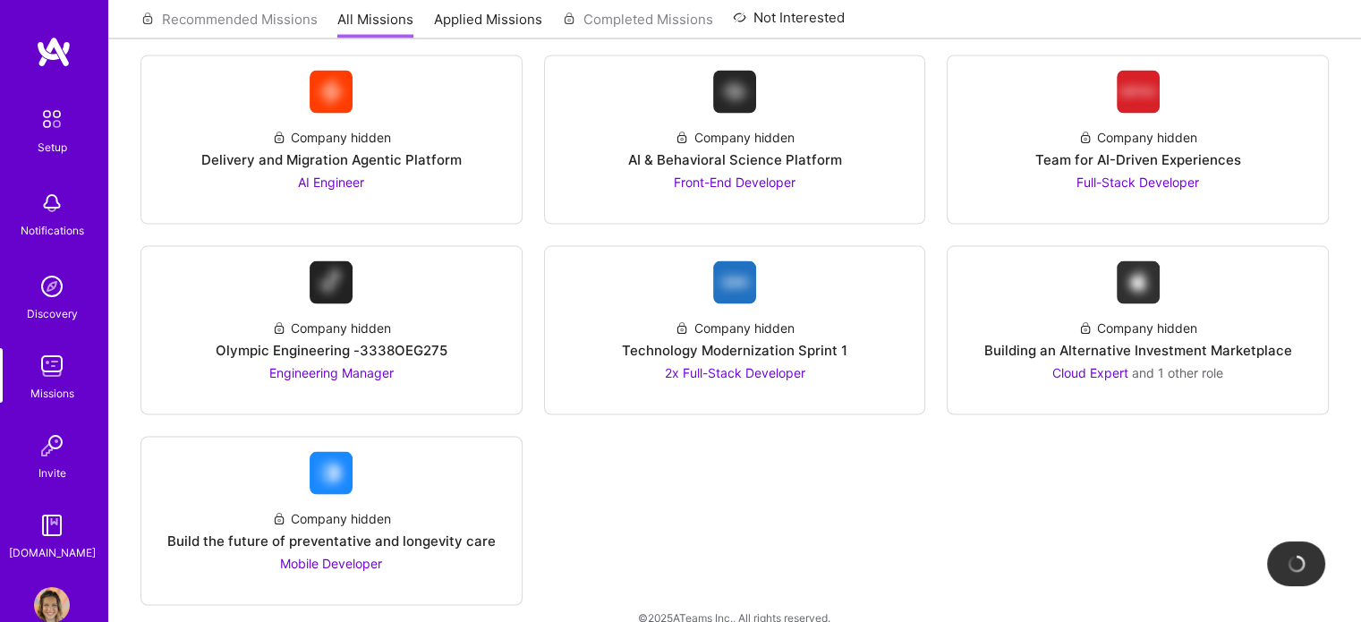
click at [46, 296] on img at bounding box center [52, 286] width 36 height 36
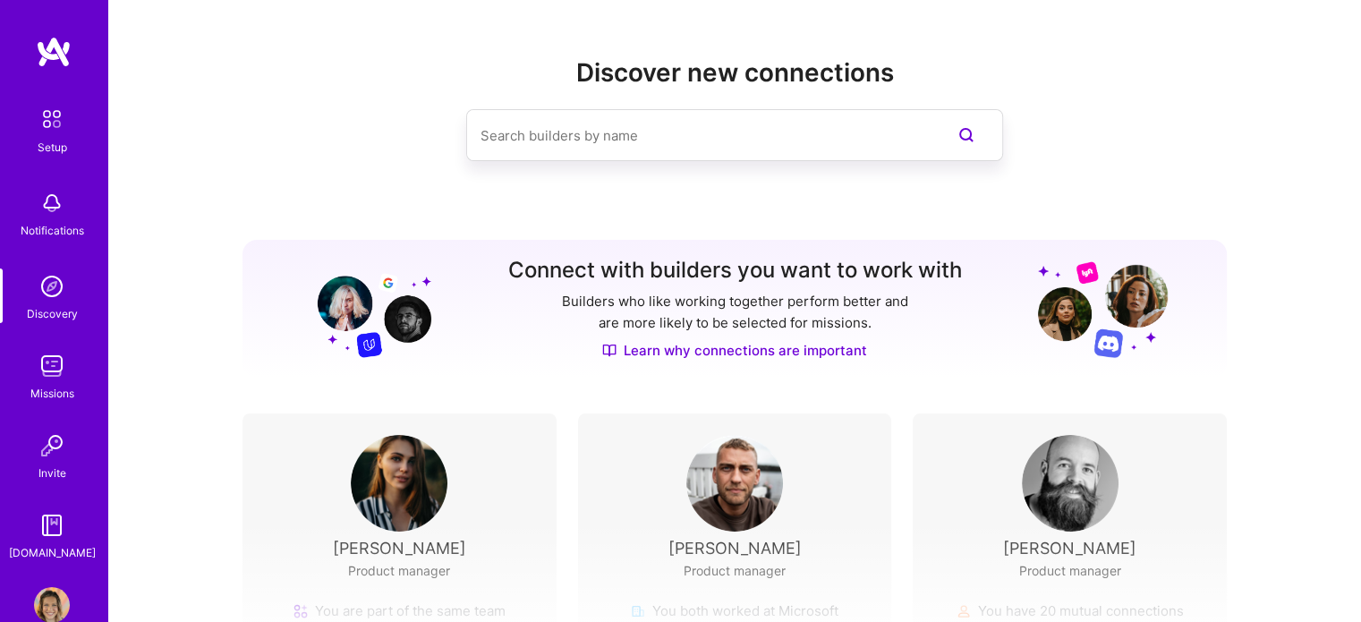
click at [47, 540] on img at bounding box center [52, 525] width 36 height 36
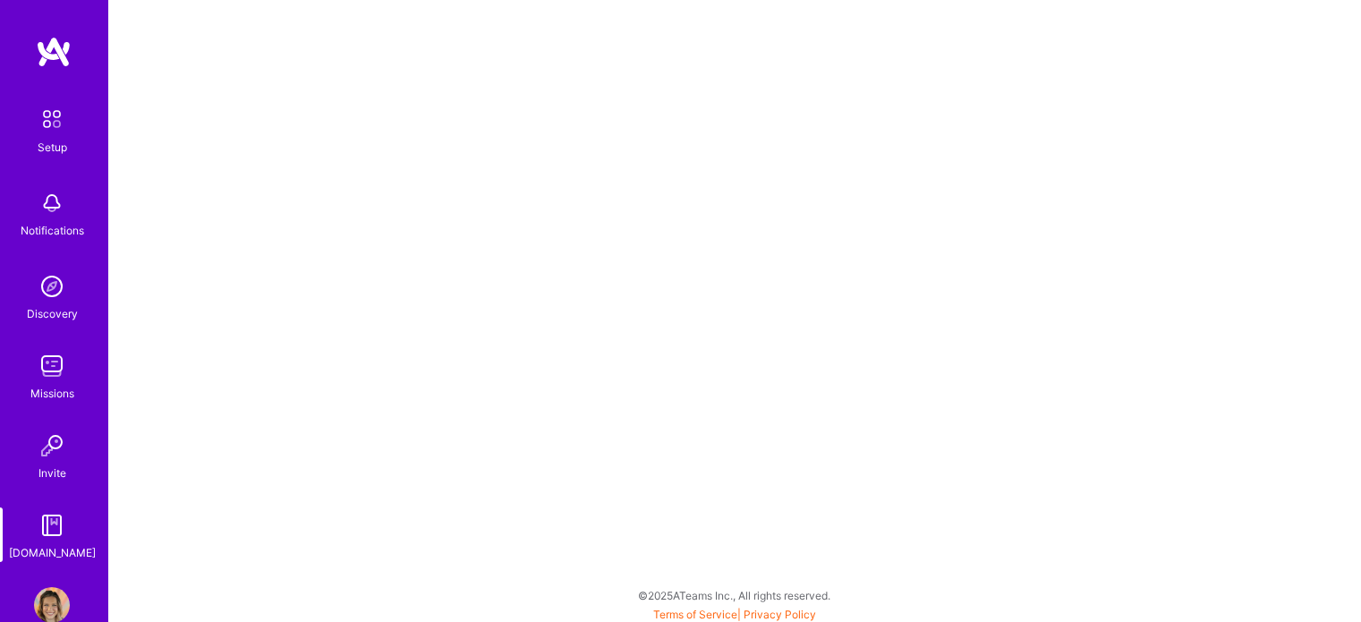
click at [44, 590] on img at bounding box center [52, 605] width 36 height 36
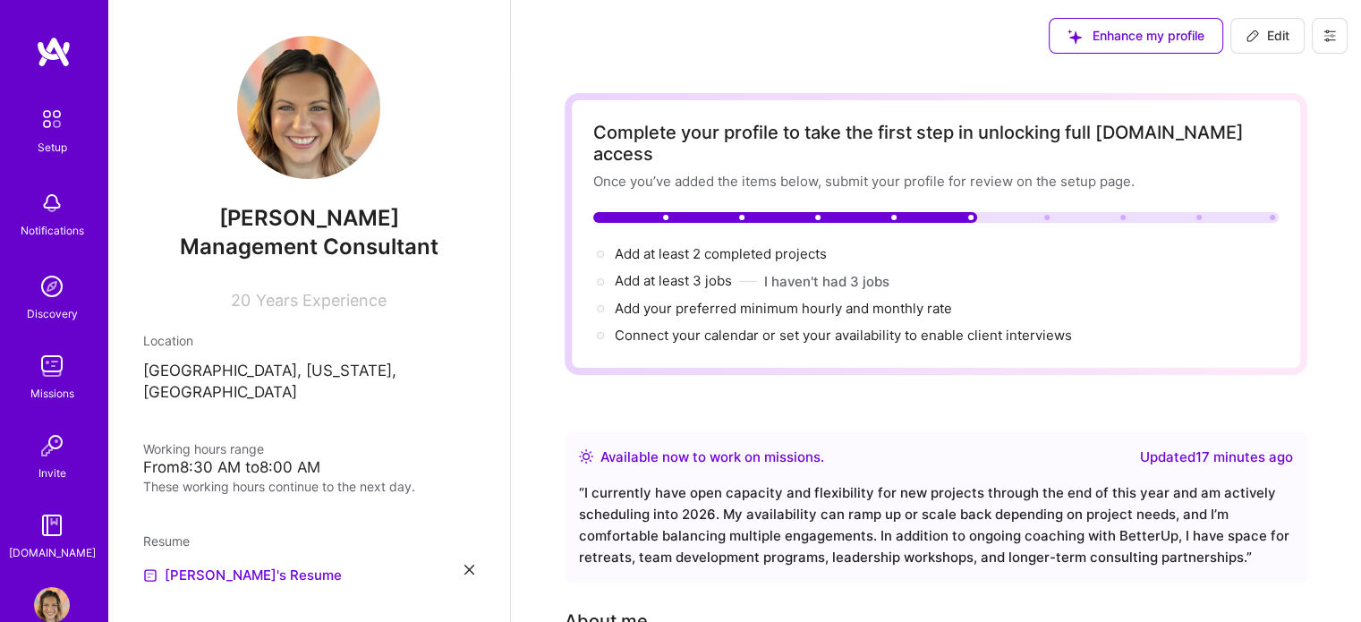
click at [1252, 35] on icon at bounding box center [1253, 36] width 14 height 14
select select "US"
select select "Right Now"
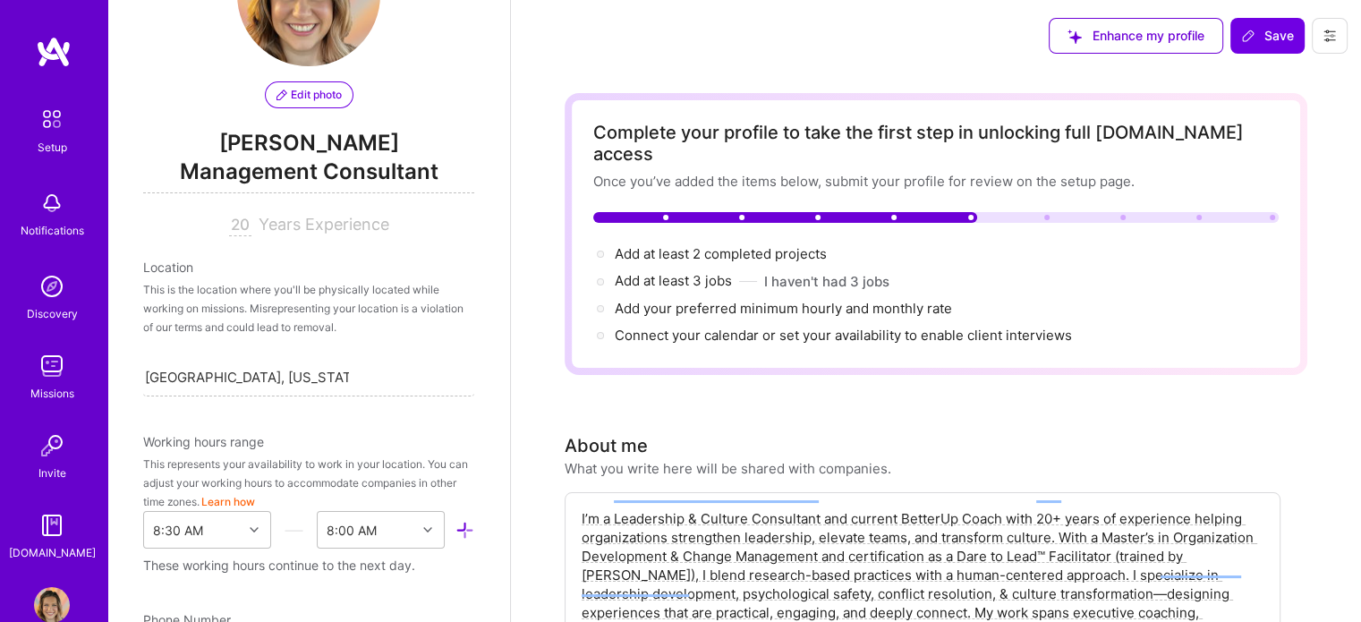
scroll to position [83, 0]
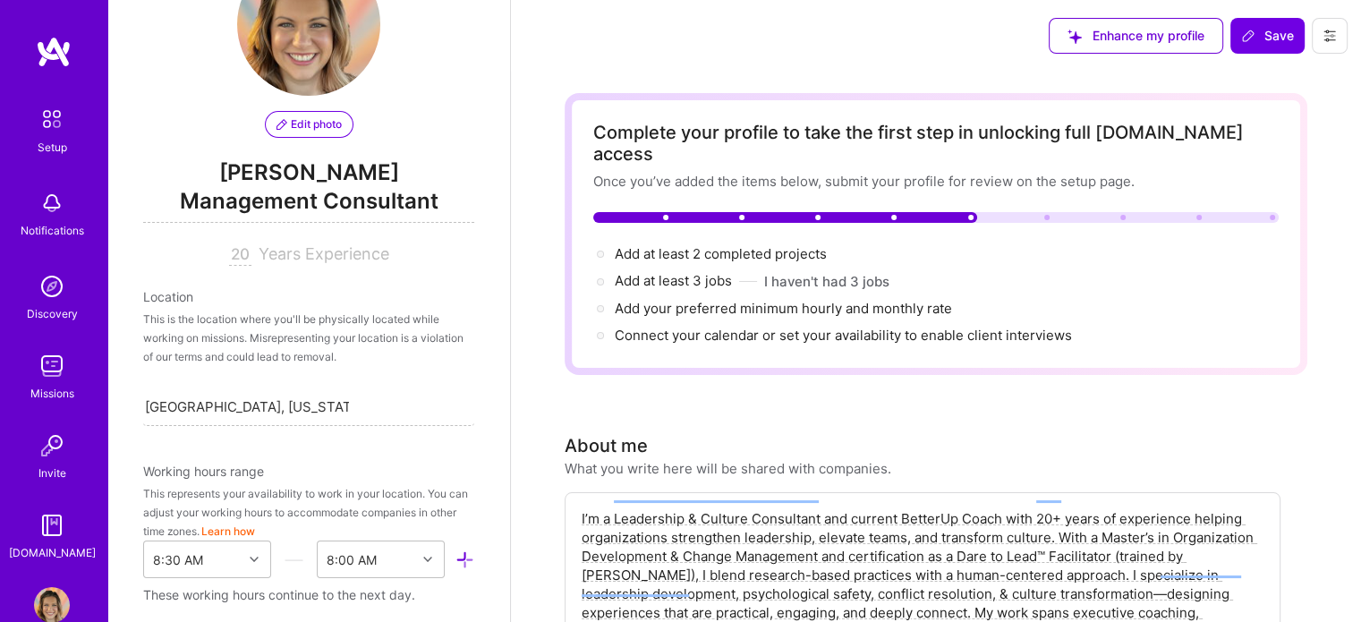
click at [401, 202] on span "Management Consultant" at bounding box center [308, 204] width 331 height 37
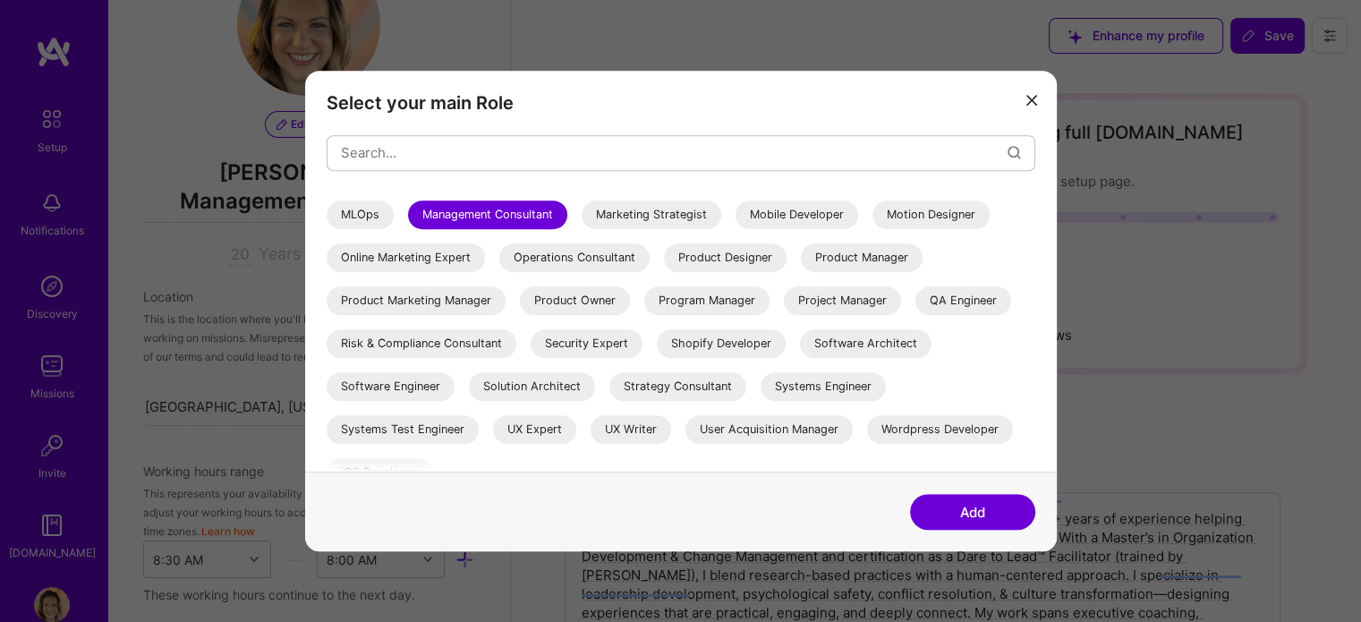
scroll to position [443, 0]
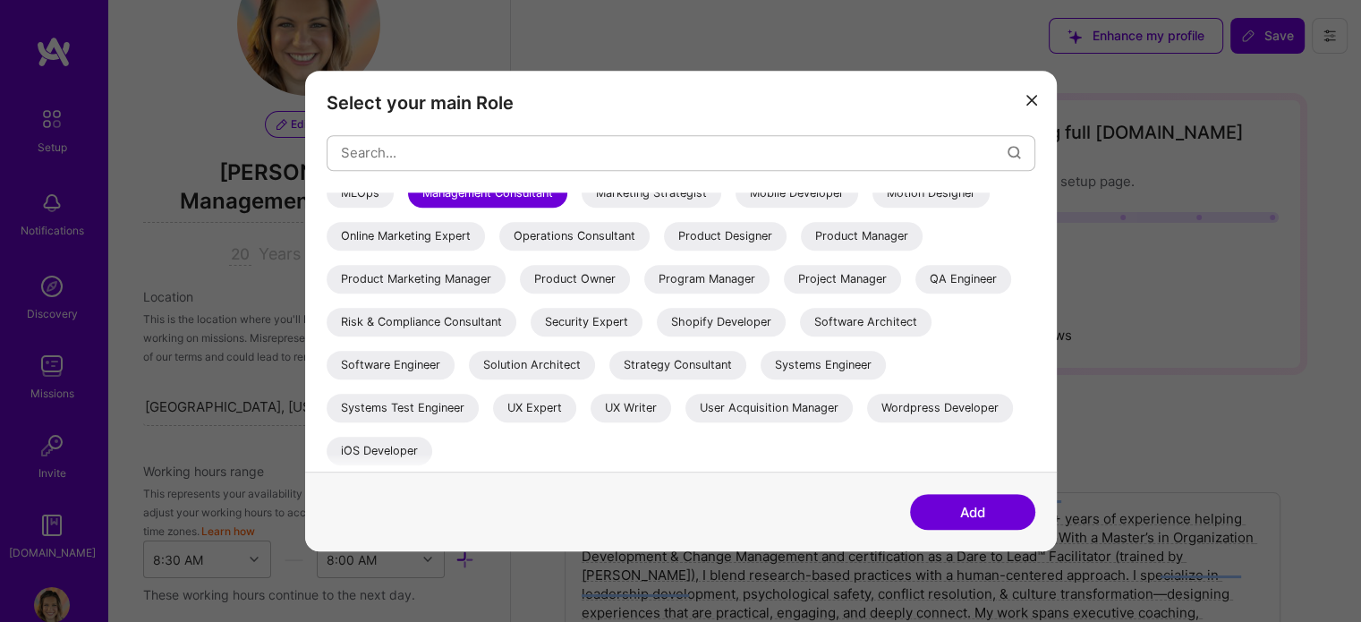
click at [1031, 102] on icon "modal" at bounding box center [1031, 100] width 11 height 11
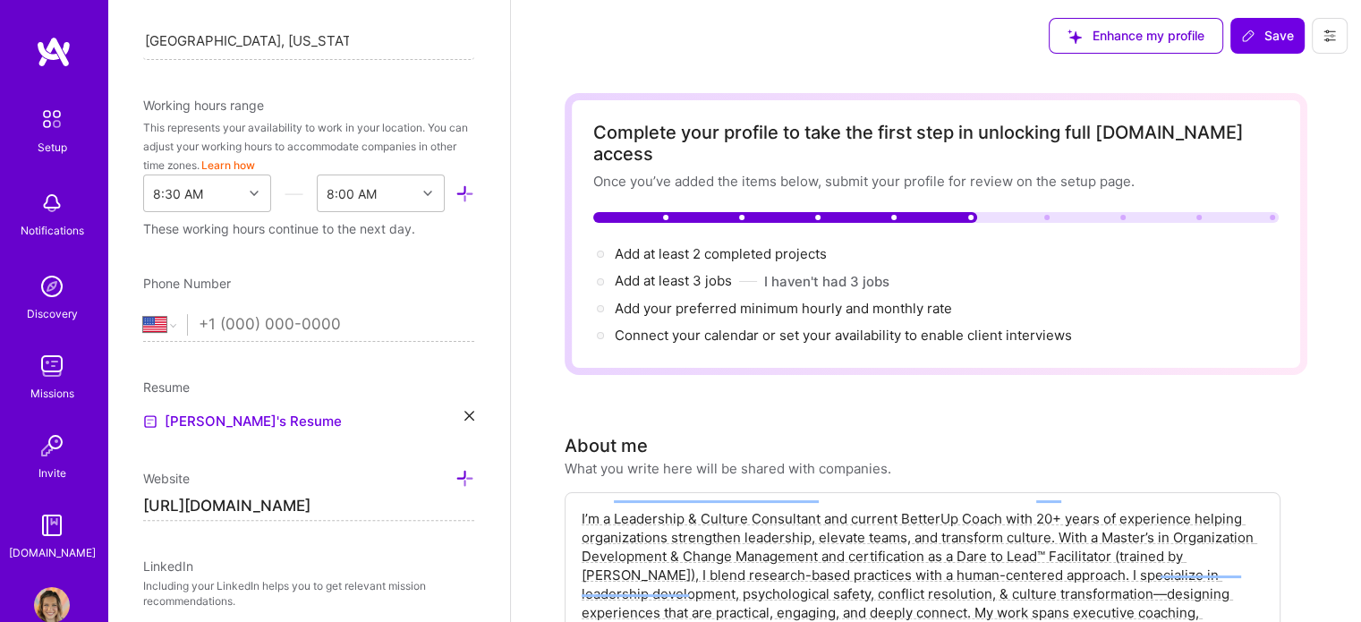
scroll to position [416, 0]
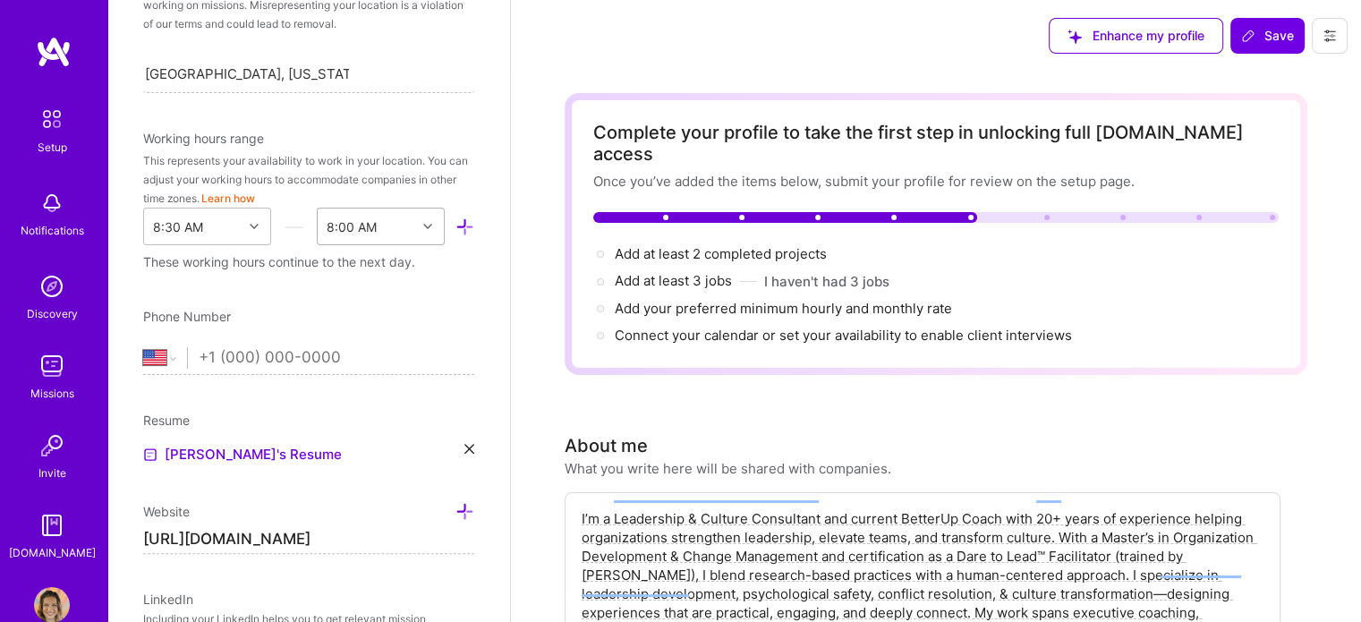
click at [423, 222] on icon at bounding box center [427, 226] width 9 height 9
click at [379, 349] on div "7:30 PM" at bounding box center [381, 355] width 128 height 33
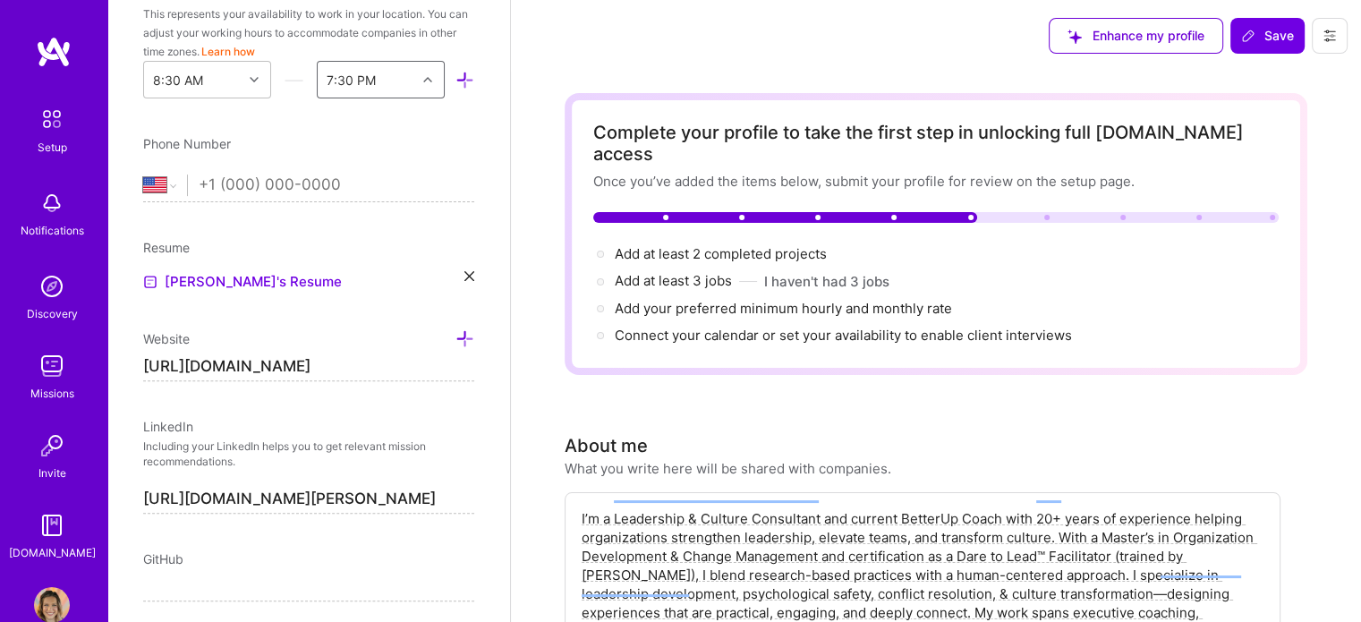
scroll to position [555, 0]
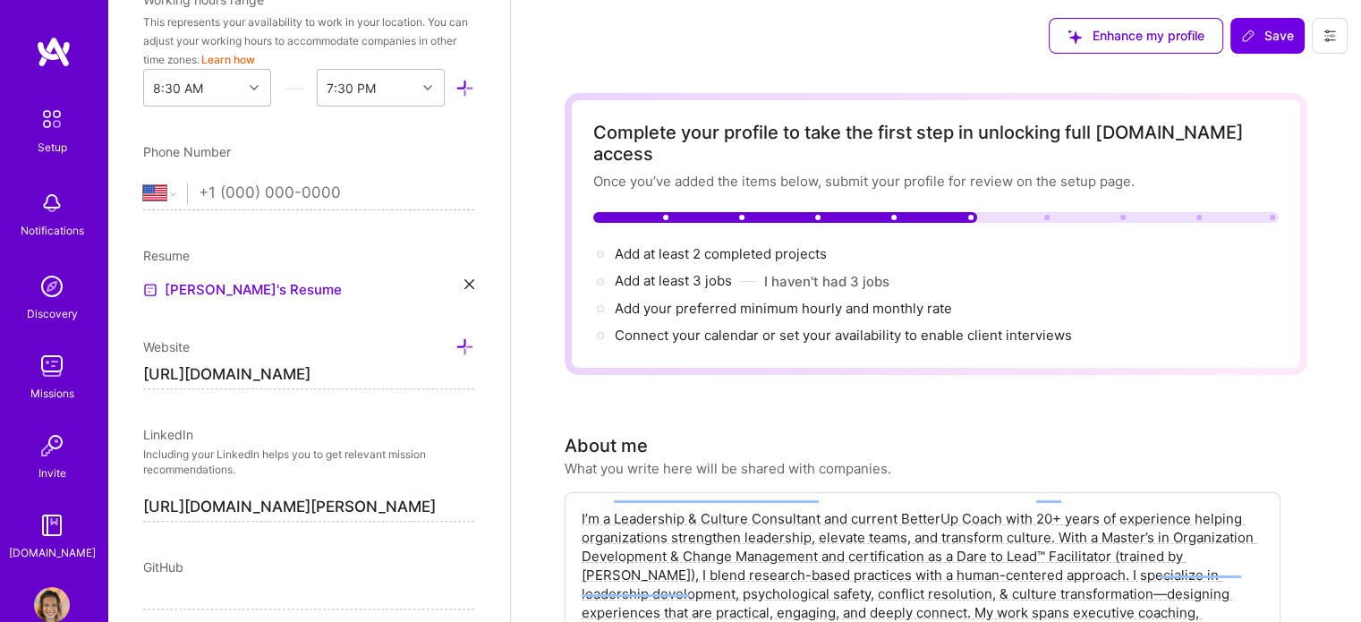
click at [379, 199] on input "tel" at bounding box center [337, 193] width 276 height 52
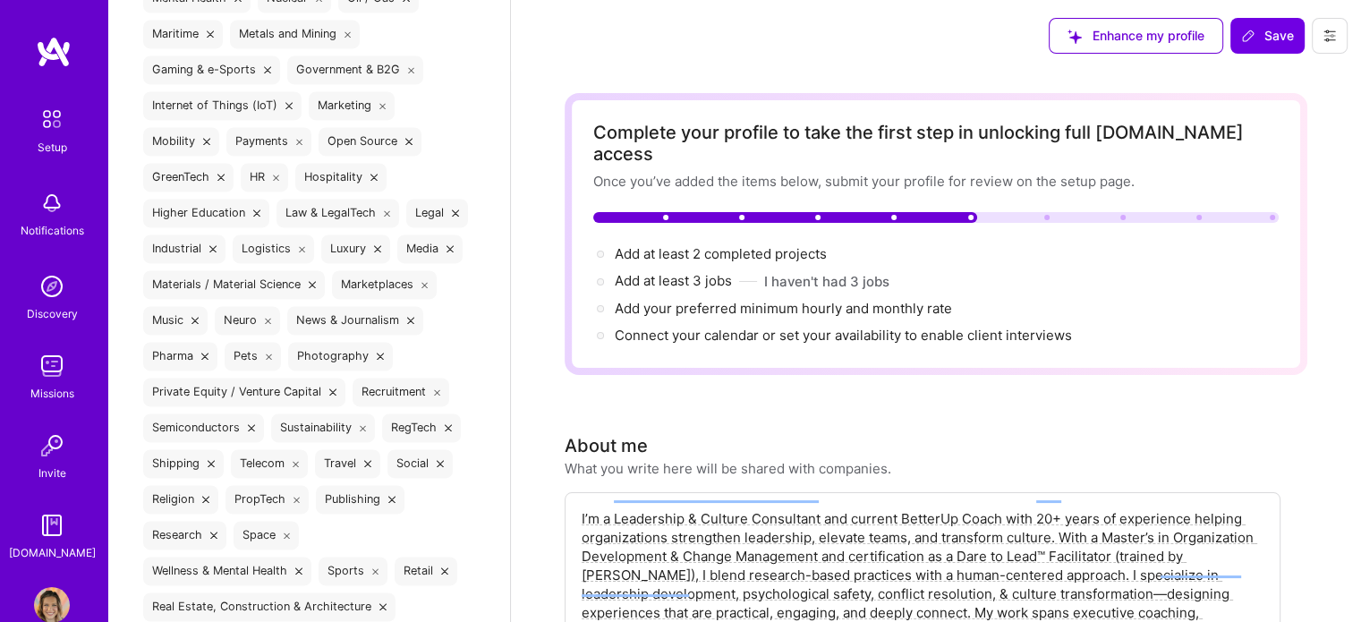
scroll to position [2808, 0]
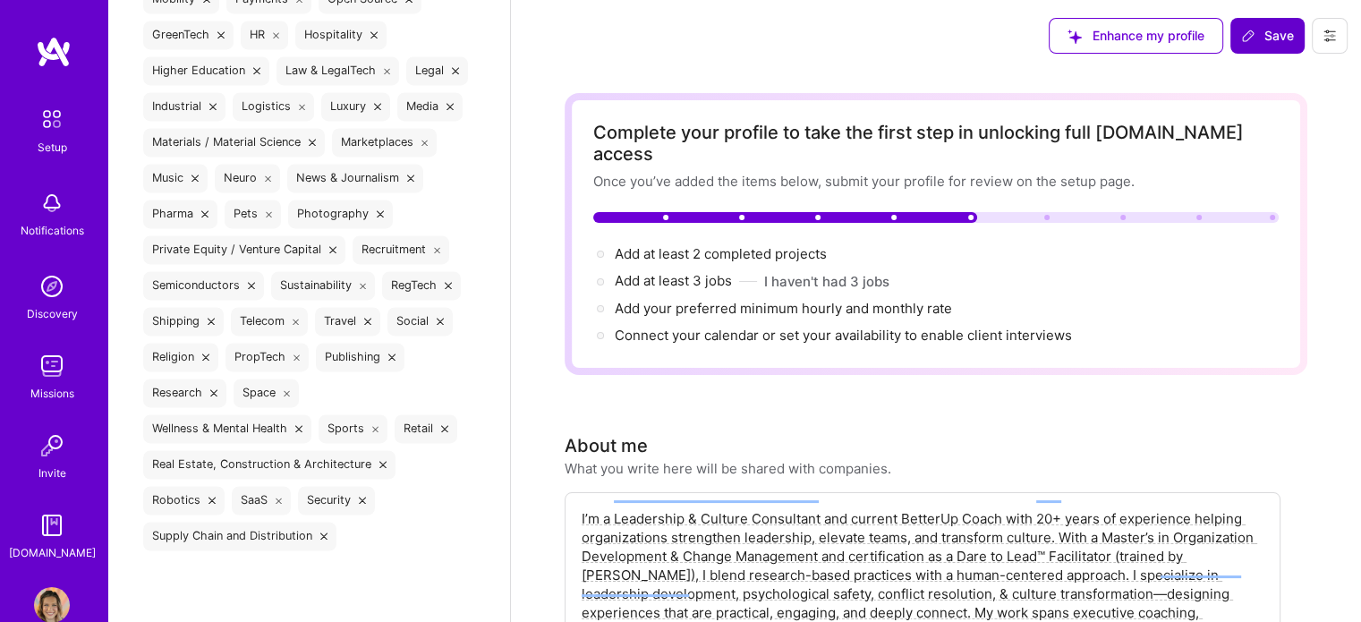
type input "[PHONE_NUMBER]"
click at [1257, 37] on span "Save" at bounding box center [1267, 36] width 53 height 18
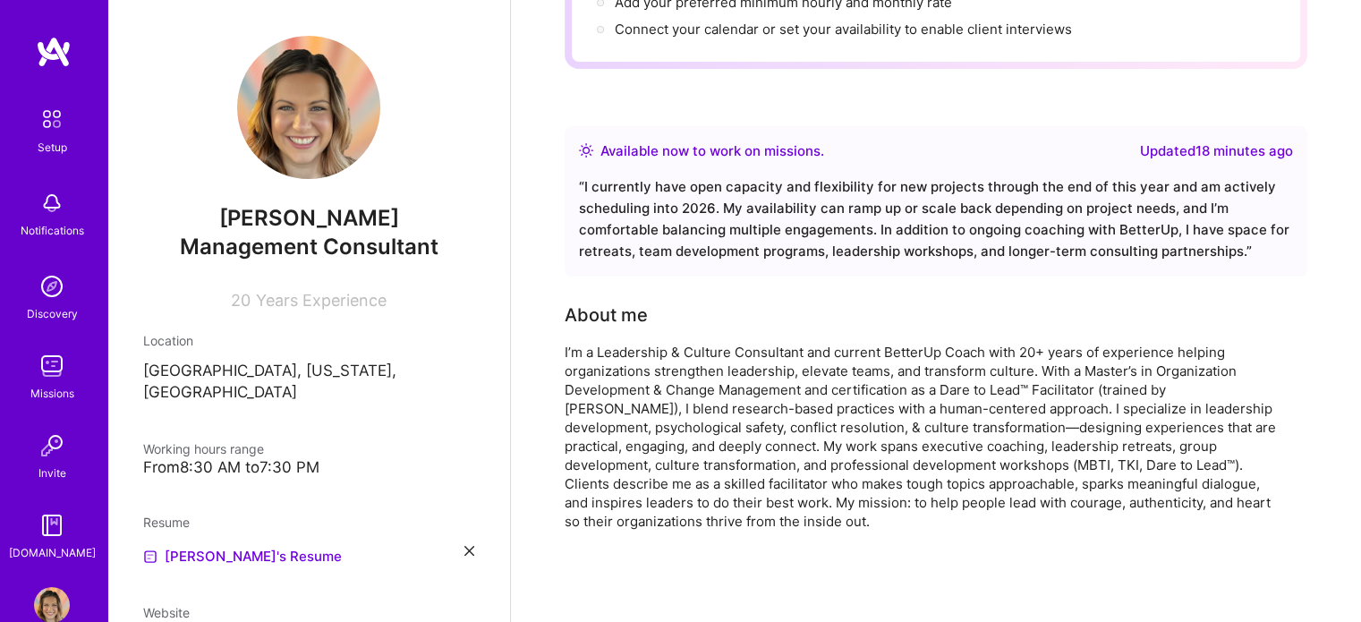
scroll to position [0, 0]
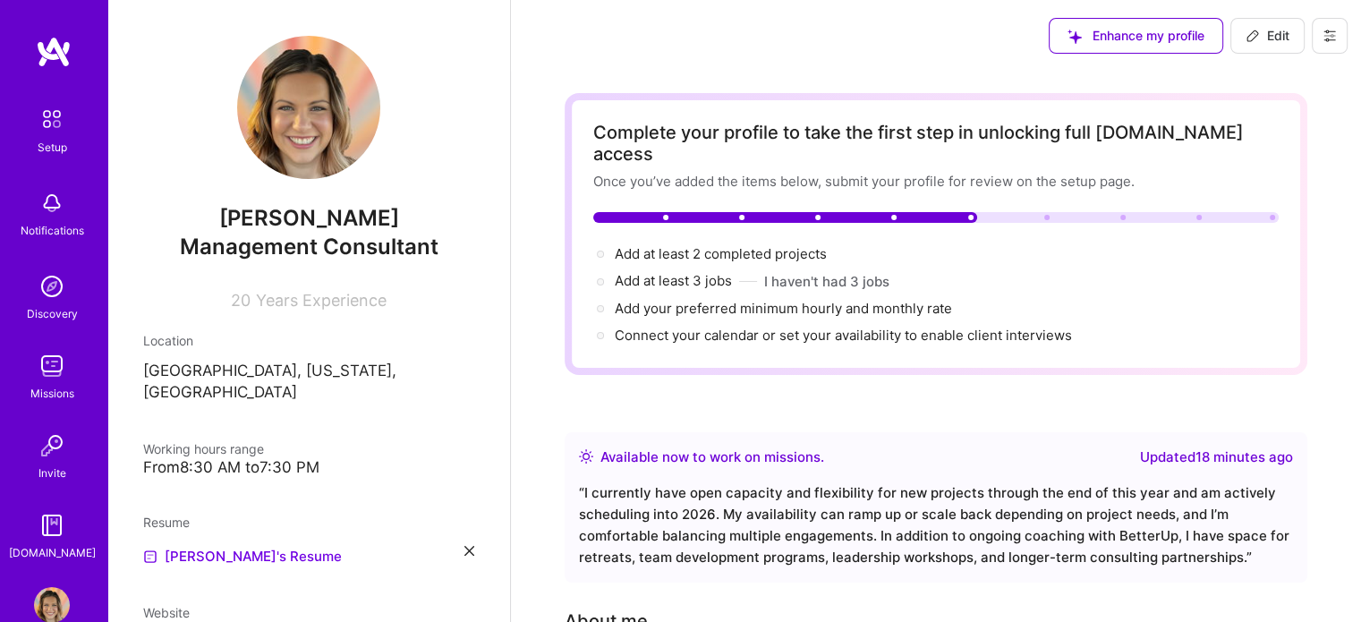
click at [1268, 42] on span "Edit" at bounding box center [1268, 36] width 44 height 18
select select "US"
select select "Right Now"
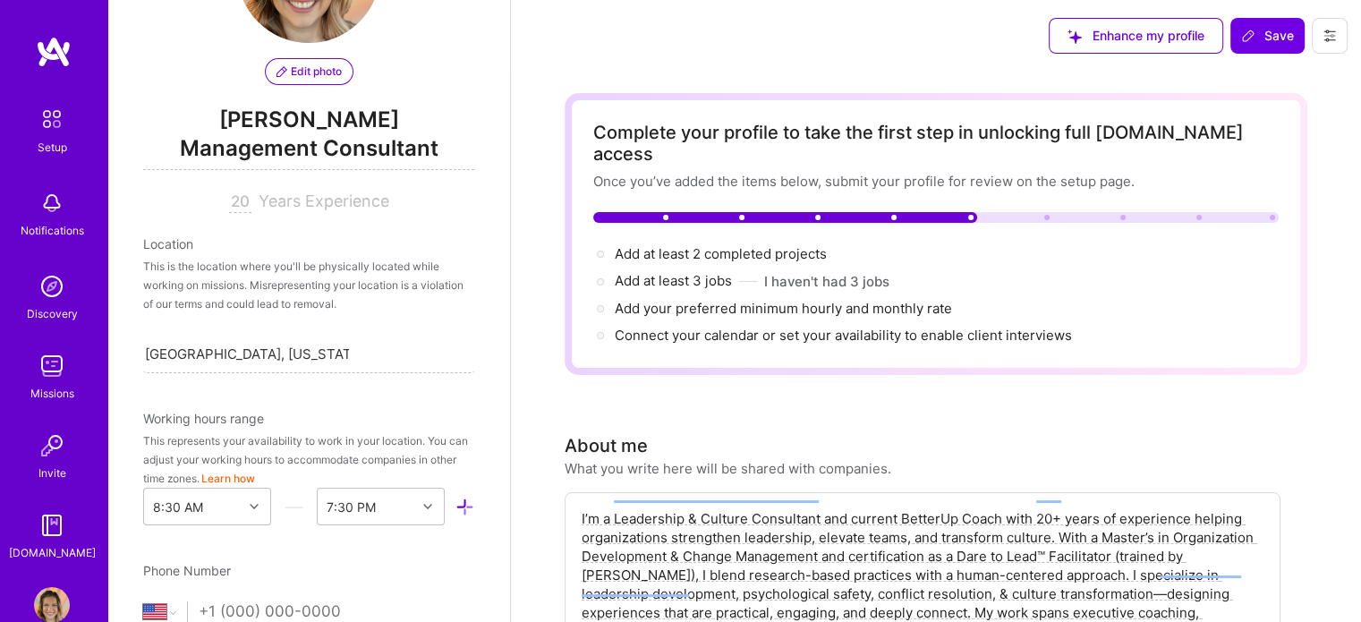
scroll to position [98, 0]
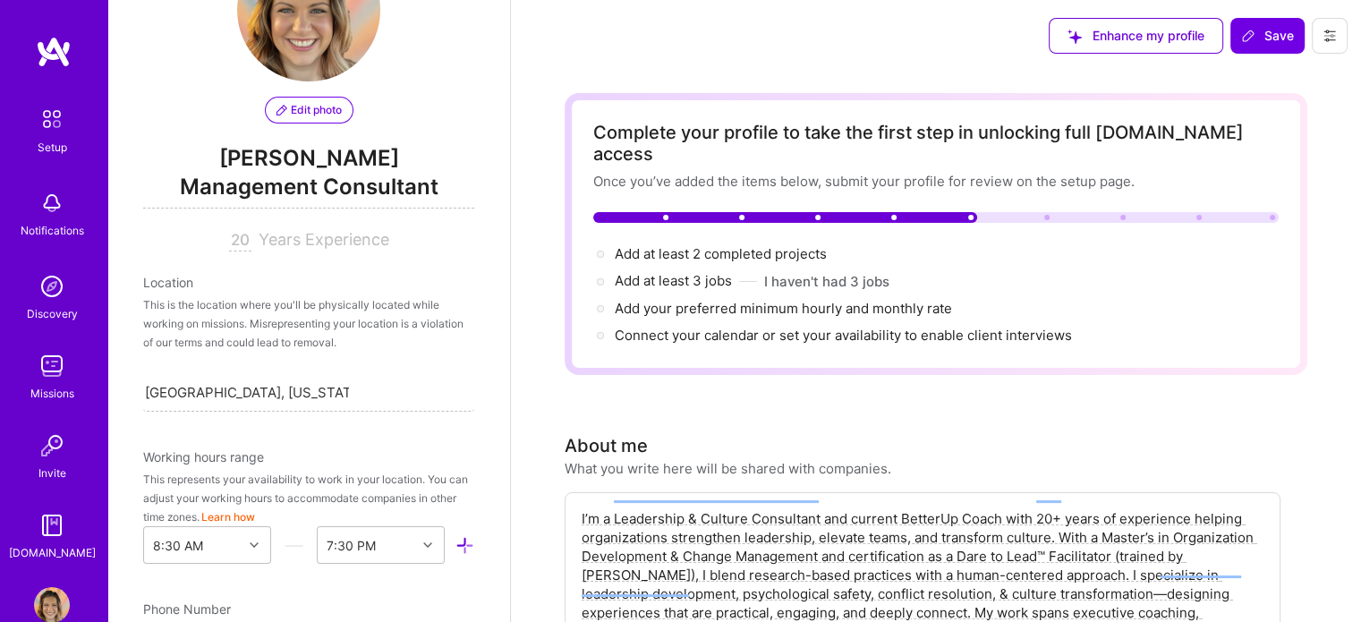
click at [404, 173] on span "Management Consultant" at bounding box center [308, 190] width 331 height 37
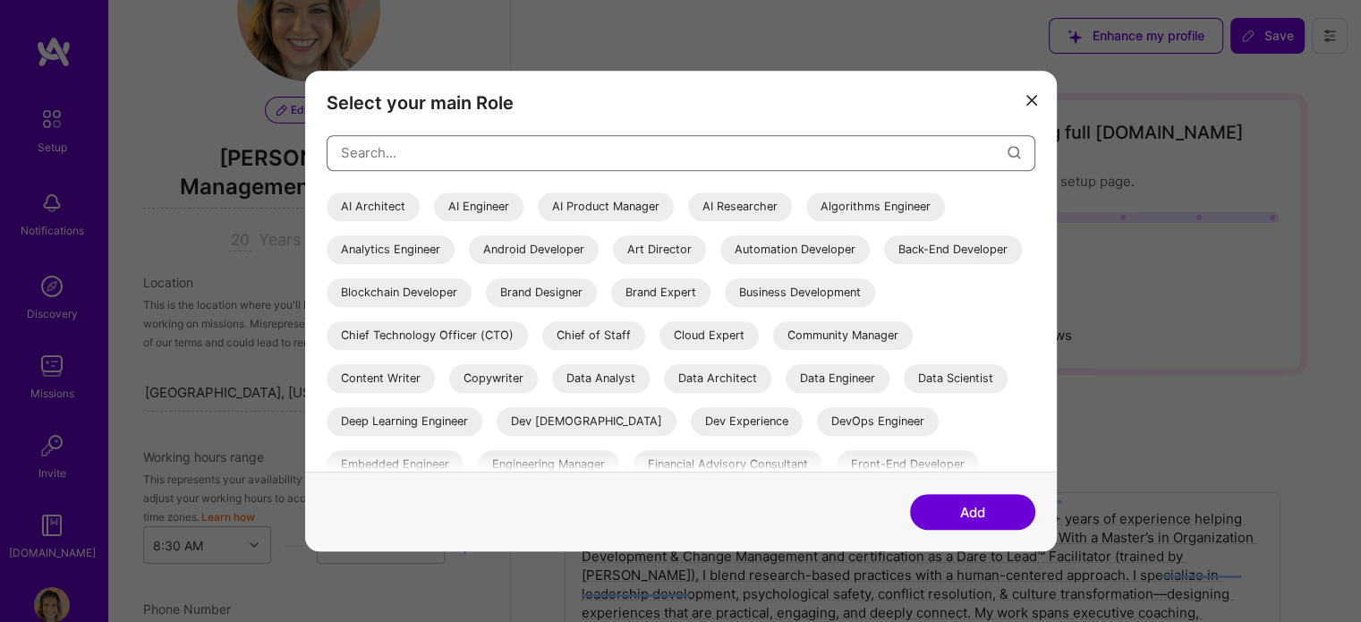
paste input "Leadership & Culture Consultant | Dare to Lead™ Facilitator | BetterUp Coach"
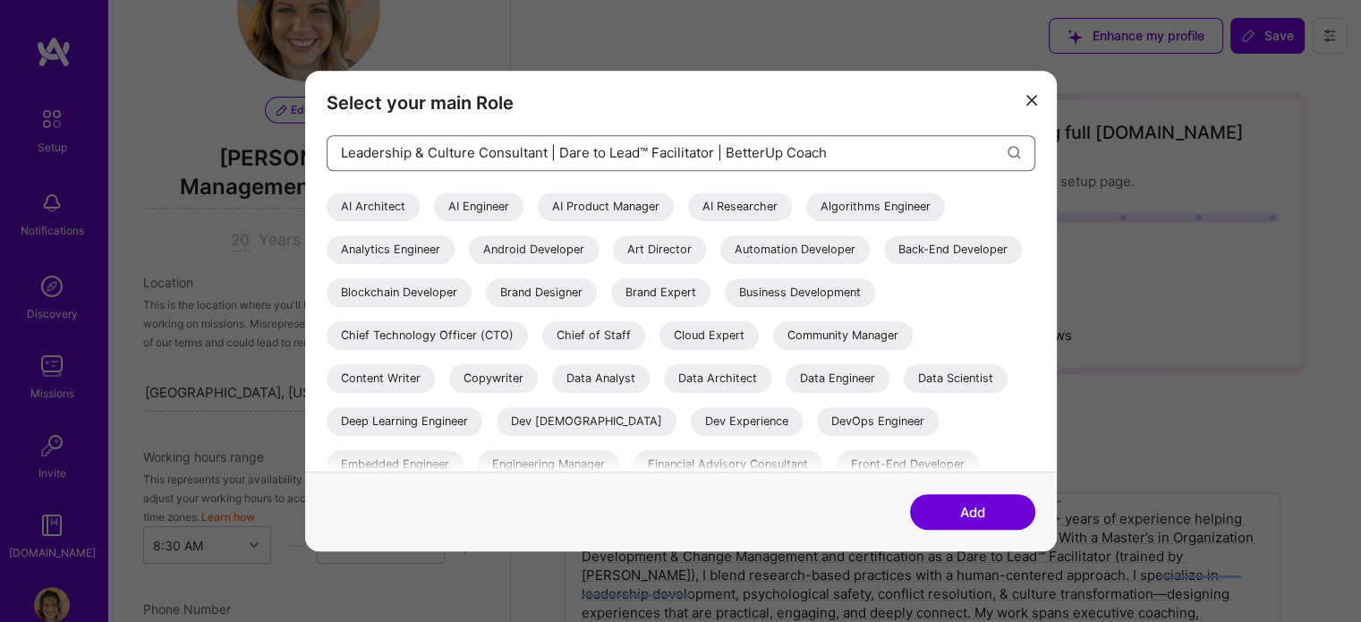
type input "Leadership & Culture Consultant | Dare to Lead™ Facilitator | BetterUp Coach"
click at [955, 507] on button "Add" at bounding box center [972, 512] width 125 height 36
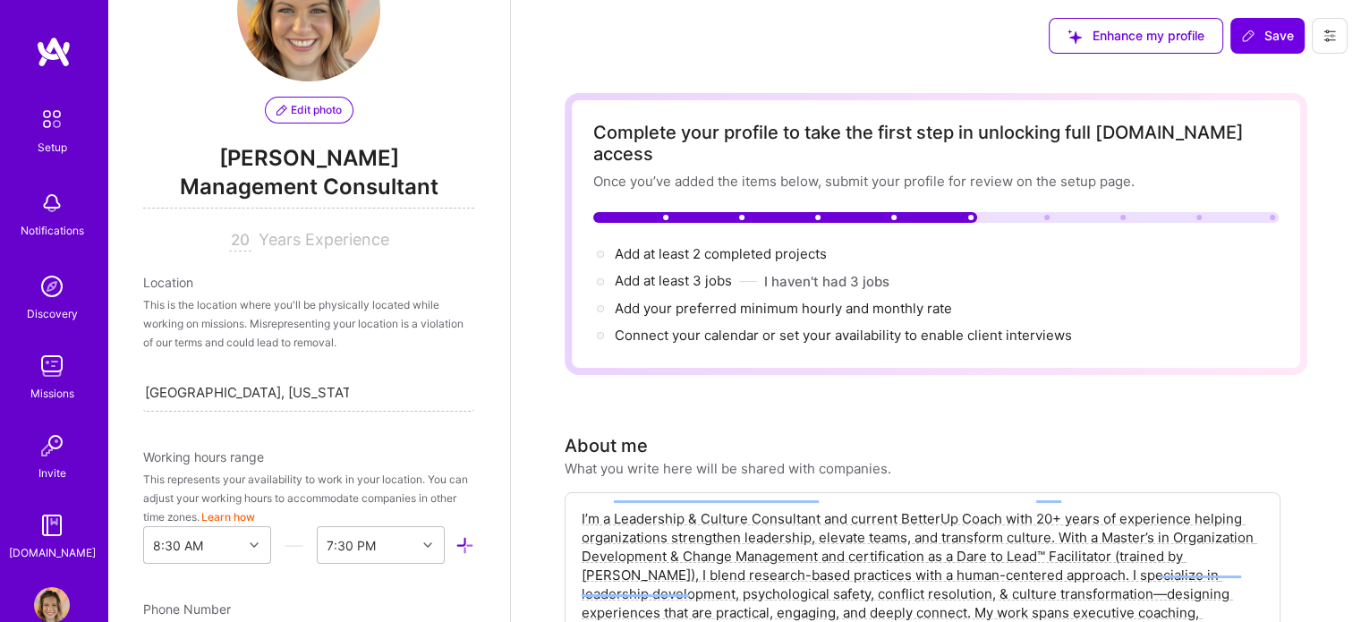
click at [387, 178] on span "Management Consultant" at bounding box center [308, 190] width 331 height 37
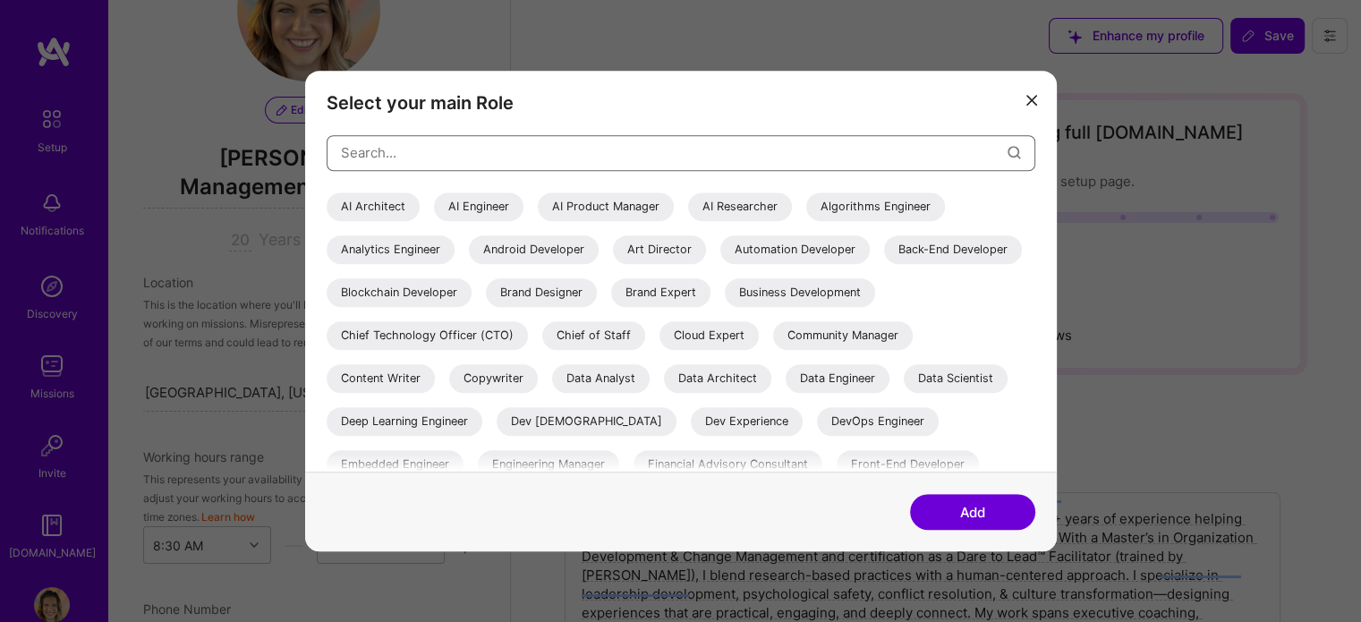
paste input "Leadership & Culture Consultant | Dare to Lead™ Facilitator | BetterUp Coach"
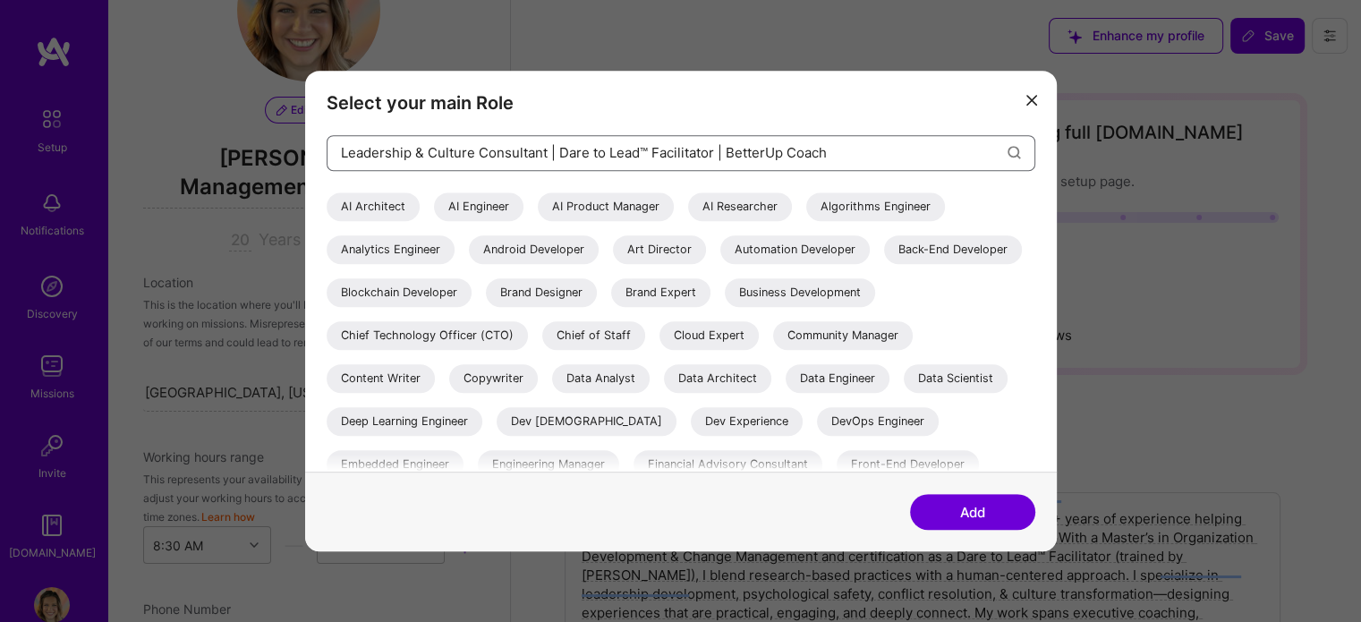
type input "Leadership & Culture Consultant | Dare to Lead™ Facilitator | BetterUp Coach"
click at [1017, 151] on icon "modal" at bounding box center [1014, 152] width 13 height 13
click at [1005, 153] on input "Leadership & Culture Consultant | Dare to Lead™ Facilitator | BetterUp Coach" at bounding box center [674, 153] width 667 height 46
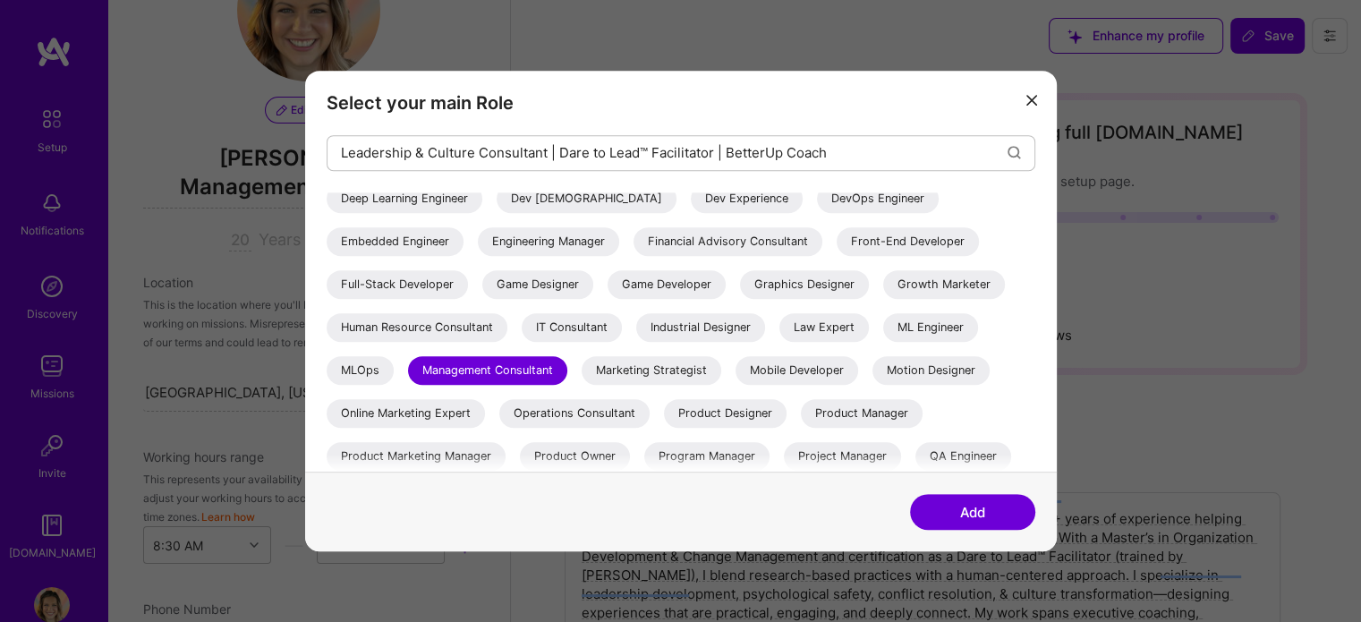
scroll to position [443, 0]
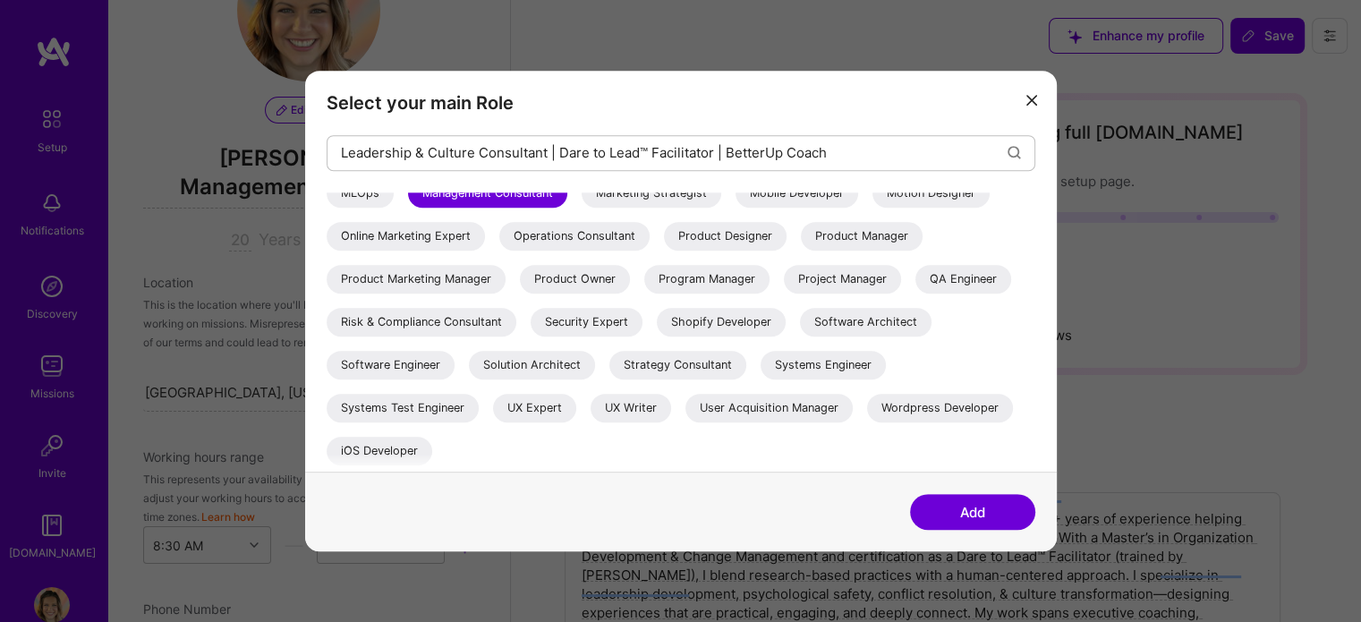
click at [1038, 93] on button "modal" at bounding box center [1031, 100] width 21 height 30
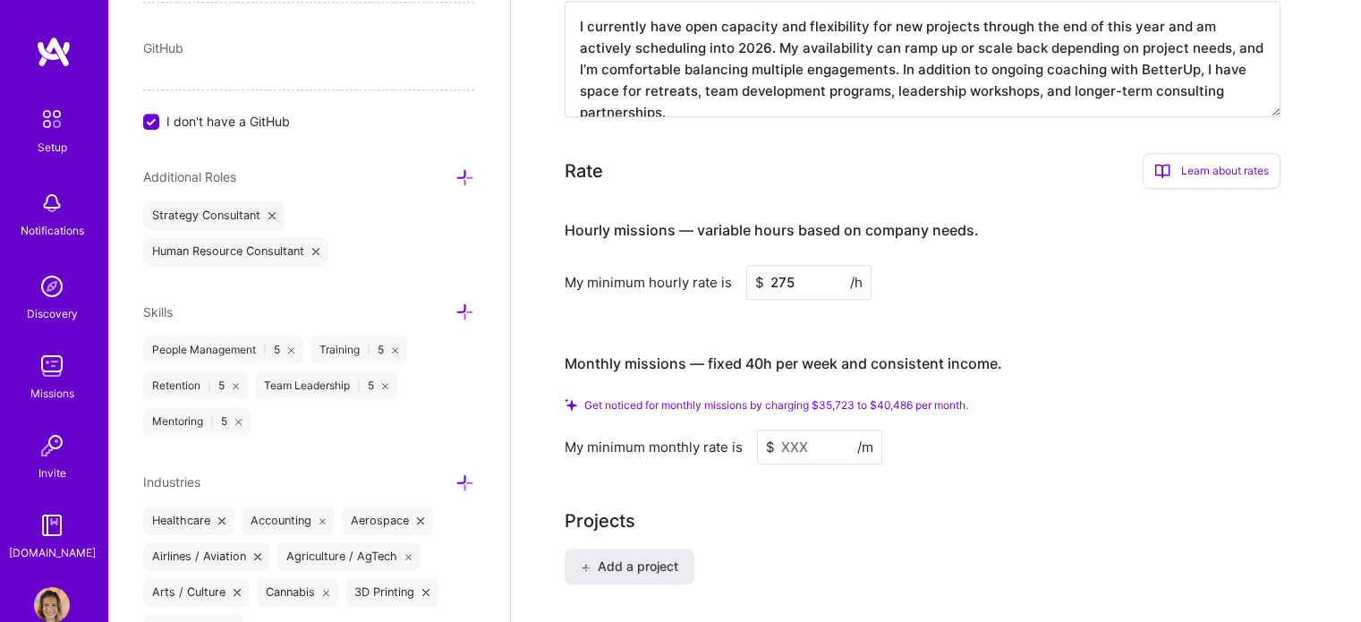
scroll to position [1231, 0]
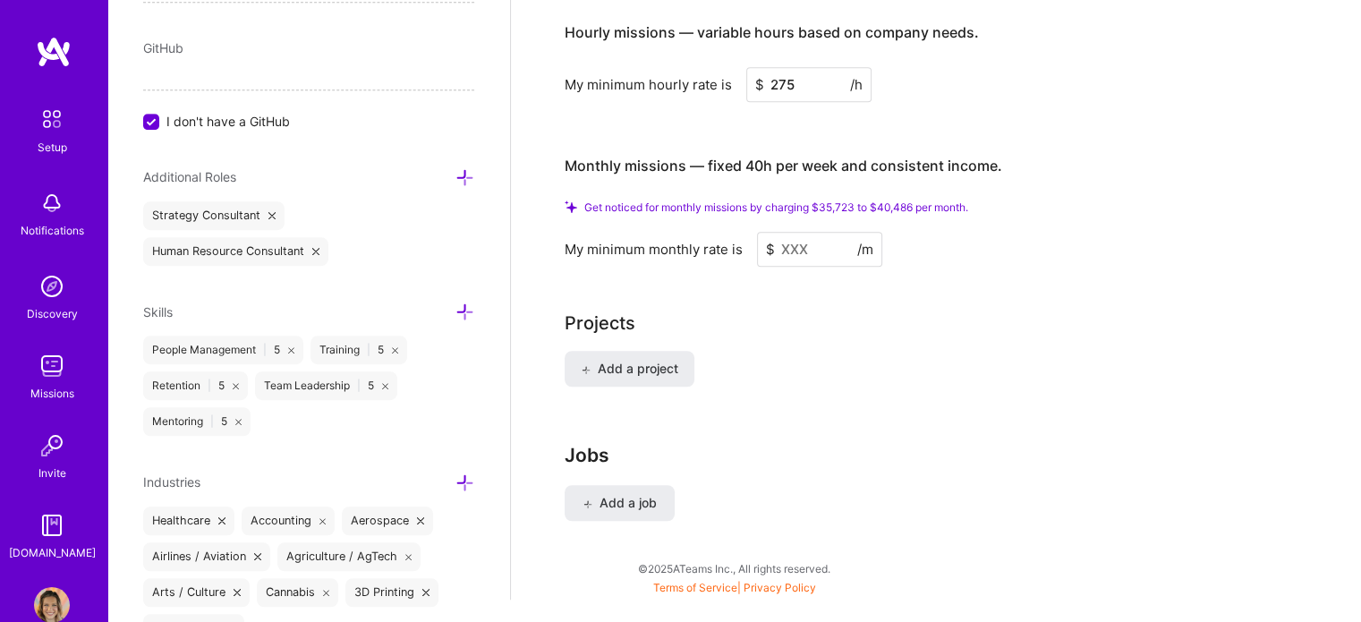
drag, startPoint x: 580, startPoint y: 492, endPoint x: 969, endPoint y: 644, distance: 417.9
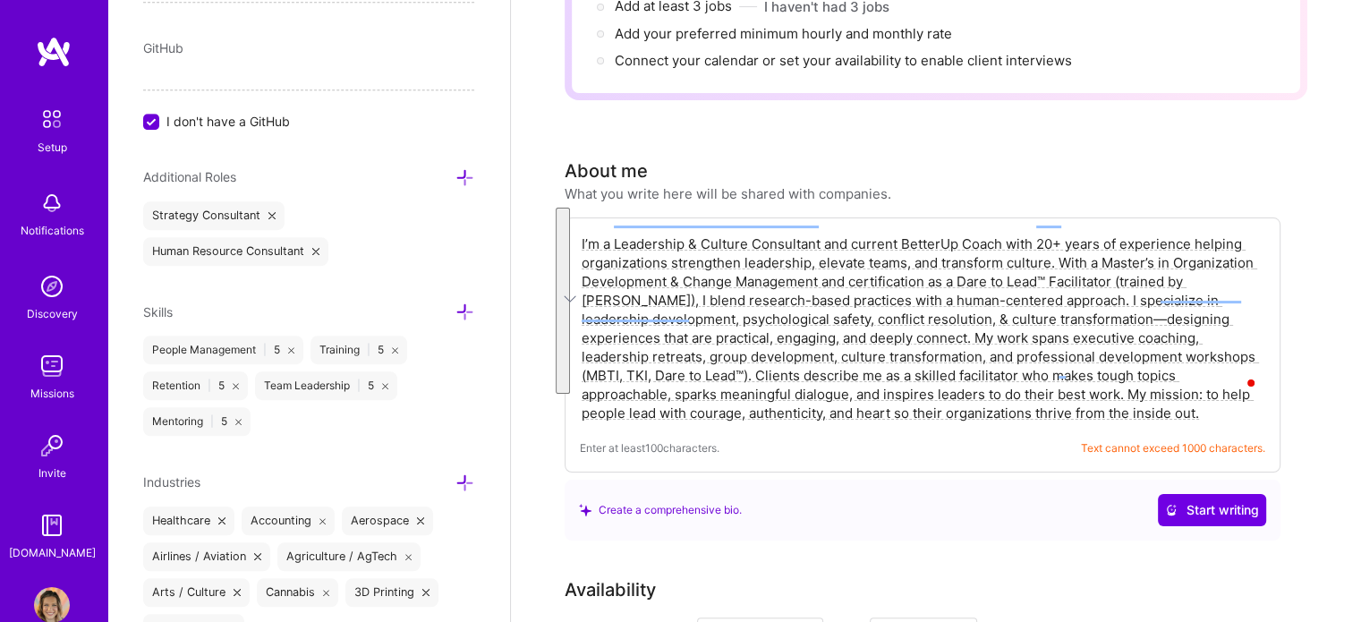
scroll to position [251, 0]
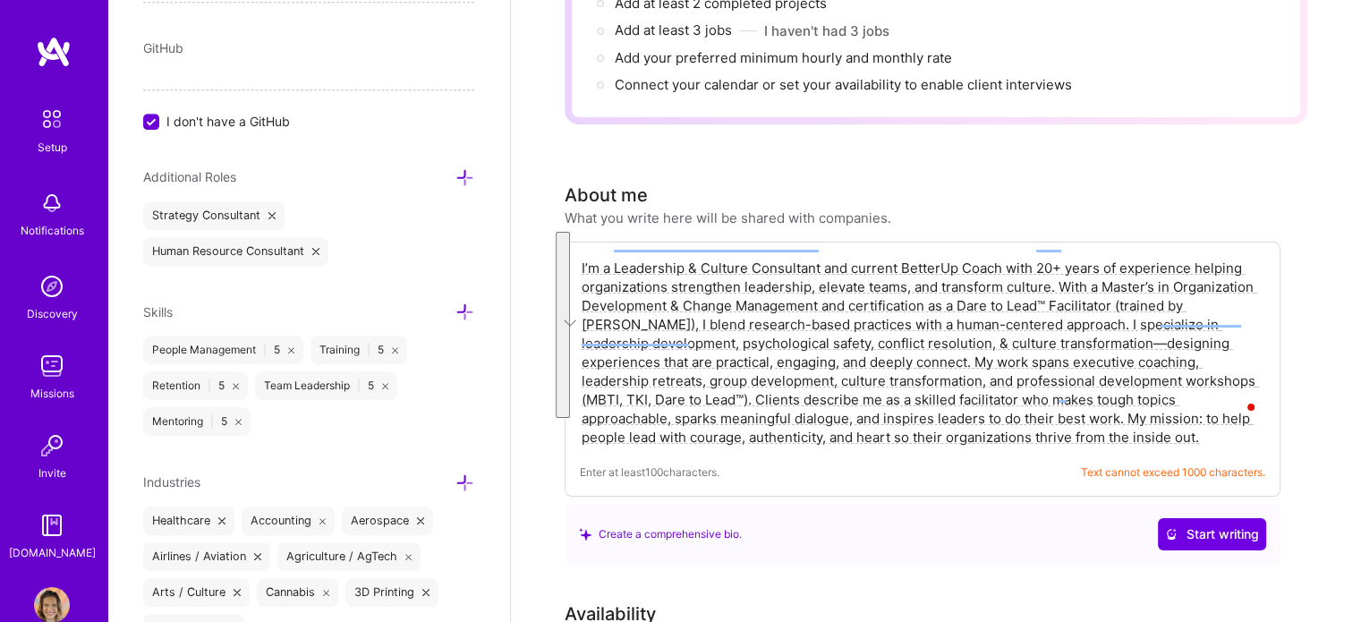
click at [1116, 420] on textarea "I’m a Leadership & Culture Consultant and current BetterUp Coach with 20+ years…" at bounding box center [922, 352] width 685 height 191
drag, startPoint x: 1116, startPoint y: 420, endPoint x: 571, endPoint y: 226, distance: 578.5
click at [571, 242] on div "I’m a Leadership & Culture Consultant and current BetterUp Coach with 20+ years…" at bounding box center [923, 369] width 716 height 255
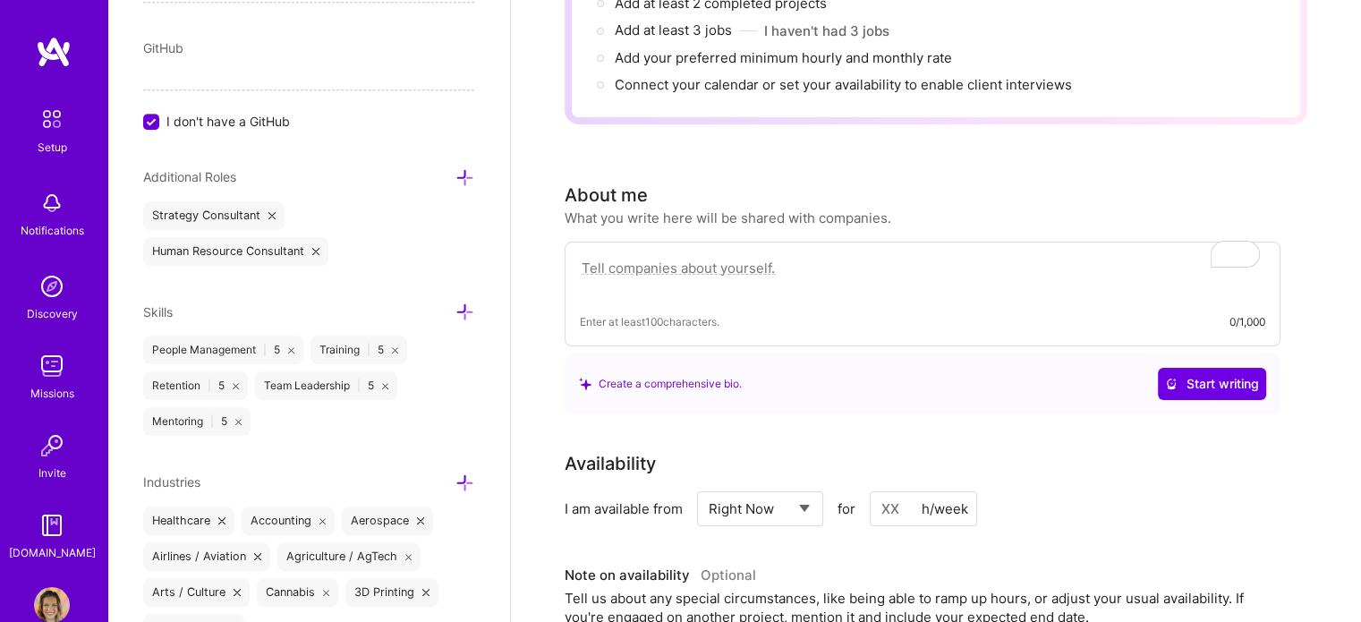
paste textarea "Leadership & Culture Consultant | BetterUp Coach | Dare to Lead™ Facilitator I …"
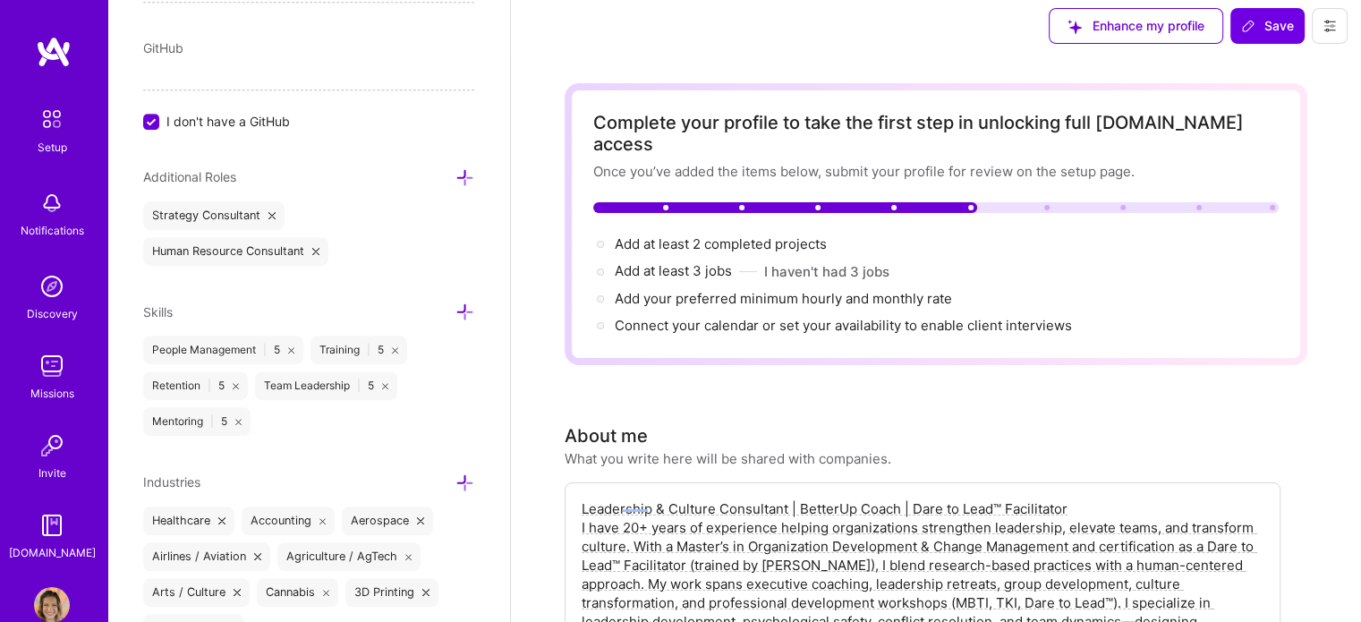
scroll to position [0, 0]
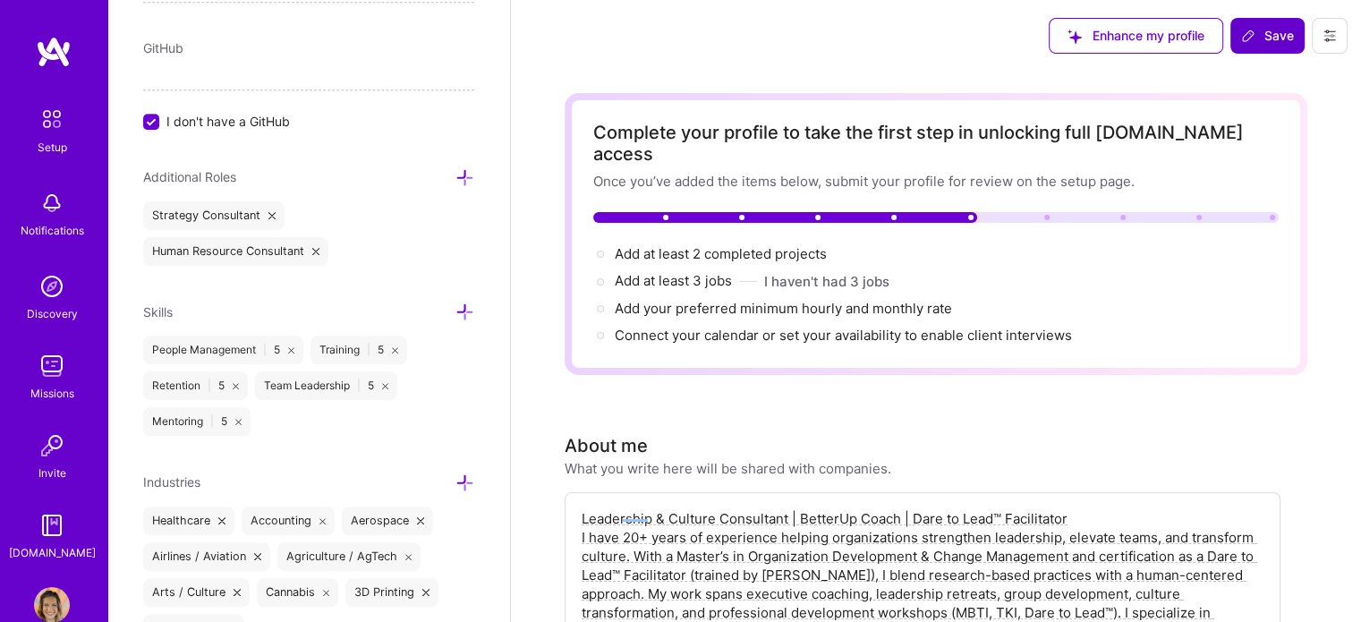
type textarea "Leadership & Culture Consultant | BetterUp Coach | Dare to Lead™ Facilitator I …"
click at [1272, 47] on button "Save" at bounding box center [1267, 36] width 74 height 36
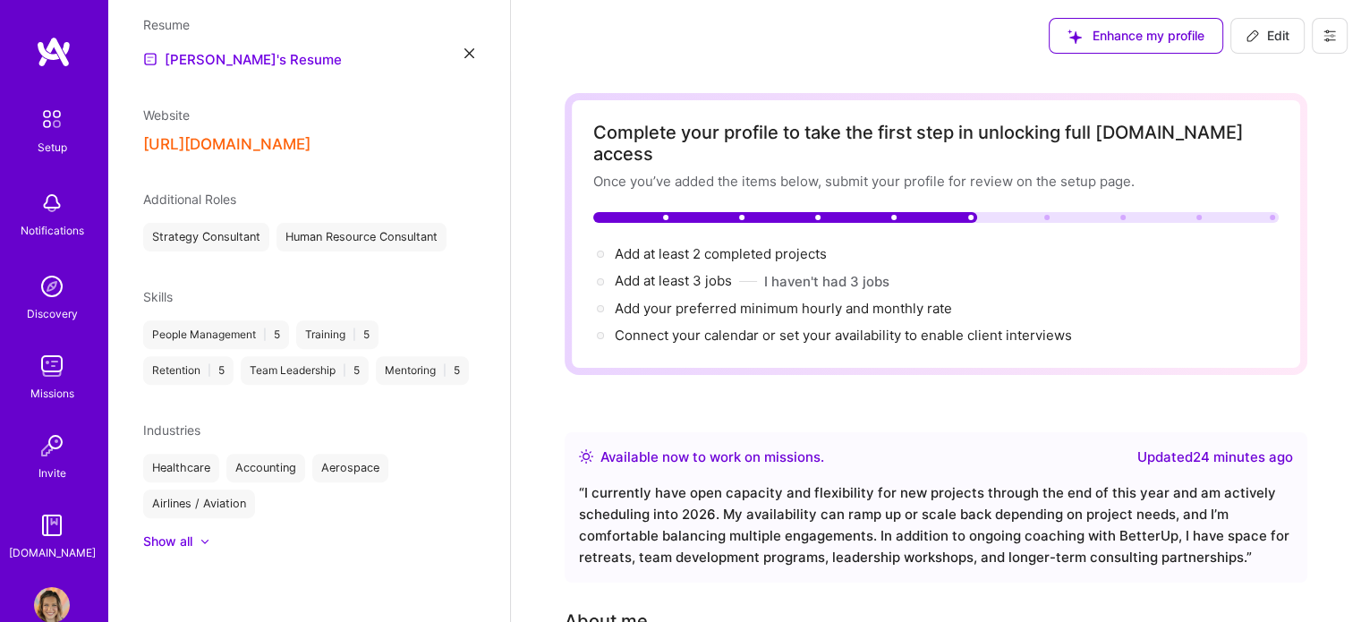
scroll to position [589, 0]
click at [51, 365] on img at bounding box center [52, 366] width 36 height 36
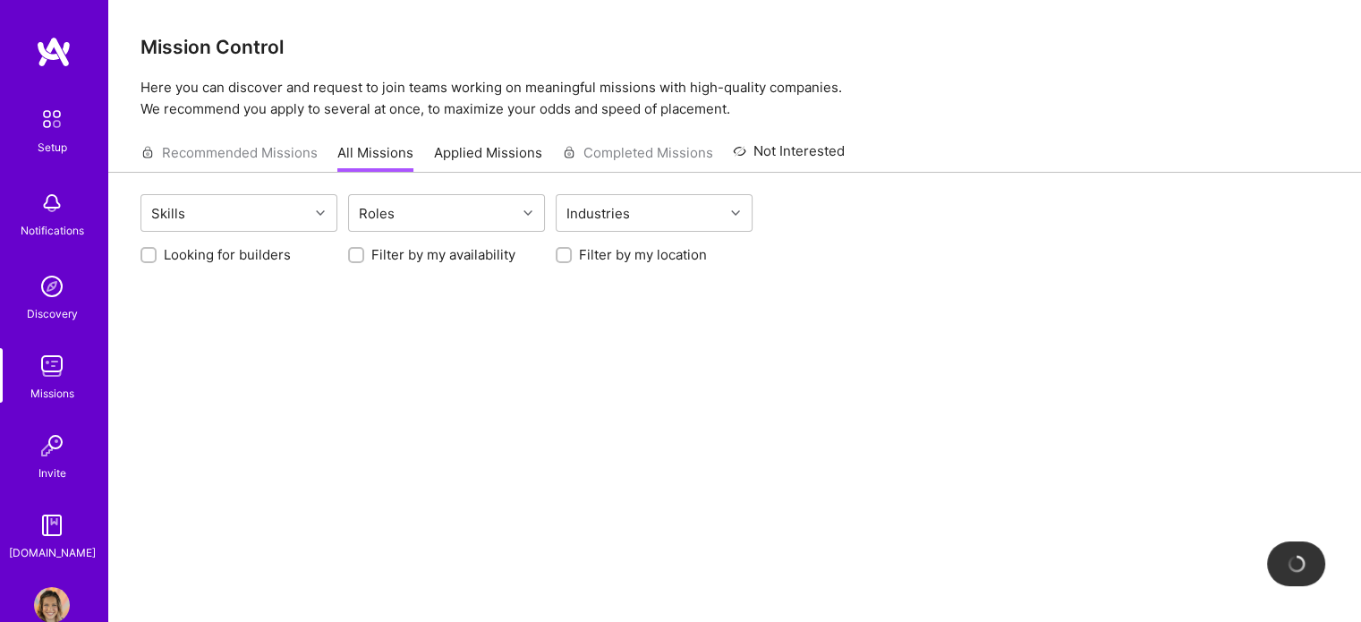
click at [43, 294] on img at bounding box center [52, 286] width 36 height 36
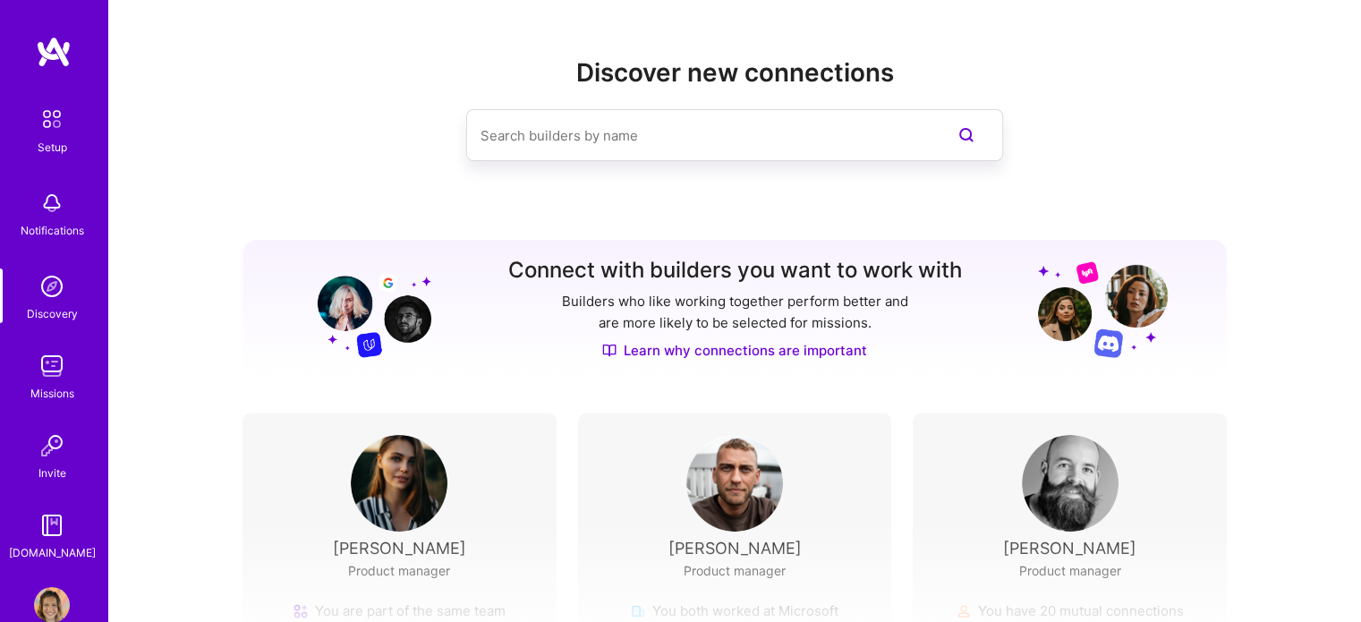
click at [40, 595] on img at bounding box center [52, 605] width 36 height 36
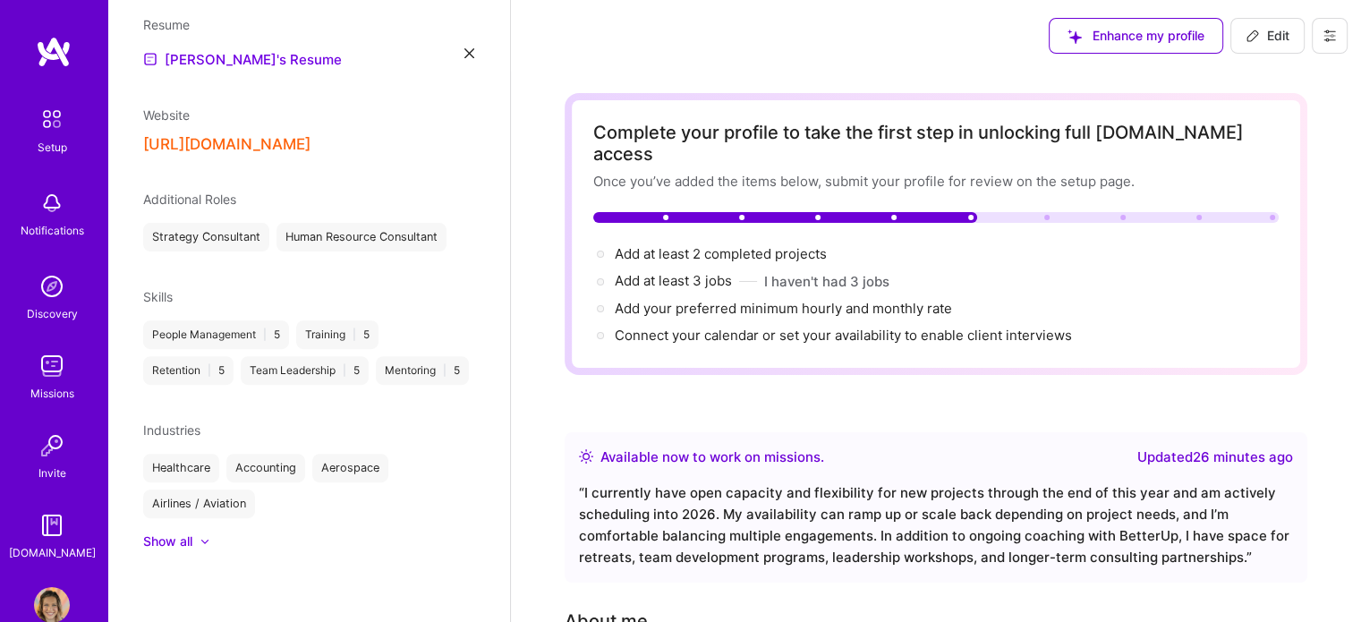
scroll to position [599, 0]
click at [1252, 25] on button "Edit" at bounding box center [1267, 36] width 74 height 36
select select "US"
select select "Right Now"
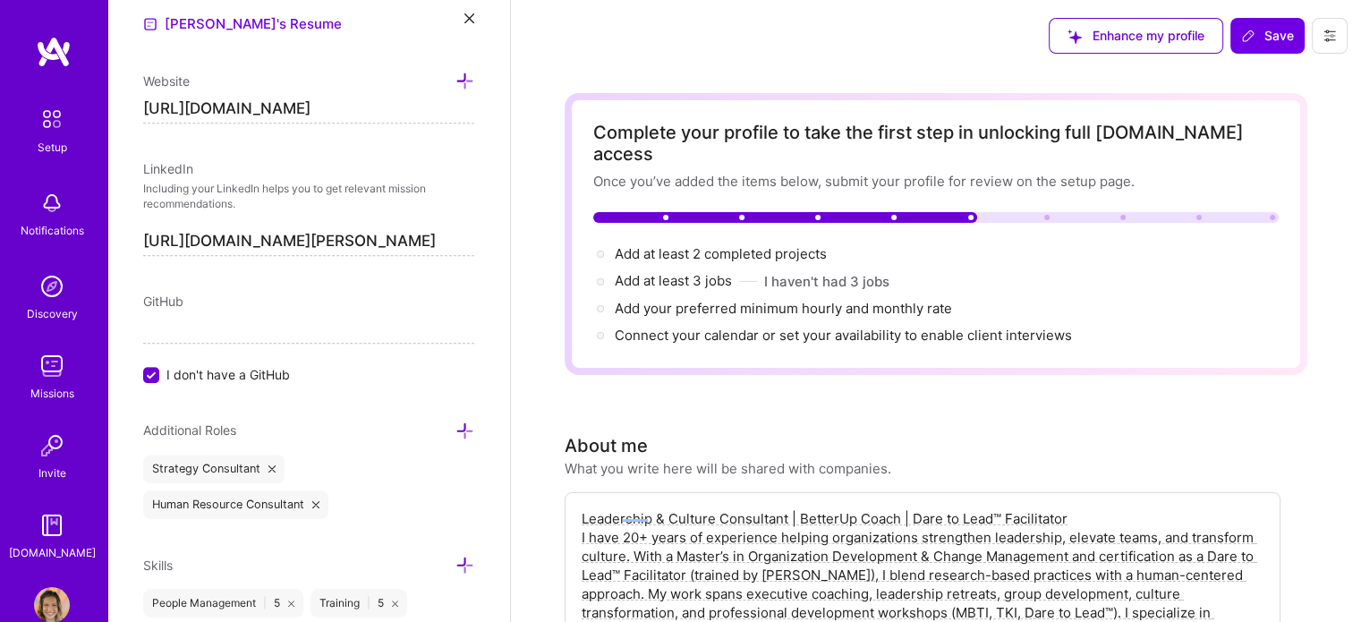
scroll to position [1365, 0]
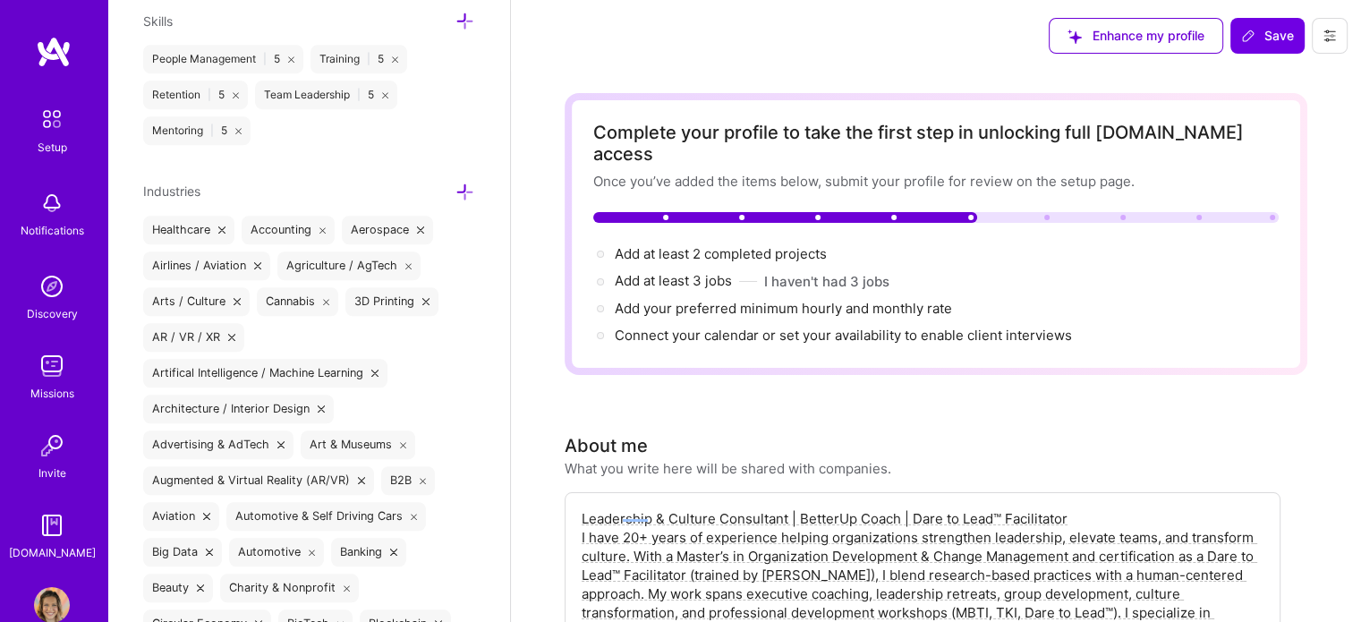
click at [455, 183] on icon at bounding box center [464, 192] width 19 height 19
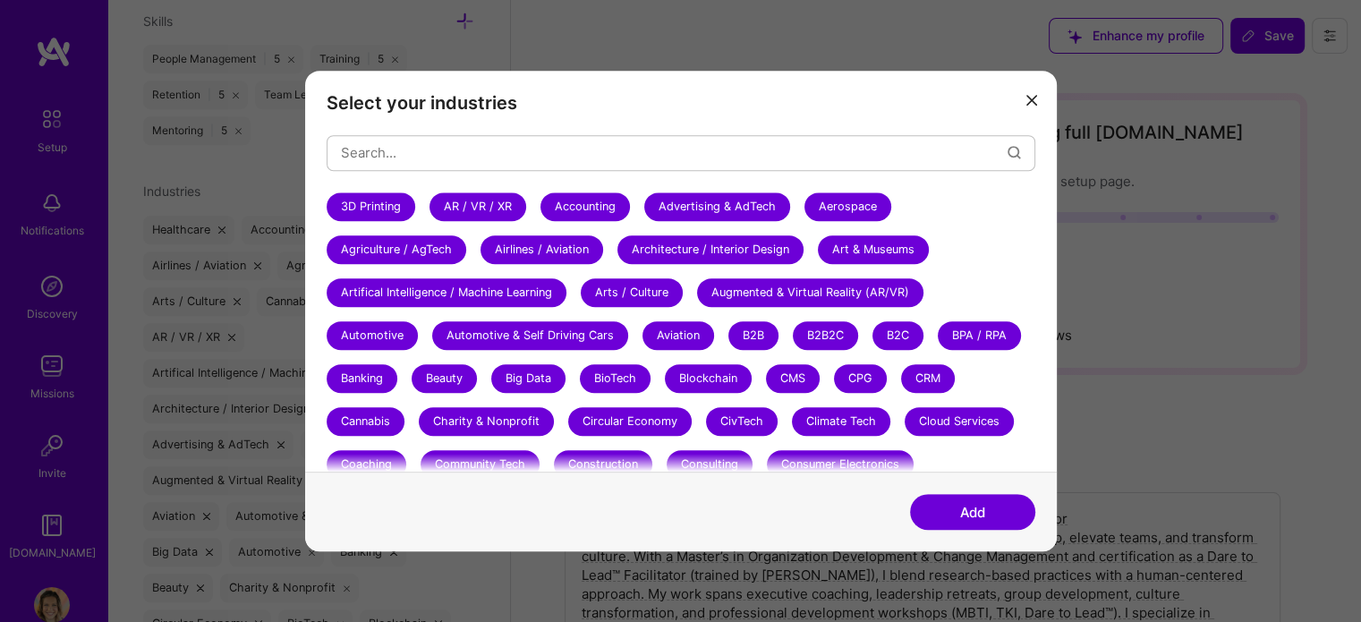
click at [365, 210] on div "3D Printing" at bounding box center [371, 206] width 89 height 29
click at [462, 203] on div "AR / VR / XR" at bounding box center [478, 206] width 97 height 29
click at [429, 250] on div "Agriculture / AgTech" at bounding box center [397, 249] width 140 height 29
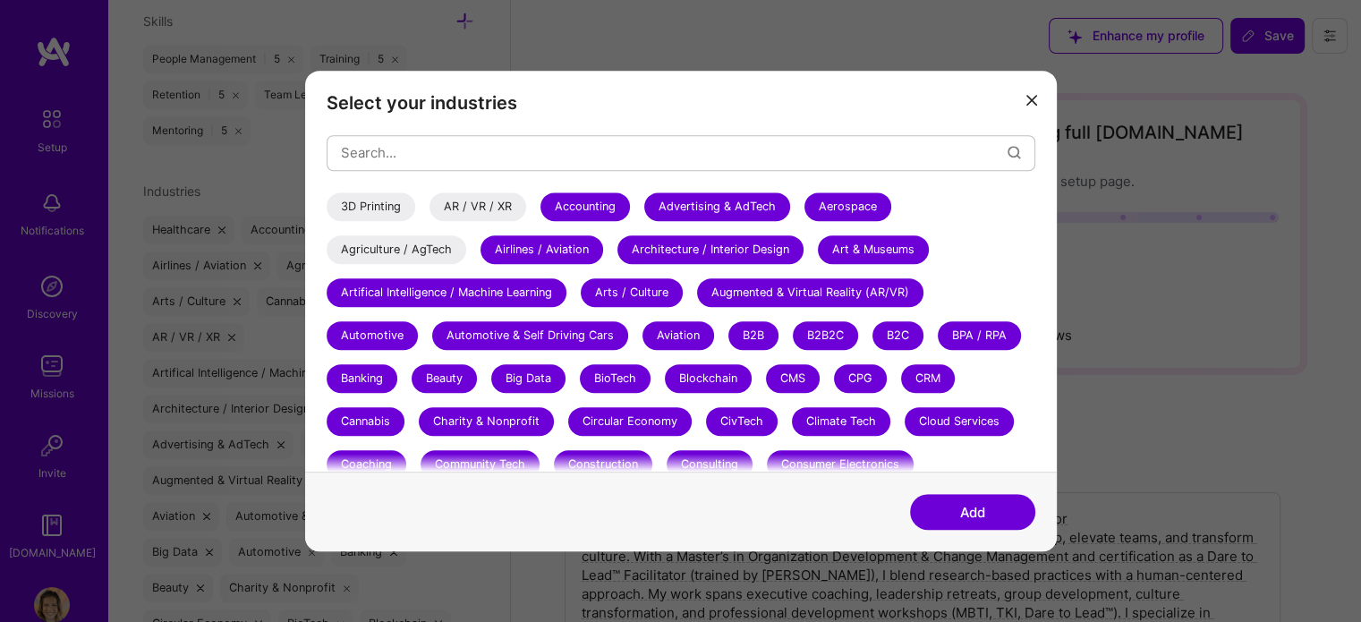
click at [437, 290] on div "Artifical Intelligence / Machine Learning" at bounding box center [447, 292] width 240 height 29
click at [523, 259] on div "Airlines / Aviation" at bounding box center [542, 249] width 123 height 29
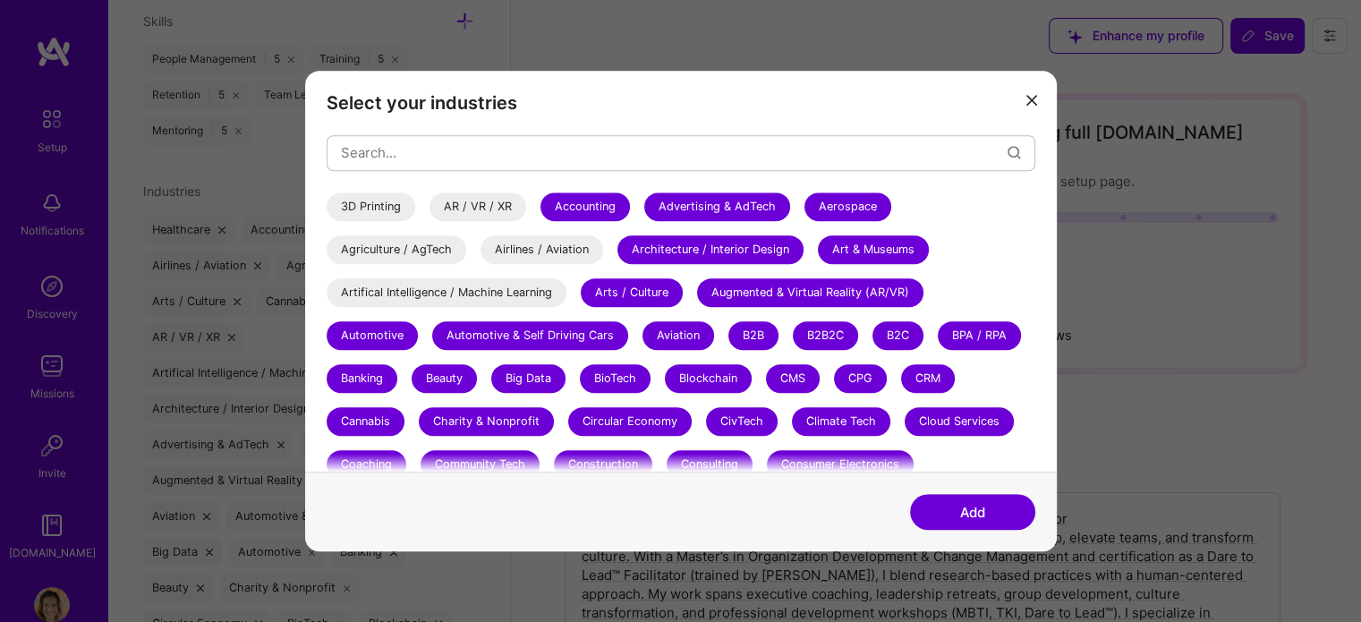
click at [583, 207] on div "Accounting" at bounding box center [584, 206] width 89 height 29
click at [671, 204] on div "Advertising & AdTech" at bounding box center [717, 206] width 146 height 29
click at [669, 240] on div "Architecture / Interior Design" at bounding box center [710, 249] width 186 height 29
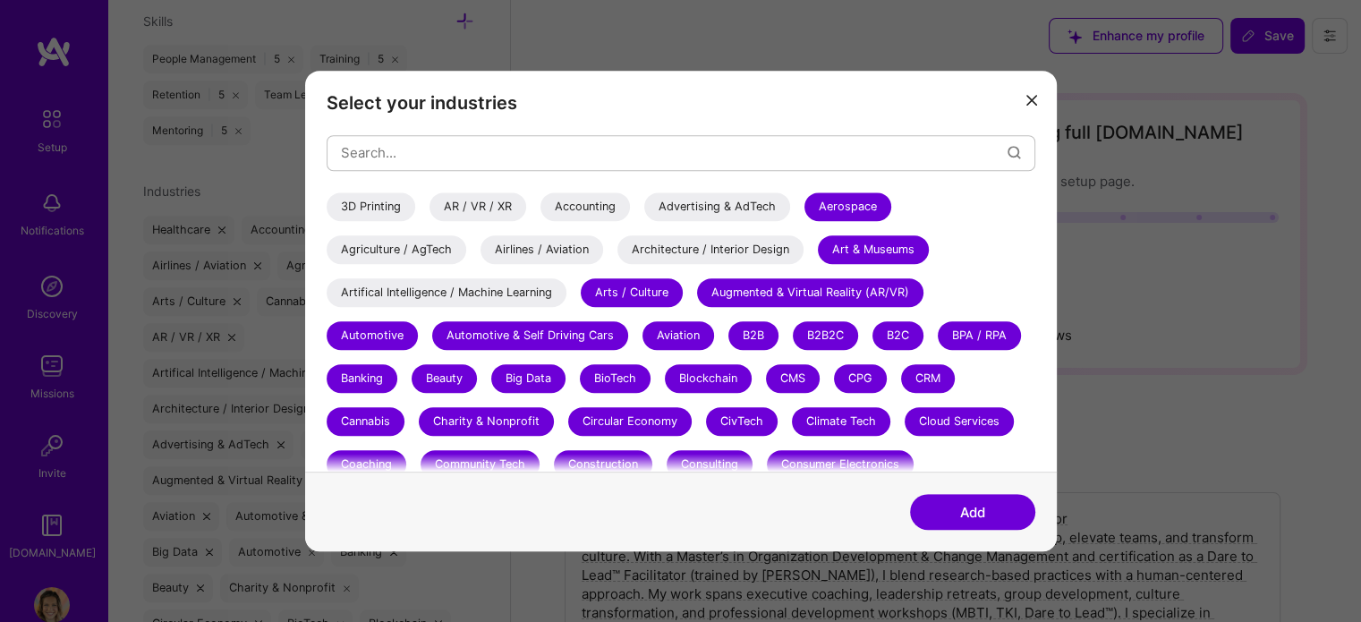
click at [638, 290] on div "Arts / Culture" at bounding box center [632, 292] width 102 height 29
click at [823, 200] on div "Aerospace" at bounding box center [847, 206] width 87 height 29
click at [850, 245] on div "Art & Museums" at bounding box center [873, 249] width 111 height 29
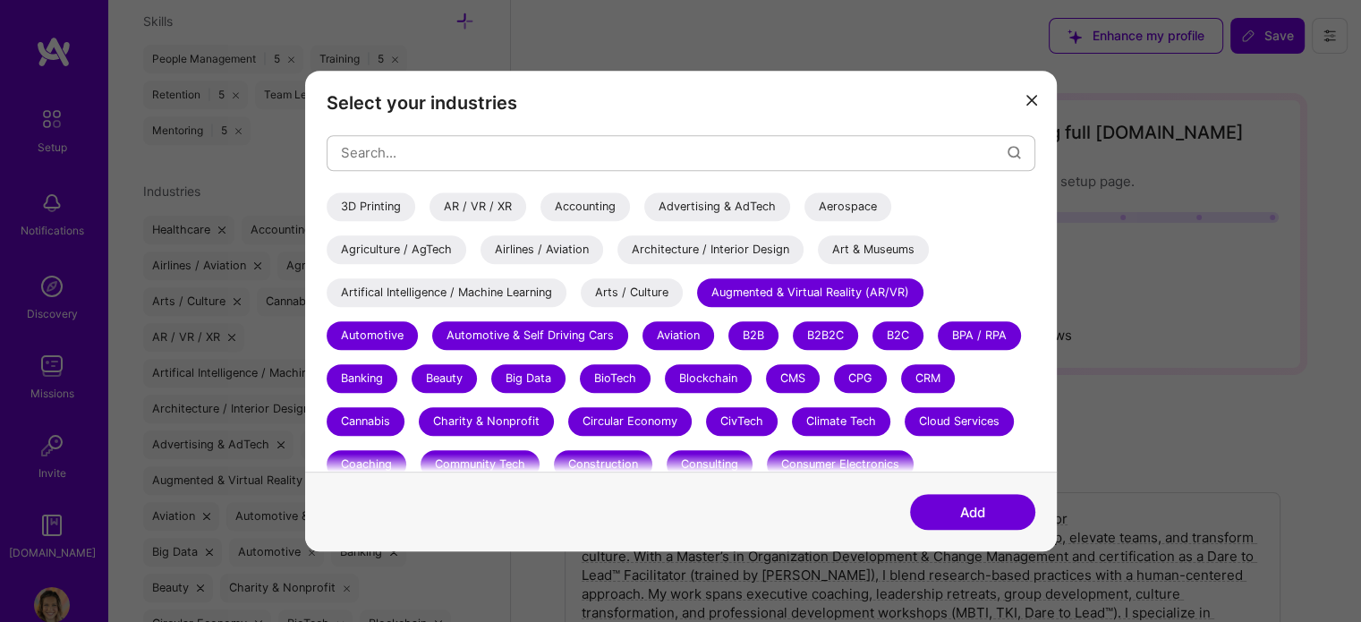
click at [824, 286] on div "Augmented & Virtual Reality (AR/VR)" at bounding box center [810, 292] width 226 height 29
click at [362, 328] on div "Automotive" at bounding box center [372, 335] width 91 height 29
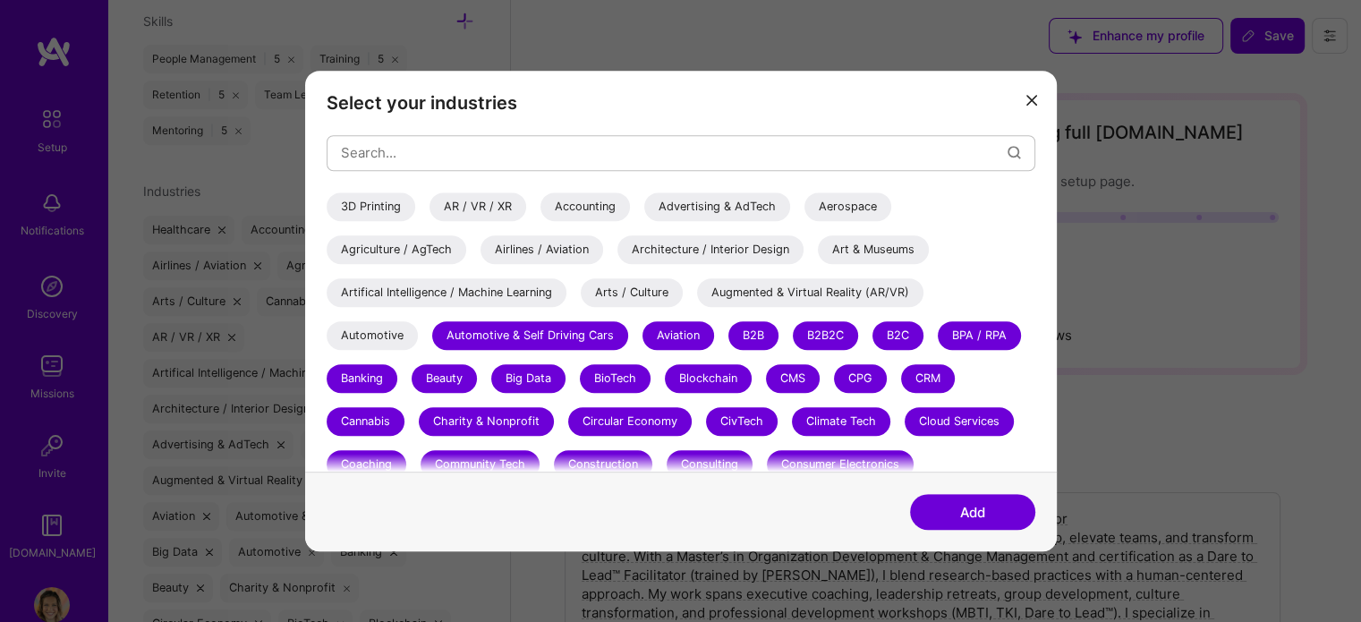
click at [355, 375] on div "Banking" at bounding box center [362, 378] width 71 height 29
click at [476, 343] on div "Automotive & Self Driving Cars" at bounding box center [530, 335] width 196 height 29
click at [444, 383] on div "Beauty" at bounding box center [444, 378] width 65 height 29
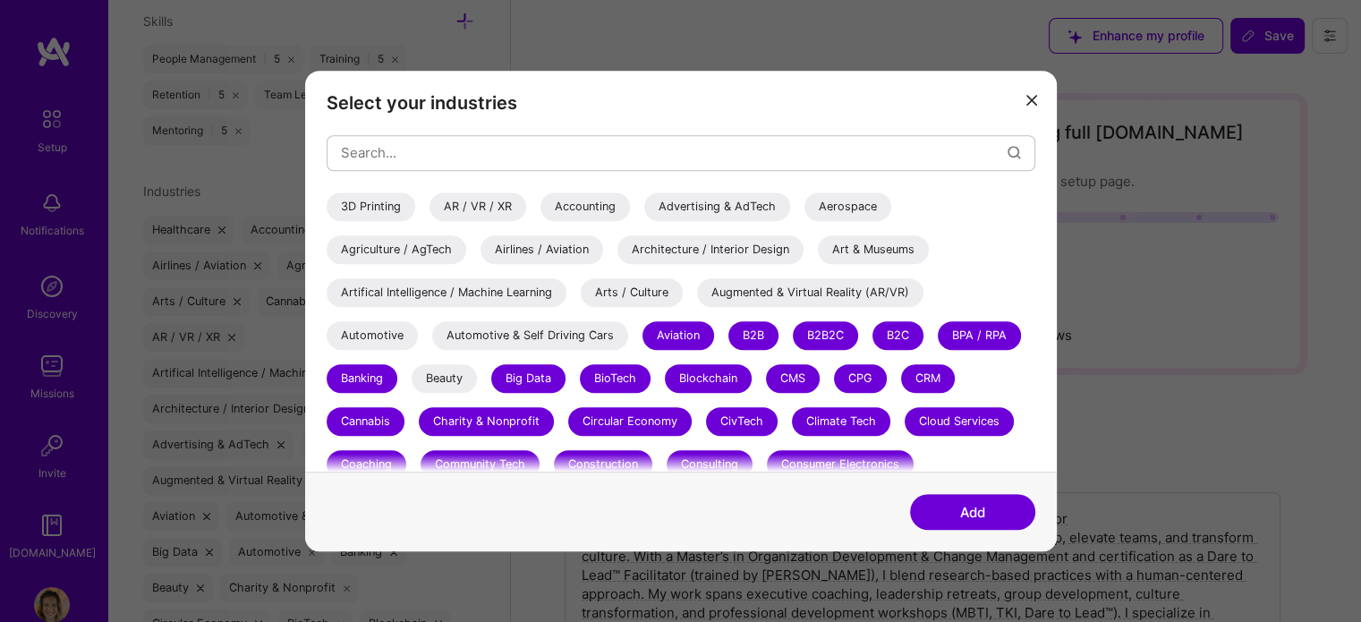
click at [444, 421] on div "Charity & Nonprofit" at bounding box center [486, 421] width 135 height 29
click at [369, 421] on div "Cannabis" at bounding box center [366, 421] width 78 height 29
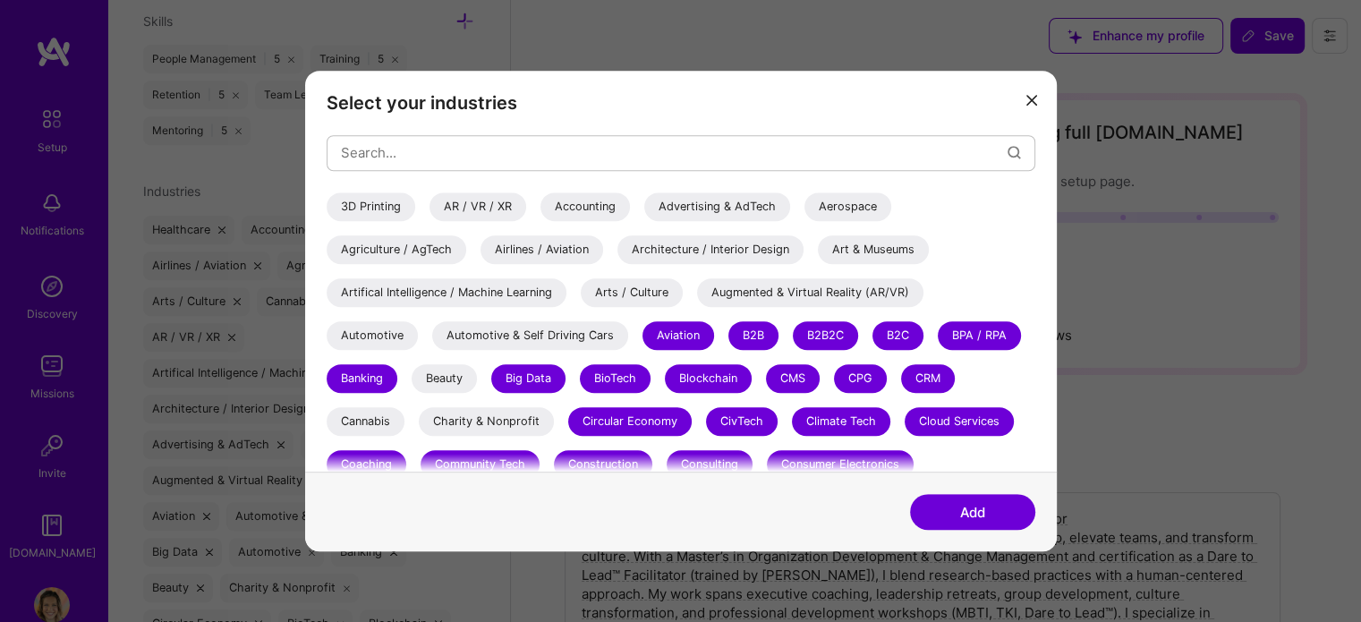
click at [369, 382] on div "Banking" at bounding box center [362, 378] width 71 height 29
click at [687, 331] on div "Aviation" at bounding box center [678, 335] width 72 height 29
click at [755, 338] on div "B2B" at bounding box center [753, 335] width 50 height 29
click at [823, 330] on div "B2B2C" at bounding box center [825, 335] width 65 height 29
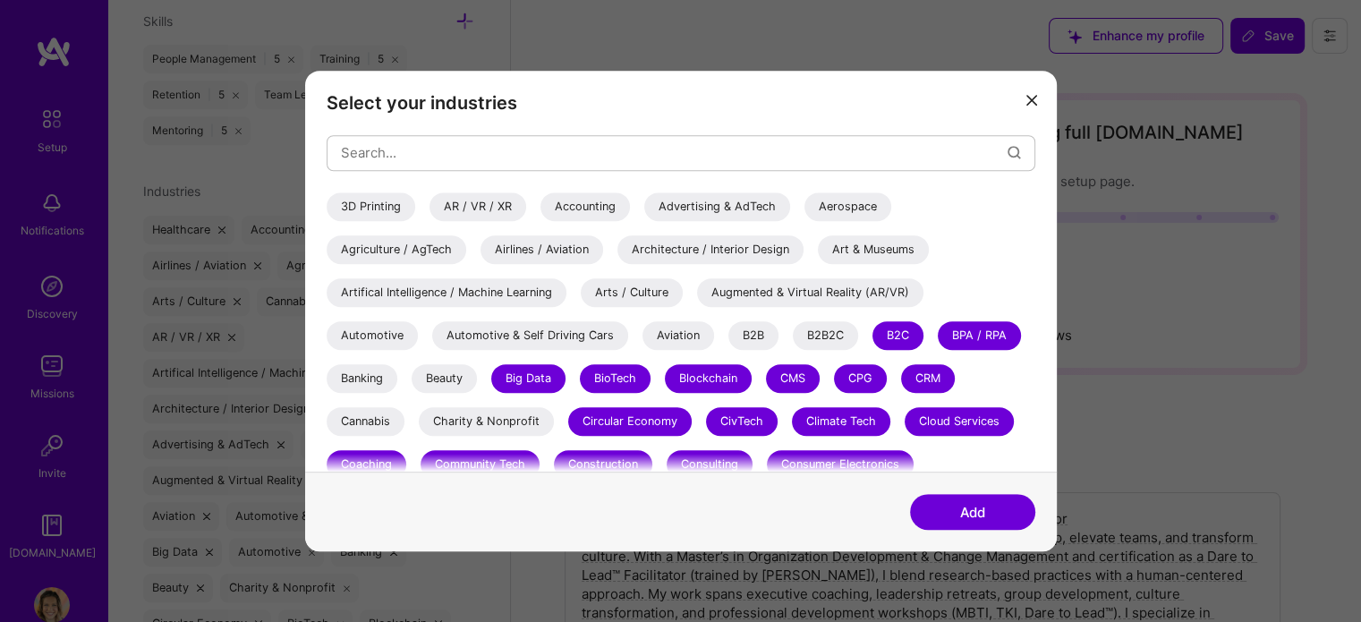
click at [884, 332] on div "B2C" at bounding box center [897, 335] width 51 height 29
click at [863, 372] on div "CPG" at bounding box center [860, 378] width 53 height 29
click at [802, 371] on div "CMS" at bounding box center [793, 378] width 54 height 29
click at [717, 386] on div "Blockchain" at bounding box center [708, 378] width 87 height 29
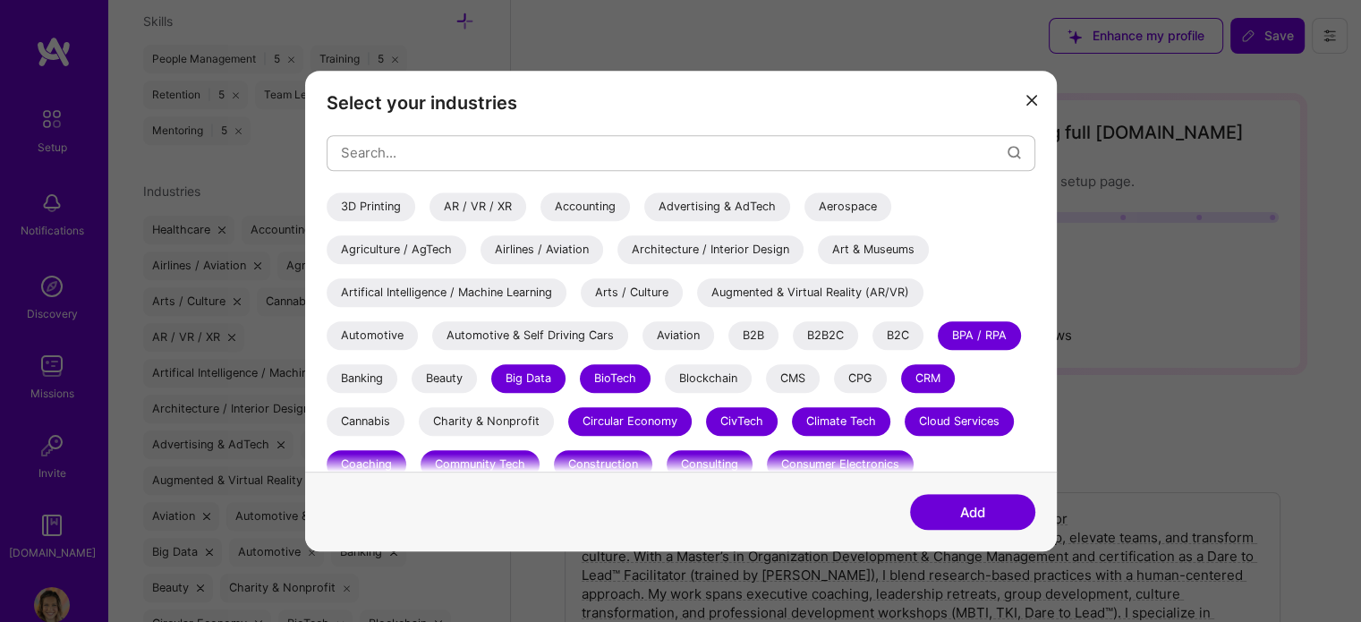
click at [642, 375] on div "BioTech" at bounding box center [615, 378] width 71 height 29
click at [537, 373] on div "Big Data" at bounding box center [528, 378] width 74 height 29
click at [629, 413] on div "Circular Economy" at bounding box center [629, 421] width 123 height 29
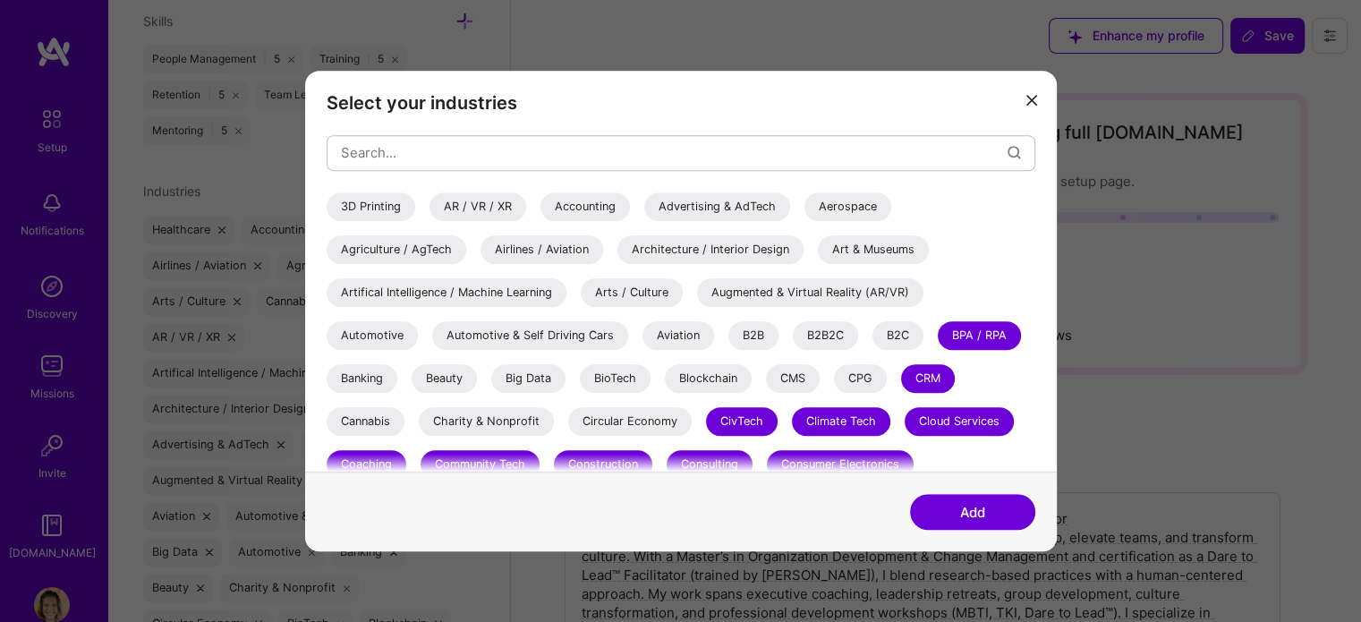
click at [739, 423] on div "CivTech" at bounding box center [742, 421] width 72 height 29
click at [855, 412] on div "Climate Tech" at bounding box center [841, 421] width 98 height 29
click at [961, 413] on div "Cloud Services" at bounding box center [959, 421] width 109 height 29
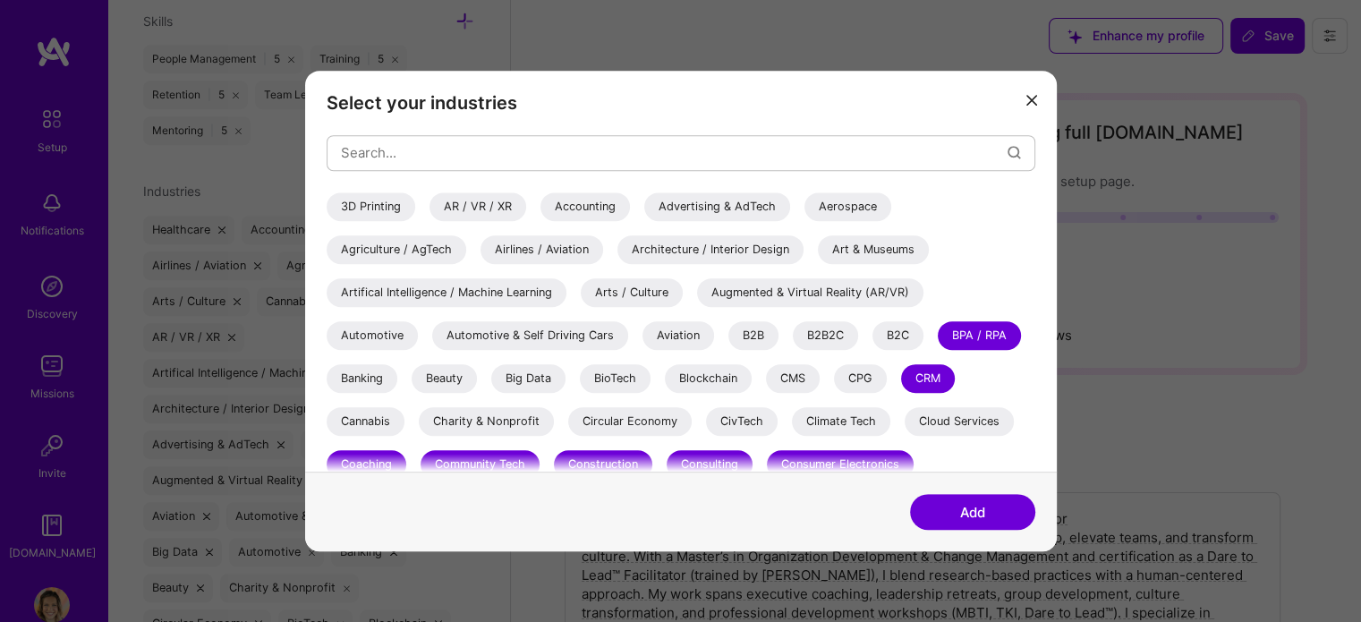
click at [947, 375] on div "CRM" at bounding box center [928, 378] width 54 height 29
click at [983, 334] on div "BPA / RPA" at bounding box center [979, 335] width 83 height 29
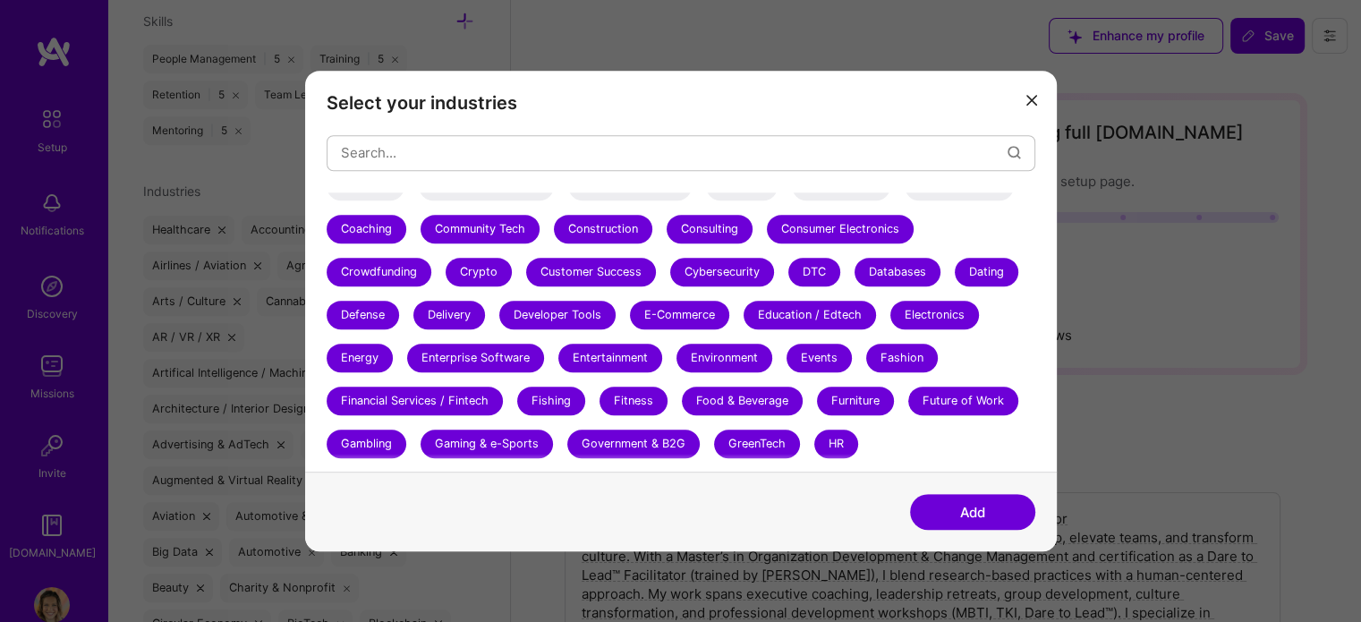
scroll to position [251, 0]
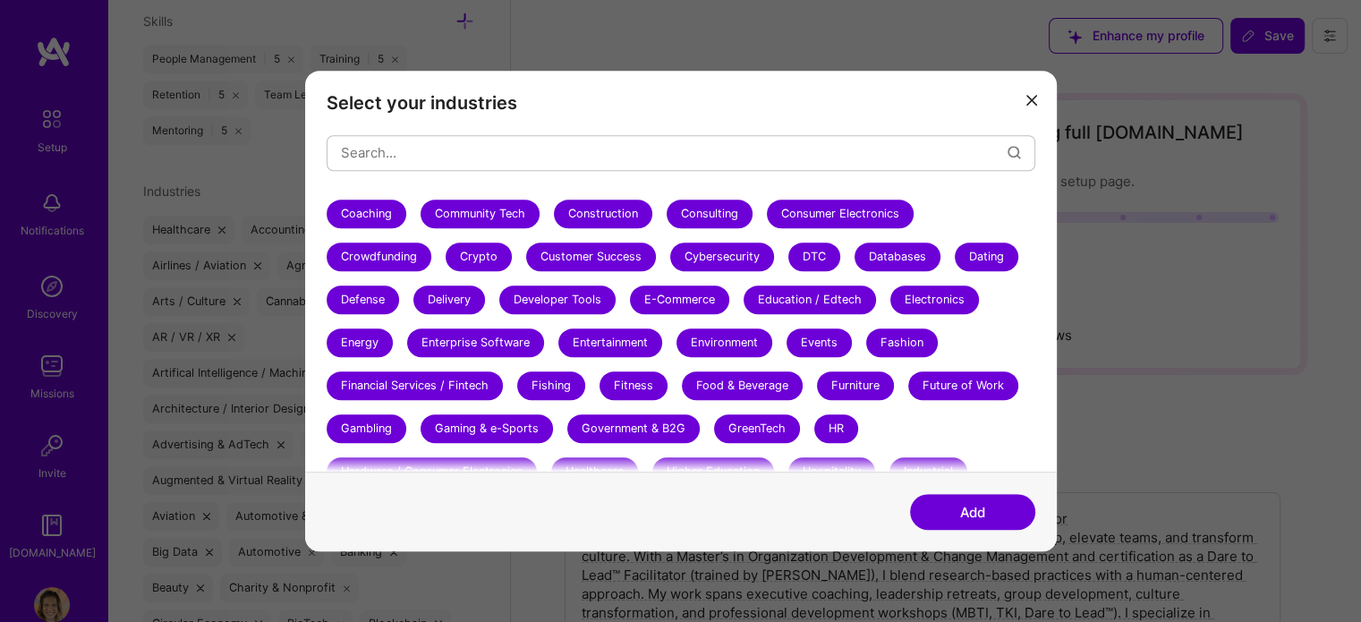
click at [479, 205] on div "Community Tech" at bounding box center [480, 214] width 119 height 29
click at [591, 208] on div "Construction" at bounding box center [603, 214] width 98 height 29
click at [369, 267] on div "Crowdfunding" at bounding box center [379, 257] width 105 height 29
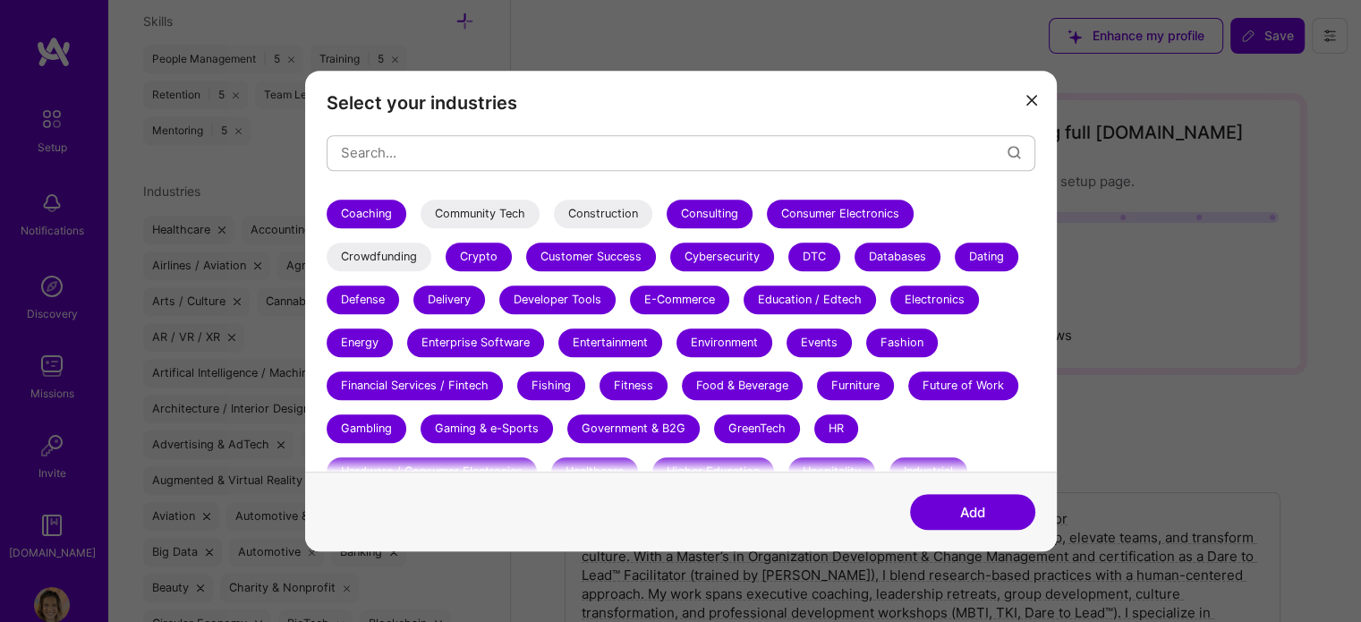
click at [358, 307] on div "Defense" at bounding box center [363, 299] width 72 height 29
click at [351, 350] on div "Energy" at bounding box center [360, 342] width 66 height 29
click at [364, 379] on div "Financial Services / Fintech" at bounding box center [415, 385] width 176 height 29
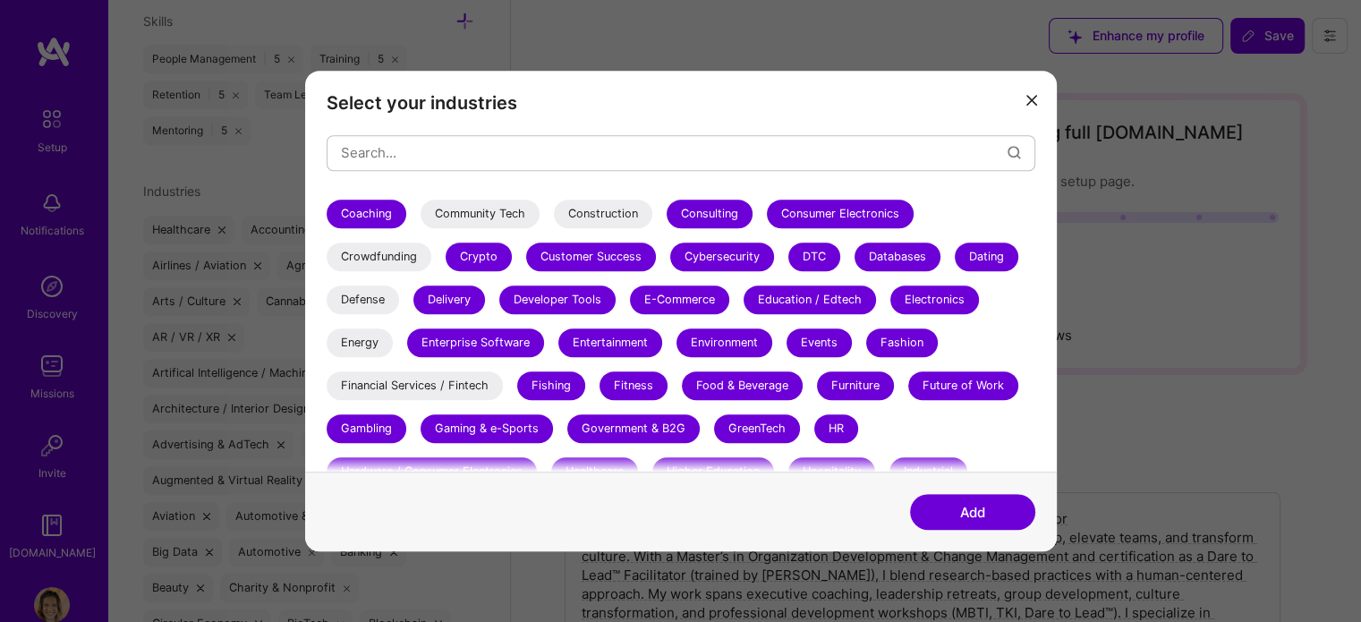
click at [358, 410] on div "3D Printing AR / VR / XR Accounting Advertising & AdTech Aerospace Agriculture …" at bounding box center [681, 389] width 709 height 895
click at [438, 341] on div "Enterprise Software" at bounding box center [475, 342] width 137 height 29
click at [449, 299] on div "Delivery" at bounding box center [449, 299] width 72 height 29
click at [477, 259] on div "Crypto" at bounding box center [479, 257] width 66 height 29
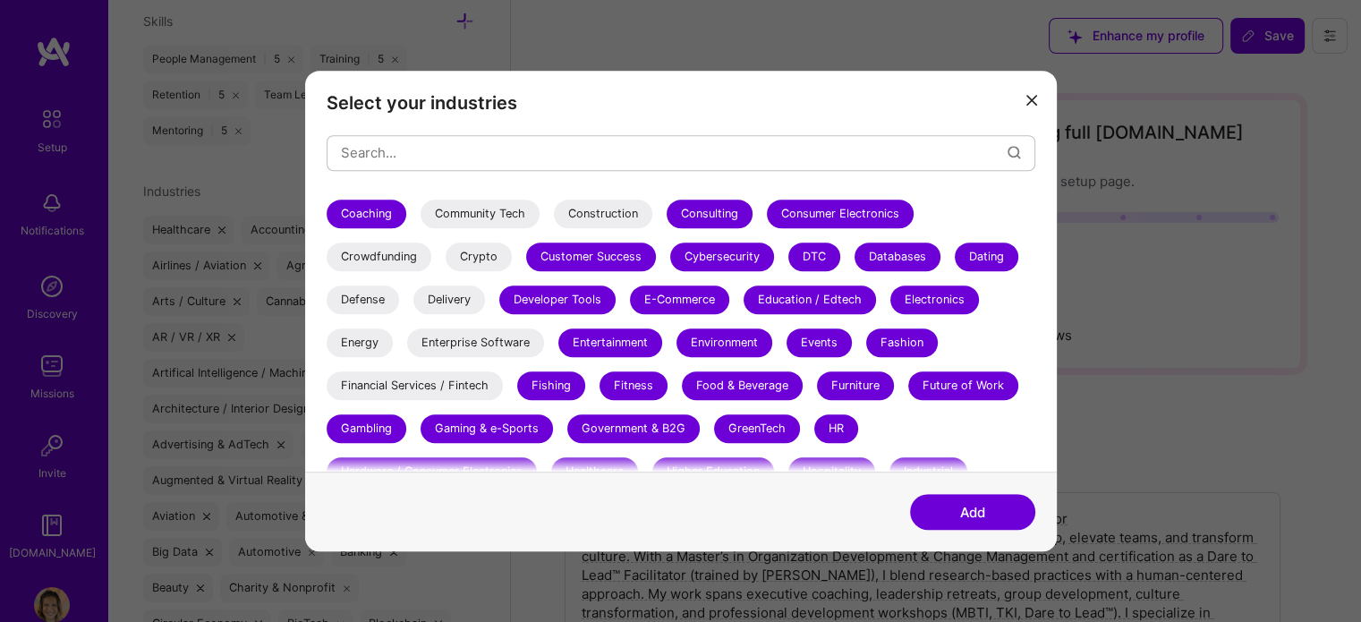
click at [567, 253] on div "Customer Success" at bounding box center [591, 257] width 130 height 29
click at [537, 312] on div "Developer Tools" at bounding box center [557, 299] width 116 height 29
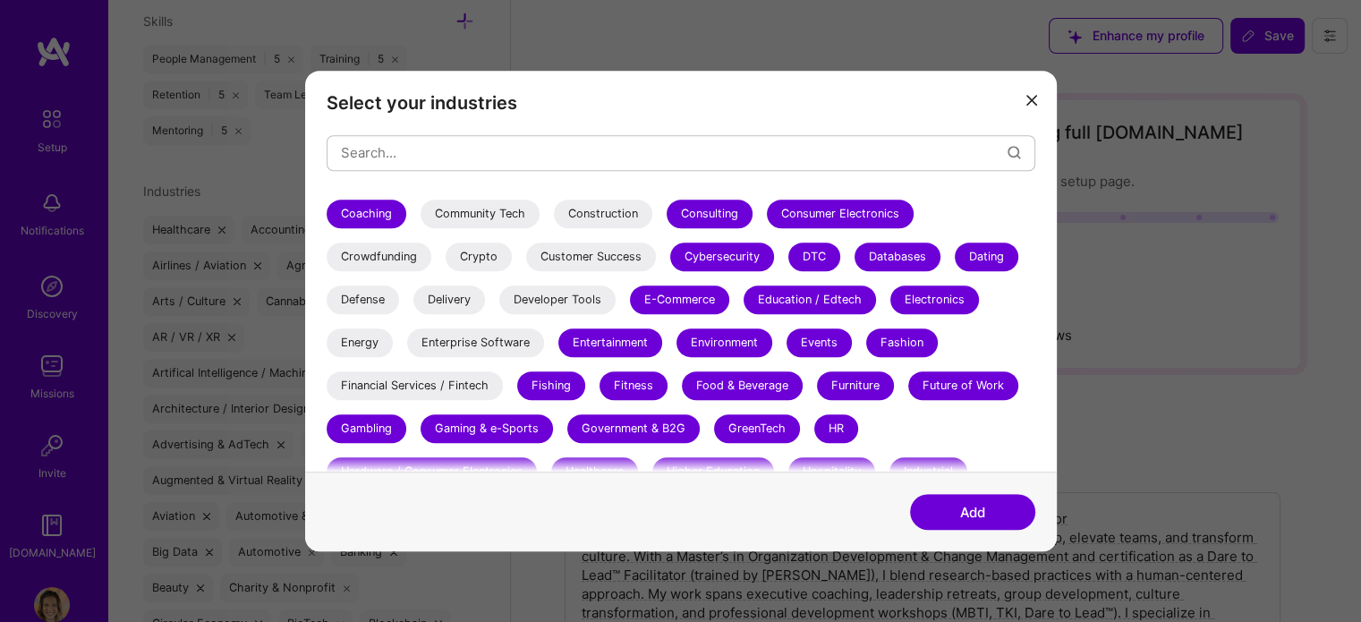
click at [596, 336] on div "Entertainment" at bounding box center [610, 342] width 104 height 29
click at [541, 396] on div "Fishing" at bounding box center [551, 385] width 68 height 29
click at [515, 414] on div "Gaming & e-Sports" at bounding box center [487, 428] width 132 height 29
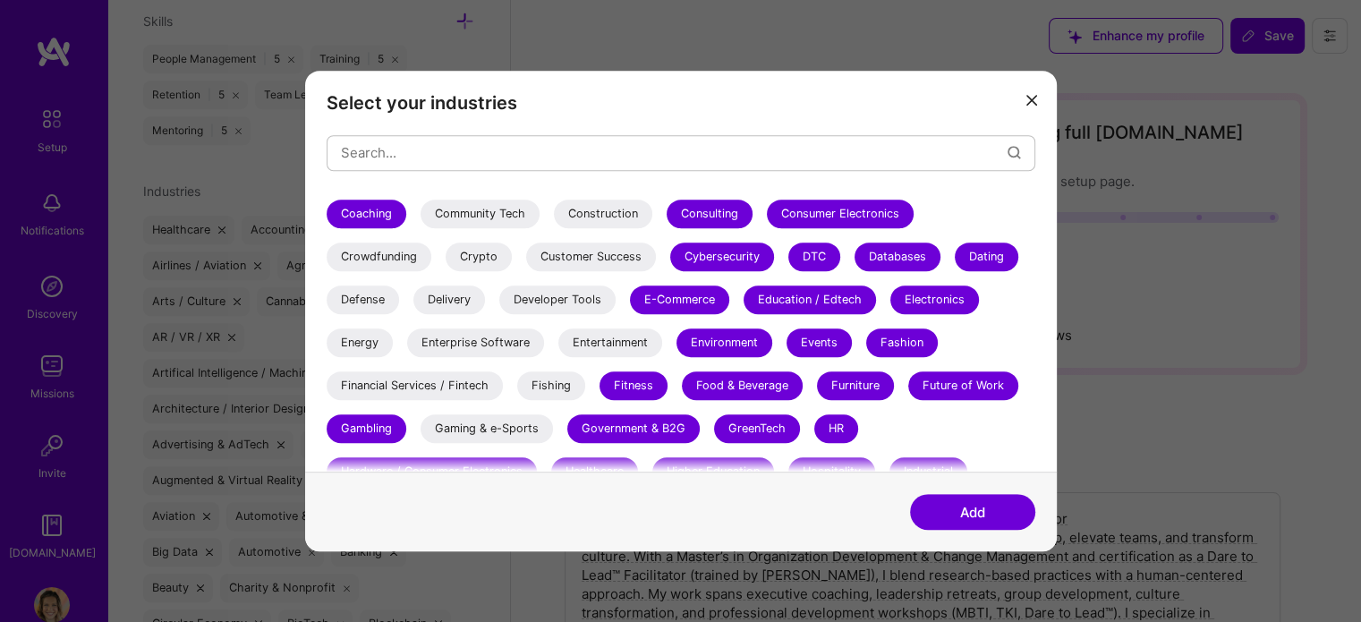
click at [359, 424] on div "Gambling" at bounding box center [367, 428] width 80 height 29
click at [651, 425] on div "Government & B2G" at bounding box center [633, 428] width 132 height 29
click at [647, 382] on div "Fitness" at bounding box center [634, 385] width 68 height 29
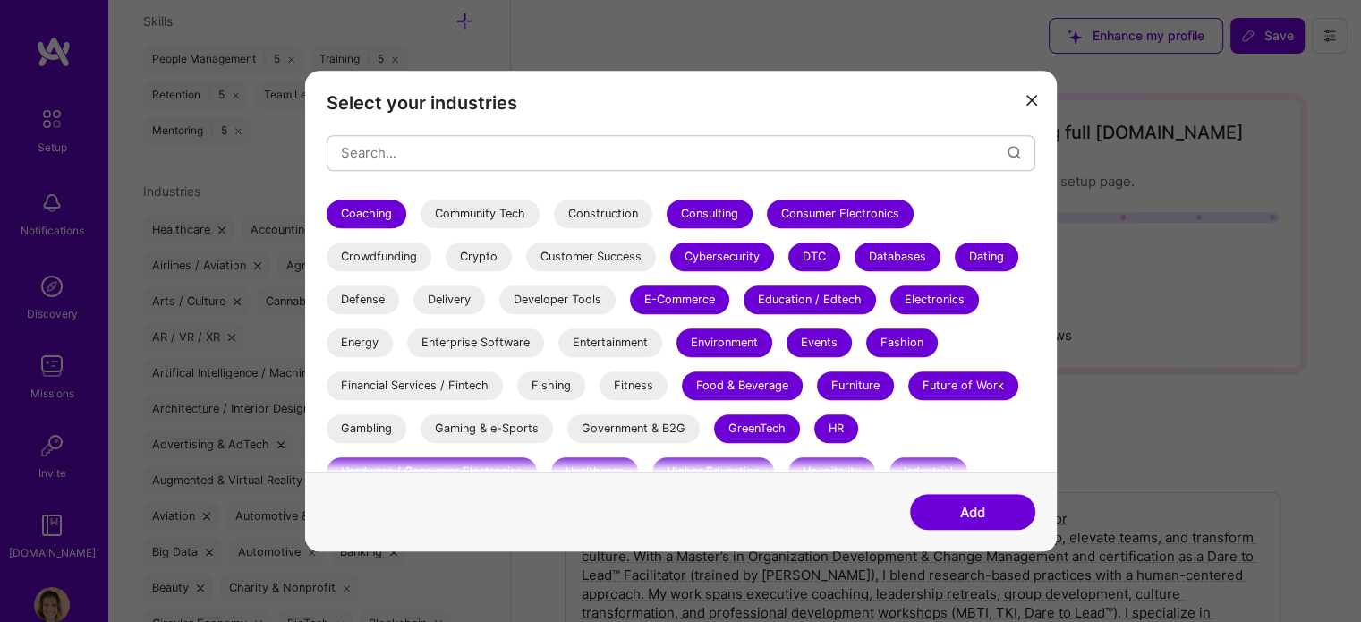
click at [724, 225] on div "Consulting" at bounding box center [710, 214] width 86 height 29
click at [806, 215] on div "Consumer Electronics" at bounding box center [840, 214] width 147 height 29
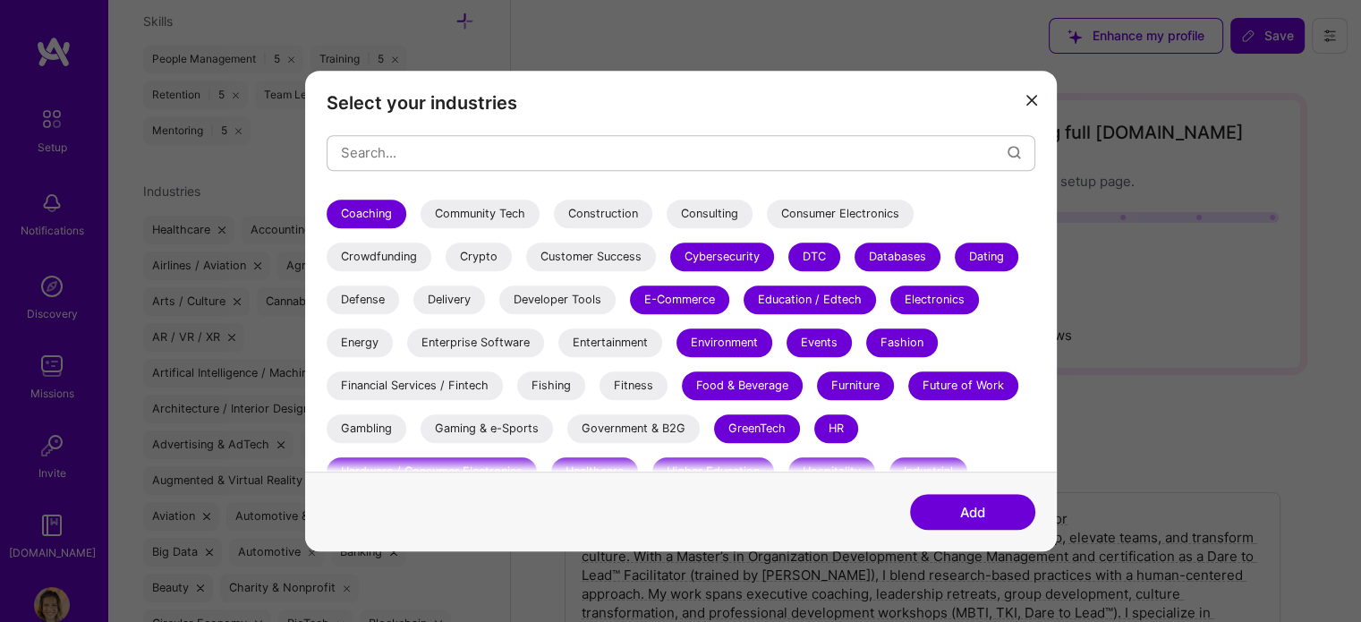
click at [805, 252] on div "DTC" at bounding box center [814, 257] width 52 height 29
click at [898, 251] on div "Databases" at bounding box center [898, 257] width 86 height 29
click at [978, 245] on div "Dating" at bounding box center [987, 257] width 64 height 29
click at [928, 294] on div "Electronics" at bounding box center [934, 299] width 89 height 29
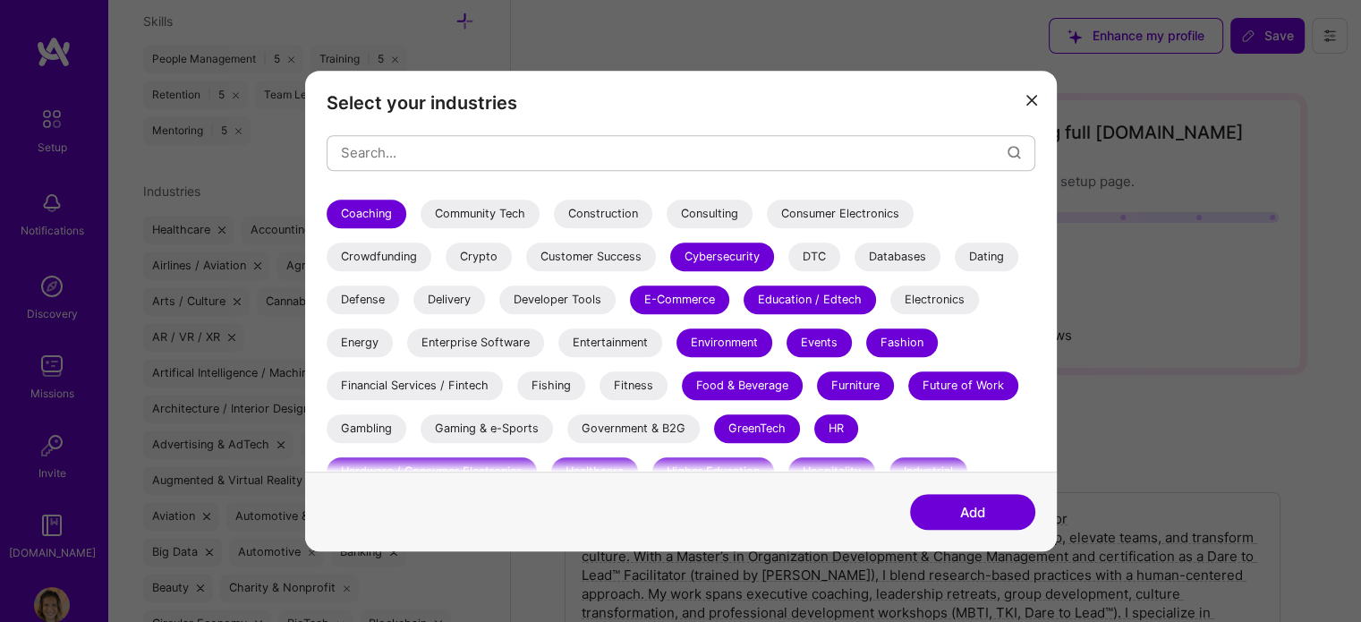
click at [930, 380] on div "Future of Work" at bounding box center [963, 385] width 110 height 29
click at [929, 376] on div "Future of Work" at bounding box center [963, 385] width 110 height 29
click at [893, 328] on div "Fashion" at bounding box center [902, 342] width 72 height 29
click at [855, 371] on div "Furniture" at bounding box center [855, 385] width 77 height 29
click at [823, 348] on div "Events" at bounding box center [819, 342] width 65 height 29
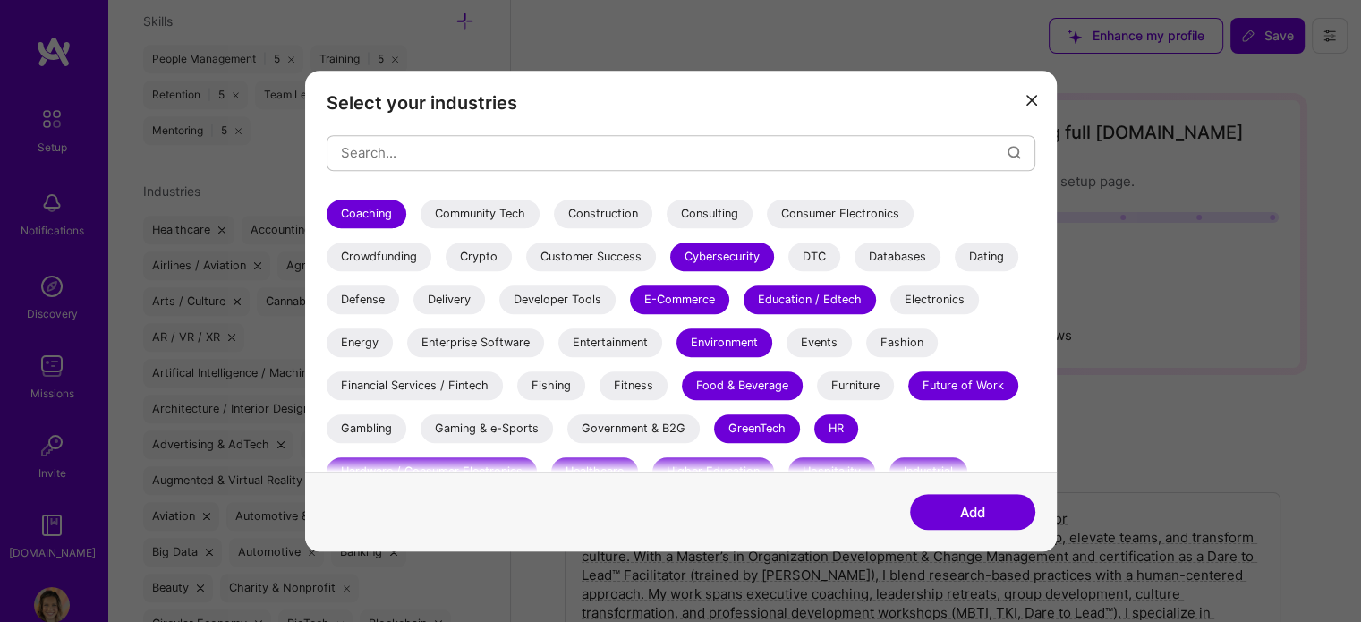
click at [766, 375] on div "Food & Beverage" at bounding box center [742, 385] width 121 height 29
click at [732, 333] on div "Environment" at bounding box center [725, 342] width 96 height 29
click at [709, 288] on div "E-Commerce" at bounding box center [679, 299] width 99 height 29
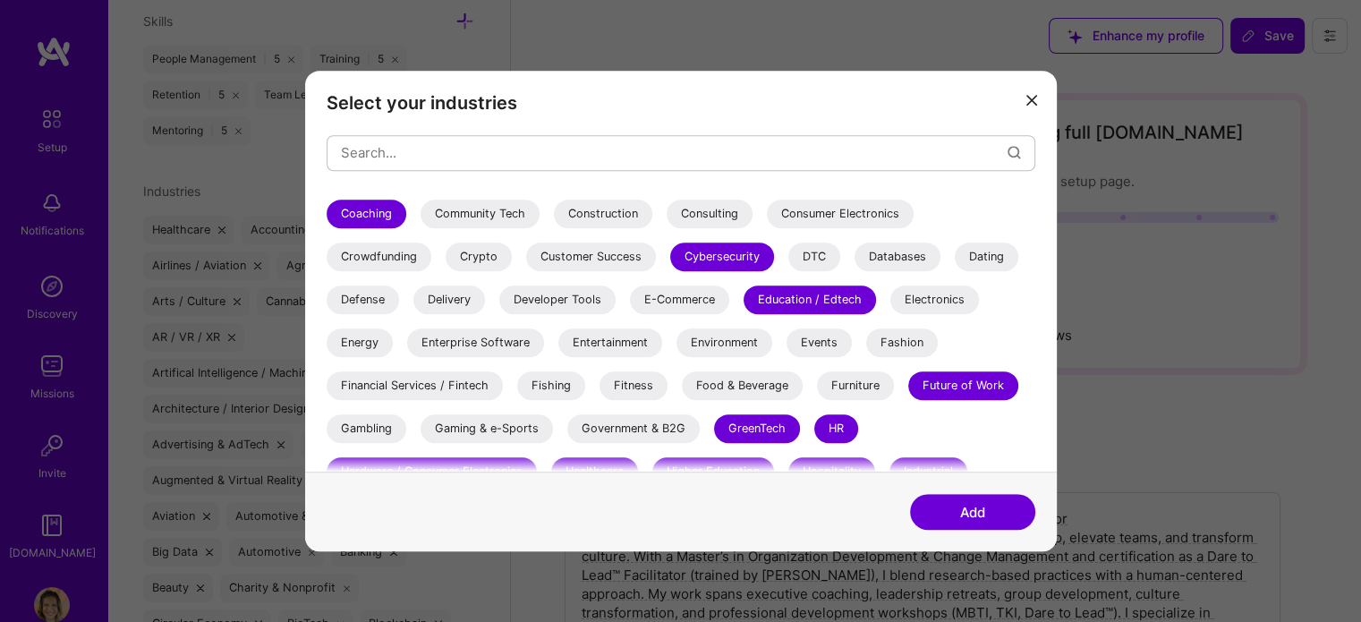
click at [724, 253] on div "Cybersecurity" at bounding box center [722, 257] width 104 height 29
click at [784, 297] on div "Education / Edtech" at bounding box center [810, 299] width 132 height 29
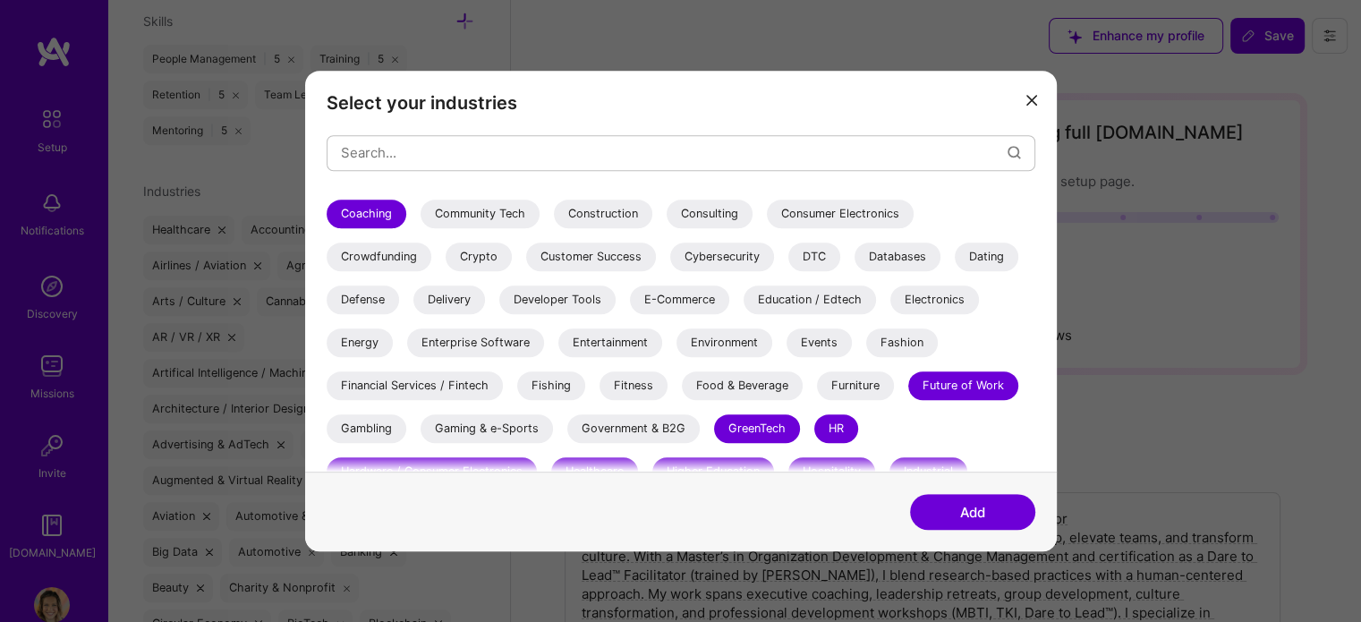
click at [762, 428] on div "GreenTech" at bounding box center [757, 428] width 86 height 29
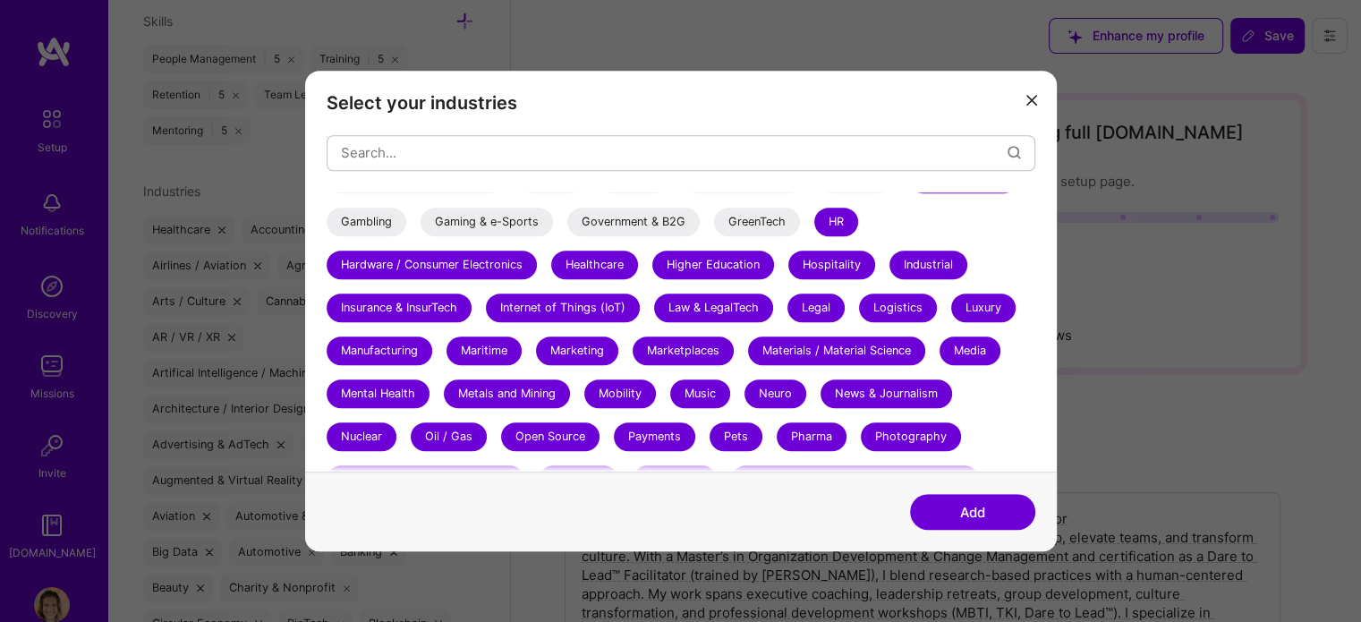
scroll to position [459, 0]
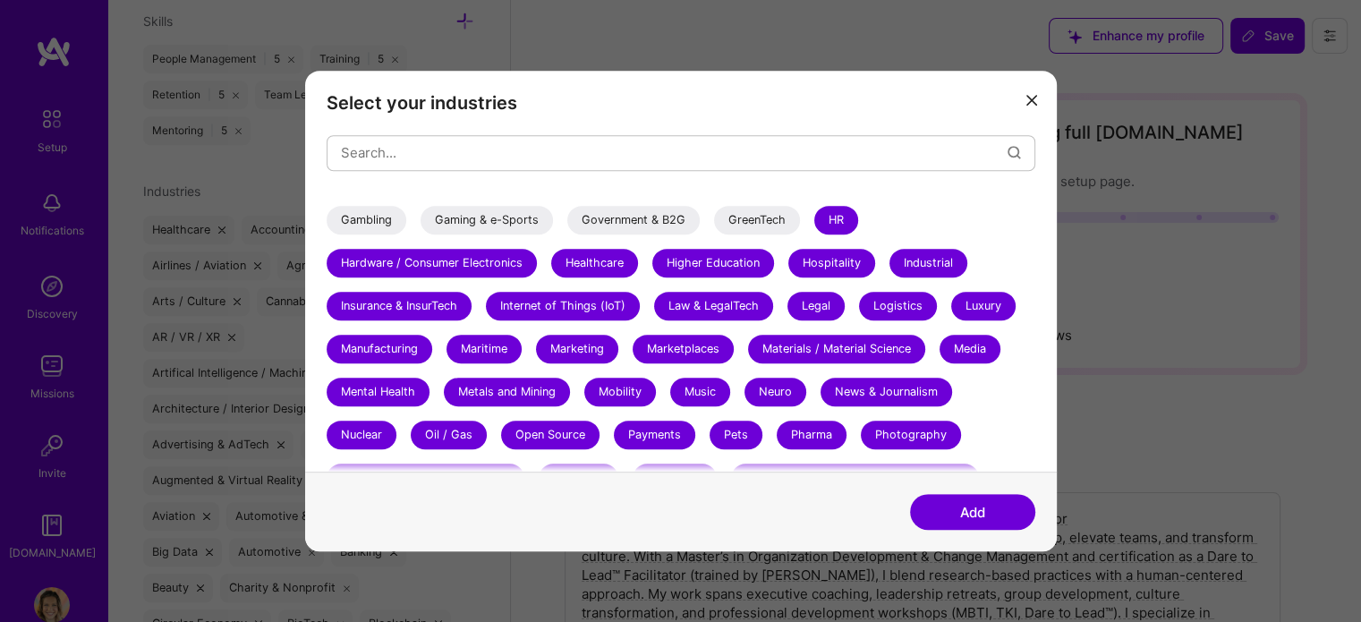
click at [443, 261] on div "Hardware / Consumer Electronics" at bounding box center [432, 263] width 210 height 29
click at [418, 301] on div "Insurance & InsurTech" at bounding box center [399, 306] width 145 height 29
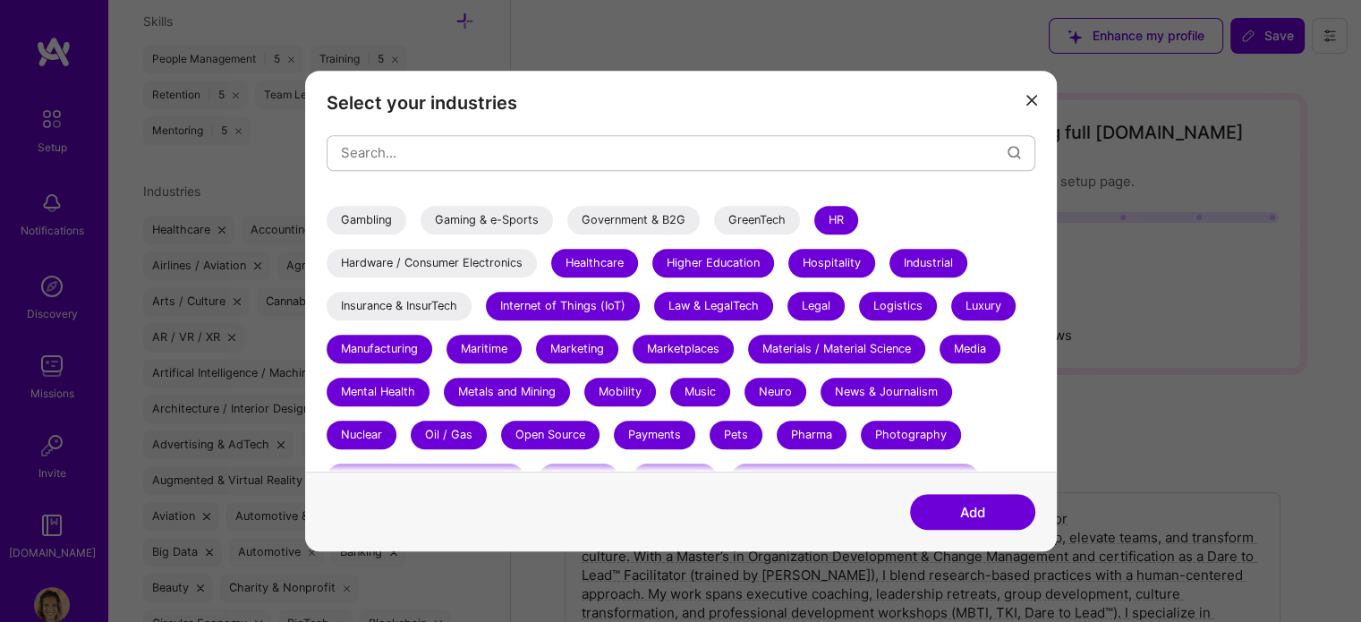
click at [394, 331] on div "3D Printing AR / VR / XR Accounting Advertising & AdTech Aerospace Agriculture …" at bounding box center [681, 180] width 709 height 895
click at [387, 353] on div "Manufacturing" at bounding box center [380, 349] width 106 height 29
click at [376, 390] on div "Mental Health" at bounding box center [378, 392] width 103 height 29
click at [358, 445] on div "Nuclear" at bounding box center [362, 435] width 70 height 29
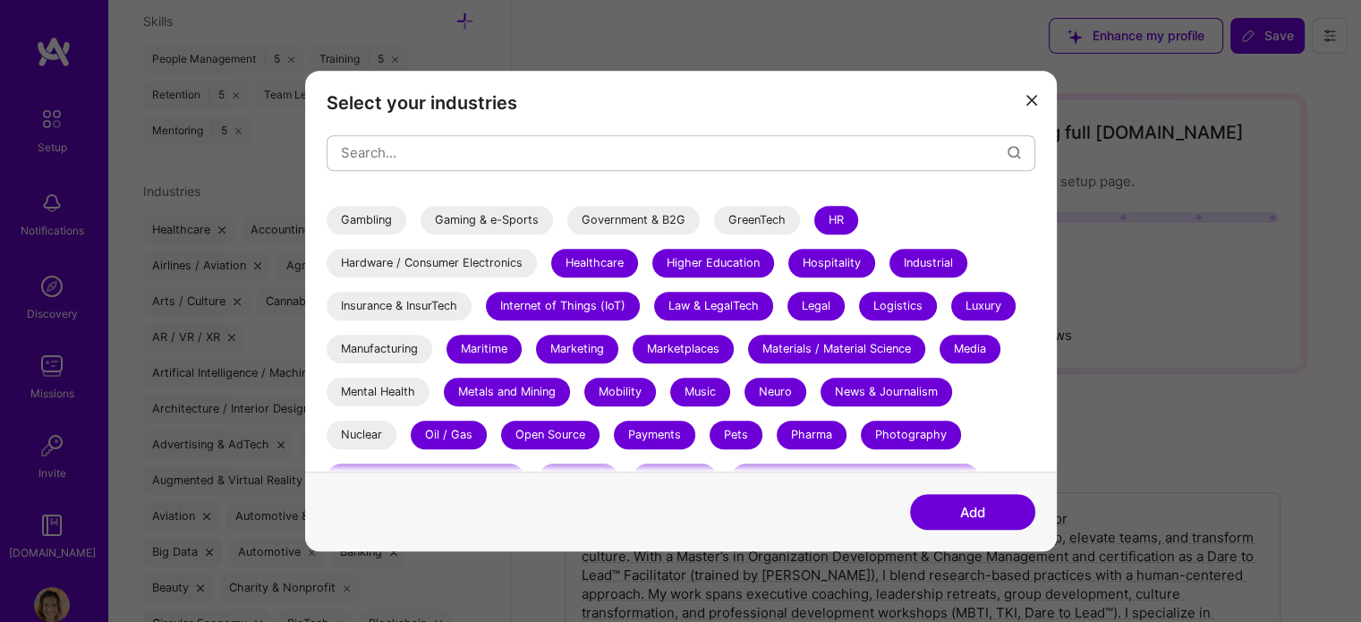
click at [480, 353] on div "Maritime" at bounding box center [484, 349] width 75 height 29
click at [480, 396] on div "Metals and Mining" at bounding box center [507, 392] width 126 height 29
click at [465, 421] on div "Oil / Gas" at bounding box center [449, 435] width 76 height 29
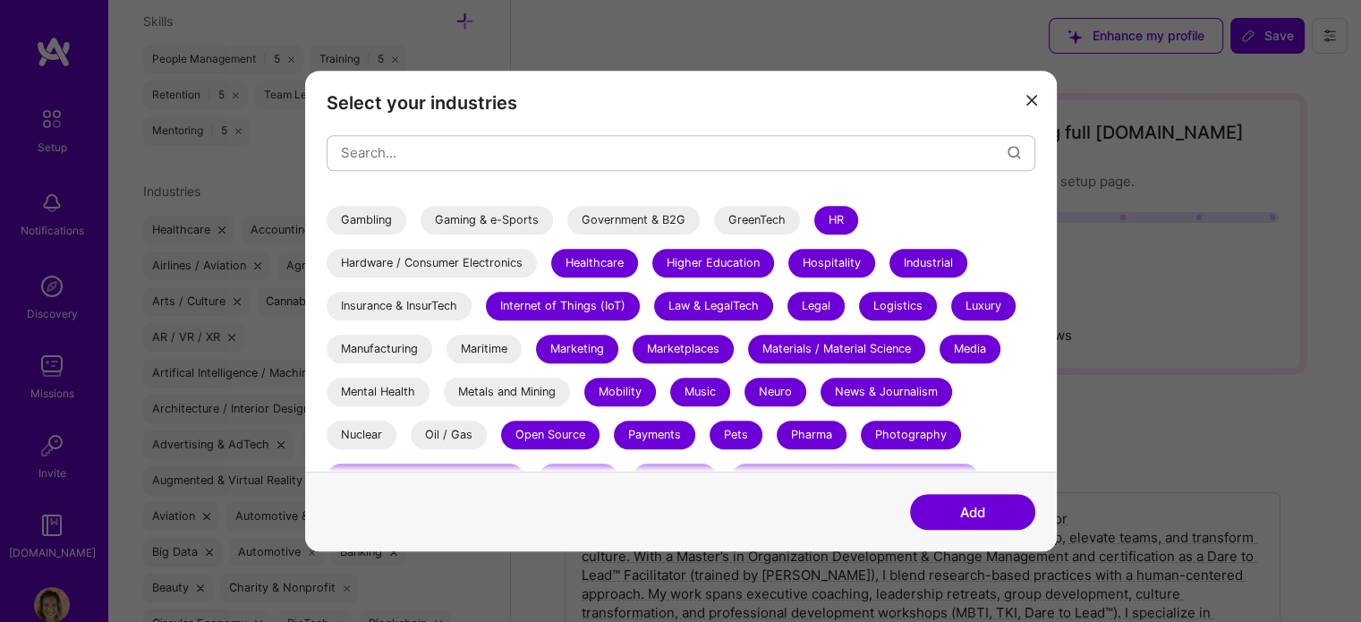
click at [589, 260] on div "Healthcare" at bounding box center [594, 263] width 87 height 29
click at [572, 305] on div "Internet of Things (IoT)" at bounding box center [563, 306] width 154 height 29
click at [572, 340] on div "Marketing" at bounding box center [577, 349] width 82 height 29
click at [612, 383] on div "Mobility" at bounding box center [620, 392] width 72 height 29
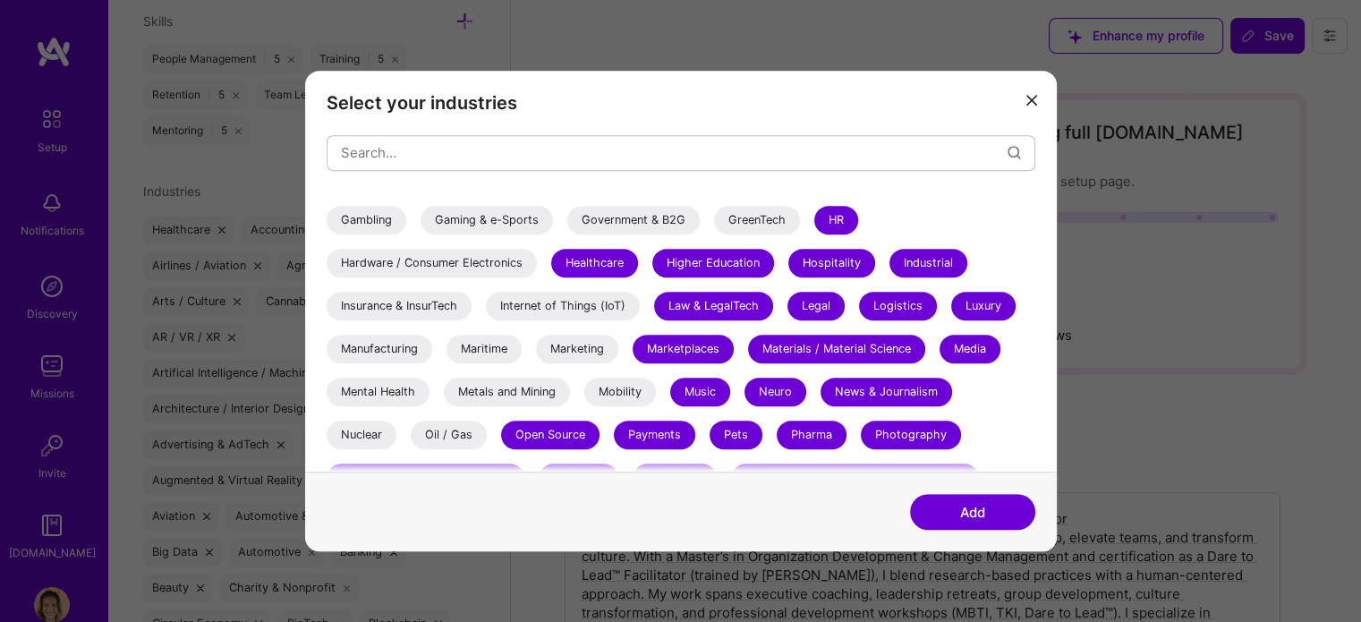
click at [637, 441] on div "Payments" at bounding box center [654, 435] width 81 height 29
click at [566, 431] on div "Open Source" at bounding box center [550, 435] width 98 height 29
click at [711, 295] on div "Law & LegalTech" at bounding box center [713, 306] width 119 height 29
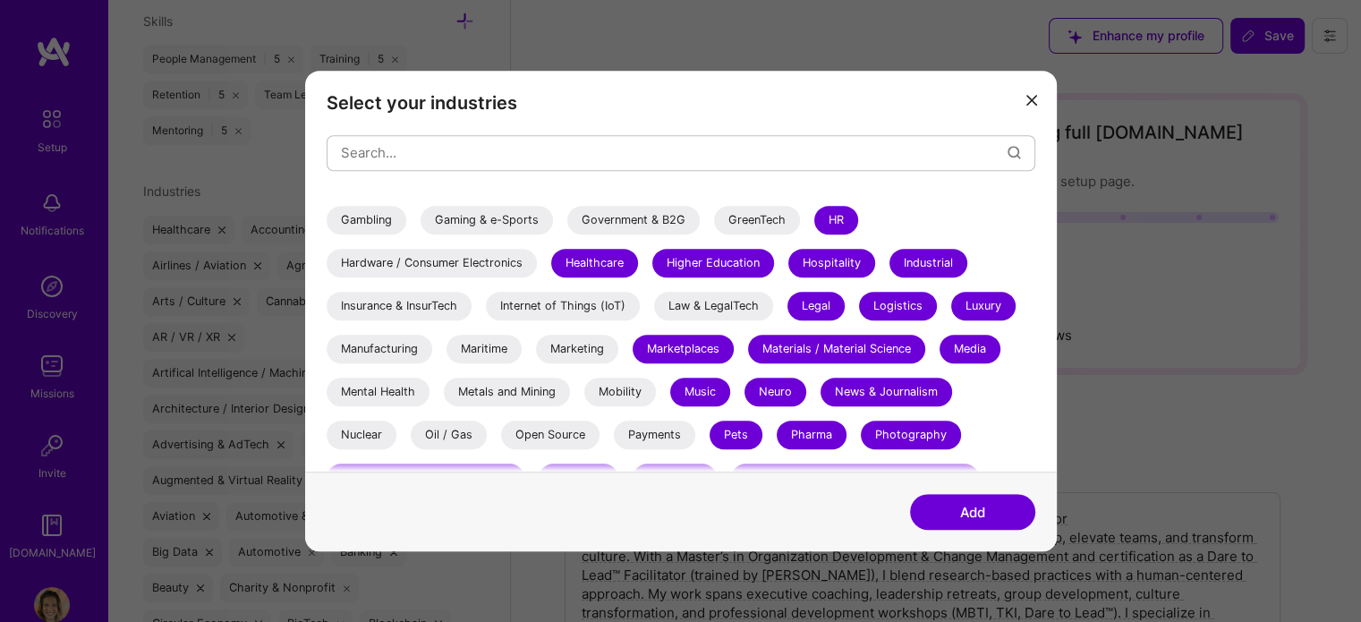
click at [693, 354] on div "Marketplaces" at bounding box center [683, 349] width 101 height 29
click at [694, 383] on div "Music" at bounding box center [700, 392] width 60 height 29
click at [737, 434] on div "Pets" at bounding box center [736, 435] width 53 height 29
click at [873, 432] on div "Photography" at bounding box center [911, 435] width 100 height 29
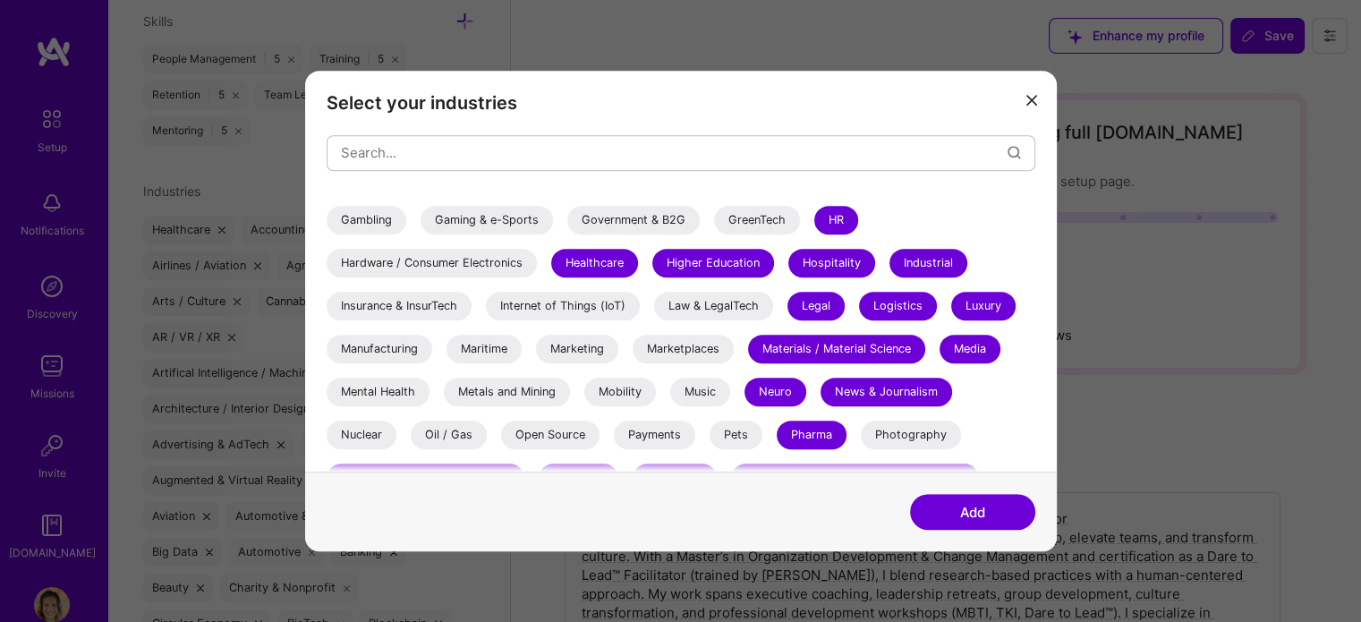
click at [815, 438] on div "Pharma" at bounding box center [812, 435] width 70 height 29
click at [787, 393] on div "Neuro" at bounding box center [776, 392] width 62 height 29
click at [839, 343] on div "Materials / Material Science" at bounding box center [836, 349] width 177 height 29
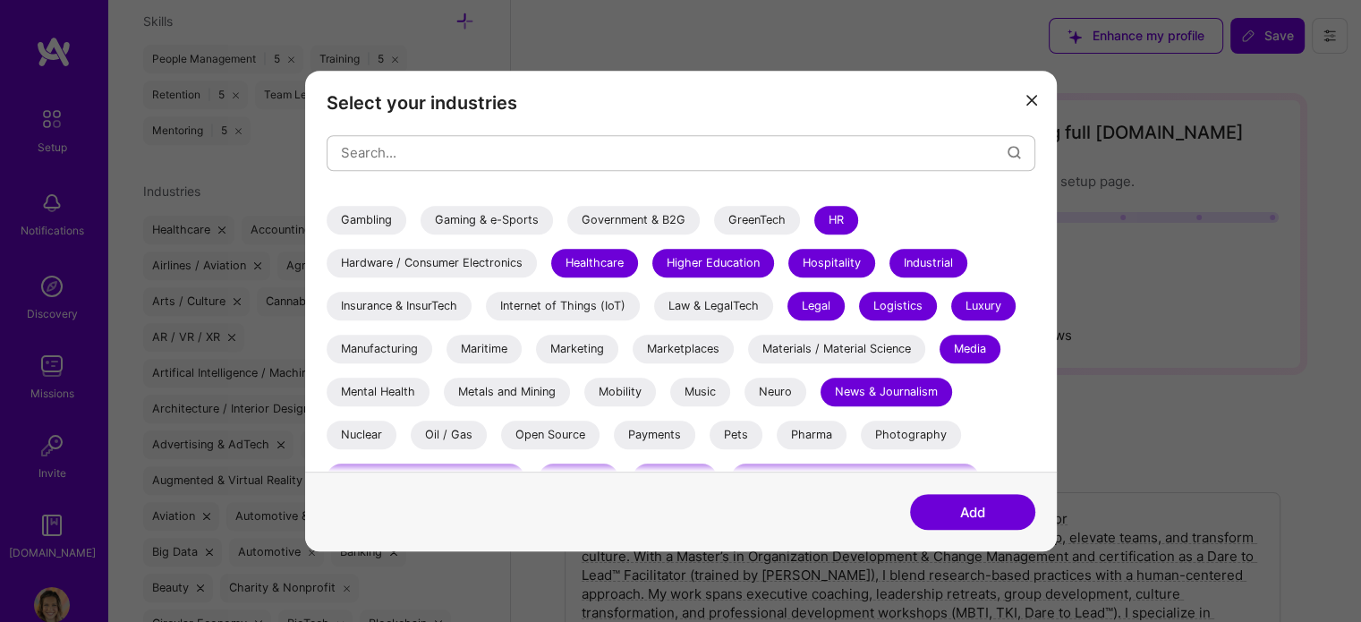
click at [859, 404] on div "News & Journalism" at bounding box center [887, 392] width 132 height 29
click at [957, 362] on div "Media" at bounding box center [970, 349] width 61 height 29
click at [980, 303] on div "Luxury" at bounding box center [983, 306] width 64 height 29
click at [933, 249] on div "Industrial" at bounding box center [928, 263] width 78 height 29
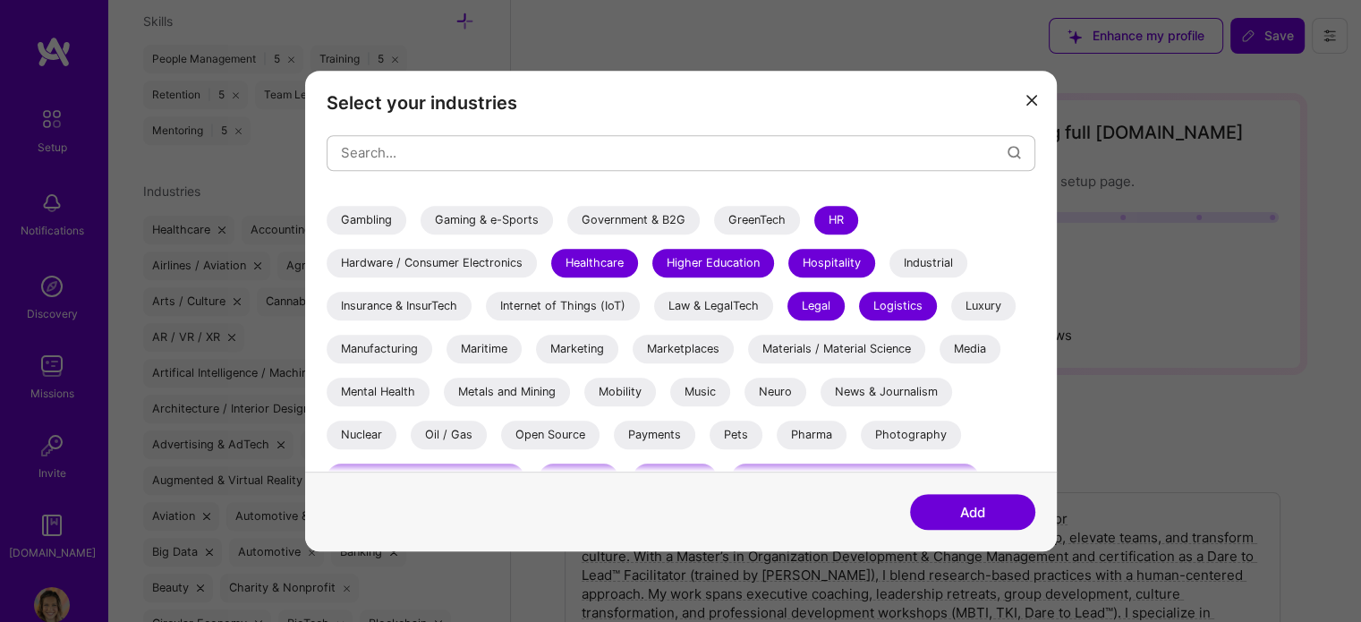
click at [809, 278] on div "3D Printing AR / VR / XR Accounting Advertising & AdTech Aerospace Agriculture …" at bounding box center [681, 180] width 709 height 895
click at [810, 318] on div "Legal" at bounding box center [815, 306] width 57 height 29
click at [884, 310] on div "Logistics" at bounding box center [898, 306] width 78 height 29
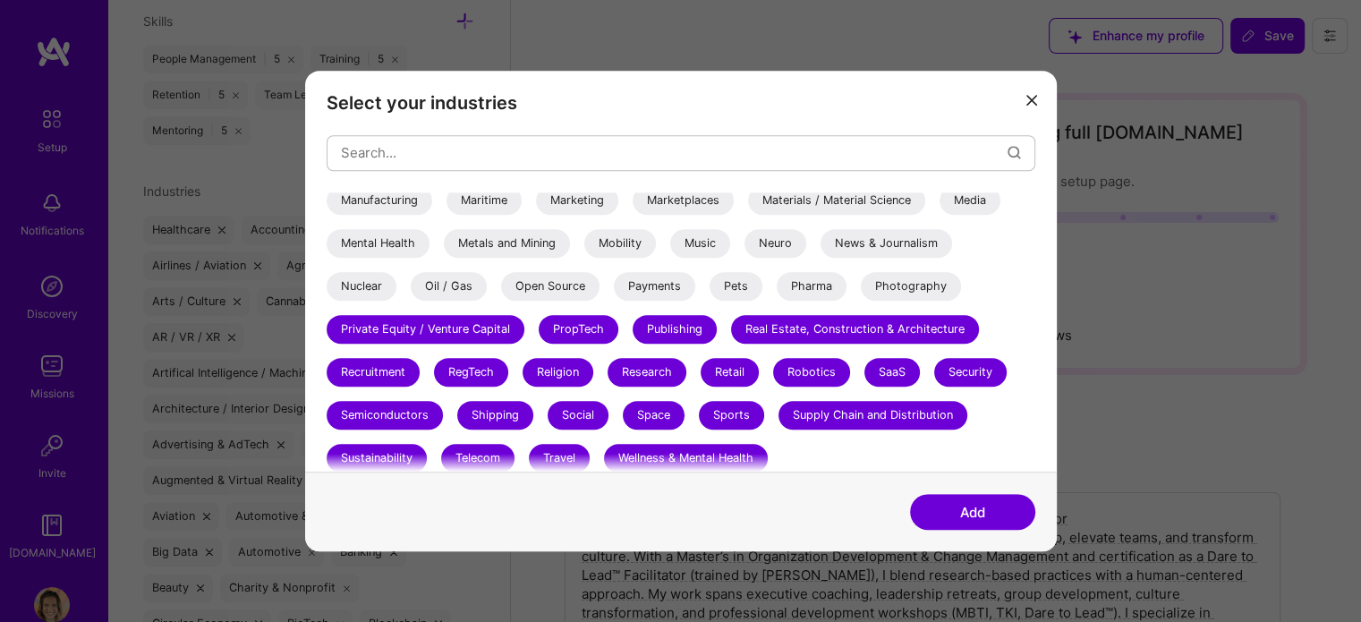
scroll to position [615, 0]
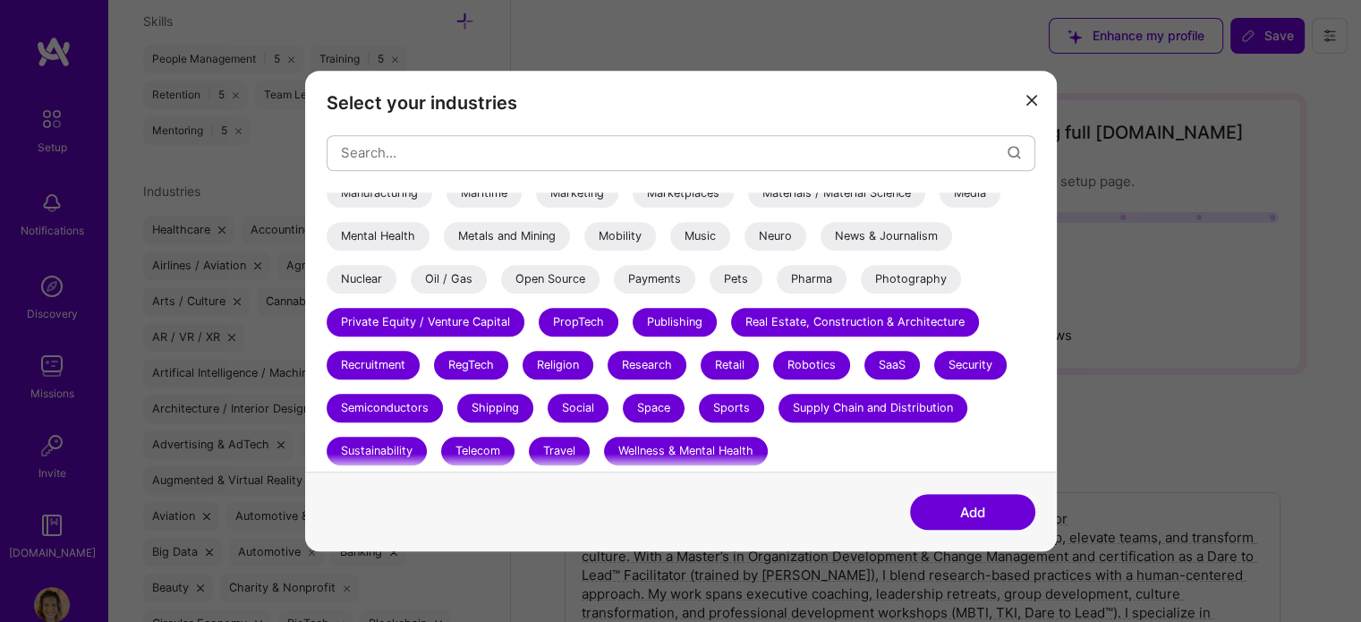
click at [668, 453] on div "Wellness & Mental Health" at bounding box center [686, 451] width 164 height 29
click at [480, 452] on div "Telecom" at bounding box center [477, 451] width 73 height 29
click at [408, 452] on div "Sustainability" at bounding box center [377, 451] width 100 height 29
click at [407, 410] on div "Semiconductors" at bounding box center [385, 408] width 116 height 29
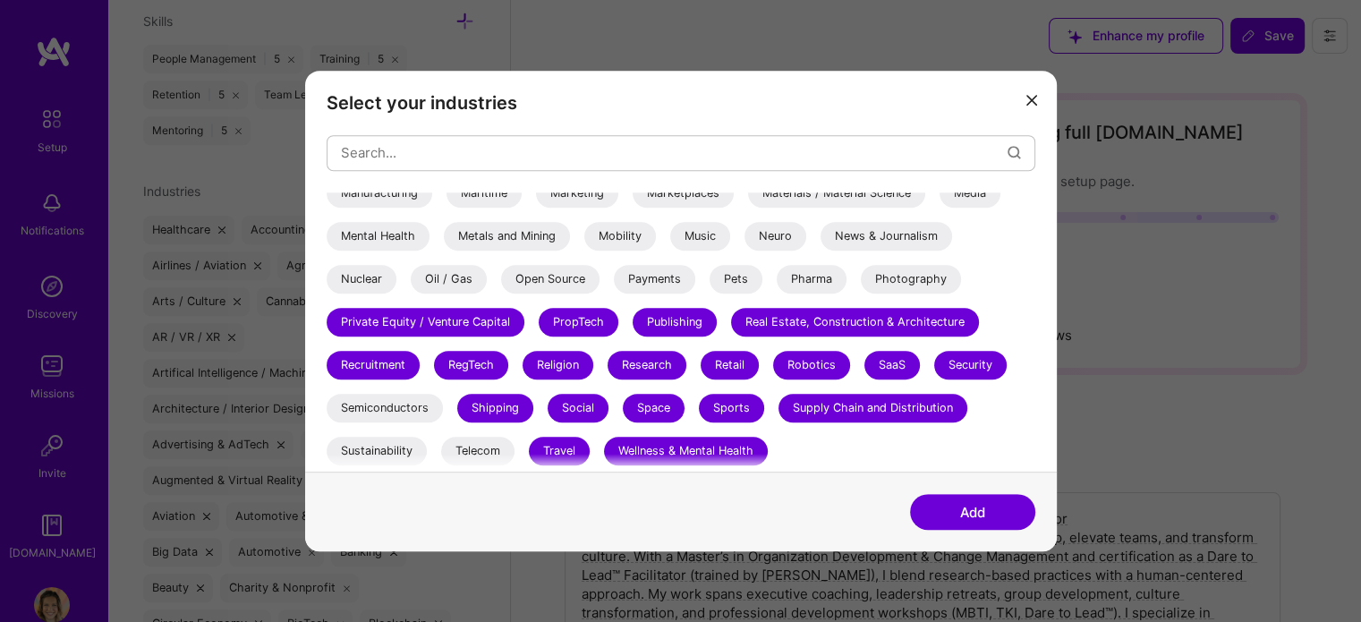
click at [400, 353] on div "Recruitment" at bounding box center [373, 365] width 93 height 29
click at [405, 338] on div "3D Printing AR / VR / XR Accounting Advertising & AdTech Aerospace Agriculture …" at bounding box center [681, 25] width 709 height 895
click at [444, 328] on div "Private Equity / Venture Capital" at bounding box center [426, 322] width 198 height 29
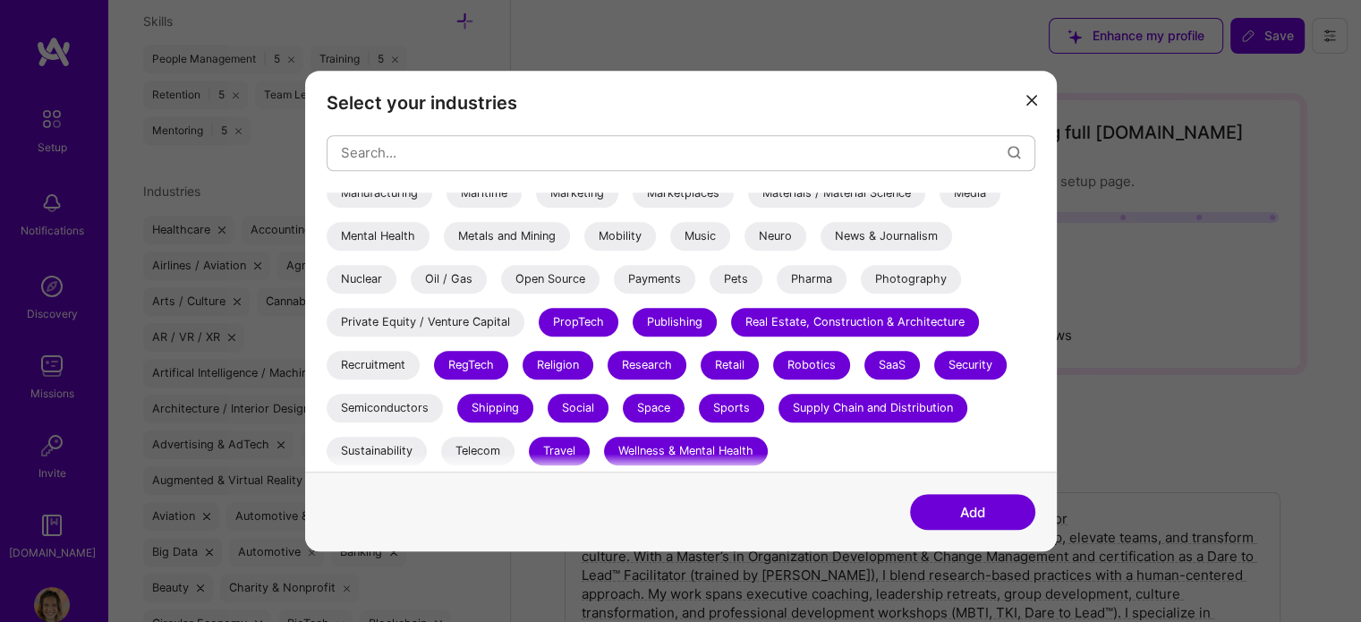
click at [462, 364] on div "RegTech" at bounding box center [471, 365] width 74 height 29
click at [490, 415] on div "Shipping" at bounding box center [495, 408] width 76 height 29
click at [581, 412] on div "Social" at bounding box center [578, 408] width 61 height 29
click at [568, 364] on div "Religion" at bounding box center [558, 365] width 71 height 29
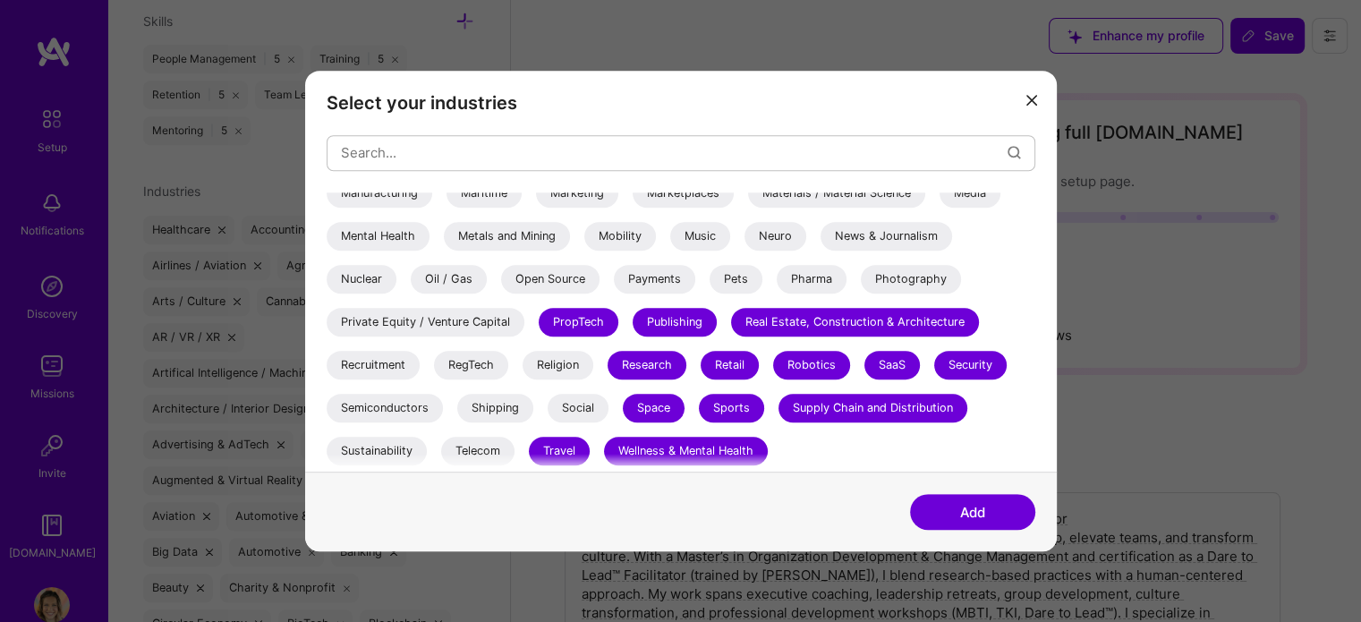
click at [591, 331] on div "PropTech" at bounding box center [579, 322] width 80 height 29
click at [659, 325] on div "Publishing" at bounding box center [675, 322] width 84 height 29
click at [648, 364] on div "Research" at bounding box center [647, 365] width 79 height 29
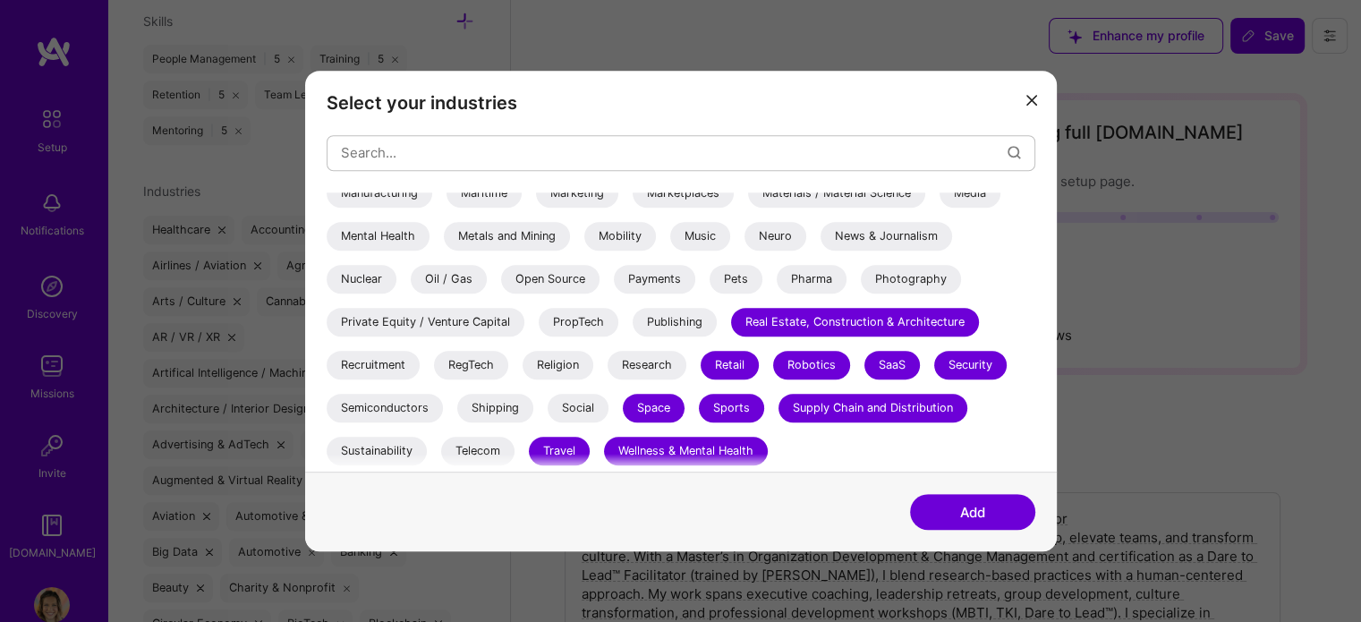
click at [649, 406] on div "Space" at bounding box center [654, 408] width 62 height 29
click at [727, 400] on div "Sports" at bounding box center [731, 408] width 65 height 29
click at [728, 371] on div "Retail" at bounding box center [730, 365] width 58 height 29
click at [776, 333] on div "Real Estate, Construction & Architecture" at bounding box center [855, 322] width 248 height 29
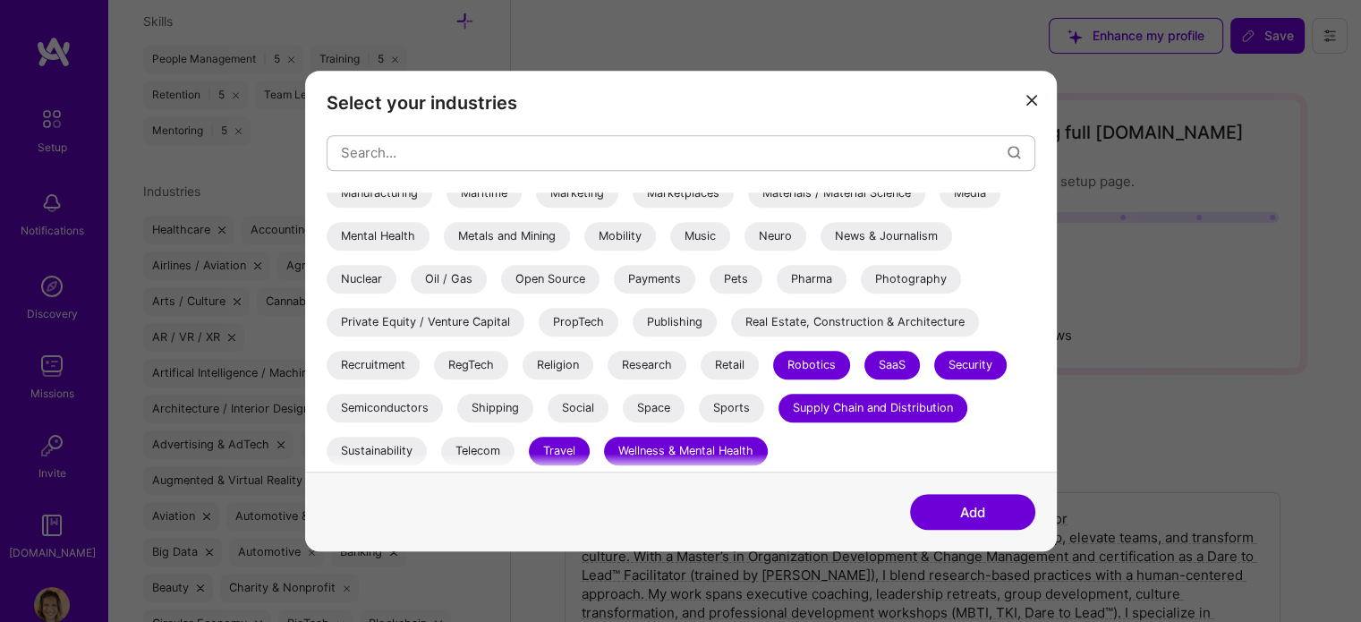
click at [794, 370] on div "Robotics" at bounding box center [811, 365] width 77 height 29
click at [821, 405] on div "Supply Chain and Distribution" at bounding box center [873, 408] width 189 height 29
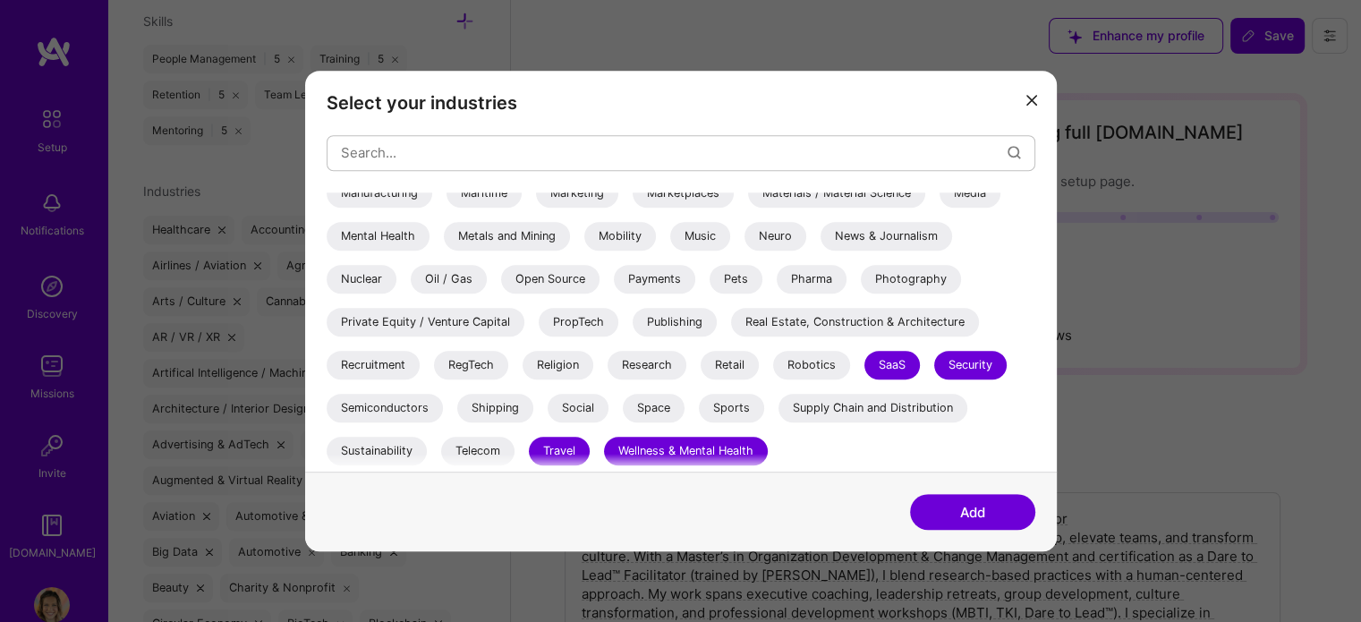
click at [890, 355] on div "SaaS" at bounding box center [891, 365] width 55 height 29
click at [954, 362] on div "Security" at bounding box center [970, 365] width 72 height 29
click at [725, 415] on div "Sports" at bounding box center [731, 408] width 65 height 29
drag, startPoint x: 1034, startPoint y: 430, endPoint x: 1036, endPoint y: 407, distance: 23.3
click at [1036, 407] on div "Select your industries 3D Printing AR / VR / XR Accounting Advertising & AdTech…" at bounding box center [681, 272] width 752 height 402
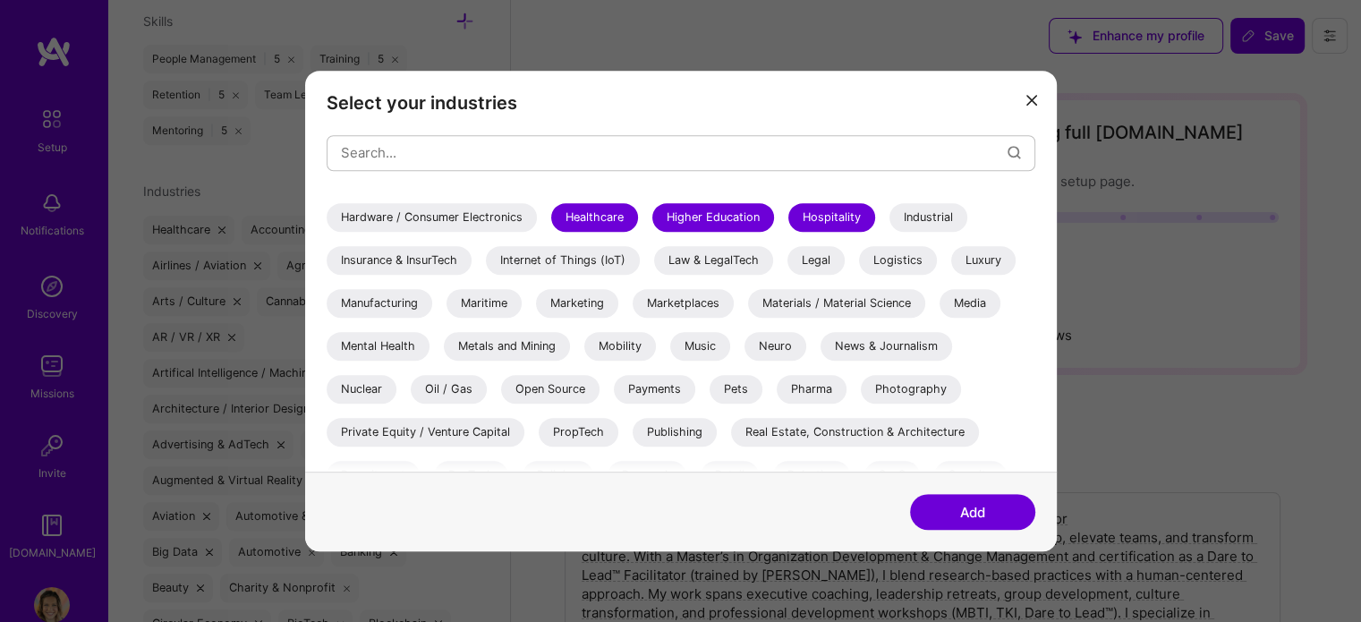
scroll to position [503, 0]
click at [379, 355] on div "Mental Health" at bounding box center [378, 348] width 103 height 29
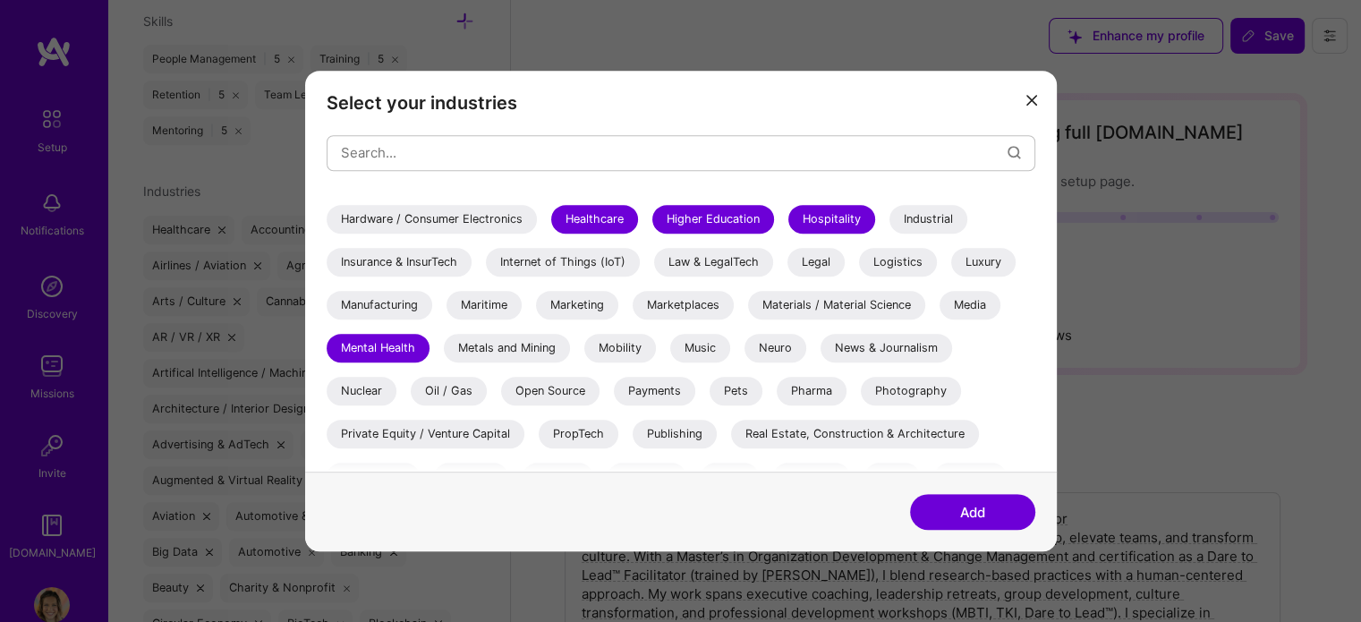
click at [776, 349] on div "Neuro" at bounding box center [776, 348] width 62 height 29
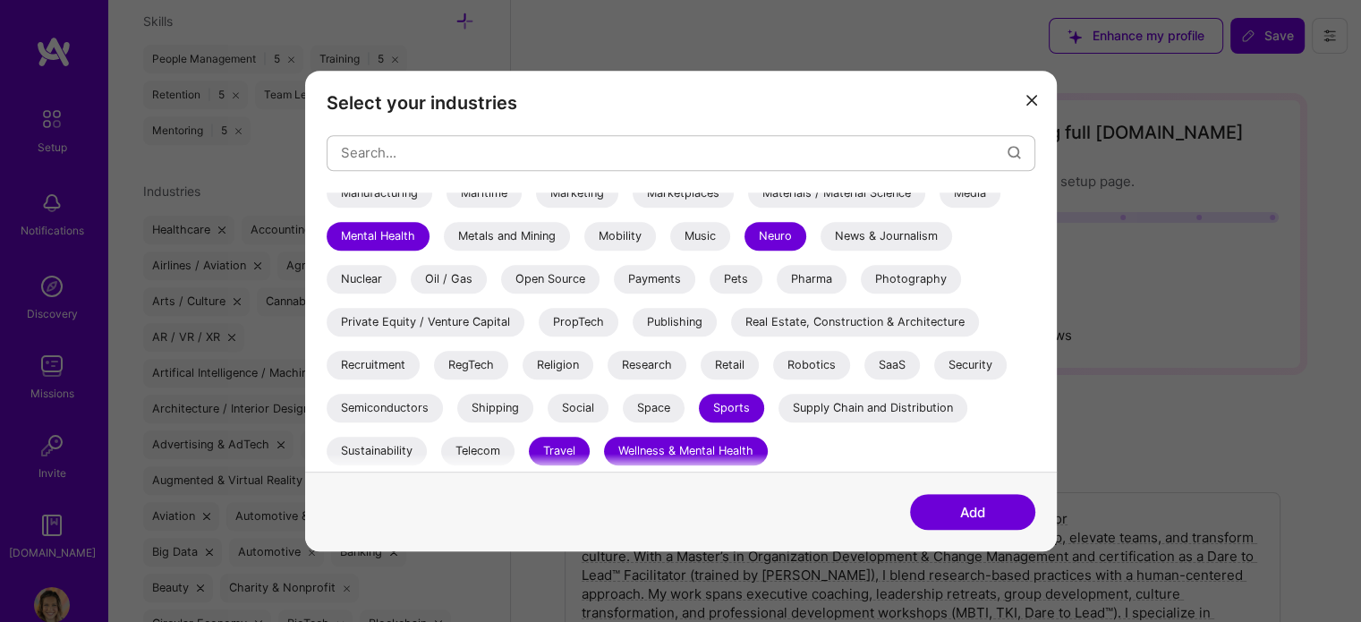
click at [1034, 245] on div "3D Printing AR / VR / XR Accounting Advertising & AdTech Aerospace Agriculture …" at bounding box center [681, 332] width 709 height 280
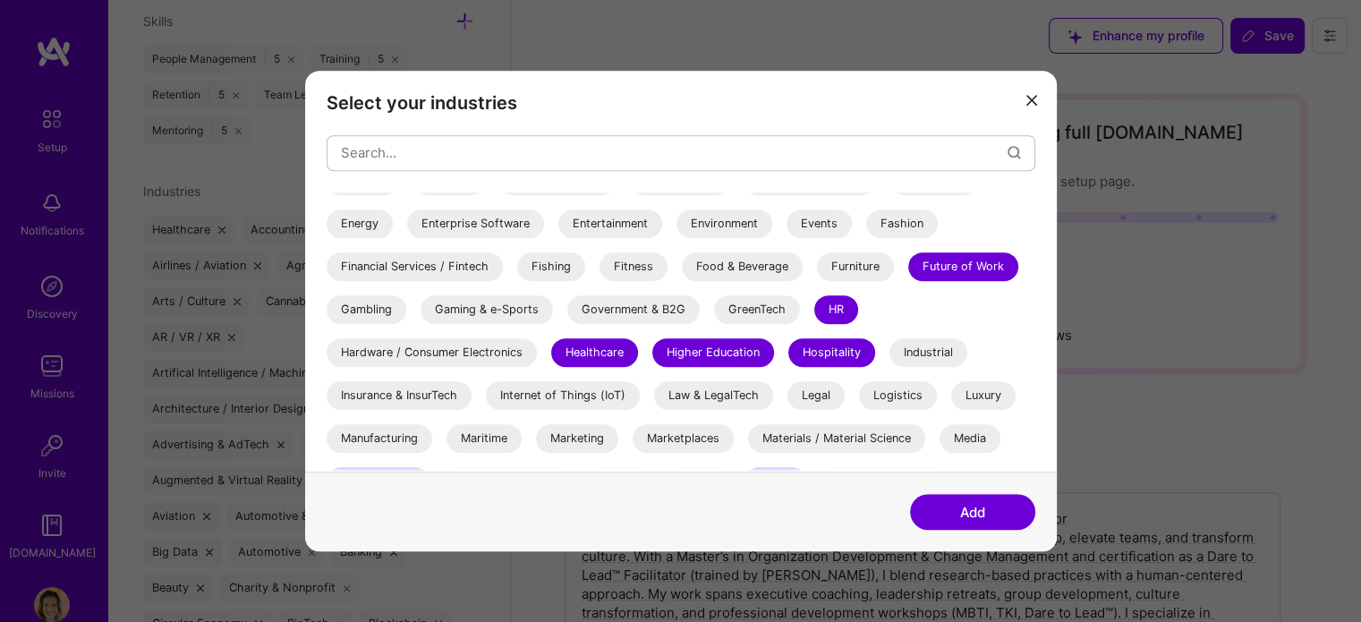
click at [627, 216] on div "Entertainment" at bounding box center [610, 223] width 104 height 29
click at [367, 311] on div "Gambling" at bounding box center [367, 309] width 80 height 29
click at [1026, 206] on div "3D Printing AR / VR / XR Accounting Advertising & AdTech Aerospace Agriculture …" at bounding box center [681, 270] width 709 height 895
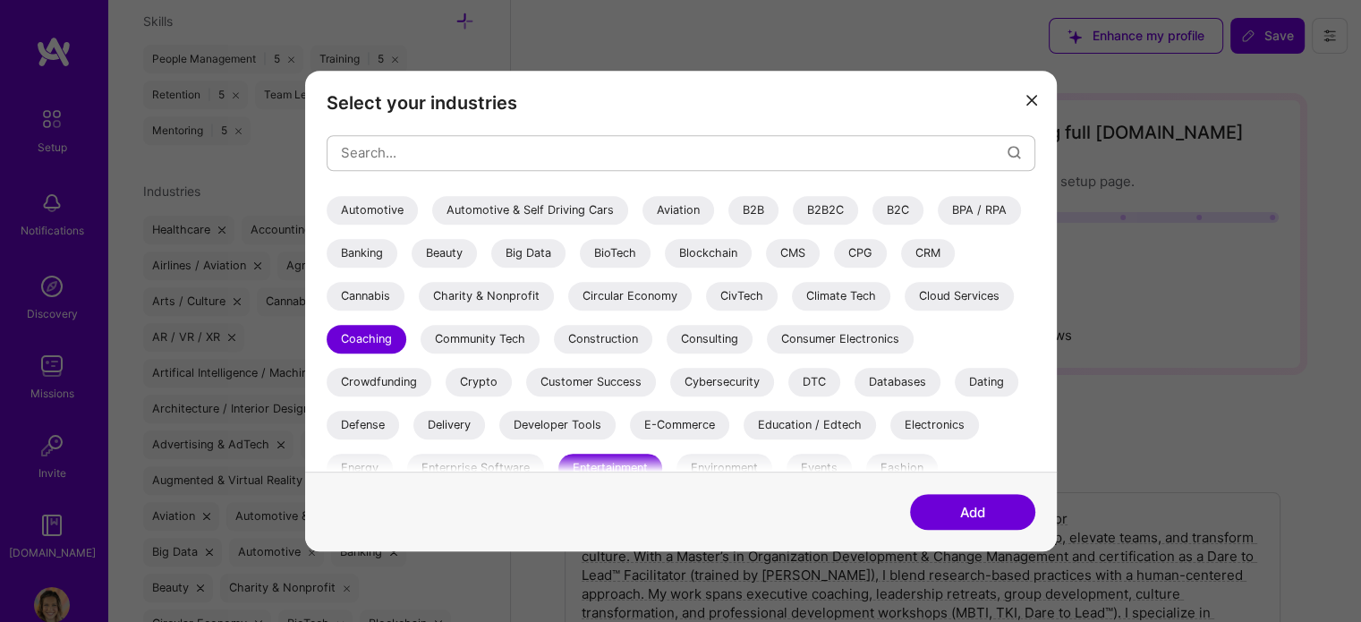
click at [608, 381] on div "Customer Success" at bounding box center [591, 382] width 130 height 29
click at [378, 295] on div "Cannabis" at bounding box center [366, 296] width 78 height 29
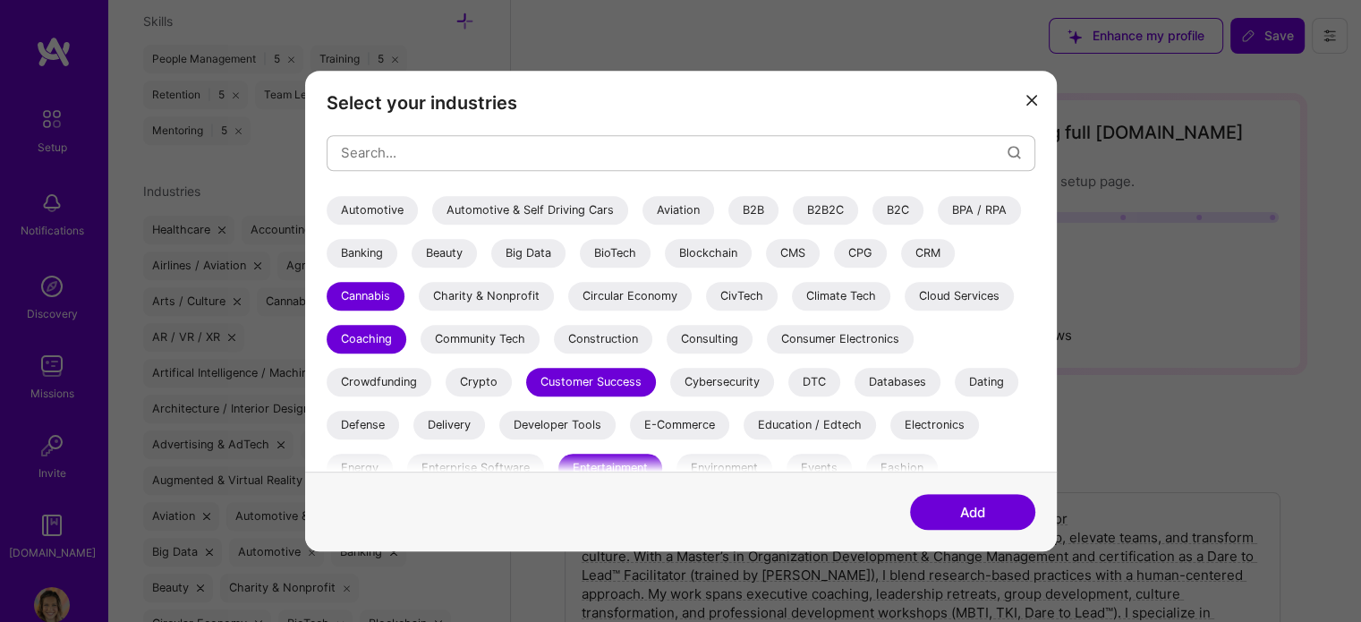
click at [378, 296] on div "Cannabis" at bounding box center [366, 296] width 78 height 29
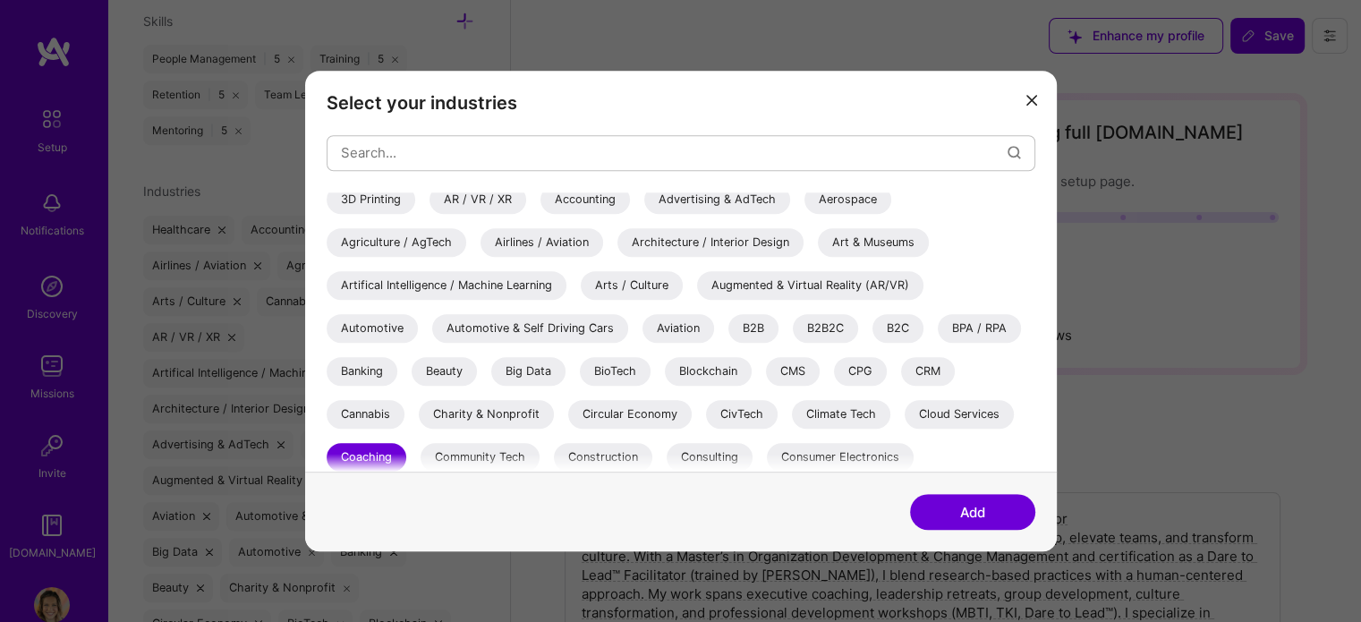
scroll to position [0, 0]
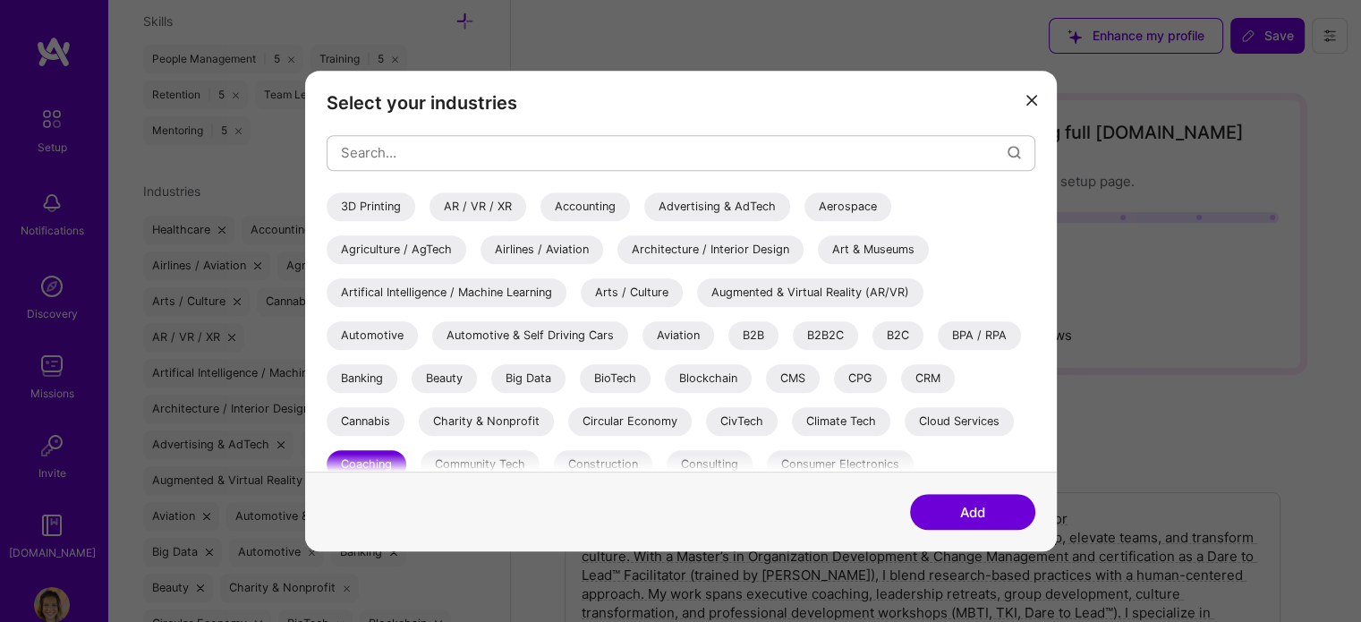
click at [362, 376] on div "Banking" at bounding box center [362, 378] width 71 height 29
click at [370, 429] on div "Cannabis" at bounding box center [366, 421] width 78 height 29
click at [389, 329] on div "Automotive" at bounding box center [372, 335] width 91 height 29
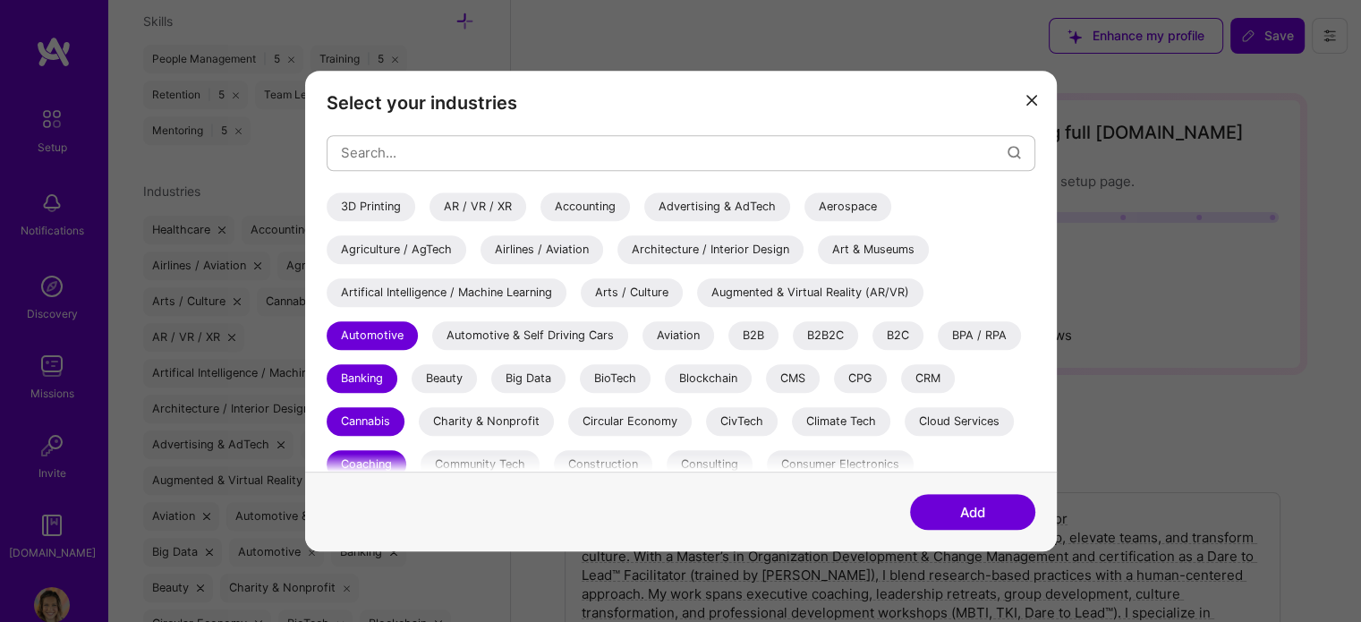
click at [356, 421] on div "Cannabis" at bounding box center [366, 421] width 78 height 29
click at [366, 336] on div "Automotive" at bounding box center [372, 335] width 91 height 29
click at [861, 207] on div "Aerospace" at bounding box center [847, 206] width 87 height 29
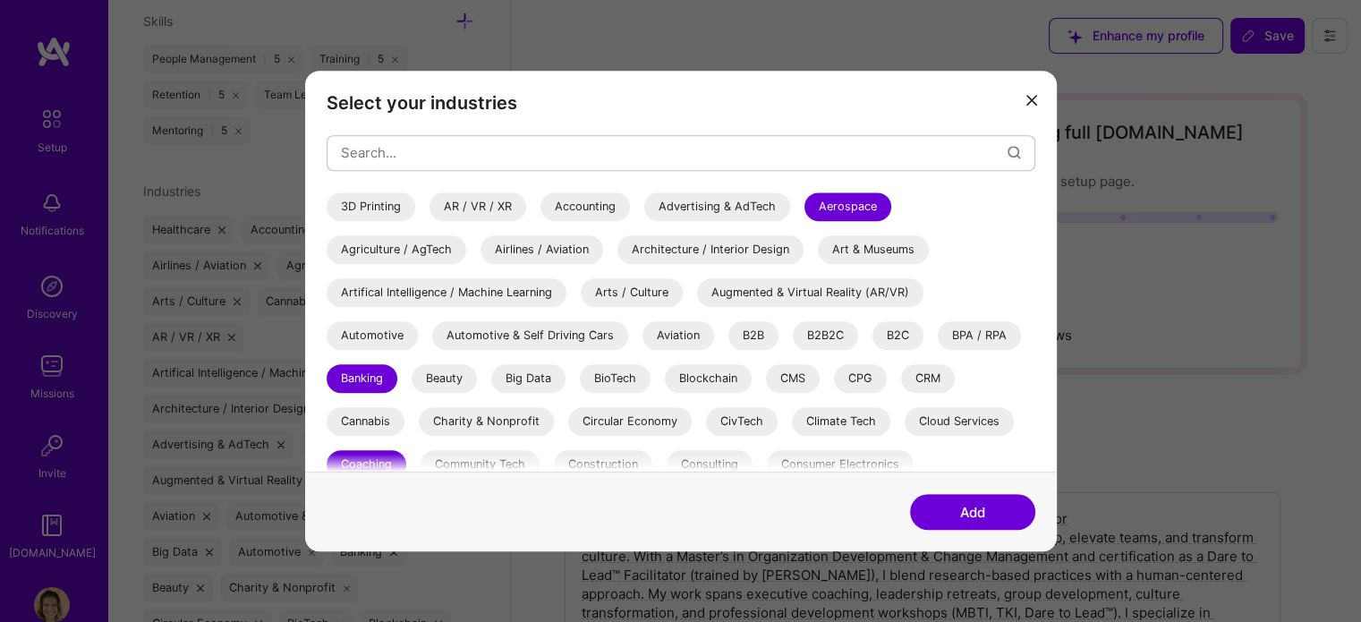
click at [861, 207] on div "Aerospace" at bounding box center [847, 206] width 87 height 29
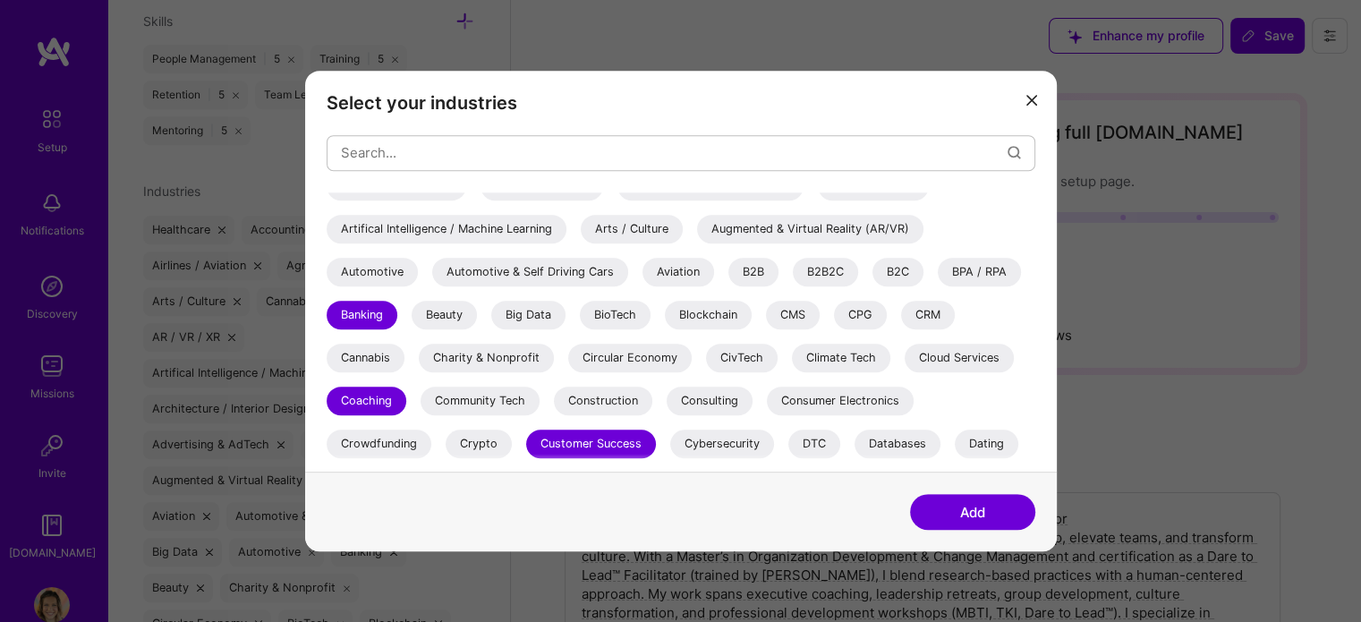
scroll to position [62, 0]
drag, startPoint x: 1034, startPoint y: 271, endPoint x: 1034, endPoint y: 293, distance: 21.5
click at [1034, 293] on div "3D Printing AR / VR / XR Accounting Advertising & AdTech Aerospace Agriculture …" at bounding box center [681, 332] width 709 height 280
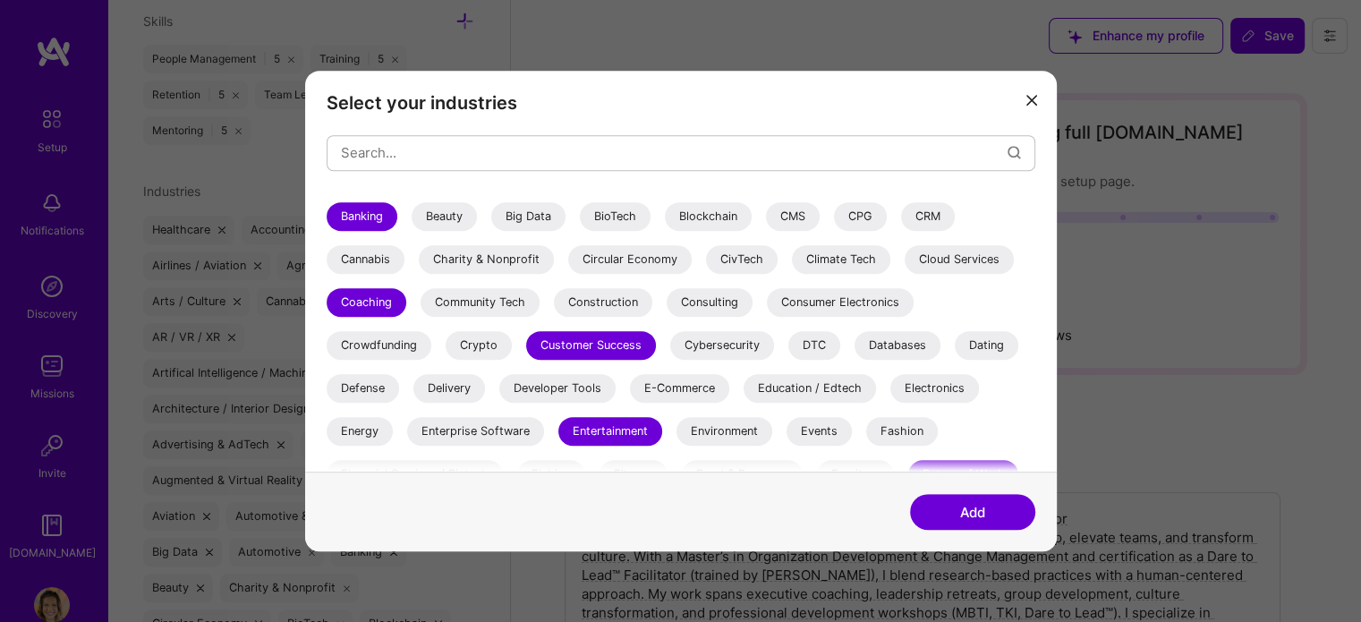
click at [719, 296] on div "Consulting" at bounding box center [710, 302] width 86 height 29
click at [616, 430] on div "Entertainment" at bounding box center [610, 431] width 104 height 29
click at [382, 219] on div "Banking" at bounding box center [362, 216] width 71 height 29
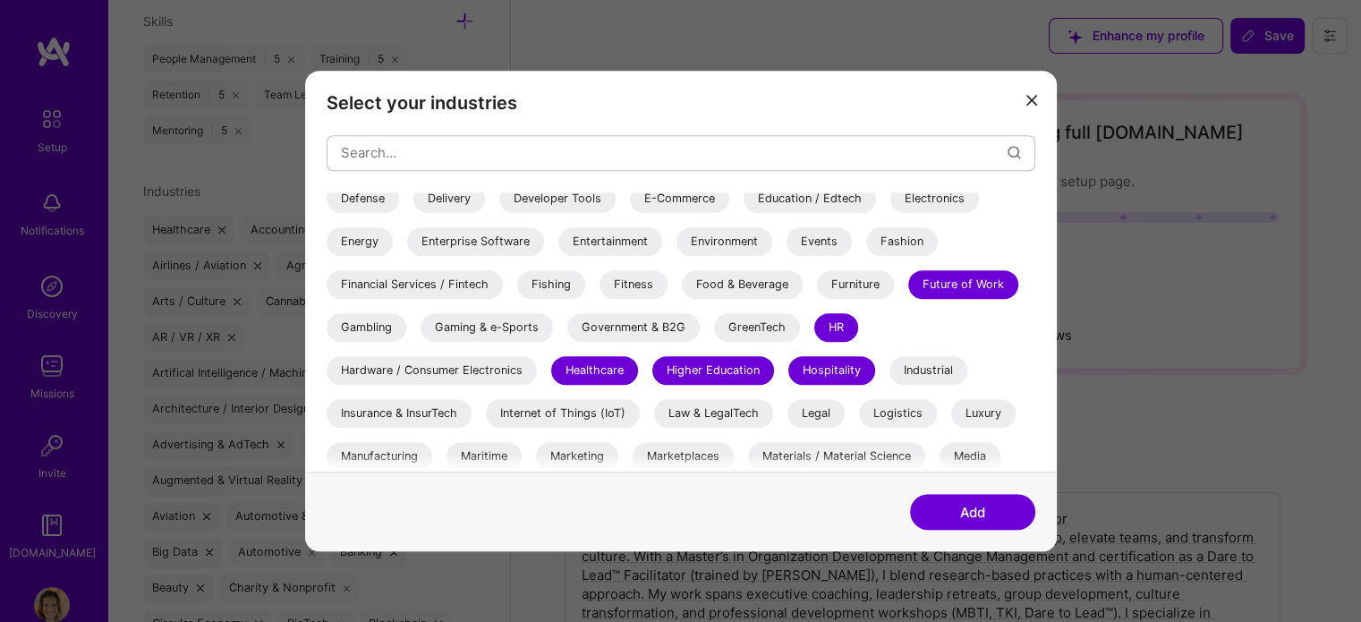
scroll to position [362, 0]
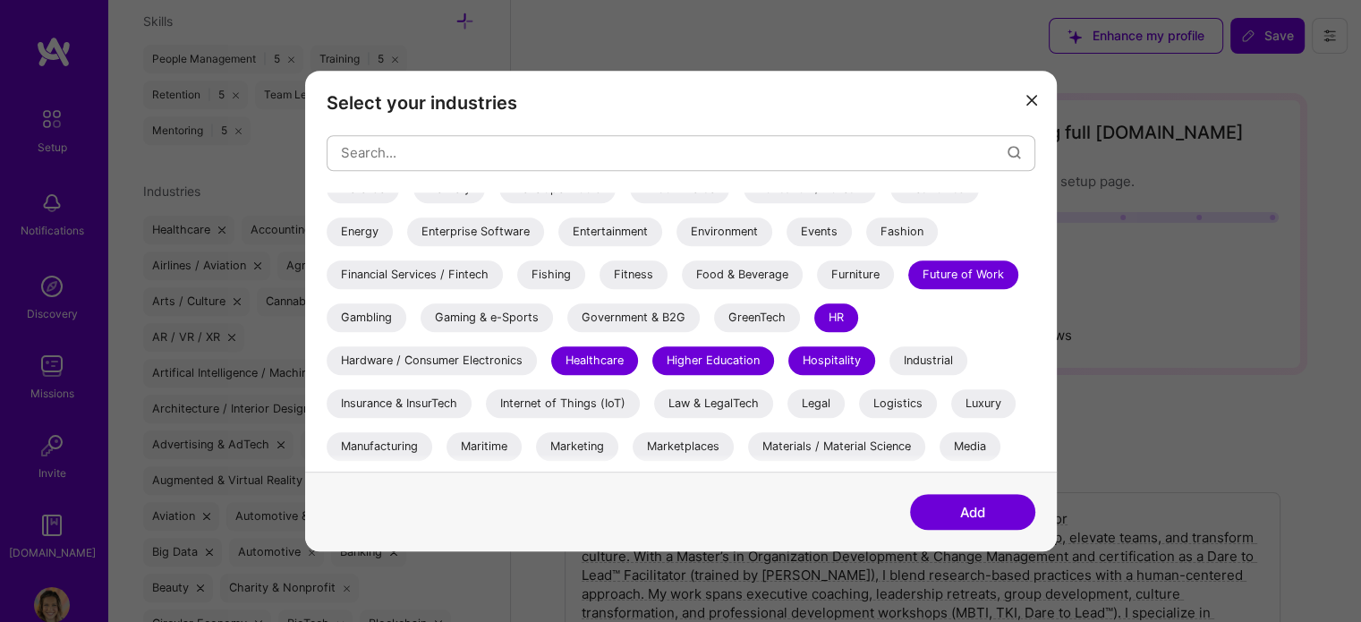
click at [824, 361] on div "Hospitality" at bounding box center [831, 360] width 87 height 29
click at [845, 364] on div "Hospitality" at bounding box center [831, 360] width 87 height 29
click at [996, 407] on div "Luxury" at bounding box center [983, 403] width 64 height 29
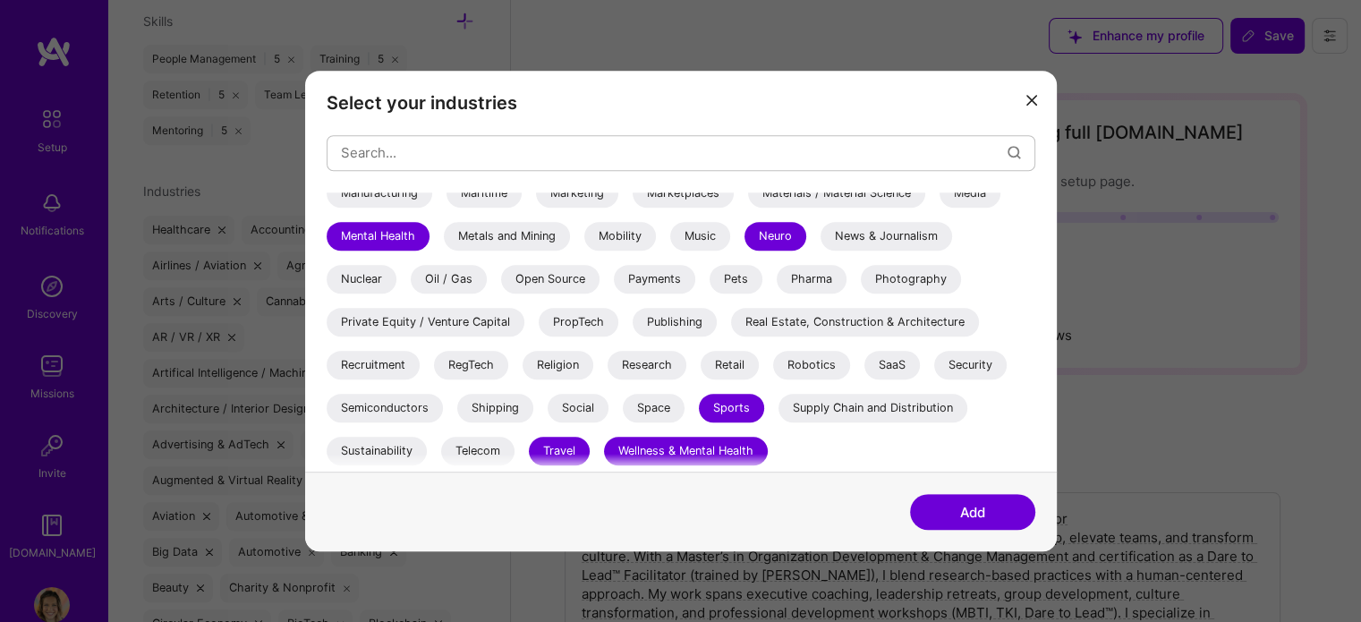
scroll to position [370, 0]
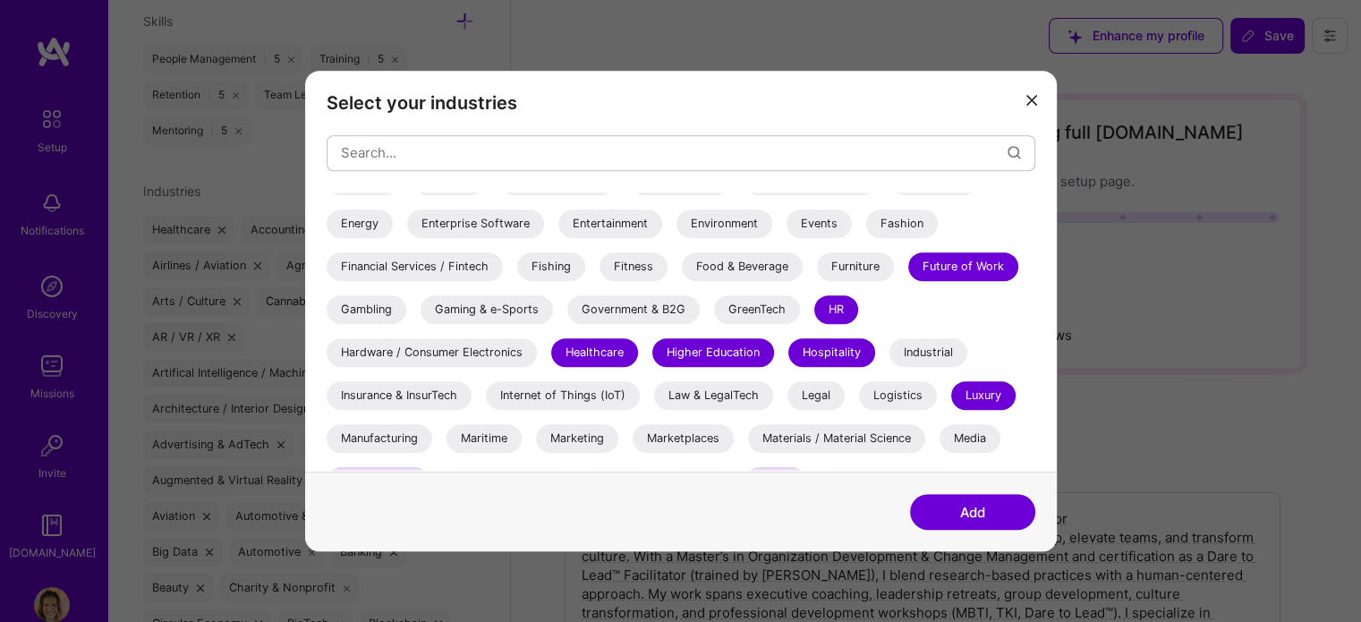
click at [618, 230] on div "Entertainment" at bounding box center [610, 223] width 104 height 29
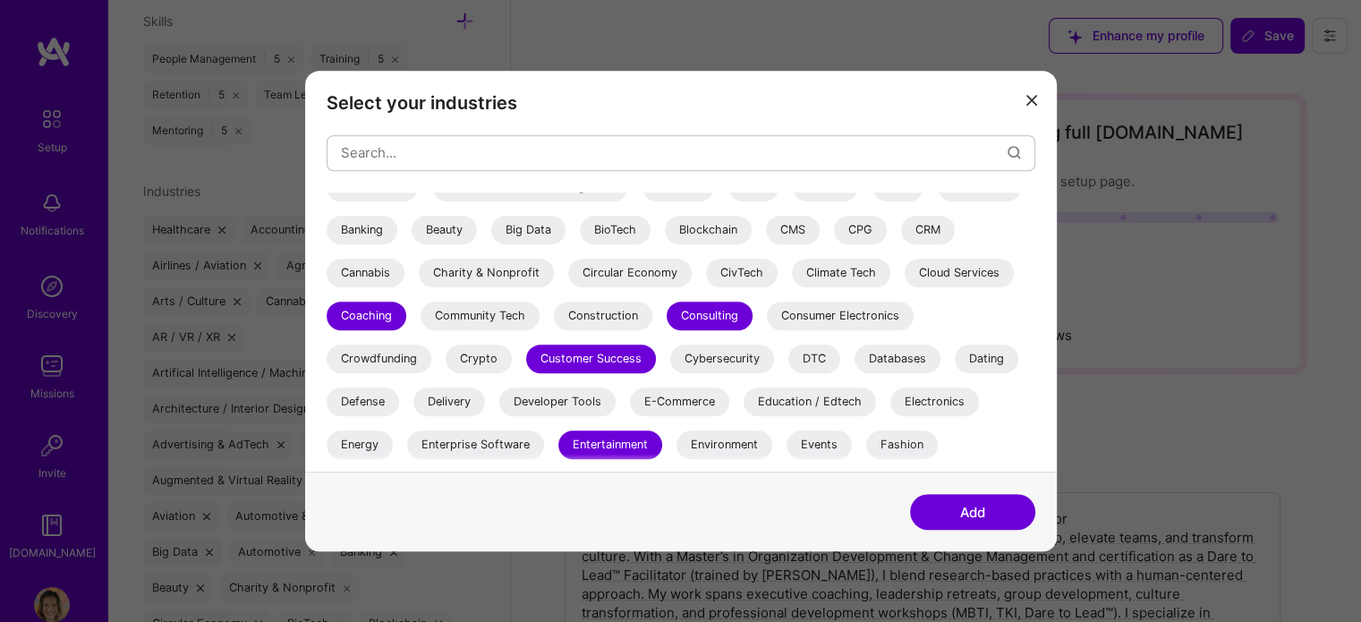
scroll to position [146, 0]
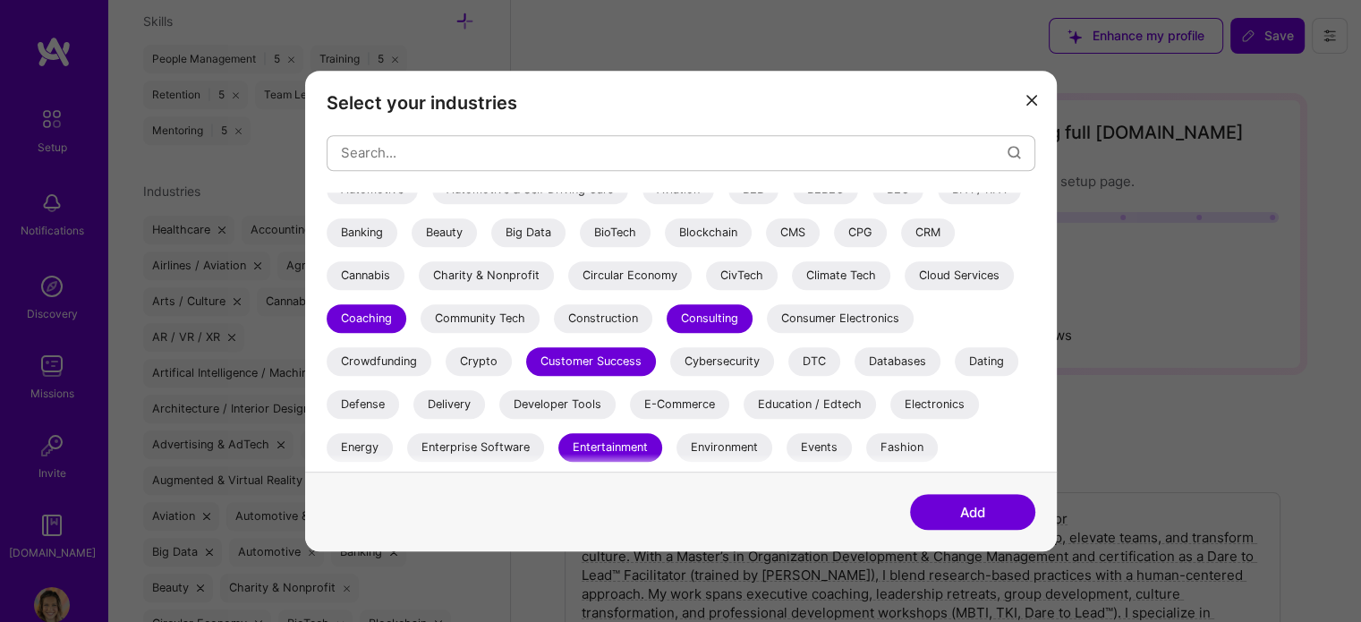
click at [371, 275] on div "Cannabis" at bounding box center [366, 275] width 78 height 29
click at [367, 243] on div "Banking" at bounding box center [362, 232] width 71 height 29
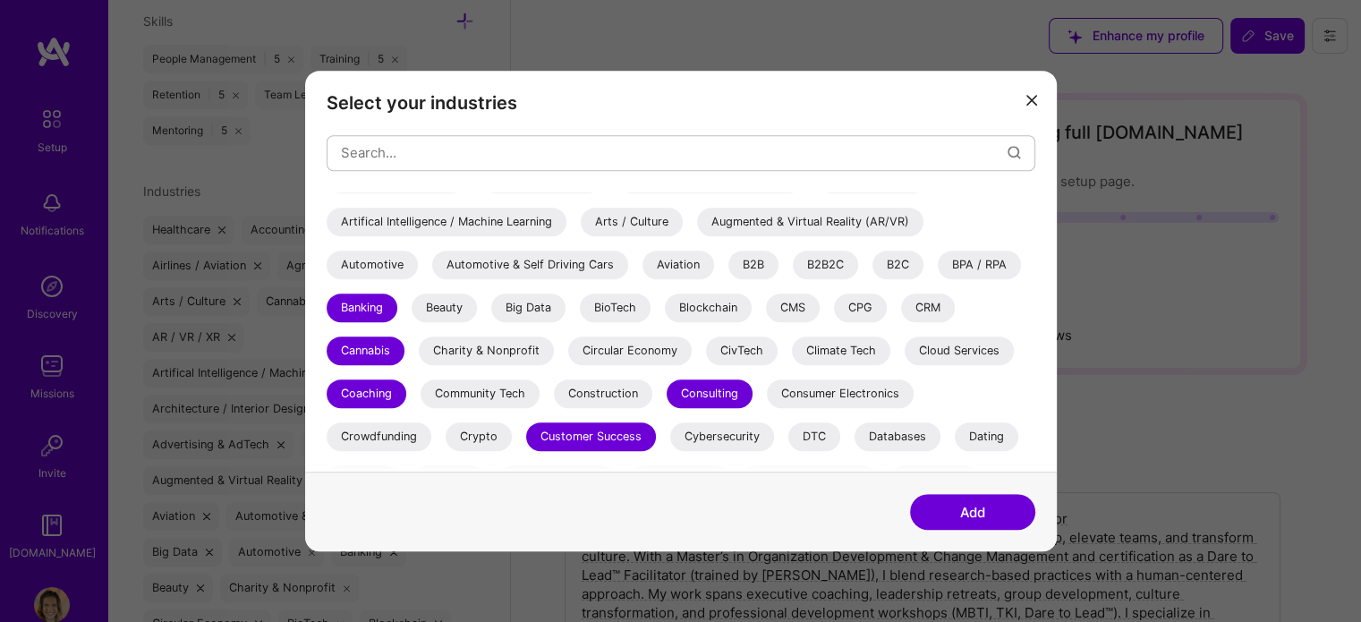
scroll to position [59, 0]
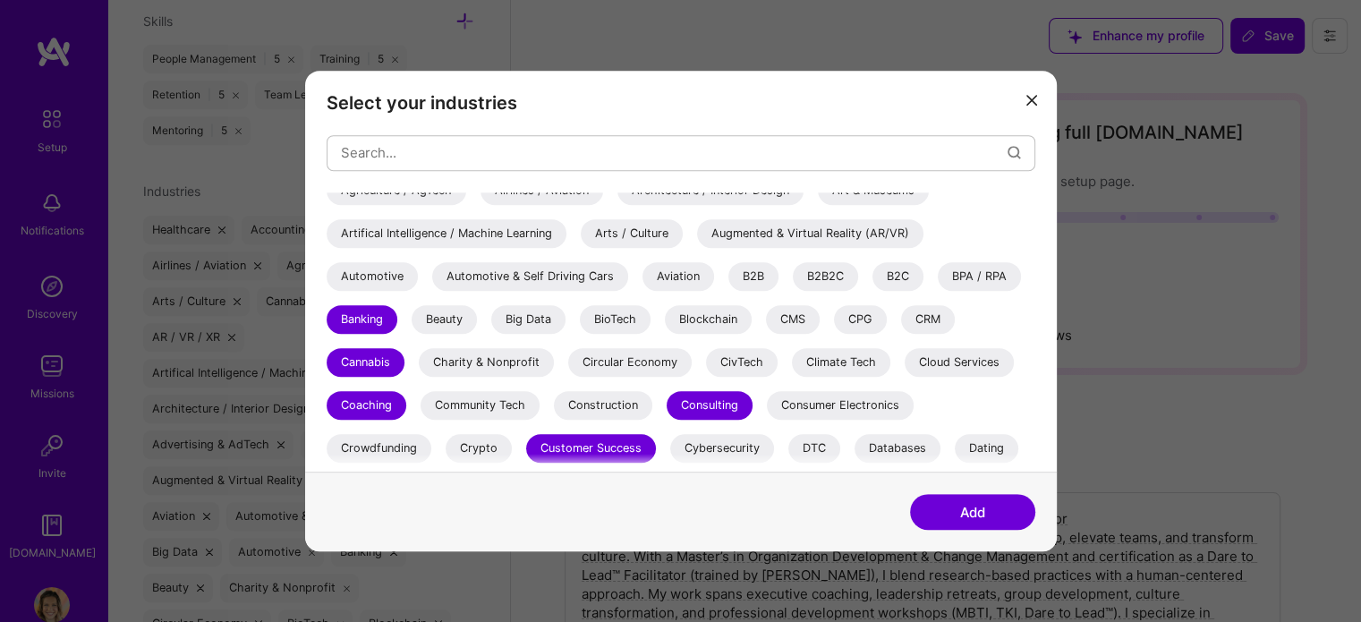
click at [361, 368] on div "Cannabis" at bounding box center [366, 362] width 78 height 29
click at [520, 367] on div "Charity & Nonprofit" at bounding box center [486, 362] width 135 height 29
click at [968, 521] on button "Add" at bounding box center [972, 512] width 125 height 36
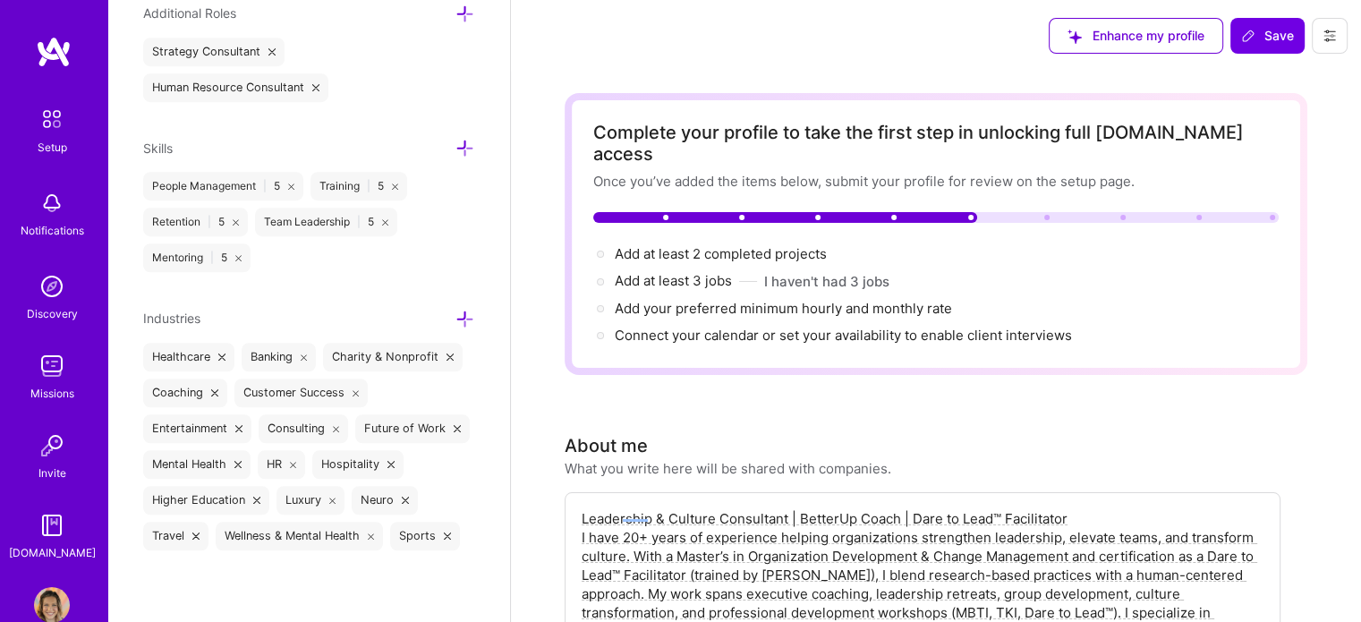
scroll to position [1305, 0]
click at [1265, 42] on span "Save" at bounding box center [1267, 36] width 53 height 18
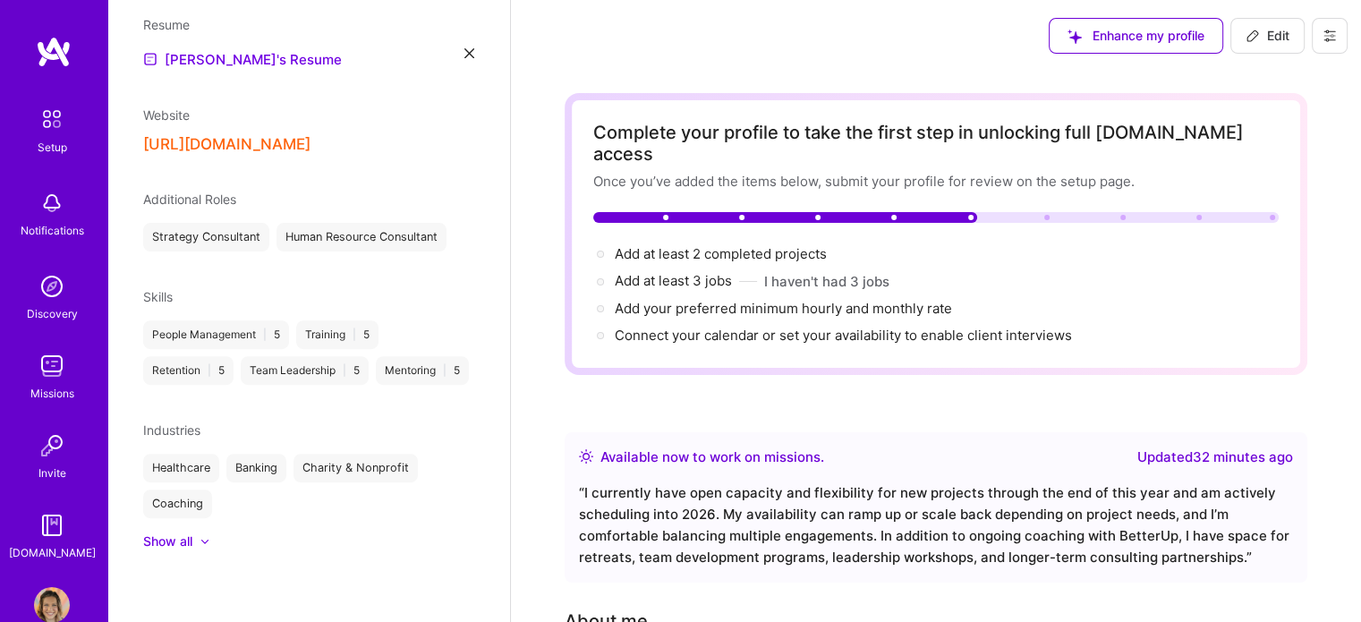
scroll to position [599, 0]
click at [49, 374] on img at bounding box center [52, 366] width 36 height 36
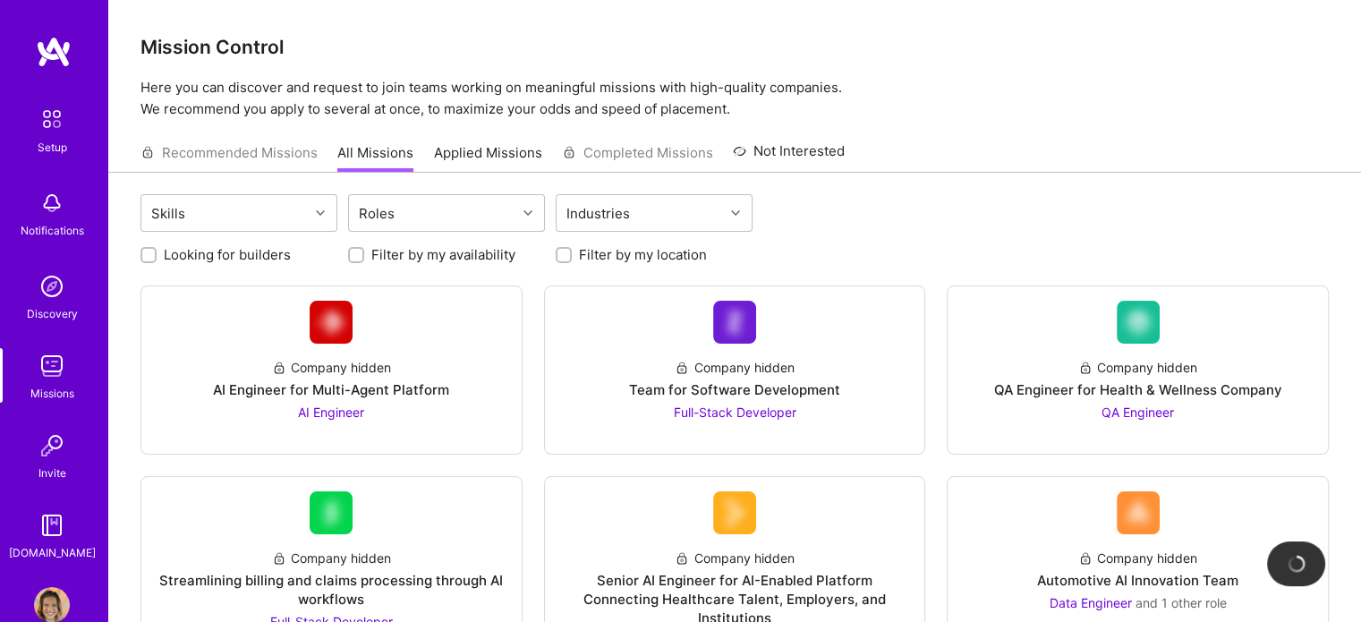
click at [150, 253] on input "Looking for builders" at bounding box center [150, 256] width 13 height 13
checkbox input "true"
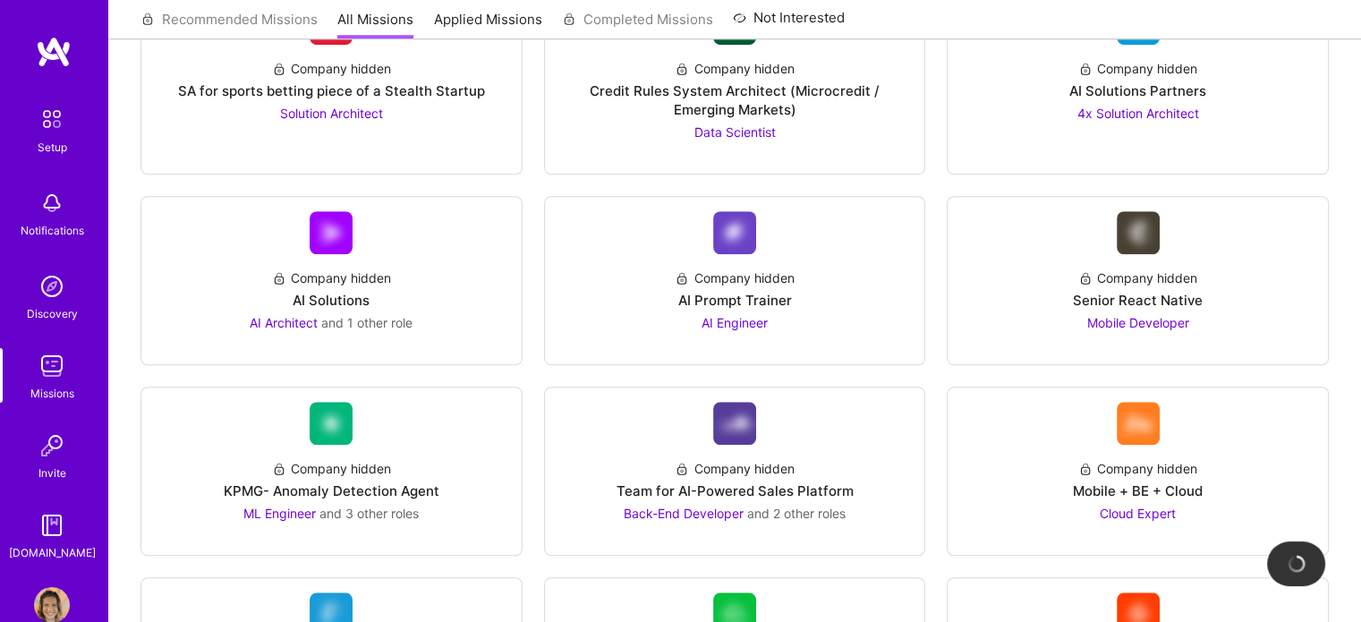
scroll to position [783, 0]
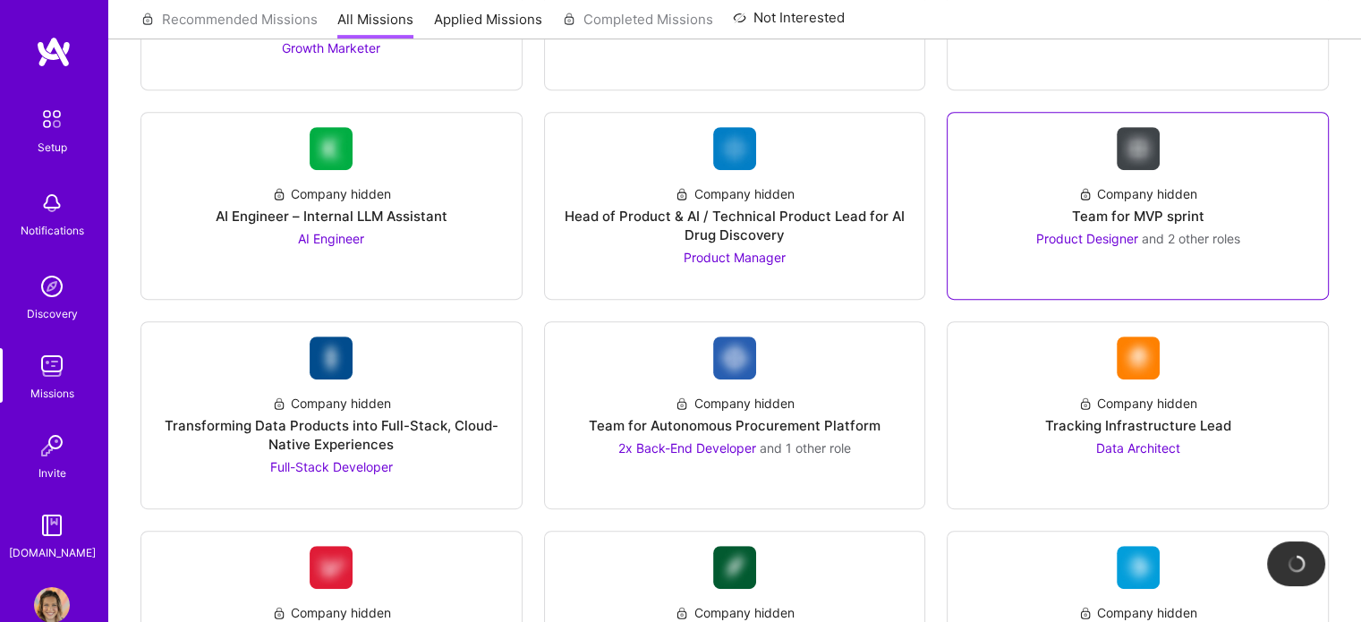
click at [1141, 201] on div "Company hidden Team for MVP sprint Product Designer and 2 other roles" at bounding box center [1138, 209] width 352 height 78
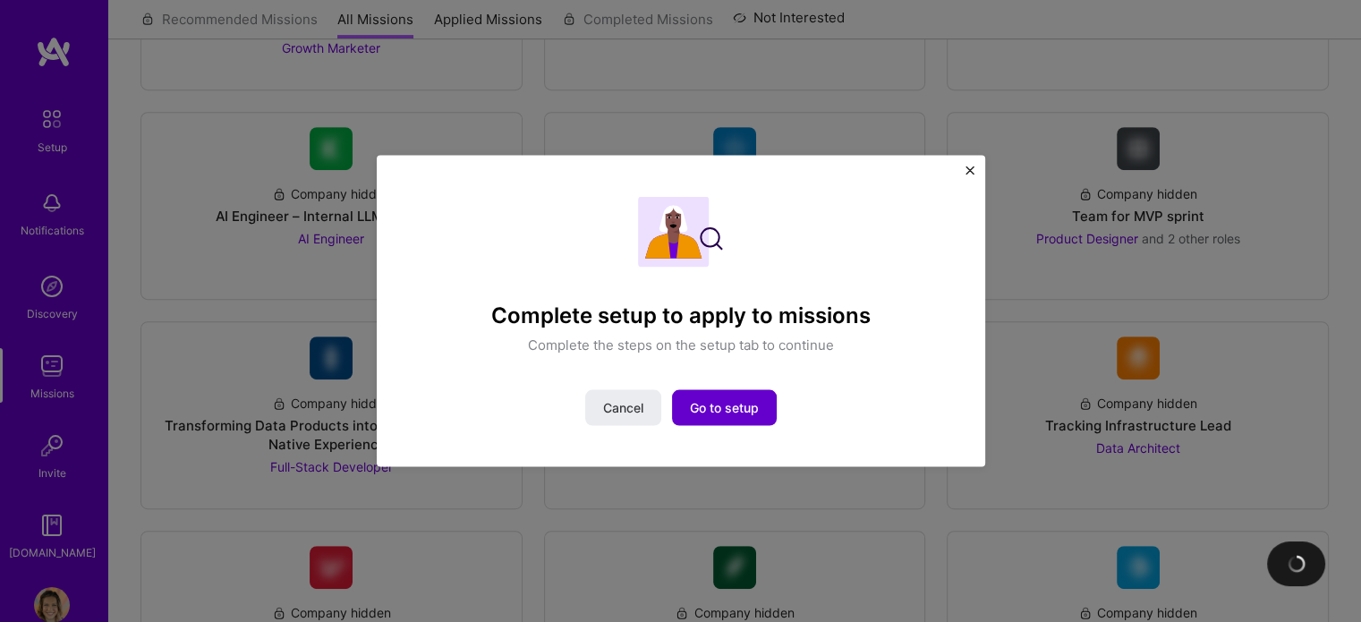
click at [703, 410] on span "Go to setup" at bounding box center [724, 408] width 69 height 18
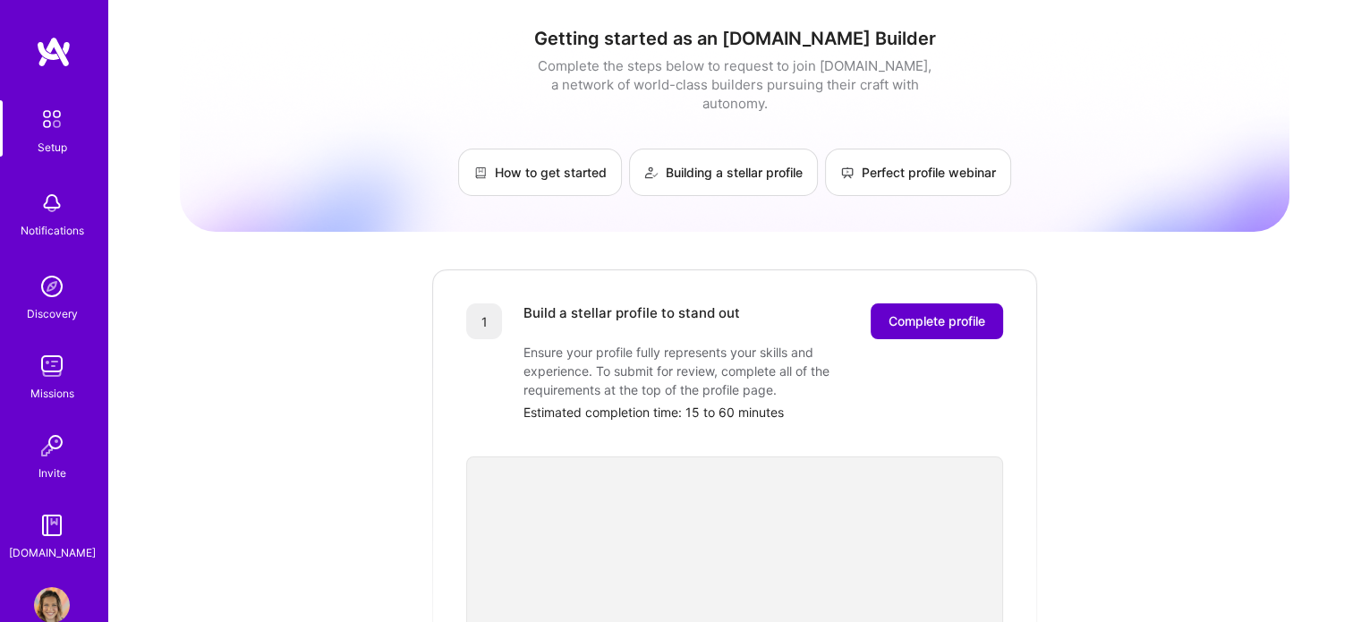
click at [872, 306] on button "Complete profile" at bounding box center [937, 321] width 132 height 36
